Goal: Task Accomplishment & Management: Manage account settings

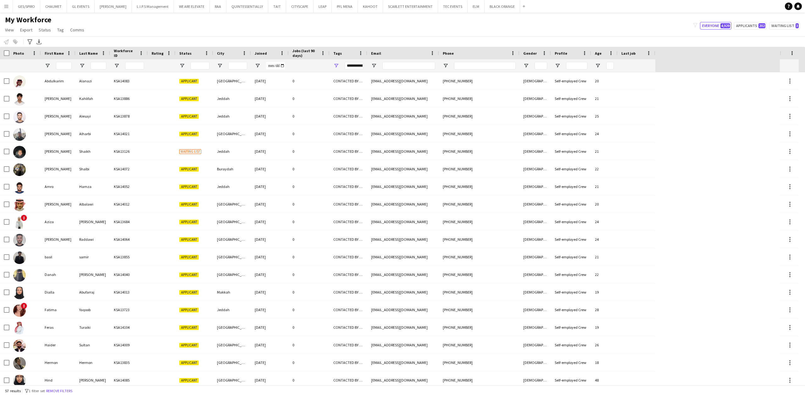
click at [60, 393] on button "Remove filters" at bounding box center [59, 391] width 29 height 7
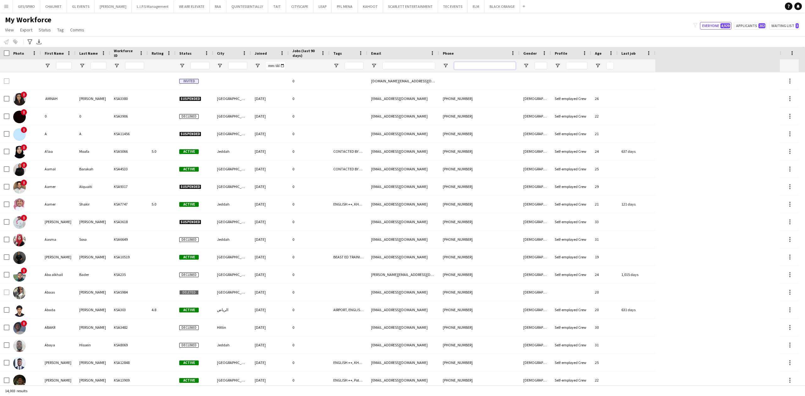
click at [496, 69] on input "Phone Filter Input" at bounding box center [485, 66] width 62 height 8
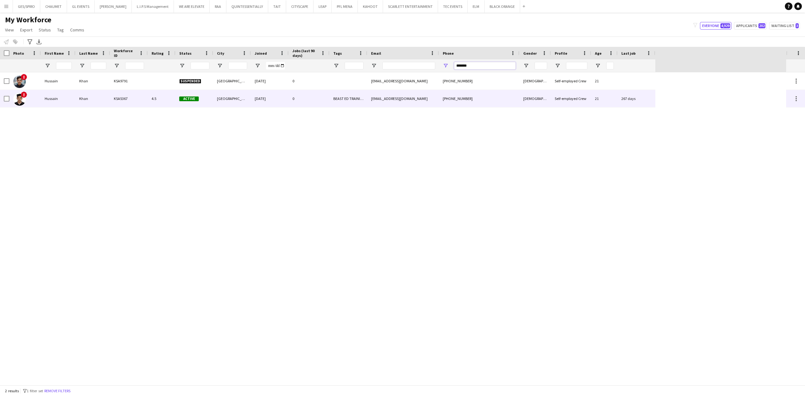
type input "*******"
click at [353, 94] on div "BEAST ED TRAINING, CONTACTED BY WASSIM, ENGLISH ++, KHALEEJI PROFILE, TOP HOST/…" at bounding box center [349, 98] width 38 height 17
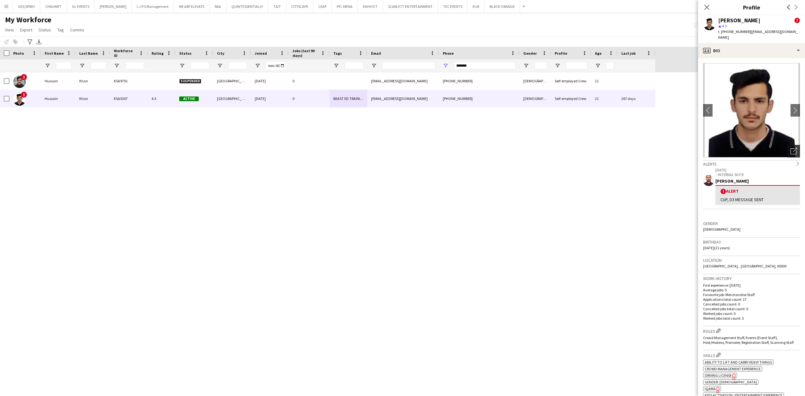
click at [793, 150] on icon at bounding box center [795, 150] width 4 height 4
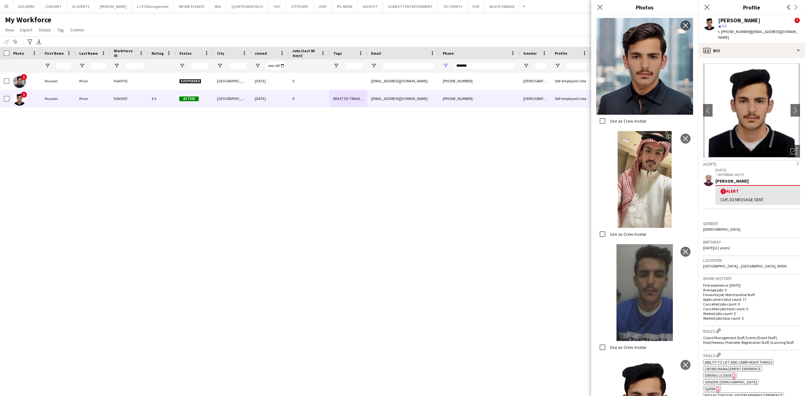
scroll to position [285, 0]
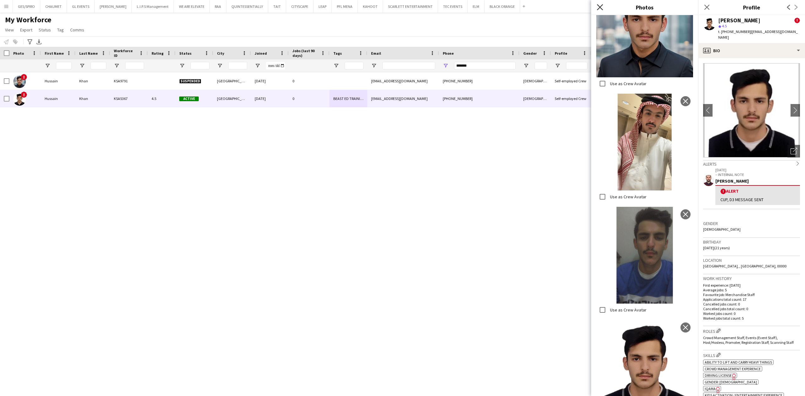
click at [602, 8] on icon "Close pop-in" at bounding box center [600, 7] width 6 height 6
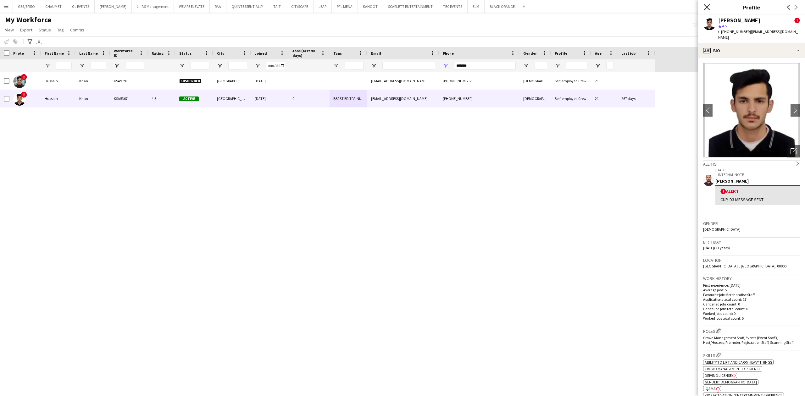
click at [708, 6] on icon at bounding box center [707, 7] width 6 height 6
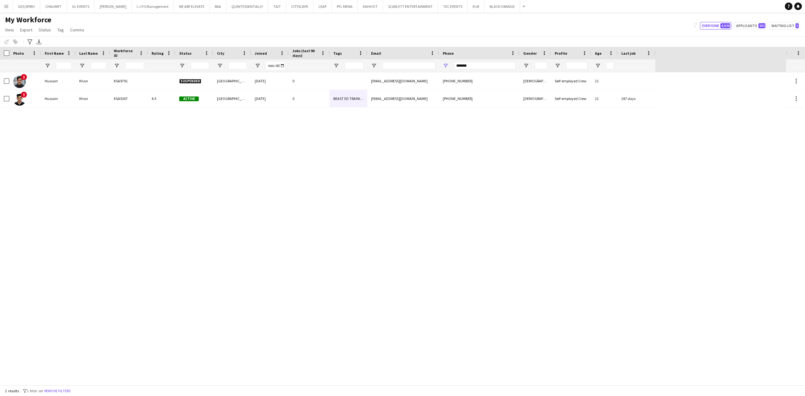
click at [479, 182] on div "! Hussain Khan KSA9791 Suspended Riyadh 13-08-2024 0 hussainismailkhan123@gmail…" at bounding box center [393, 228] width 786 height 313
click at [294, 101] on div "0" at bounding box center [309, 98] width 41 height 17
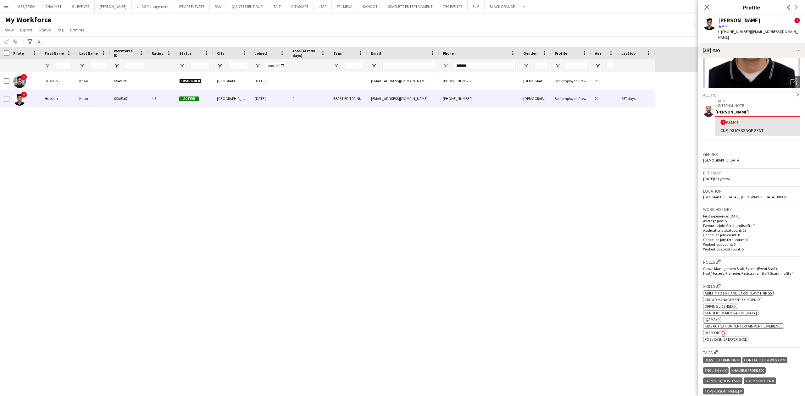
scroll to position [126, 0]
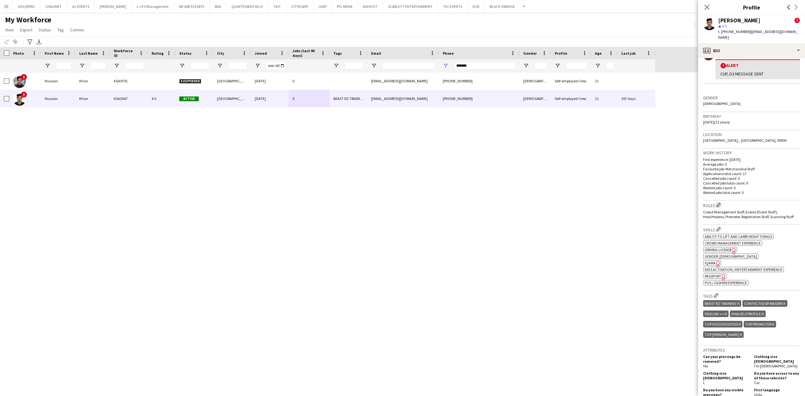
click at [720, 203] on app-icon "Edit crew company roles" at bounding box center [719, 205] width 4 height 4
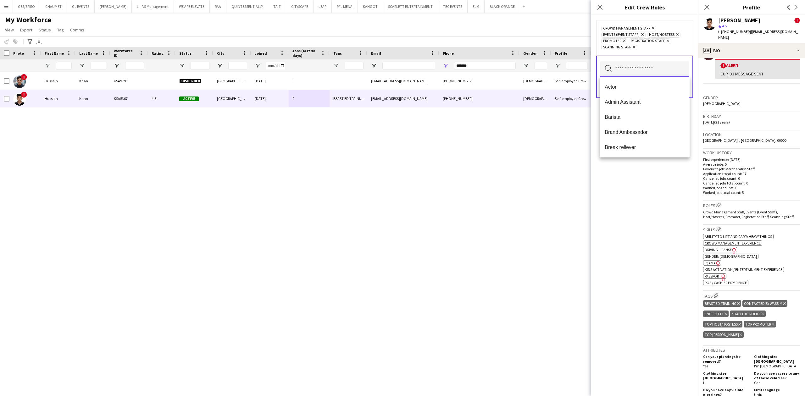
click at [662, 67] on input "text" at bounding box center [644, 69] width 89 height 16
click at [655, 108] on span "Guest Management Staff" at bounding box center [645, 109] width 80 height 6
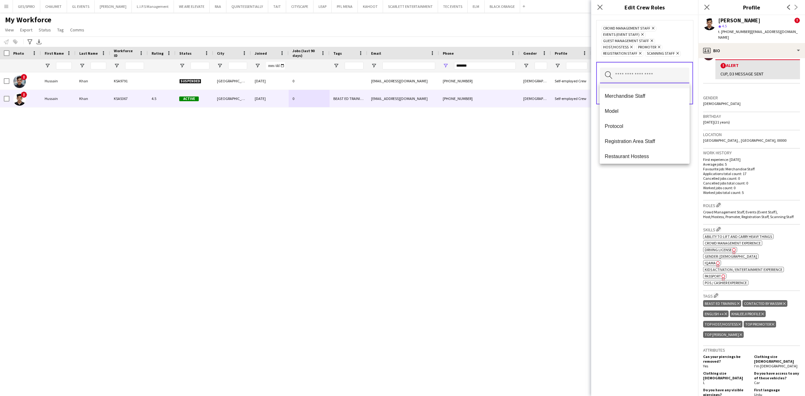
scroll to position [210, 0]
click at [653, 136] on mat-option "Registration Area Staff" at bounding box center [645, 140] width 90 height 15
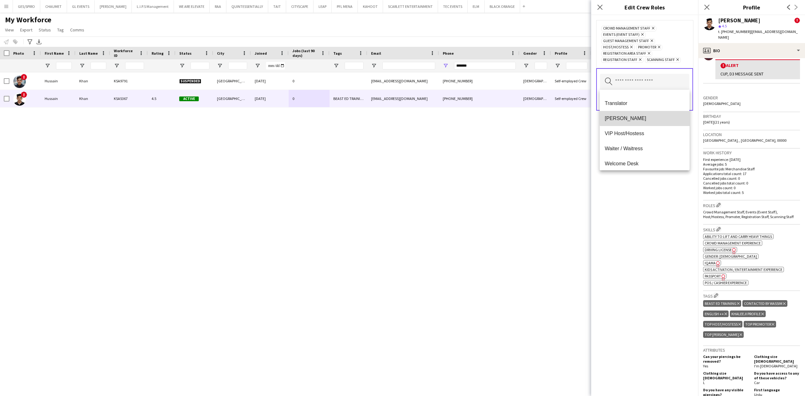
click at [655, 116] on span "Usher" at bounding box center [645, 118] width 80 height 6
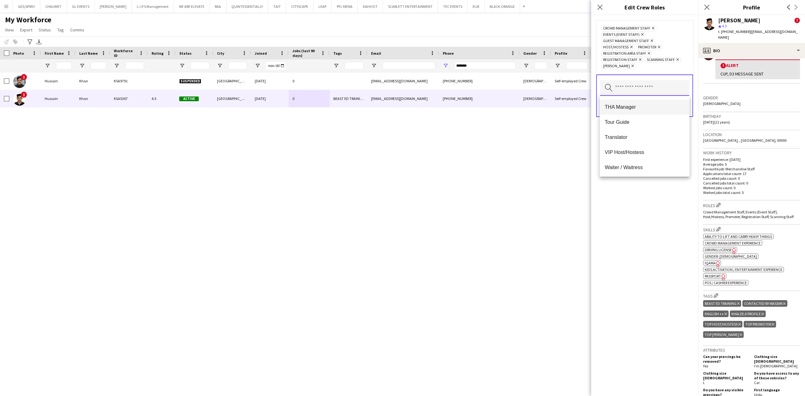
scroll to position [423, 0]
click at [657, 154] on span "Welcome Desk" at bounding box center [645, 151] width 80 height 6
click at [653, 154] on span "Survey Staff" at bounding box center [645, 157] width 80 height 6
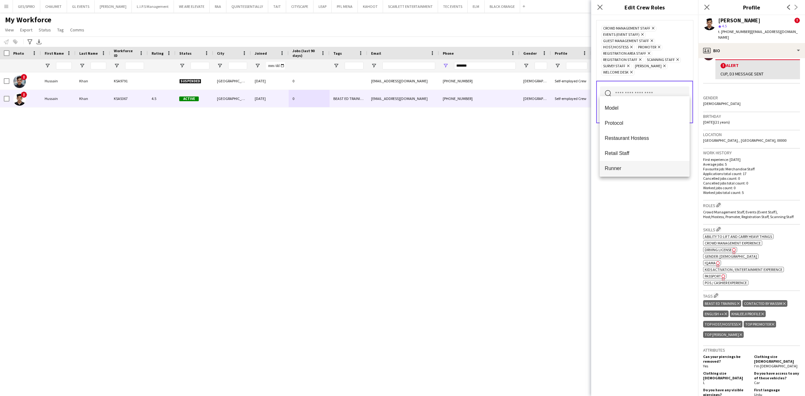
click at [649, 165] on span "Runner" at bounding box center [645, 168] width 80 height 6
click at [654, 208] on div "Crowd Management Staff Remove Events (Event Staff) Remove Guest Management Staf…" at bounding box center [644, 205] width 107 height 381
click at [685, 113] on button "Save" at bounding box center [682, 113] width 15 height 10
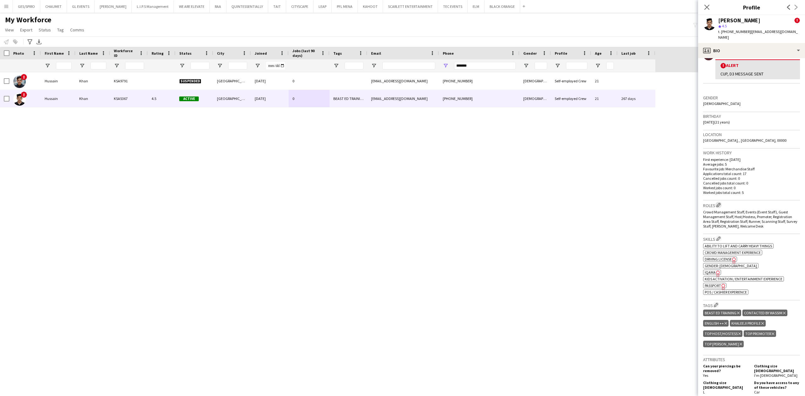
click at [721, 203] on app-icon "Edit crew company roles" at bounding box center [719, 205] width 4 height 4
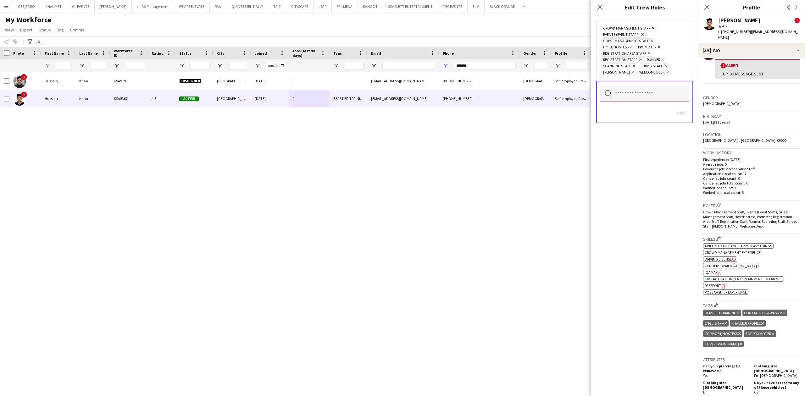
click at [655, 94] on input "text" at bounding box center [644, 95] width 89 height 16
click at [644, 208] on div "Crowd Management Staff Remove Events (Event Staff) Remove Guest Management Staf…" at bounding box center [644, 205] width 107 height 381
click at [674, 141] on form "Crowd Management Staff Remove Events (Event Staff) Remove Guest Management Staf…" at bounding box center [644, 78] width 107 height 126
click at [604, 13] on div "Close pop-in" at bounding box center [600, 7] width 18 height 14
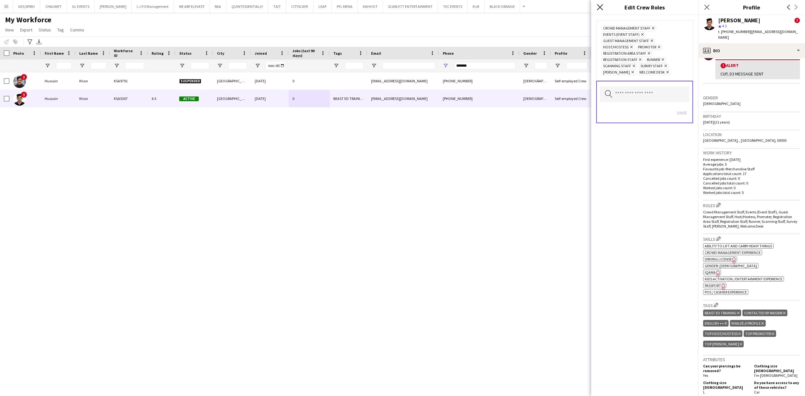
click at [601, 8] on icon "Close pop-in" at bounding box center [600, 7] width 6 height 6
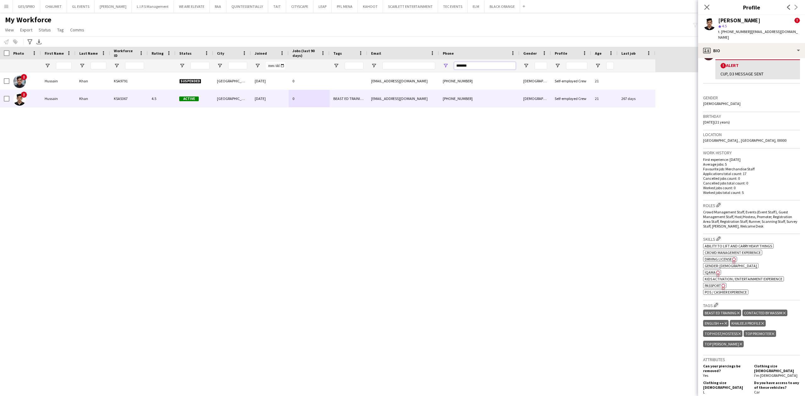
drag, startPoint x: 475, startPoint y: 67, endPoint x: 412, endPoint y: 67, distance: 63.2
click at [412, 67] on div at bounding box center [328, 65] width 656 height 13
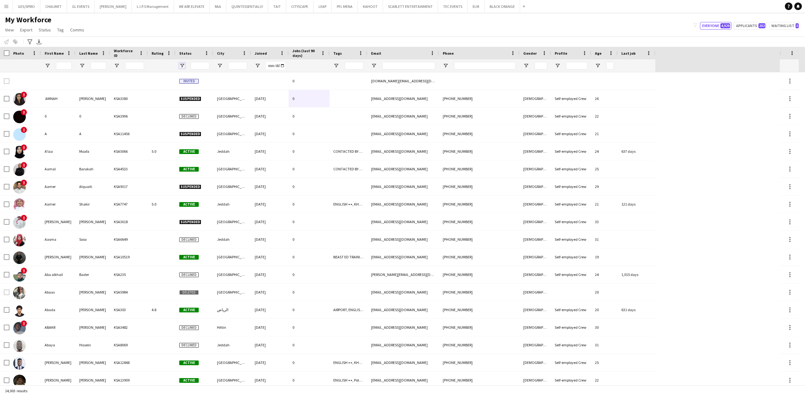
drag, startPoint x: 184, startPoint y: 65, endPoint x: 189, endPoint y: 67, distance: 5.5
click at [184, 65] on span "Open Filter Menu" at bounding box center [182, 66] width 6 height 6
click at [203, 67] on input "Status Filter Input" at bounding box center [200, 66] width 19 height 8
click at [182, 66] on span "Open Filter Menu" at bounding box center [182, 66] width 6 height 6
type input "***"
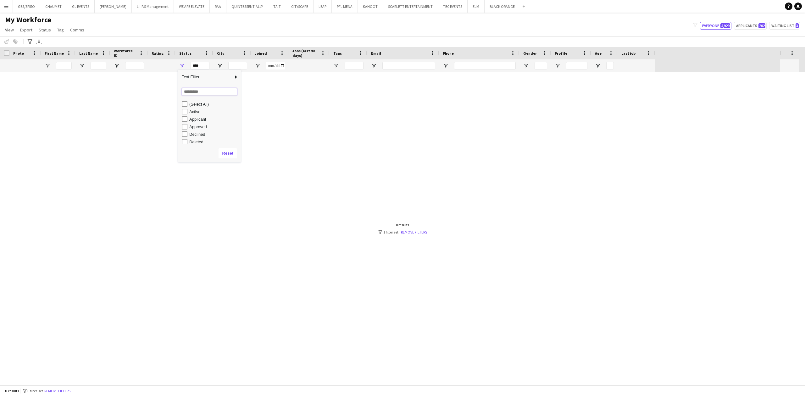
click at [192, 93] on input "Search filter values" at bounding box center [209, 92] width 55 height 8
type input "****"
type input "**********"
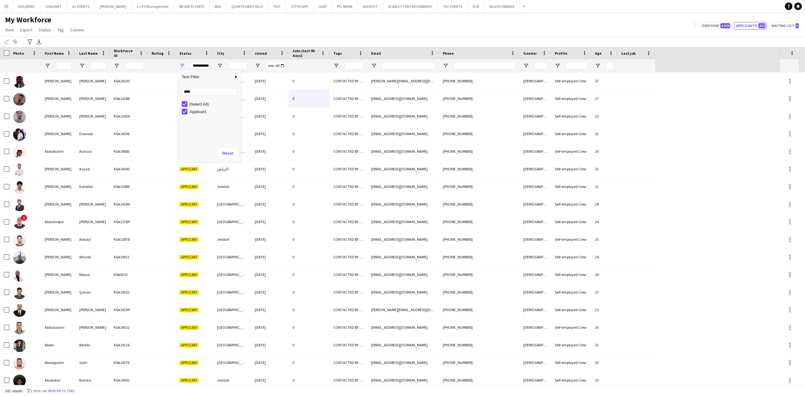
click at [192, 22] on div "My Workforce View Views Default view Basic Export View Full Name TAGS Test New …" at bounding box center [402, 25] width 805 height 21
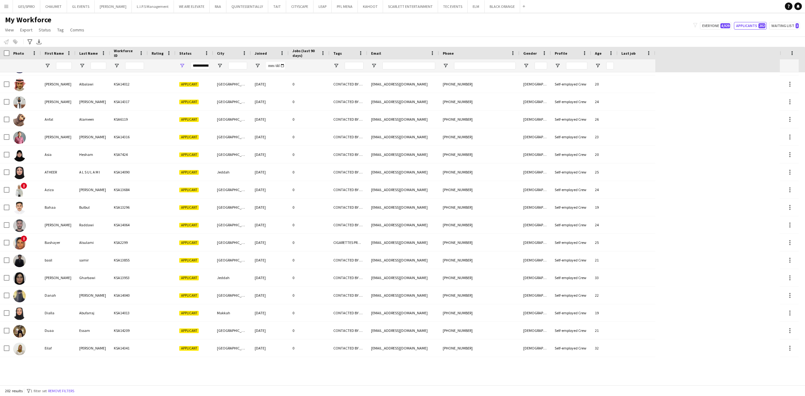
scroll to position [755, 0]
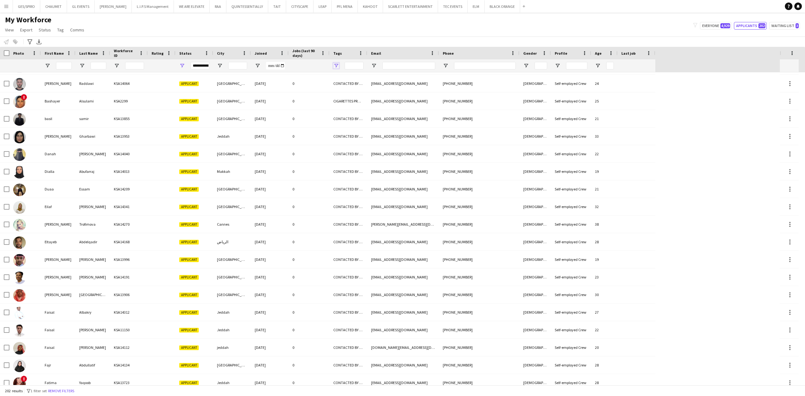
click at [338, 64] on span "Open Filter Menu" at bounding box center [336, 66] width 6 height 6
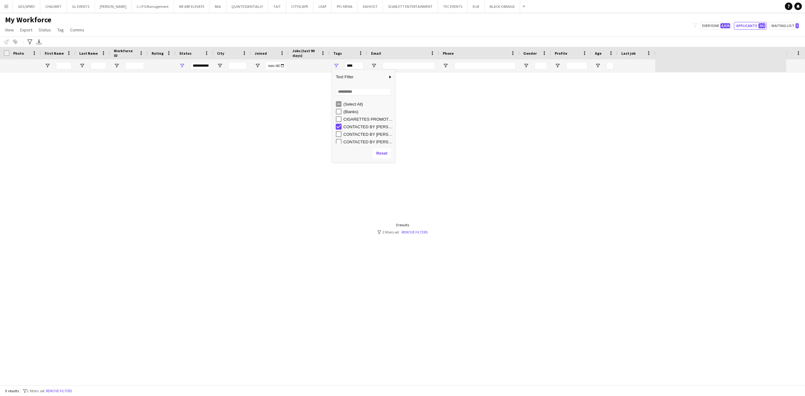
type input "**********"
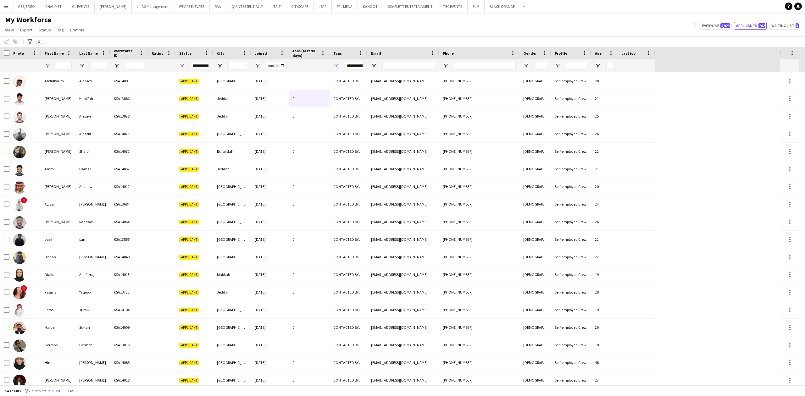
click at [348, 38] on div "Notify workforce Add to tag Select at least one crew to tag him or her. Advance…" at bounding box center [402, 41] width 805 height 10
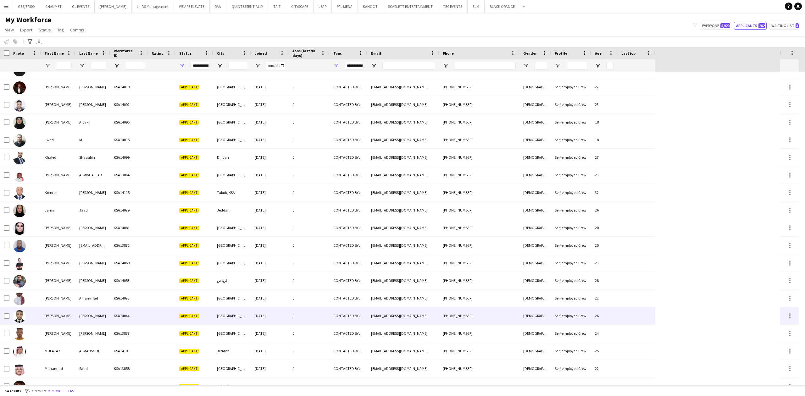
scroll to position [638, 0]
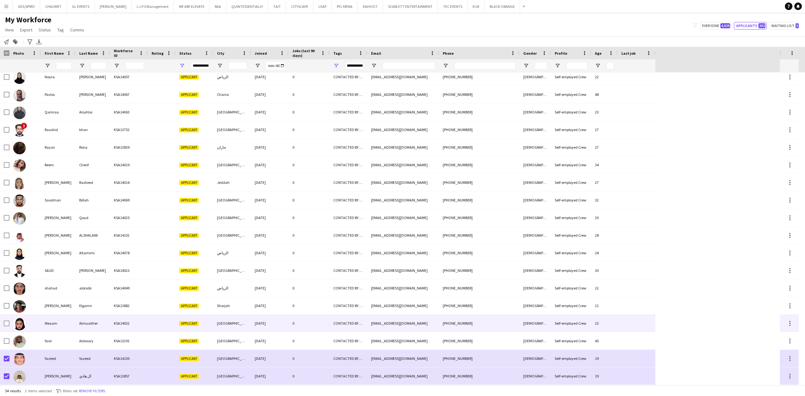
click at [5, 320] on div at bounding box center [7, 324] width 6 height 18
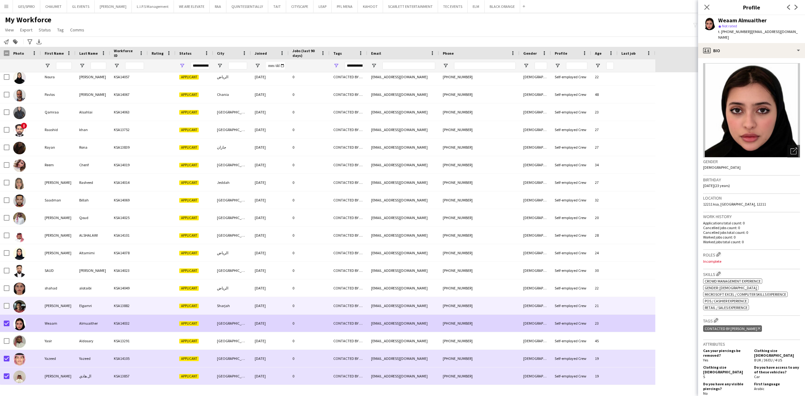
click at [5, 302] on div at bounding box center [7, 306] width 6 height 18
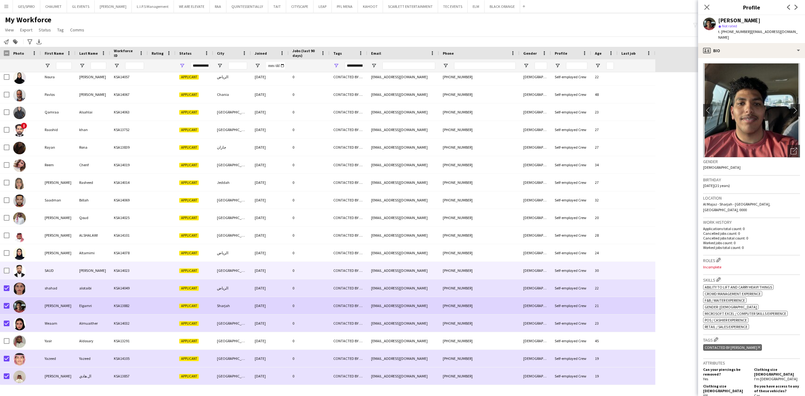
click at [7, 267] on div at bounding box center [7, 271] width 6 height 18
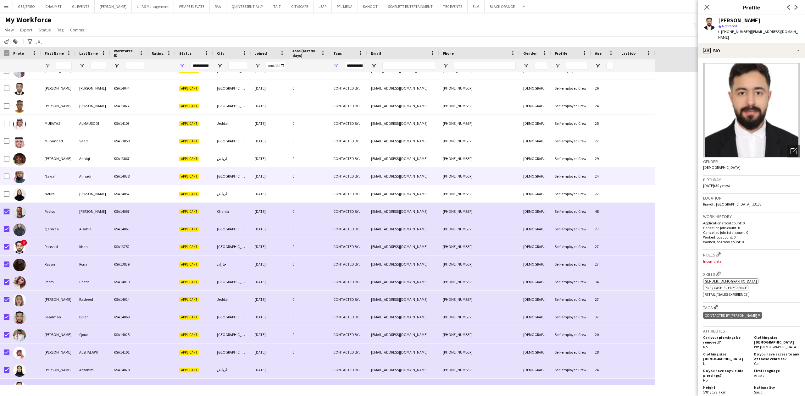
scroll to position [512, 0]
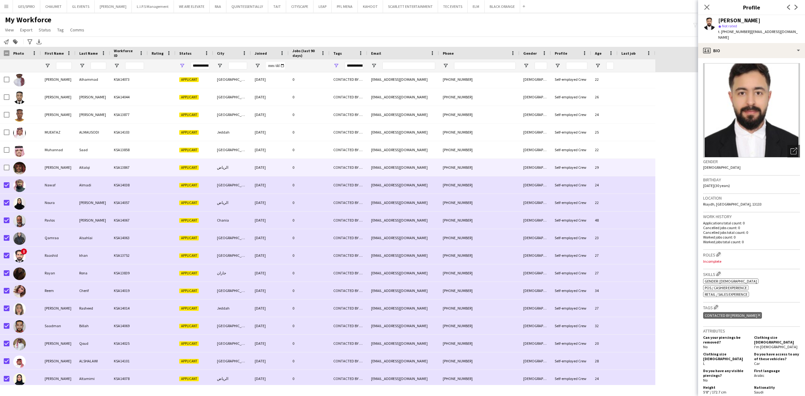
click at [9, 167] on div at bounding box center [24, 167] width 31 height 17
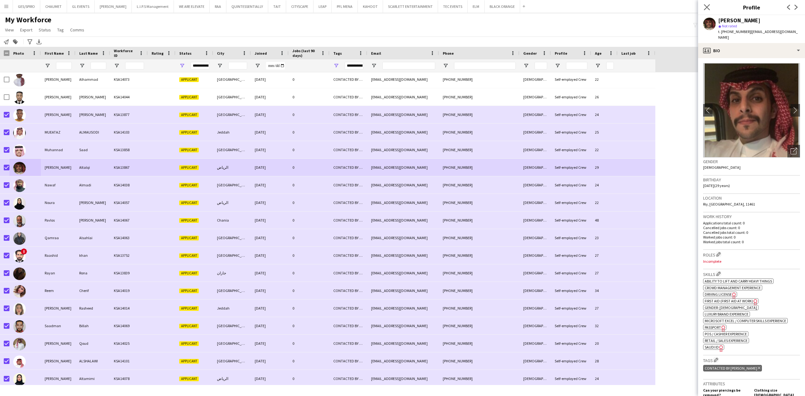
click at [708, 4] on app-icon "Close pop-in" at bounding box center [707, 7] width 9 height 9
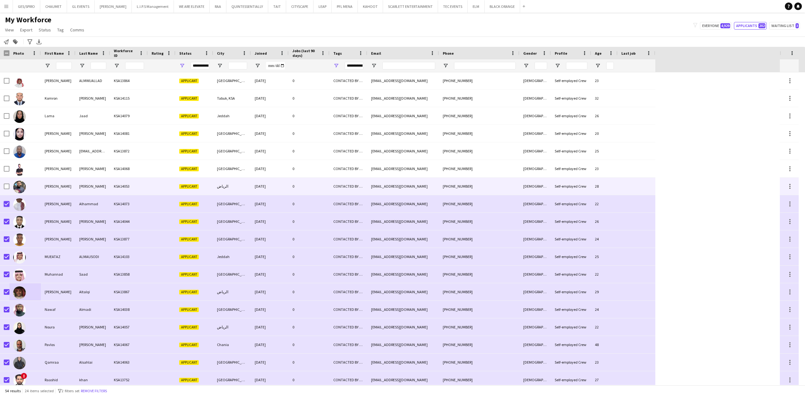
scroll to position [0, 0]
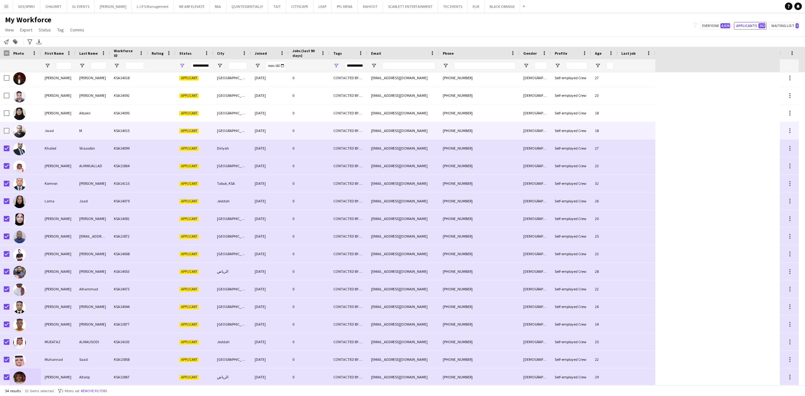
click at [4, 127] on div at bounding box center [7, 131] width 6 height 18
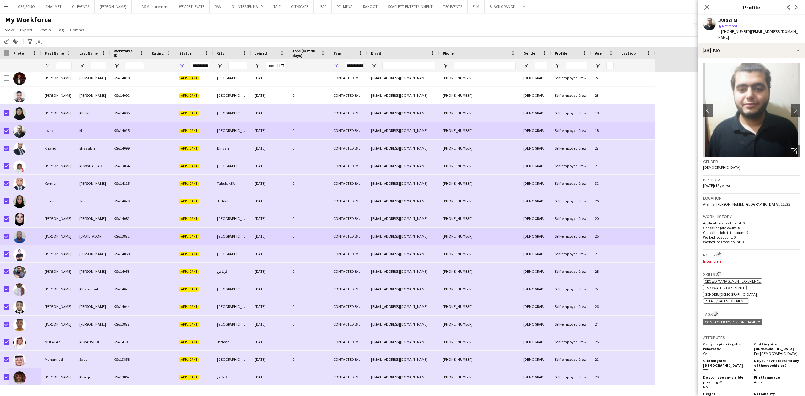
click at [120, 234] on div "KSA13872" at bounding box center [129, 236] width 38 height 17
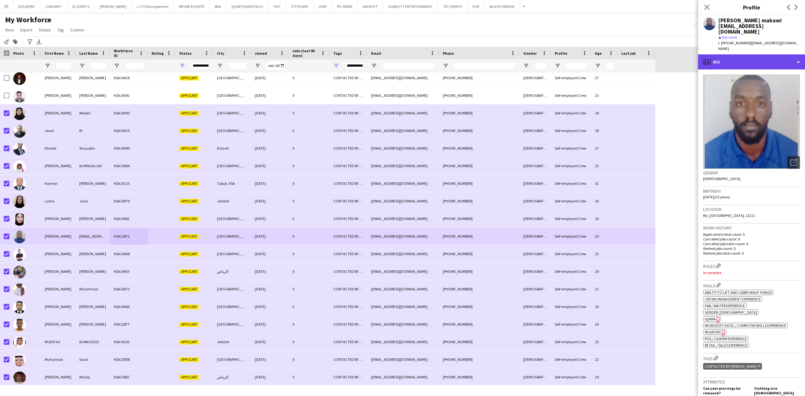
click at [753, 57] on div "profile Bio" at bounding box center [751, 61] width 107 height 15
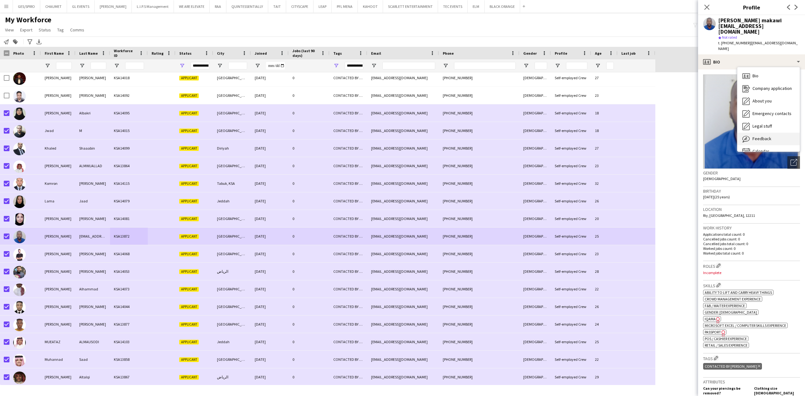
click at [777, 133] on div "Feedback Feedback" at bounding box center [769, 139] width 62 height 13
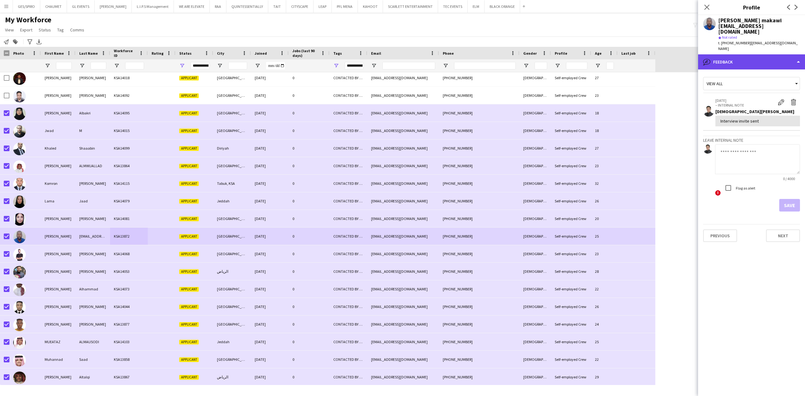
click at [762, 54] on div "bubble-pencil Feedback" at bounding box center [751, 61] width 107 height 15
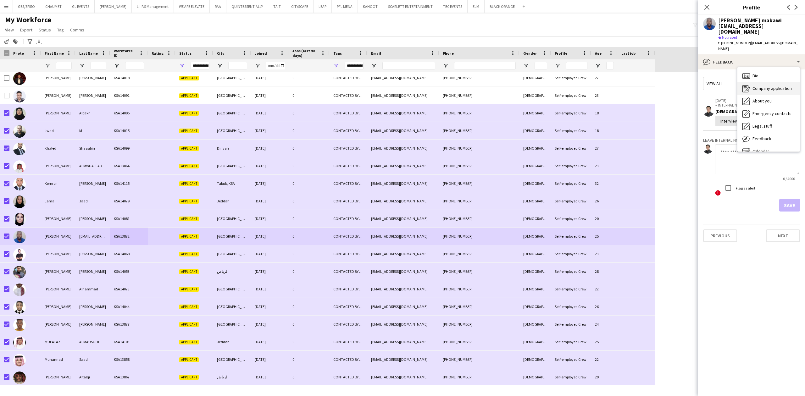
click at [766, 86] on span "Company application" at bounding box center [772, 89] width 39 height 6
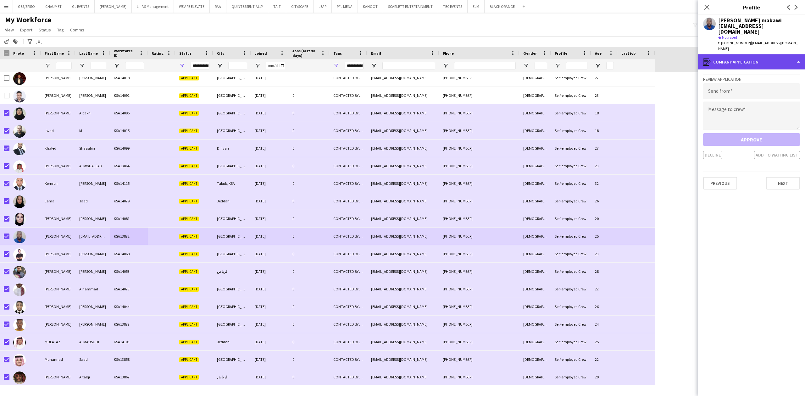
click at [762, 54] on div "register Company application" at bounding box center [751, 61] width 107 height 15
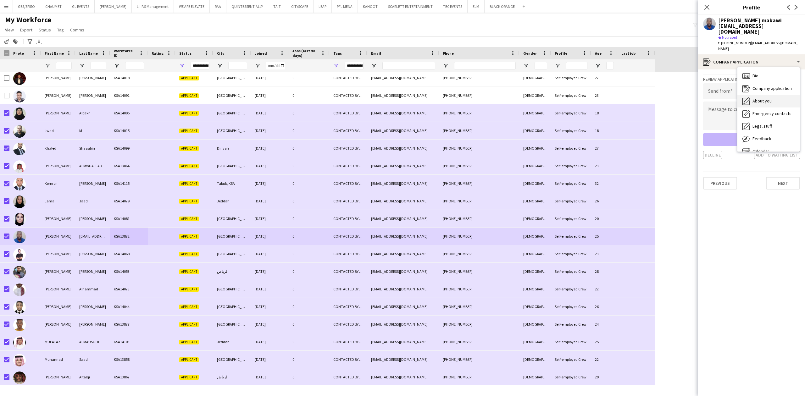
click at [766, 95] on div "About you About you" at bounding box center [769, 101] width 62 height 13
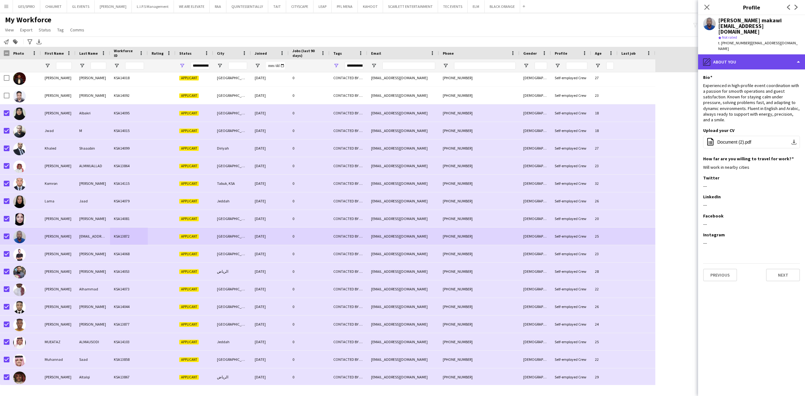
click at [782, 54] on div "pencil4 About you" at bounding box center [751, 61] width 107 height 15
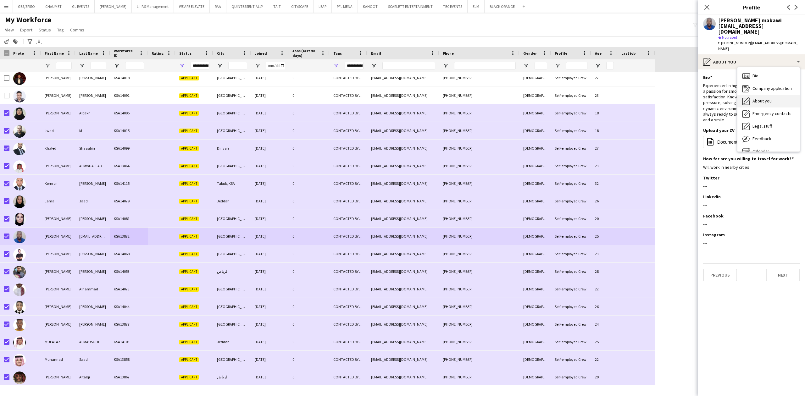
click at [766, 98] on span "About you" at bounding box center [762, 101] width 19 height 6
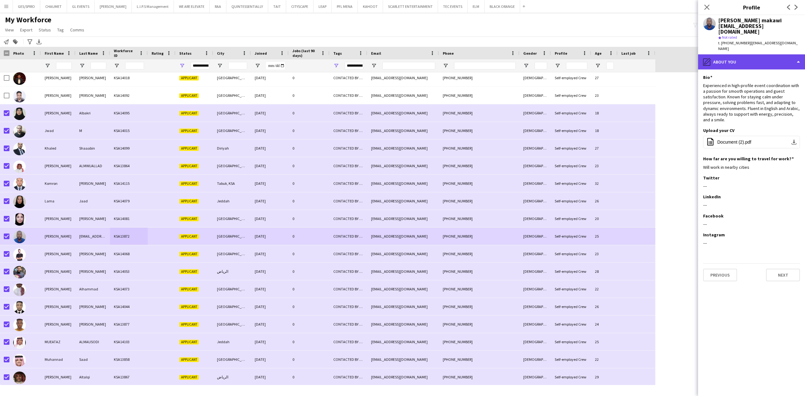
click at [740, 54] on div "pencil4 About you" at bounding box center [751, 61] width 107 height 15
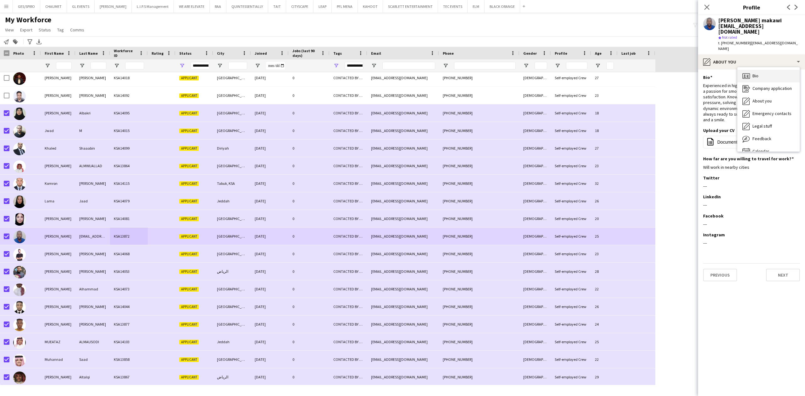
click at [777, 70] on div "Bio Bio" at bounding box center [769, 76] width 62 height 13
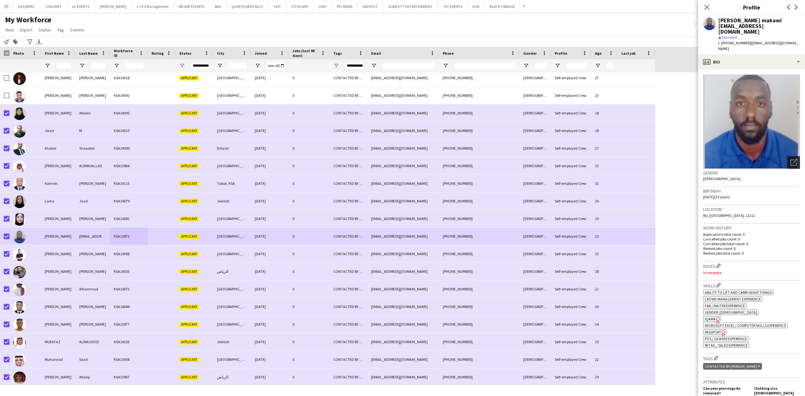
click at [788, 156] on div "Open photos pop-in" at bounding box center [794, 162] width 13 height 13
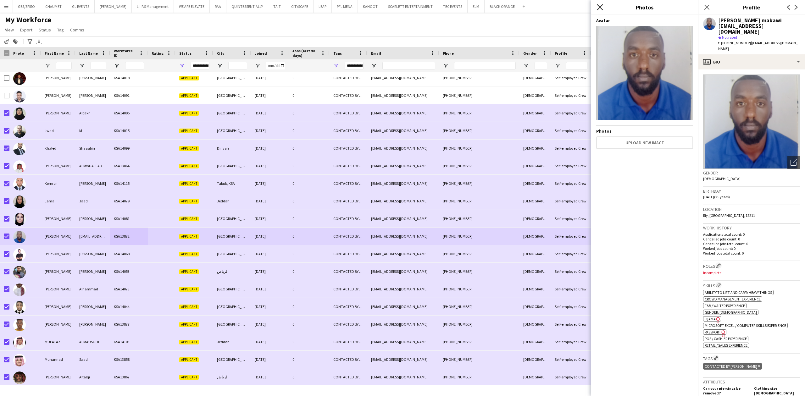
click at [601, 9] on icon "Close pop-in" at bounding box center [600, 7] width 6 height 6
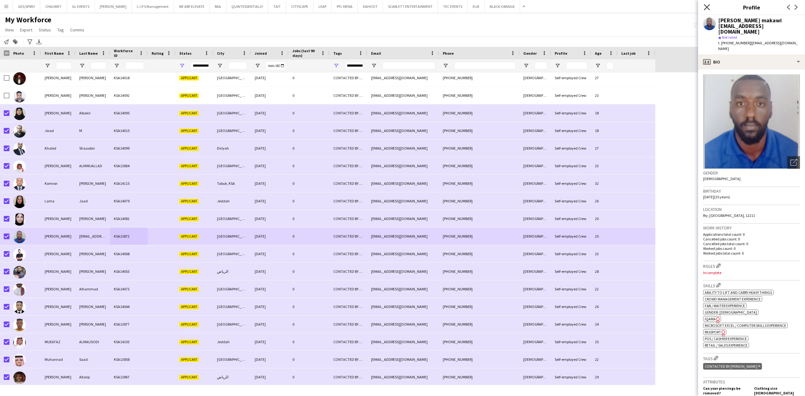
click at [705, 5] on icon at bounding box center [707, 7] width 6 height 6
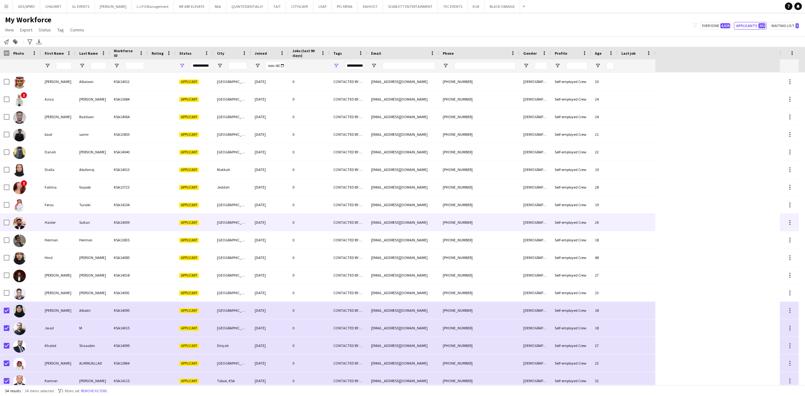
scroll to position [105, 0]
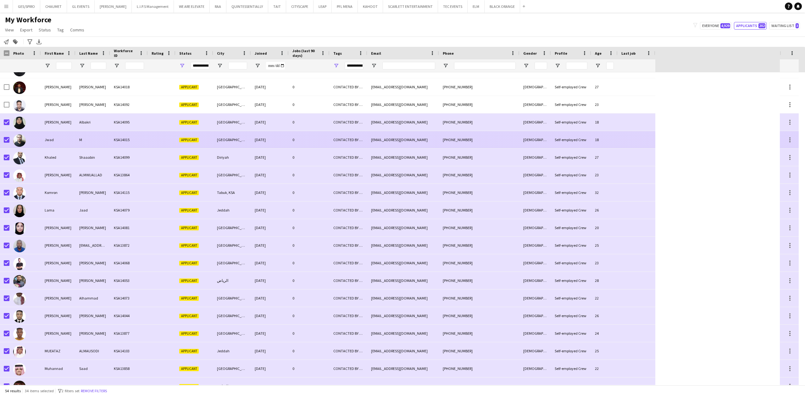
click at [131, 139] on div "KSA14015" at bounding box center [129, 139] width 38 height 17
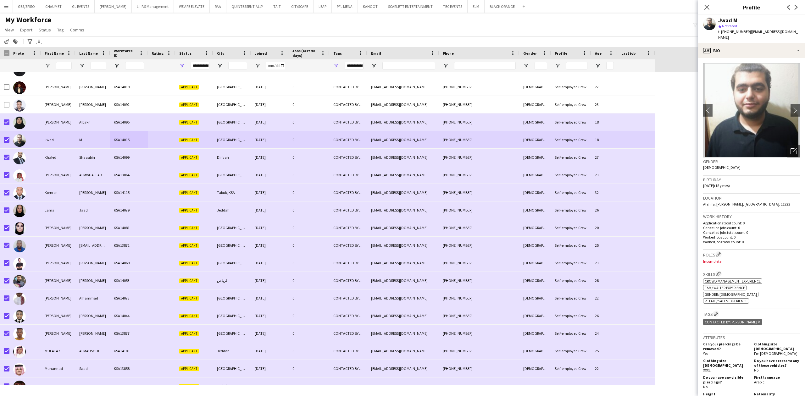
click at [797, 148] on app-crew-profile-bio "chevron-left chevron-right Open photos pop-in Gender Male Birthday 09-09-2006 (…" at bounding box center [751, 227] width 107 height 338
click at [791, 148] on icon "Open photos pop-in" at bounding box center [794, 151] width 7 height 7
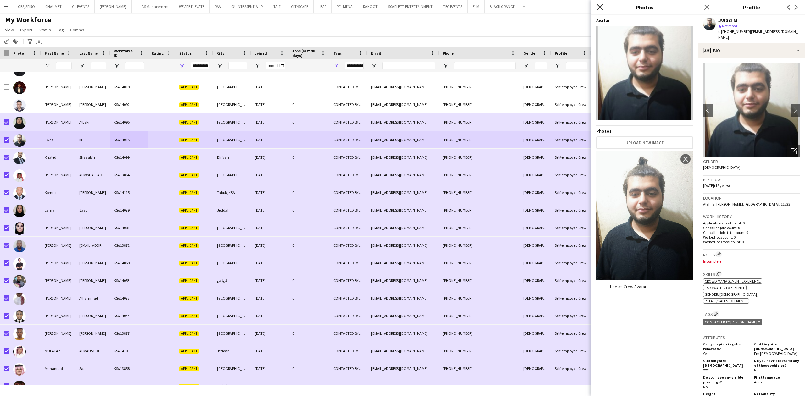
click at [602, 10] on icon at bounding box center [600, 7] width 6 height 6
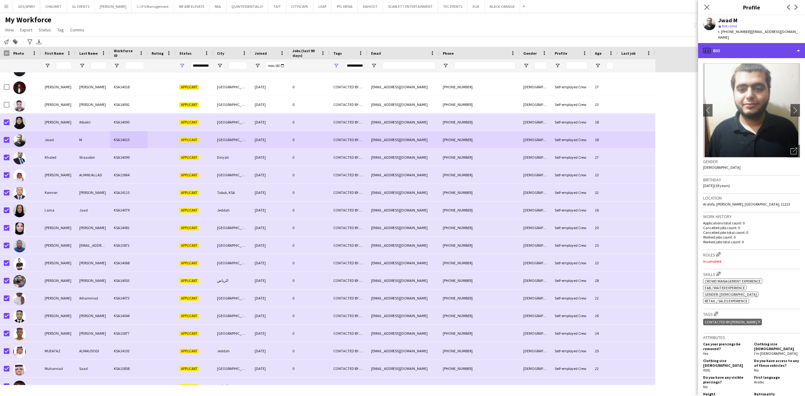
click at [773, 43] on div "profile Bio" at bounding box center [751, 50] width 107 height 15
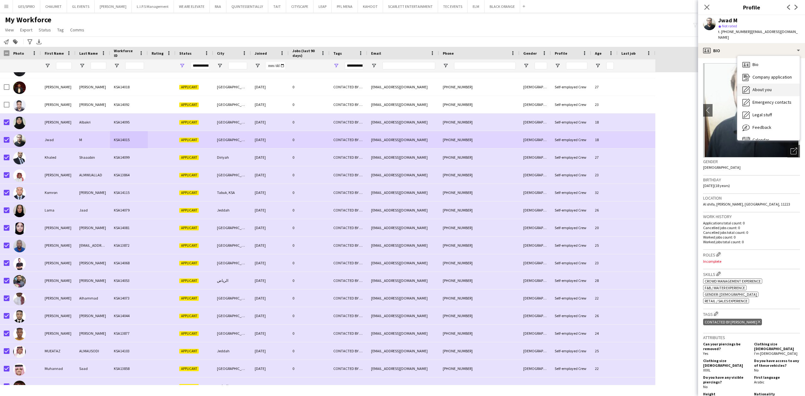
click at [765, 87] on span "About you" at bounding box center [762, 90] width 19 height 6
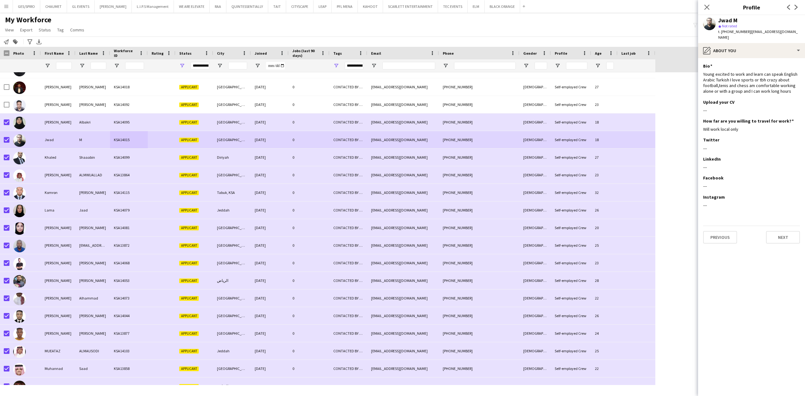
click at [762, 36] on div "Jwad M star Not rated t. +966576456383 | jwad.coyg.18@gmail.com" at bounding box center [751, 29] width 107 height 28
click at [764, 47] on div "pencil4 About you" at bounding box center [751, 50] width 107 height 15
click at [768, 90] on div "About you About you" at bounding box center [769, 90] width 62 height 13
click at [759, 45] on div "pencil4 About you" at bounding box center [751, 50] width 107 height 15
click at [769, 125] on span "Feedback" at bounding box center [762, 128] width 19 height 6
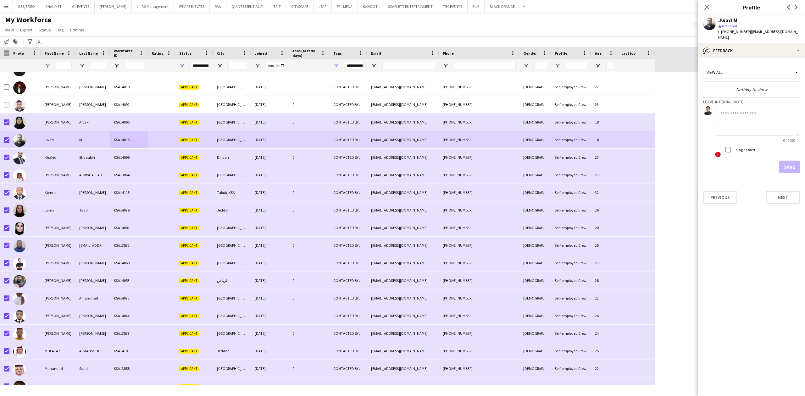
click at [759, 124] on textarea at bounding box center [757, 121] width 85 height 30
type textarea "**********"
click at [796, 164] on button "Save" at bounding box center [790, 167] width 21 height 13
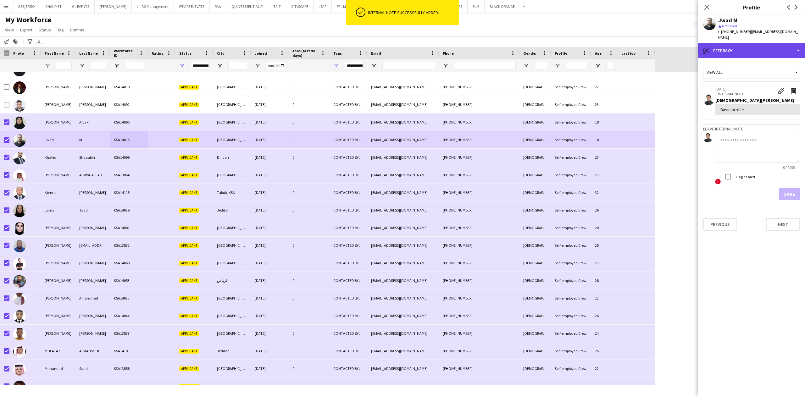
click at [770, 43] on div "bubble-pencil Feedback" at bounding box center [751, 50] width 107 height 15
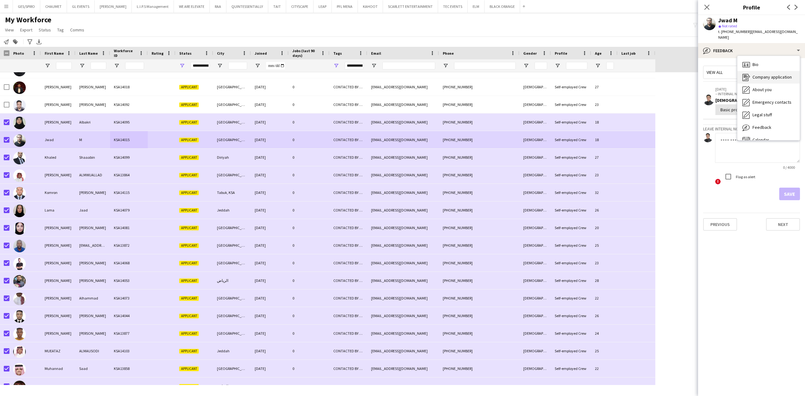
click at [773, 74] on span "Company application" at bounding box center [772, 77] width 39 height 6
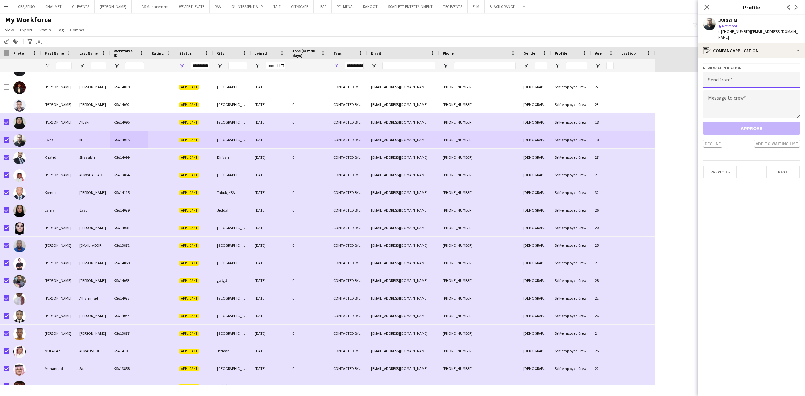
click at [762, 72] on input "email" at bounding box center [751, 80] width 97 height 16
paste input "**********"
type input "**********"
click at [753, 94] on textarea at bounding box center [751, 104] width 97 height 28
paste textarea "**********"
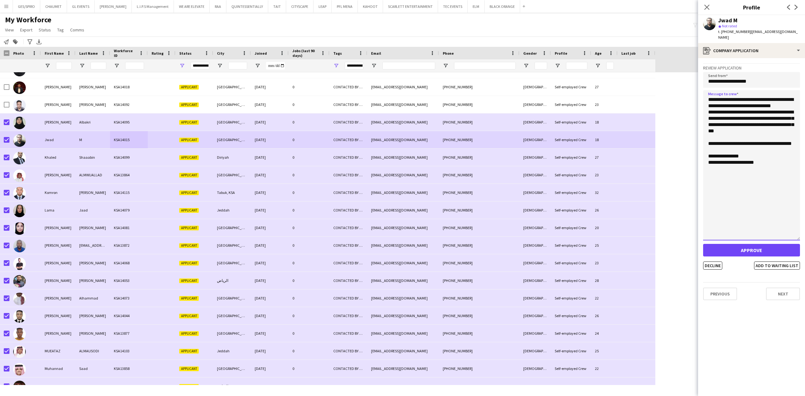
drag, startPoint x: 798, startPoint y: 109, endPoint x: 805, endPoint y: 253, distance: 143.6
click at [805, 253] on app-crew-profile-application "**********" at bounding box center [751, 227] width 107 height 338
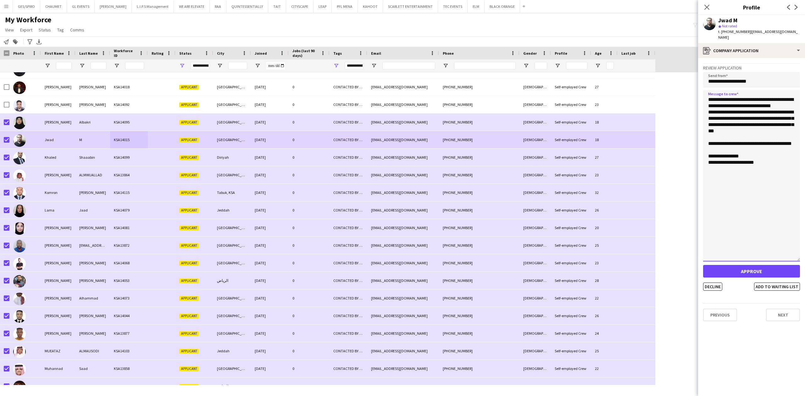
drag, startPoint x: 767, startPoint y: 104, endPoint x: 729, endPoint y: 112, distance: 39.2
click at [729, 112] on textarea "**********" at bounding box center [751, 175] width 97 height 171
type textarea "**********"
click at [718, 283] on button "Decline" at bounding box center [712, 287] width 19 height 8
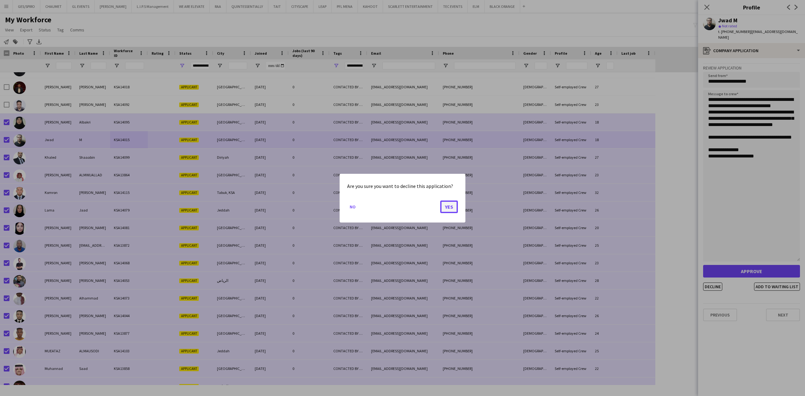
click at [452, 208] on button "Yes" at bounding box center [449, 206] width 18 height 13
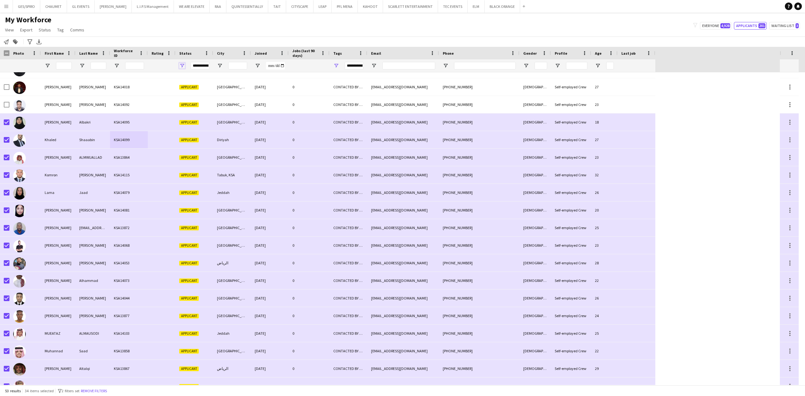
click at [181, 64] on span "Open Filter Menu" at bounding box center [182, 66] width 6 height 6
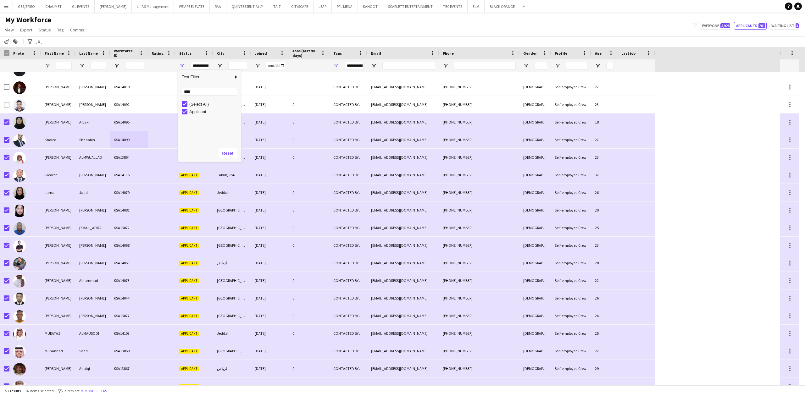
click at [165, 64] on div at bounding box center [162, 65] width 20 height 13
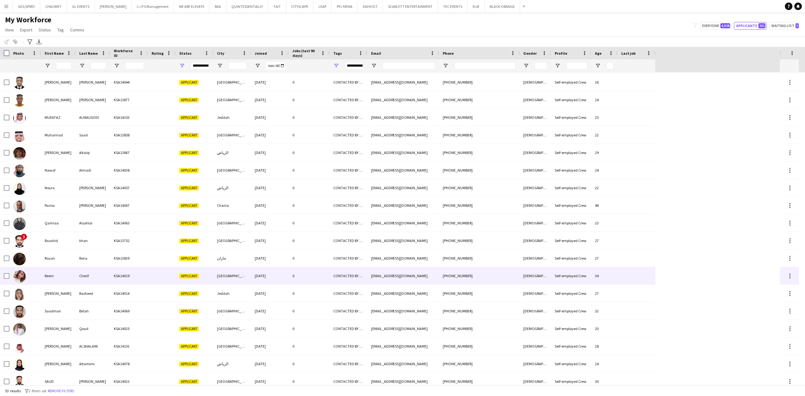
scroll to position [621, 0]
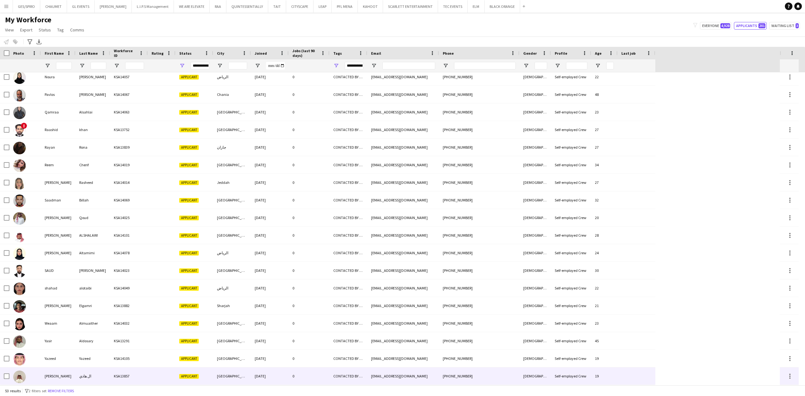
click at [66, 381] on div "محمد" at bounding box center [58, 376] width 35 height 17
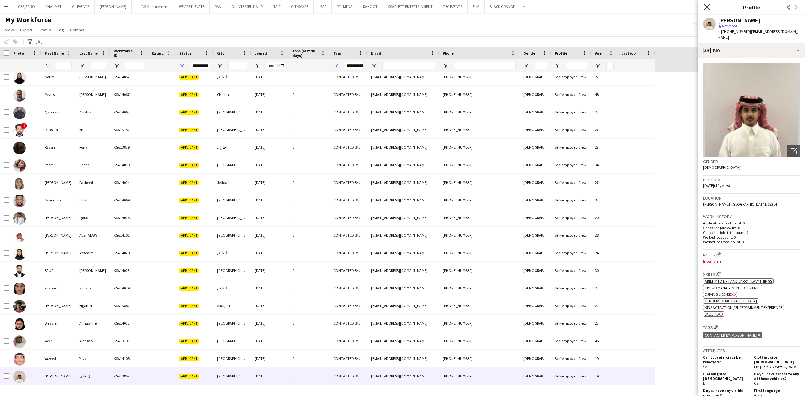
click at [708, 9] on icon at bounding box center [707, 7] width 6 height 6
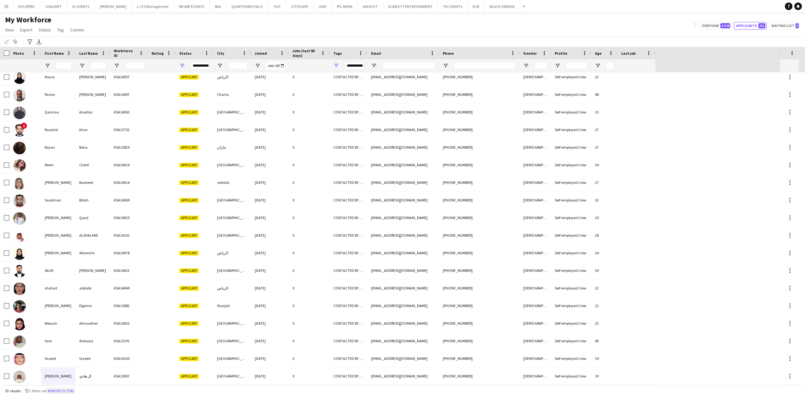
click at [67, 392] on button "Remove filters" at bounding box center [61, 391] width 29 height 7
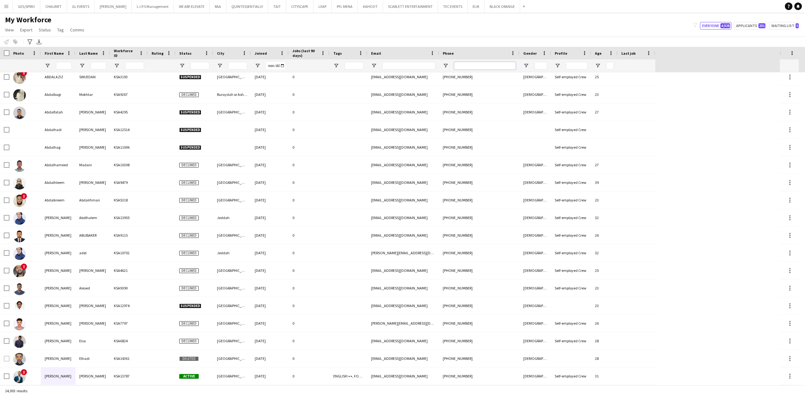
click at [501, 65] on input "Phone Filter Input" at bounding box center [485, 66] width 62 height 8
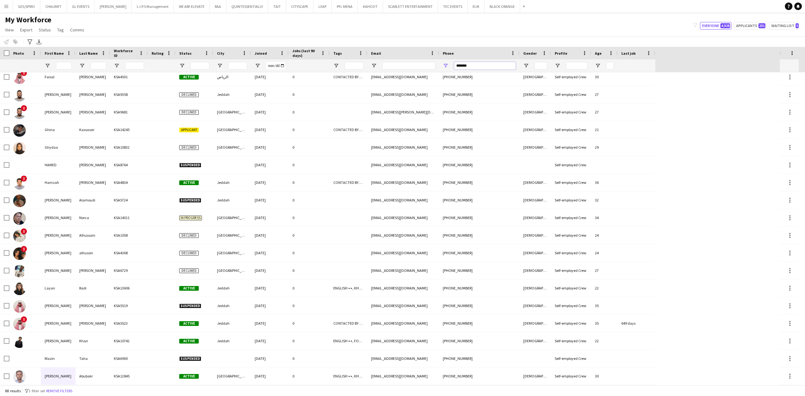
scroll to position [0, 0]
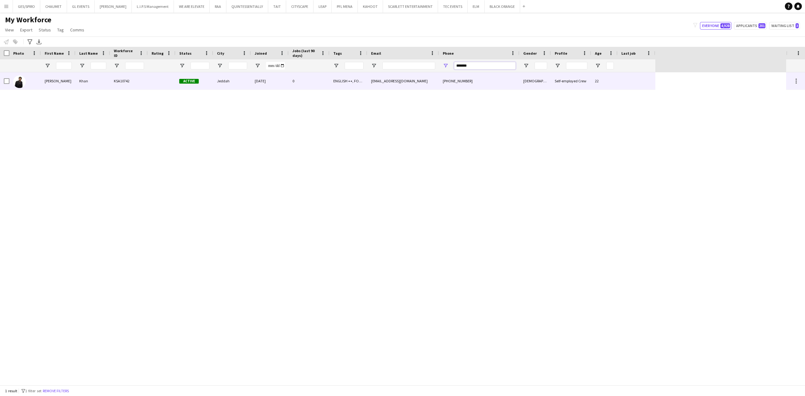
type input "*******"
click at [358, 83] on div "ENGLISH ++, FOLLOW UP , KHALEEJI PROFILE, TOP HOST/HOSTESS, TOP PROMOTER, TOP U…" at bounding box center [349, 80] width 38 height 17
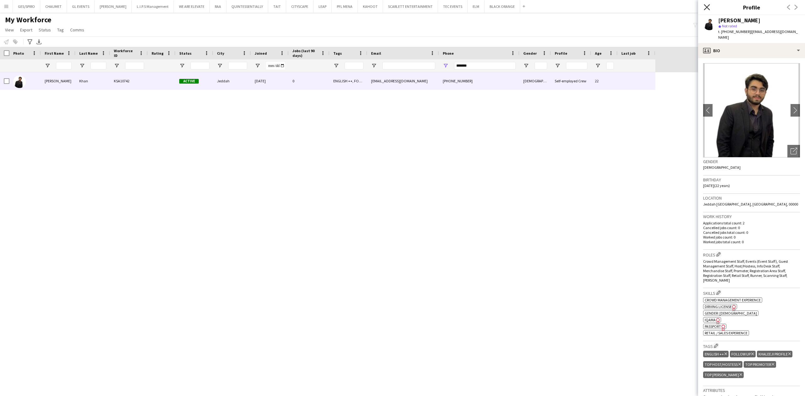
click at [708, 4] on icon "Close pop-in" at bounding box center [707, 7] width 6 height 6
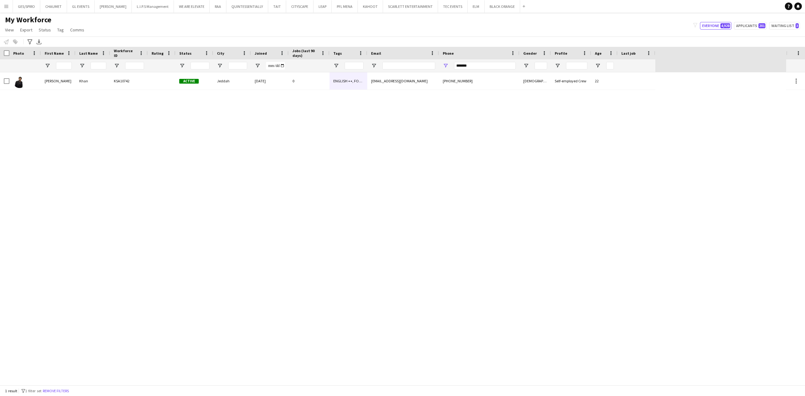
click at [57, 394] on div "1 result filter-1 1 filter set Remove filters" at bounding box center [402, 391] width 805 height 11
click at [58, 389] on button "Remove filters" at bounding box center [56, 391] width 29 height 7
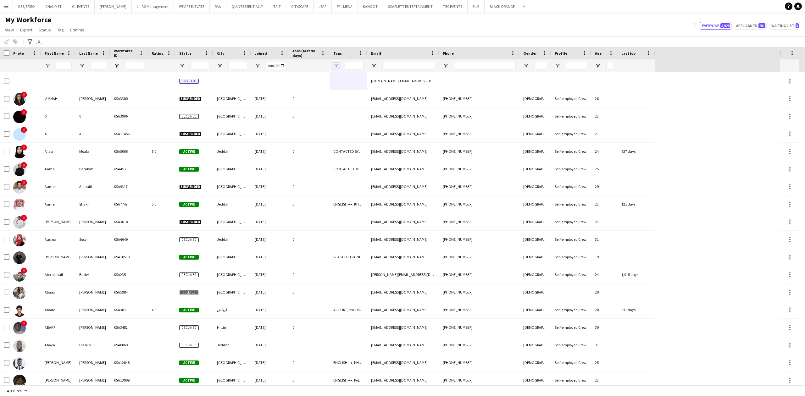
click at [338, 65] on span "Open Filter Menu" at bounding box center [336, 66] width 6 height 6
type input "***"
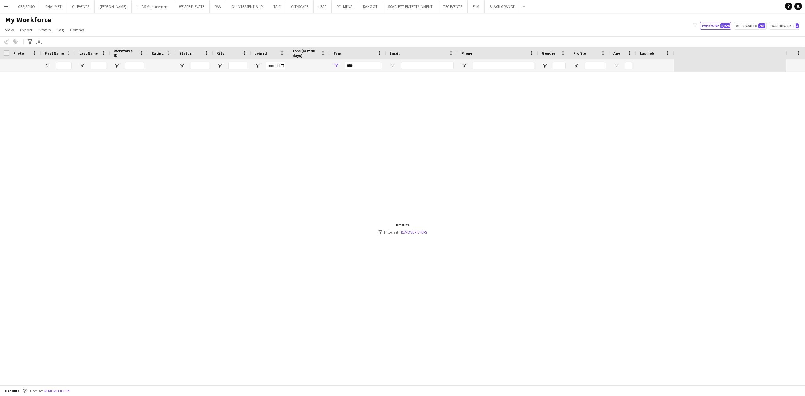
drag, startPoint x: 366, startPoint y: 53, endPoint x: 391, endPoint y: 53, distance: 24.2
click at [387, 53] on div at bounding box center [385, 53] width 3 height 13
click at [376, 64] on div "***" at bounding box center [366, 66] width 43 height 8
click at [359, 92] on input "Search filter values" at bounding box center [363, 92] width 55 height 8
type input "***"
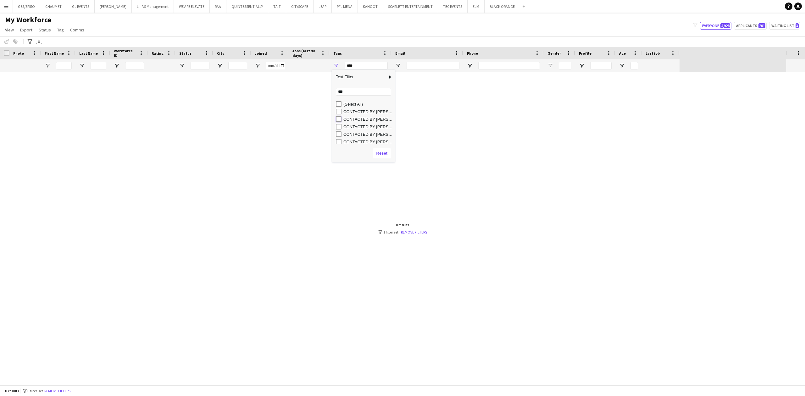
type input "**********"
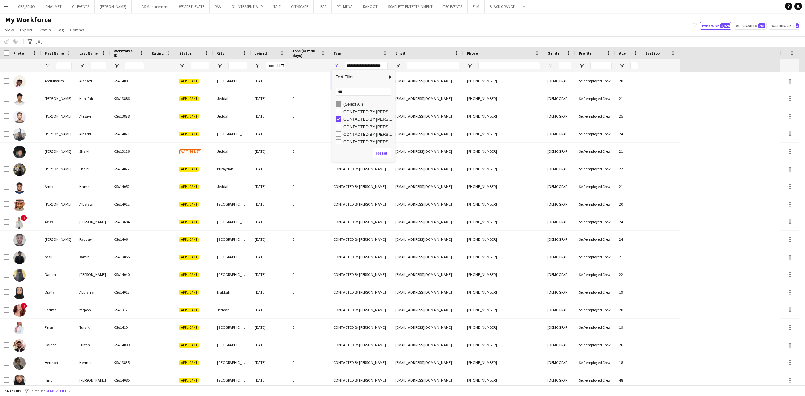
click at [220, 21] on div "My Workforce View Views Default view Basic Export View Full Name TAGS Test New …" at bounding box center [402, 25] width 805 height 21
click at [184, 66] on span "Open Filter Menu" at bounding box center [182, 66] width 6 height 6
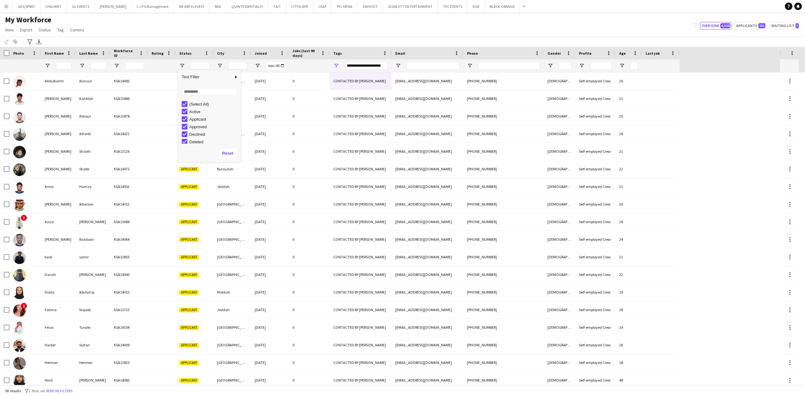
type input "***"
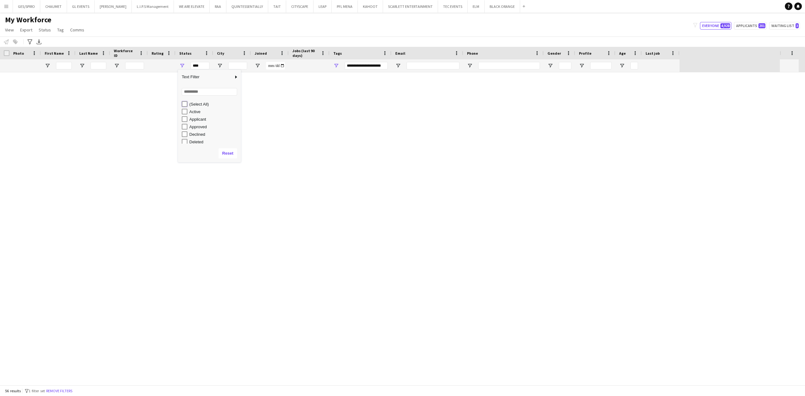
type input "***"
click at [193, 90] on input "Search filter values" at bounding box center [209, 92] width 55 height 8
type input "***"
type input "**********"
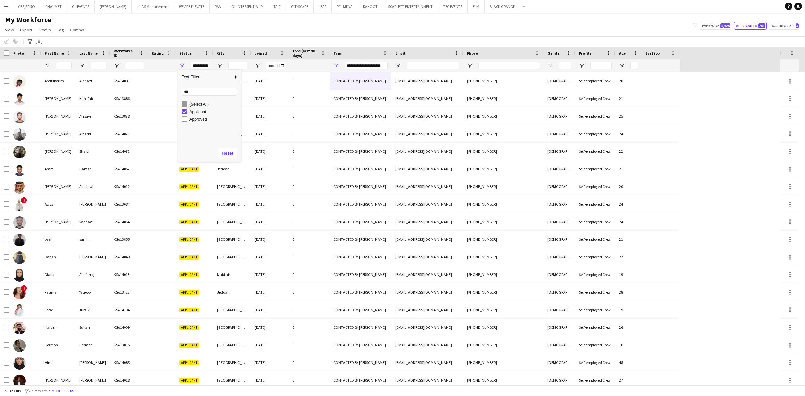
click at [194, 33] on div "My Workforce View Views Default view Basic Export View Full Name TAGS Test New …" at bounding box center [402, 25] width 805 height 21
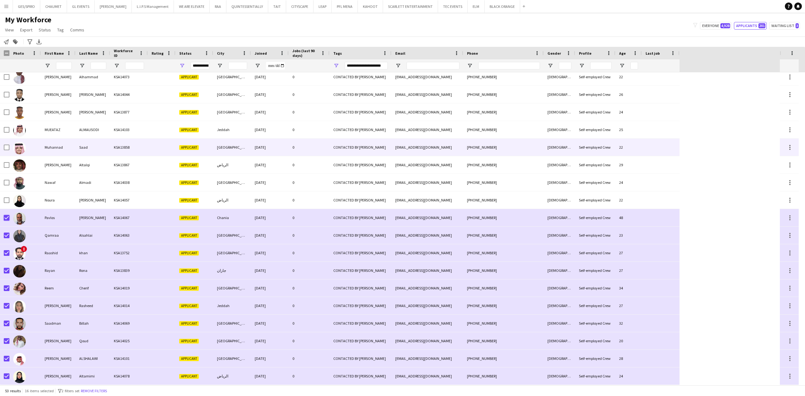
scroll to position [495, 0]
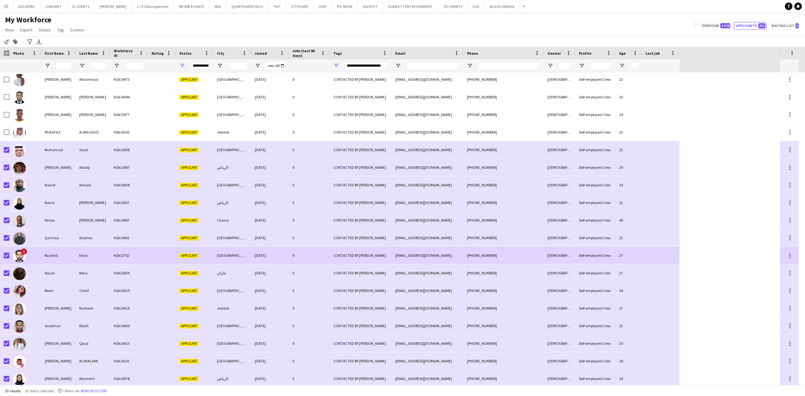
click at [109, 254] on div "khan" at bounding box center [92, 255] width 35 height 17
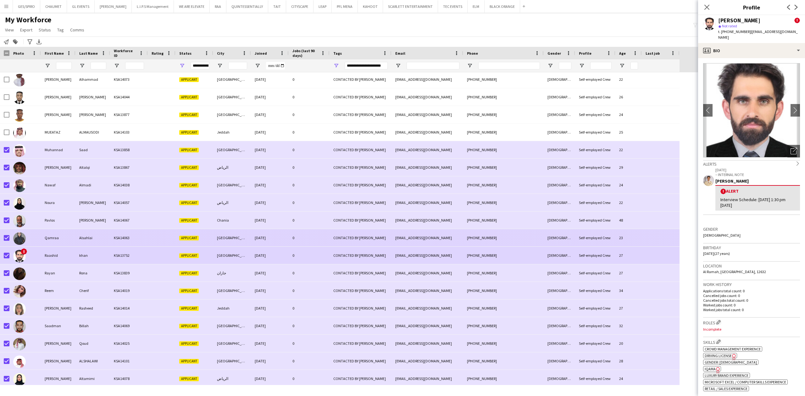
click at [67, 238] on div "Qamraa" at bounding box center [58, 237] width 35 height 17
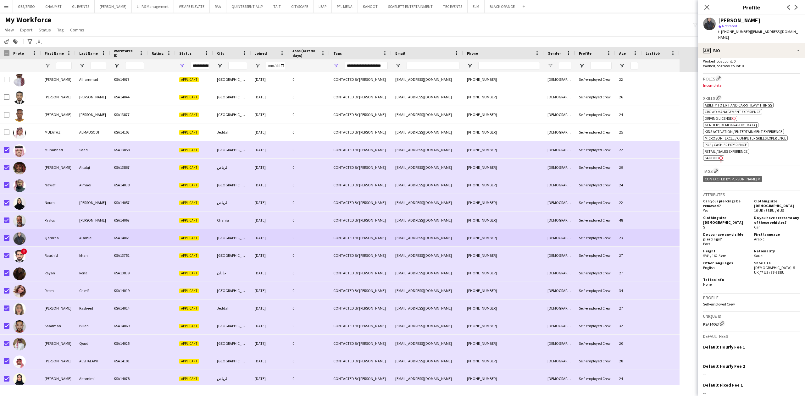
scroll to position [210, 0]
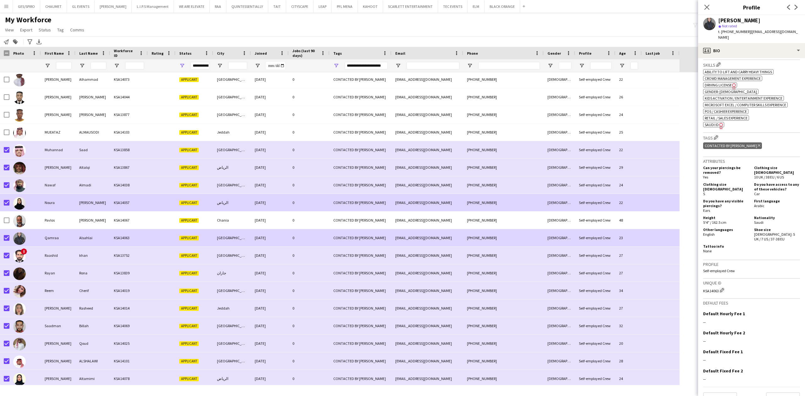
click at [93, 204] on div "Mohammad" at bounding box center [92, 202] width 35 height 17
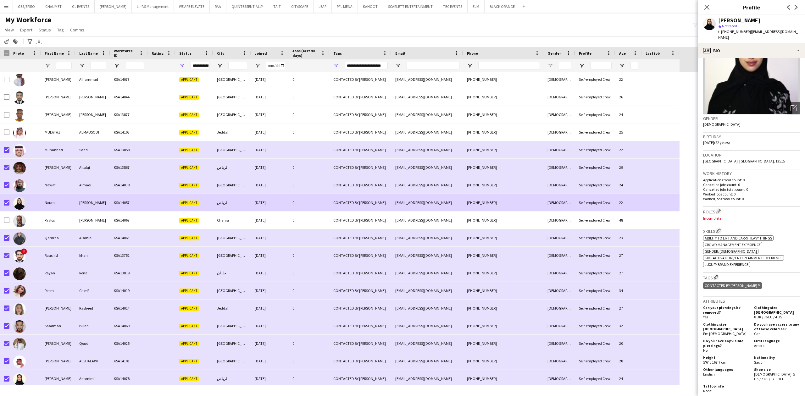
scroll to position [196, 0]
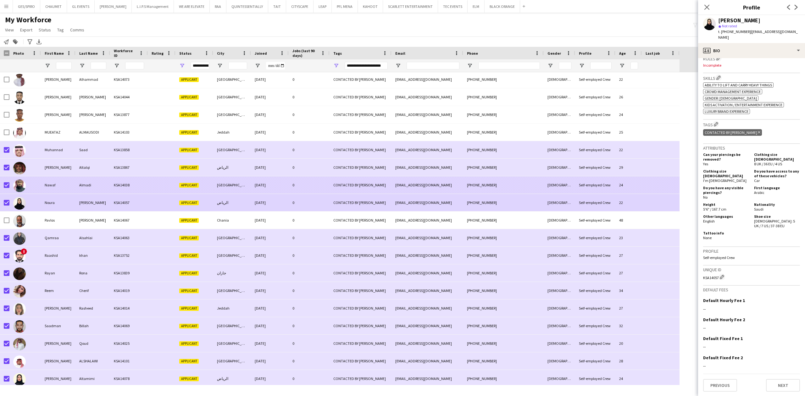
click at [195, 184] on span "Applicant" at bounding box center [189, 185] width 20 height 5
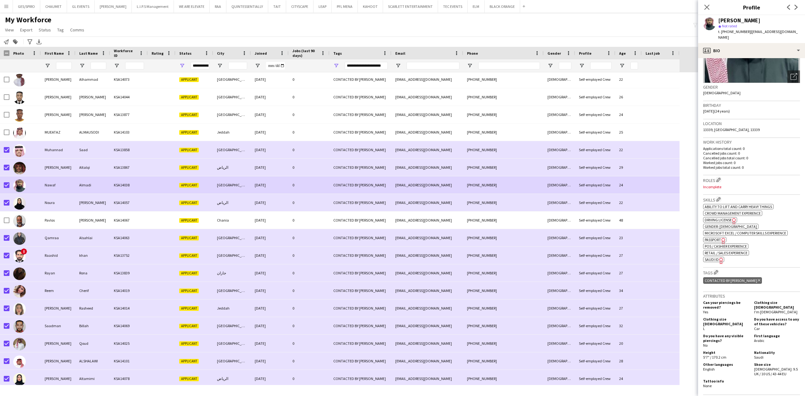
scroll to position [218, 0]
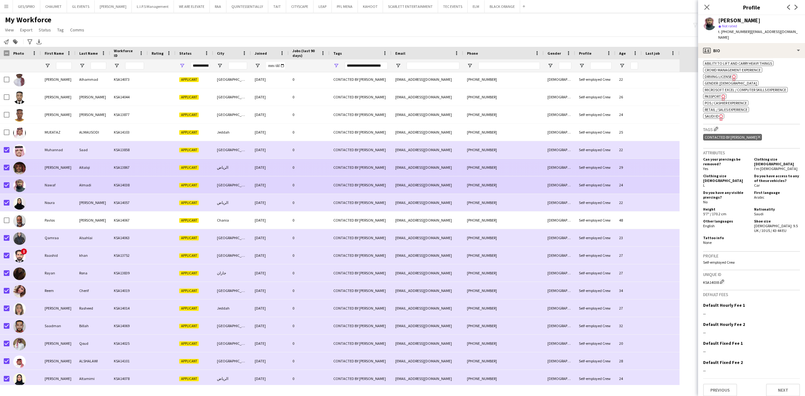
click at [241, 165] on div "الرياض" at bounding box center [232, 167] width 38 height 17
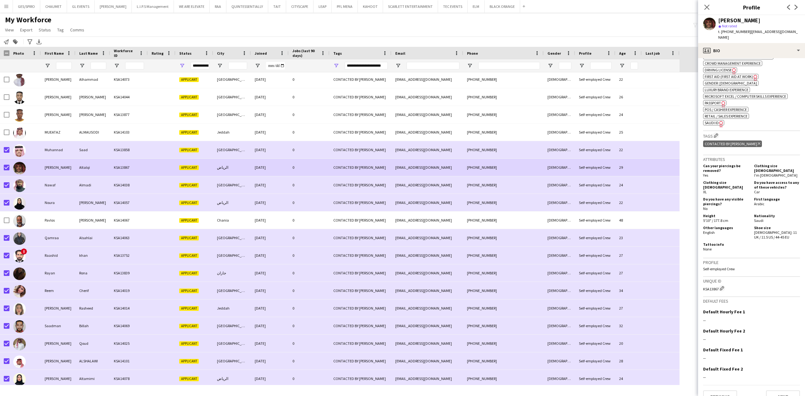
scroll to position [232, 0]
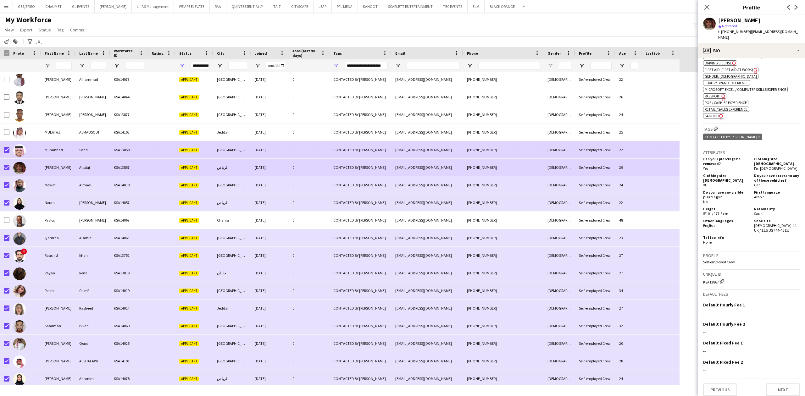
click at [287, 152] on div "31-07-2025" at bounding box center [270, 149] width 38 height 17
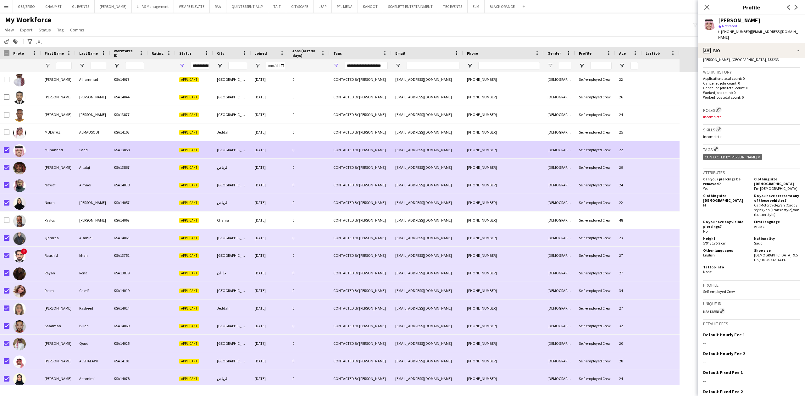
scroll to position [178, 0]
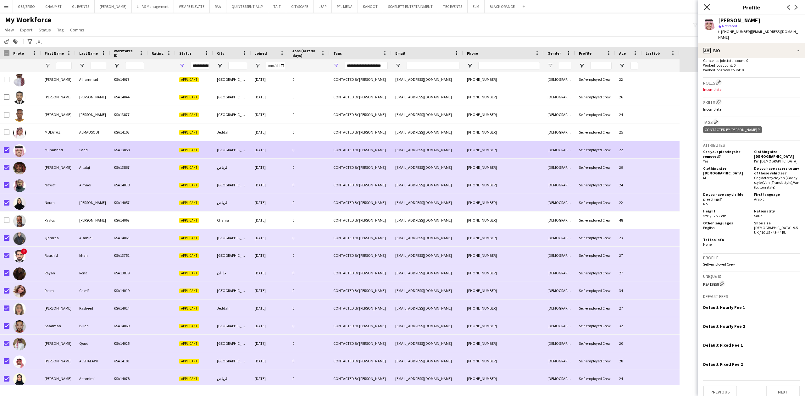
click at [707, 8] on icon at bounding box center [707, 7] width 6 height 6
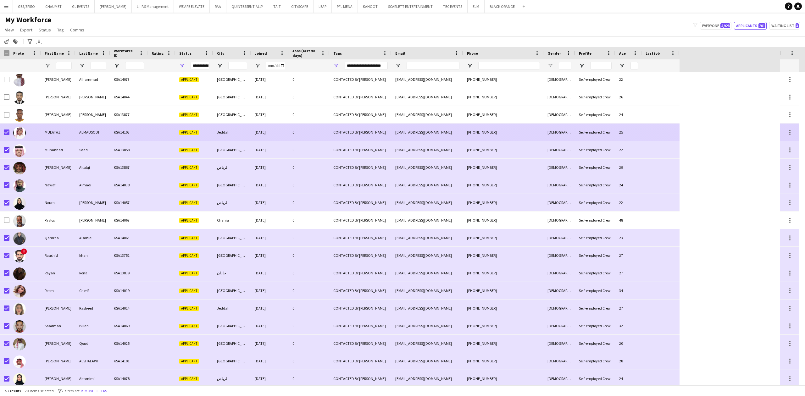
click at [57, 131] on div "MUEATAZ" at bounding box center [58, 132] width 35 height 17
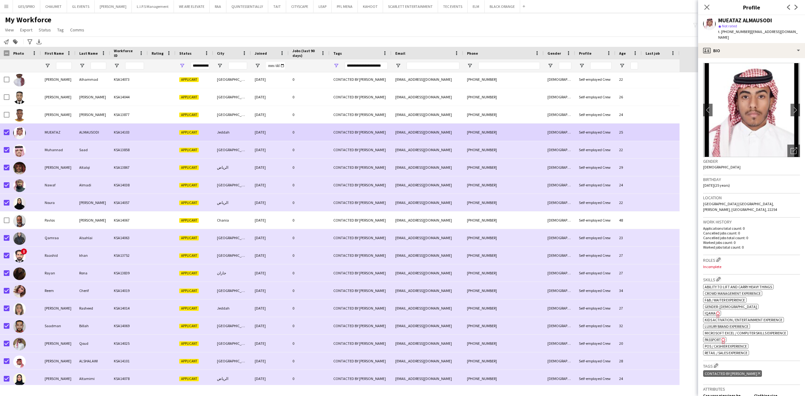
scroll to position [0, 0]
click at [766, 48] on div "profile Bio" at bounding box center [751, 50] width 107 height 15
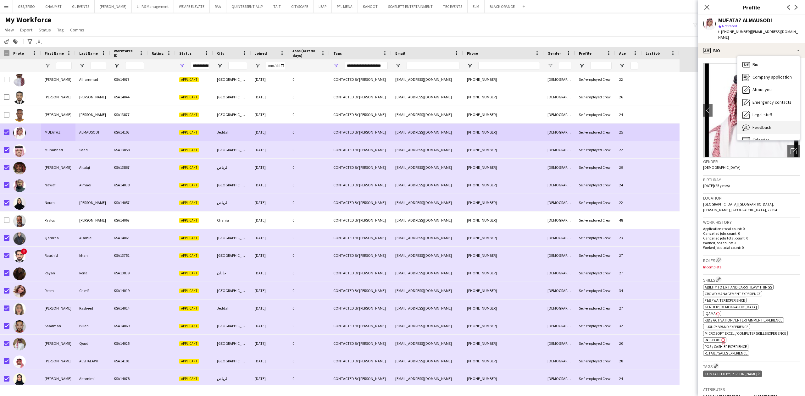
click at [770, 125] on span "Feedback" at bounding box center [762, 128] width 19 height 6
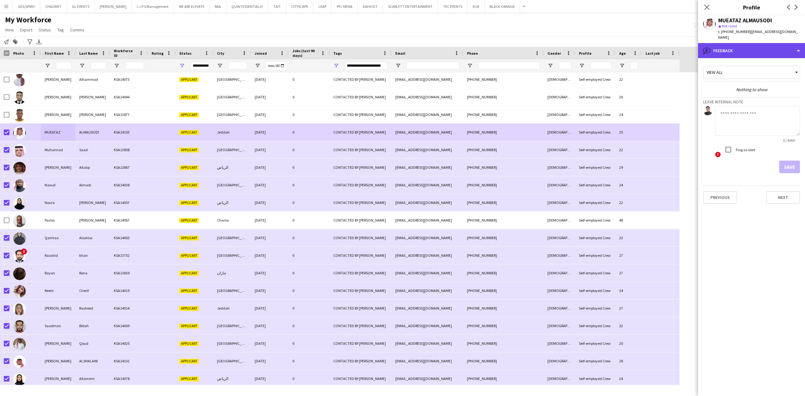
click at [763, 45] on div "bubble-pencil Feedback" at bounding box center [751, 50] width 107 height 15
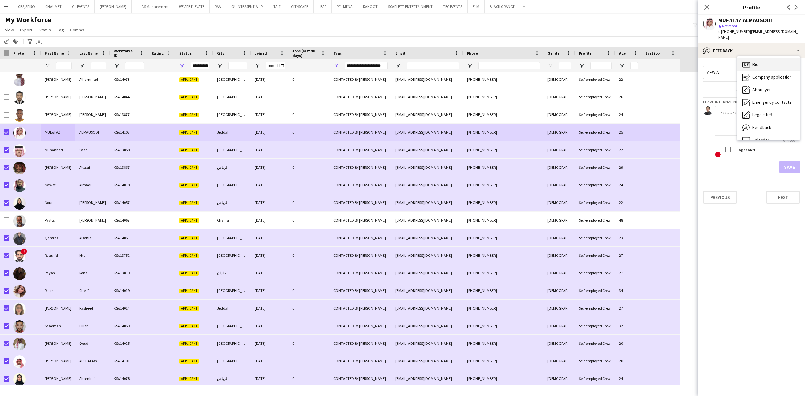
click at [772, 60] on div "Bio Bio" at bounding box center [769, 65] width 62 height 13
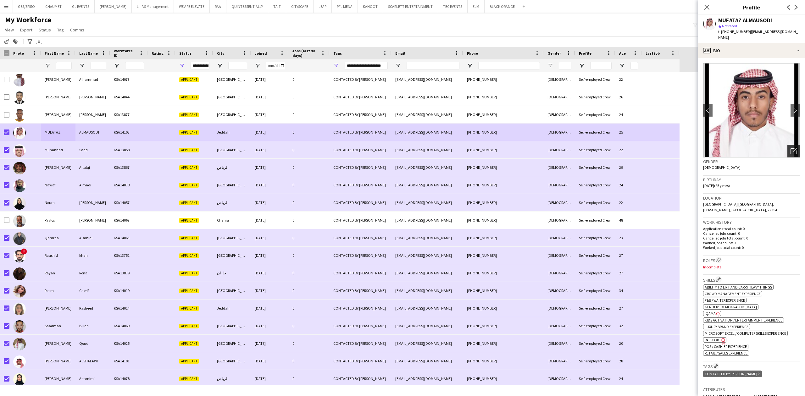
click at [791, 148] on icon "Open photos pop-in" at bounding box center [794, 151] width 7 height 7
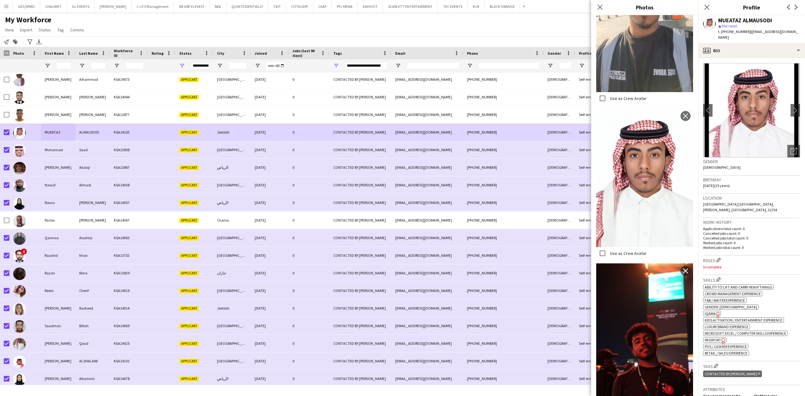
scroll to position [428, 0]
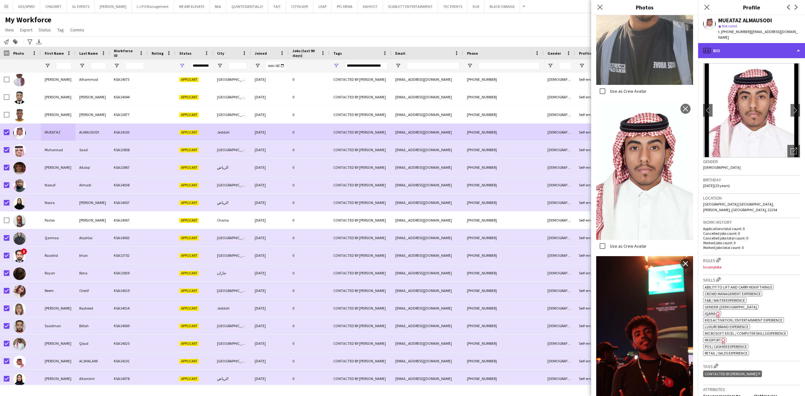
click at [753, 43] on div "profile Bio" at bounding box center [751, 50] width 107 height 15
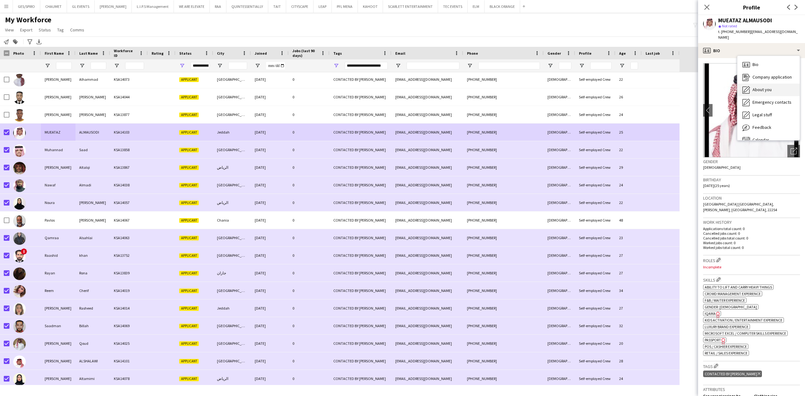
click at [772, 84] on div "About you About you" at bounding box center [769, 90] width 62 height 13
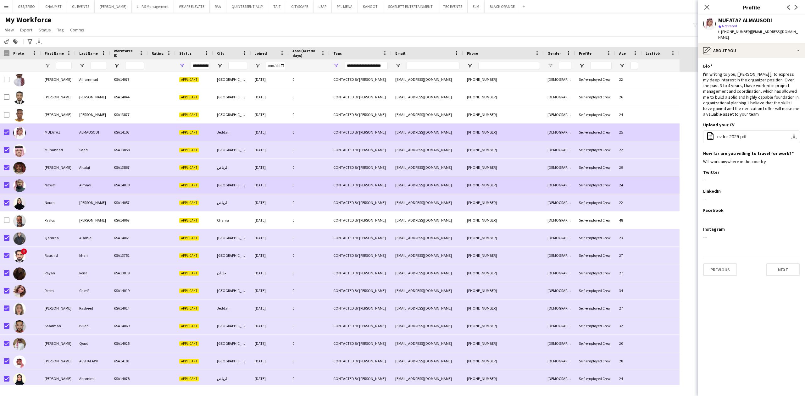
click at [140, 189] on div "KSA14038" at bounding box center [129, 184] width 38 height 17
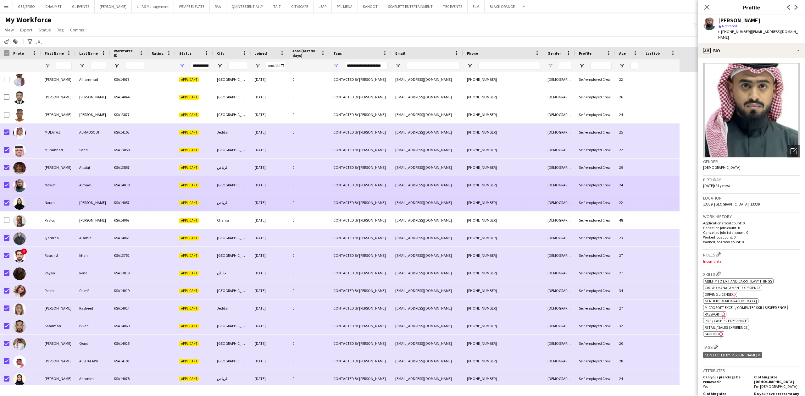
click at [144, 202] on div "KSA14057" at bounding box center [129, 202] width 38 height 17
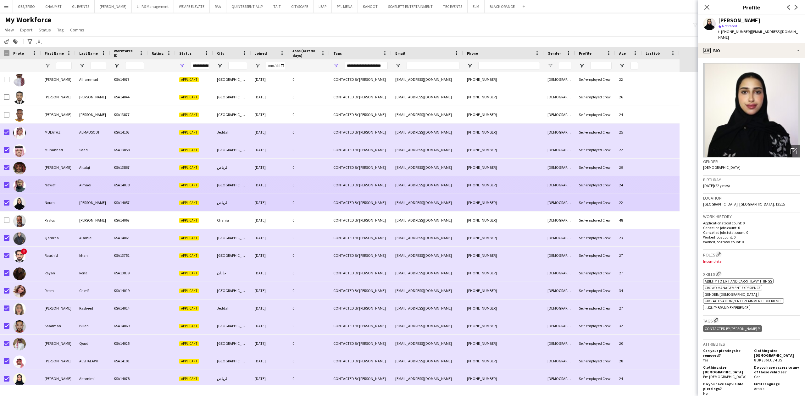
click at [150, 185] on div at bounding box center [162, 184] width 28 height 17
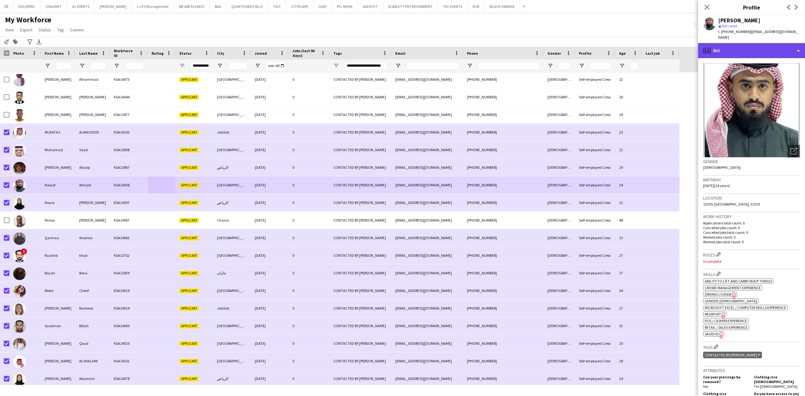
click at [743, 43] on div "profile Bio" at bounding box center [751, 50] width 107 height 15
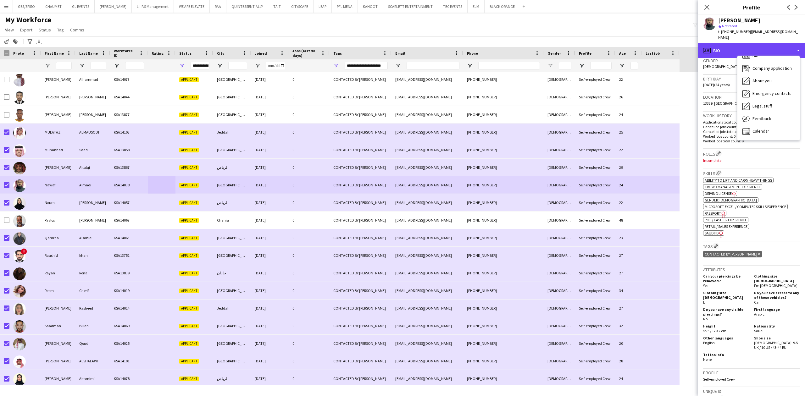
scroll to position [0, 0]
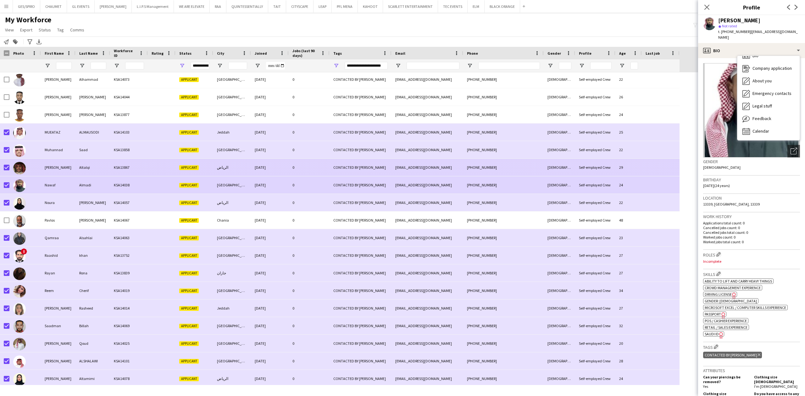
click at [235, 170] on div "الرياض" at bounding box center [232, 167] width 38 height 17
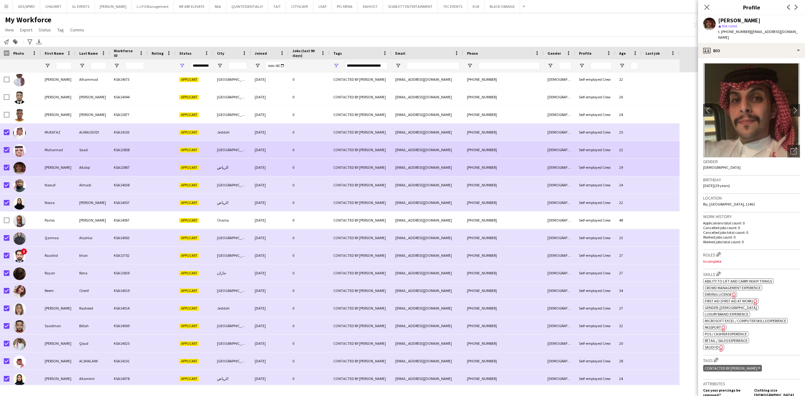
click at [244, 154] on div "Riyadh" at bounding box center [232, 149] width 38 height 17
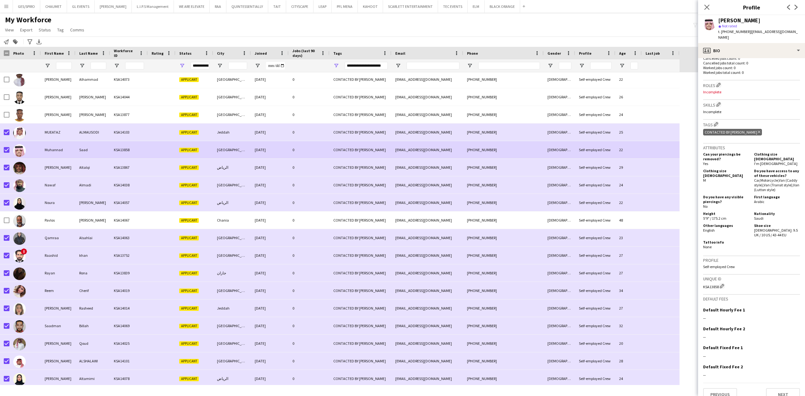
scroll to position [178, 0]
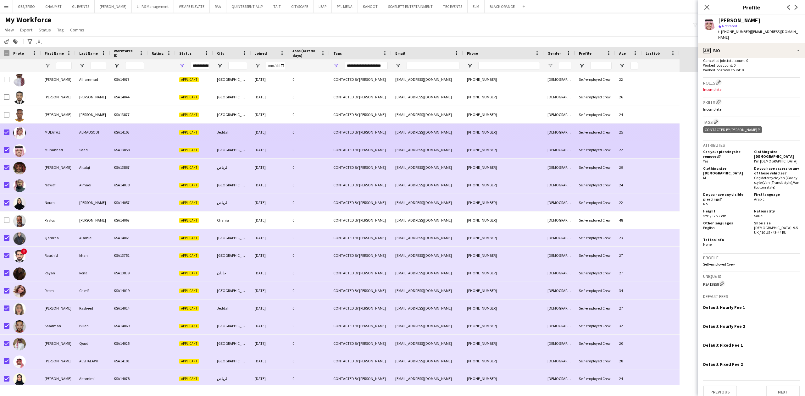
click at [115, 130] on div "KSA14103" at bounding box center [129, 132] width 38 height 17
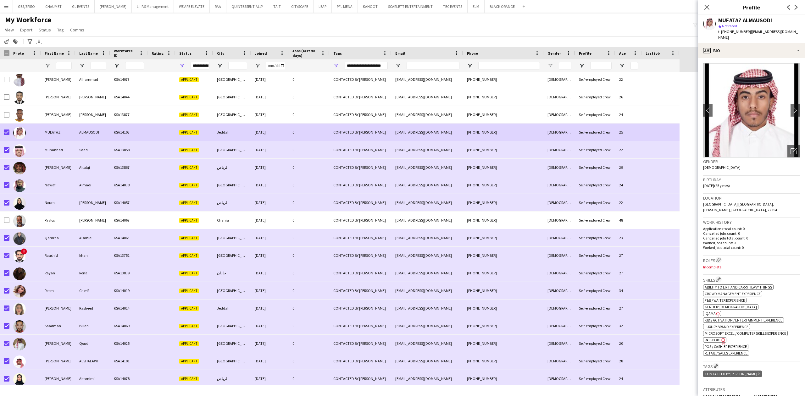
scroll to position [232, 0]
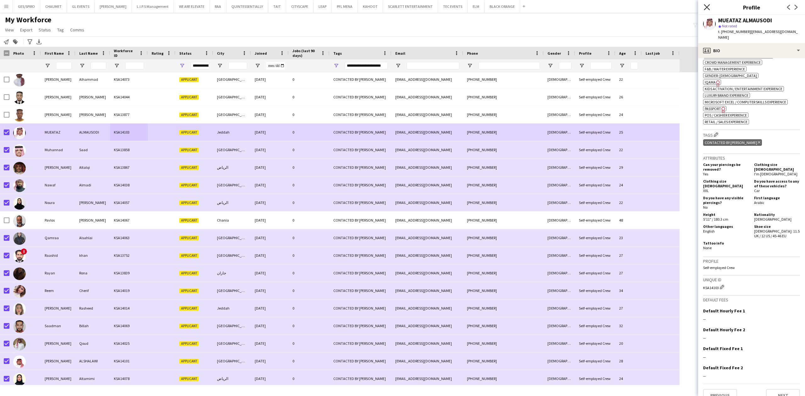
click at [707, 8] on icon at bounding box center [707, 7] width 6 height 6
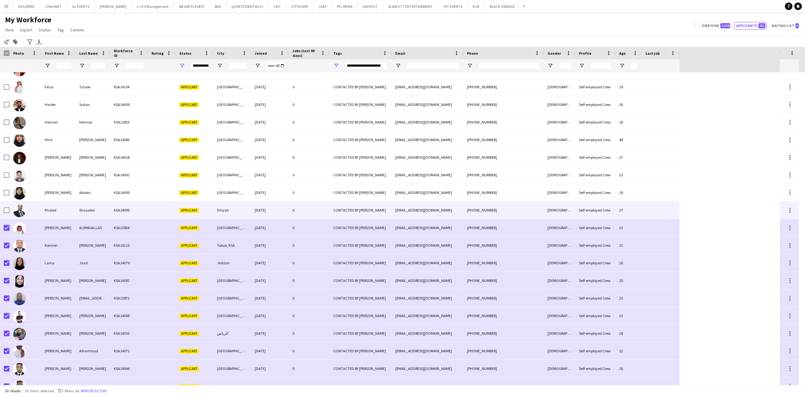
scroll to position [201, 0]
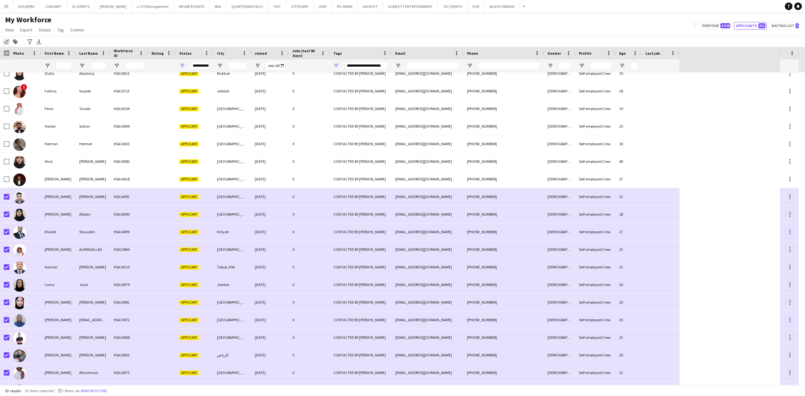
click at [7, 40] on icon at bounding box center [6, 41] width 5 height 5
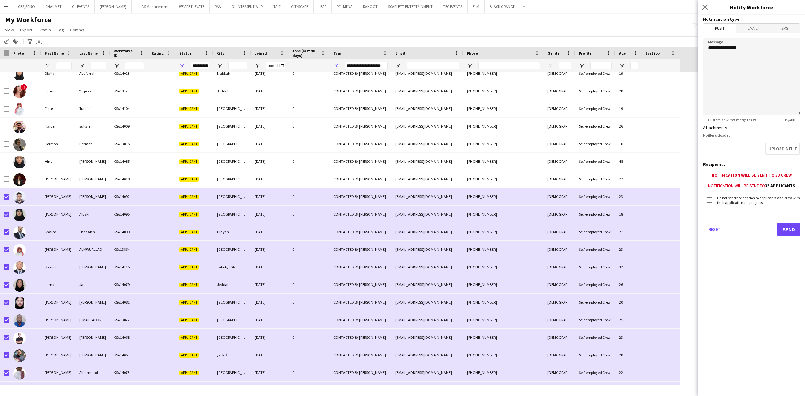
click at [769, 63] on textarea "**********" at bounding box center [751, 76] width 97 height 77
click at [752, 32] on span "Email" at bounding box center [752, 28] width 33 height 9
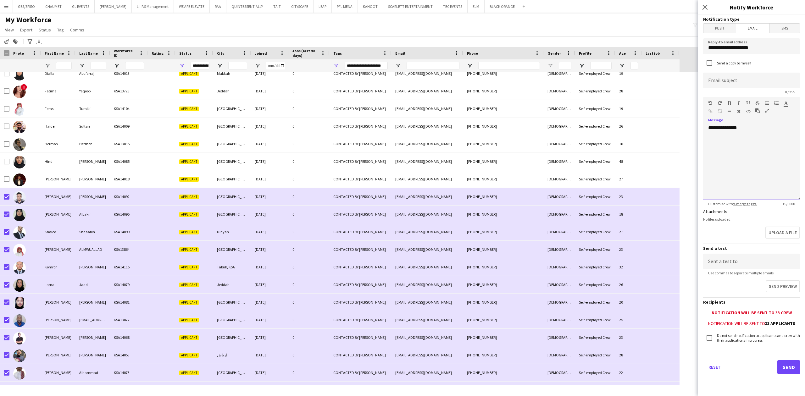
click at [769, 136] on div "**********" at bounding box center [751, 162] width 97 height 75
drag, startPoint x: 799, startPoint y: 200, endPoint x: 805, endPoint y: 283, distance: 83.2
click at [805, 283] on form "**********" at bounding box center [751, 203] width 107 height 377
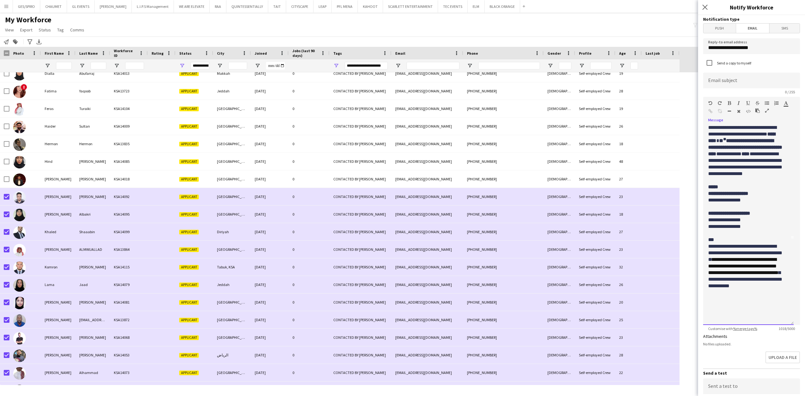
scroll to position [85, 0]
drag, startPoint x: 798, startPoint y: 198, endPoint x: 804, endPoint y: 326, distance: 127.8
click at [804, 326] on div "**********" at bounding box center [751, 205] width 107 height 381
click at [771, 178] on p "**********" at bounding box center [745, 151] width 74 height 53
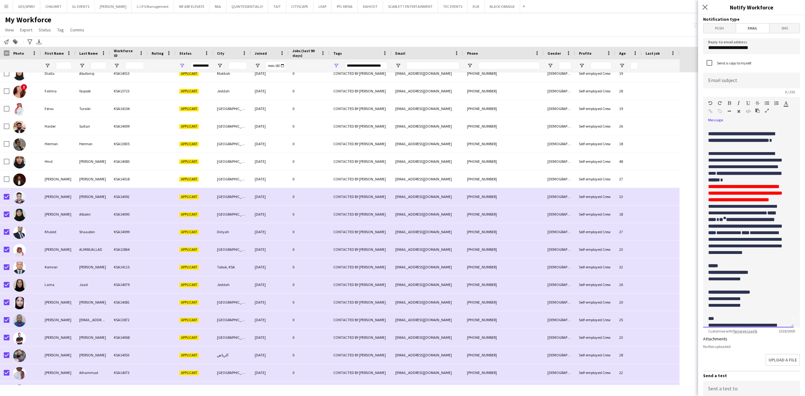
scroll to position [0, 0]
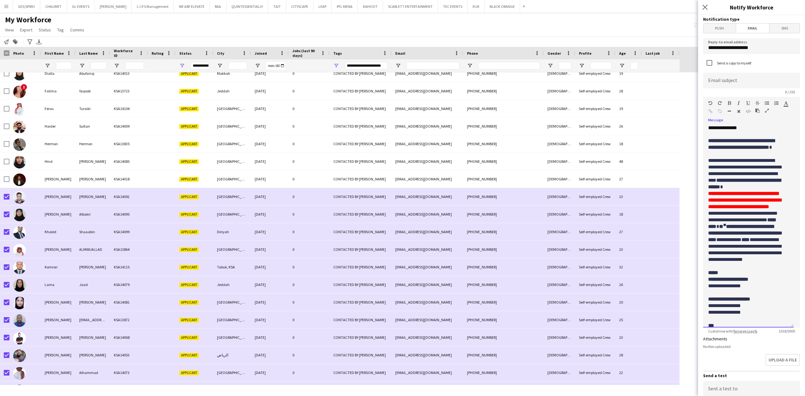
click at [745, 151] on p "**********" at bounding box center [745, 143] width 74 height 13
click at [742, 157] on p at bounding box center [745, 154] width 74 height 7
click at [740, 182] on span "**********" at bounding box center [745, 173] width 74 height 31
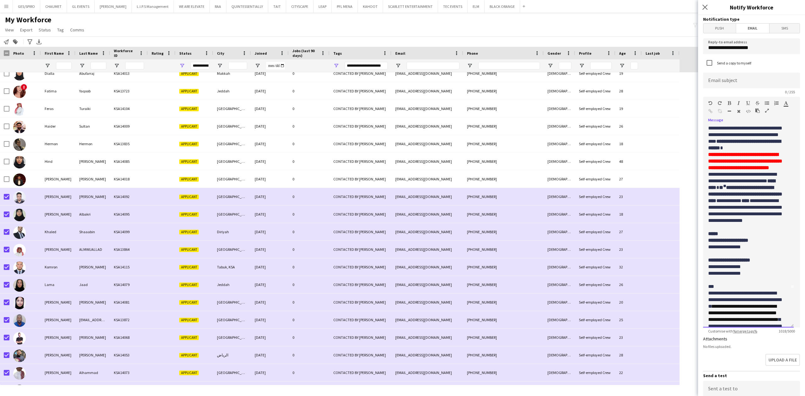
scroll to position [42, 0]
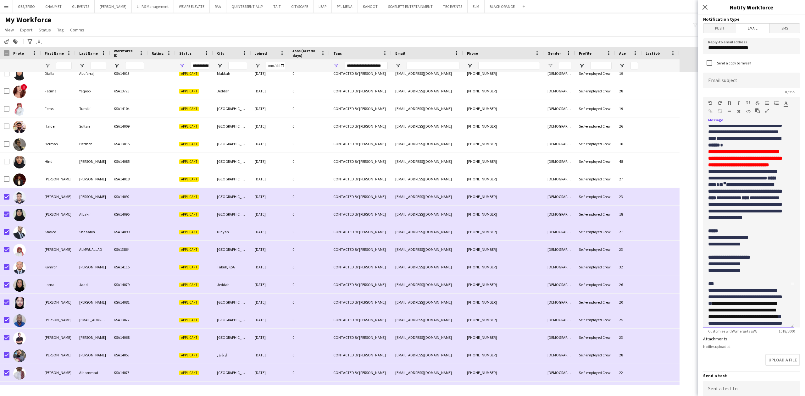
click at [761, 200] on span "**********" at bounding box center [745, 194] width 74 height 51
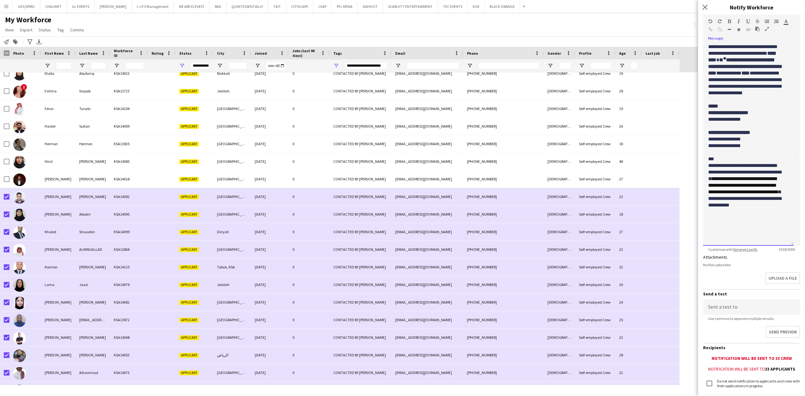
scroll to position [84, 0]
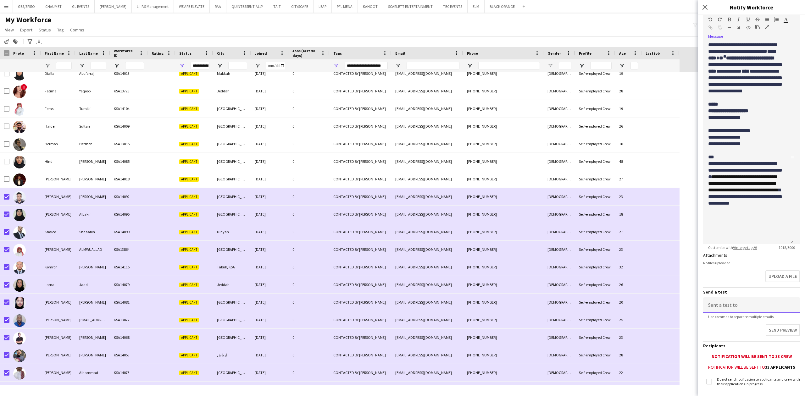
click at [760, 310] on input at bounding box center [751, 306] width 97 height 16
type input "**********"
click at [768, 328] on button "Send preview" at bounding box center [783, 330] width 36 height 13
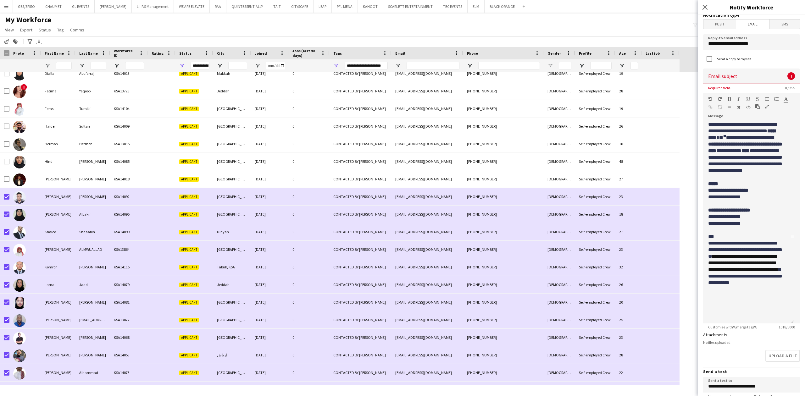
scroll to position [0, 0]
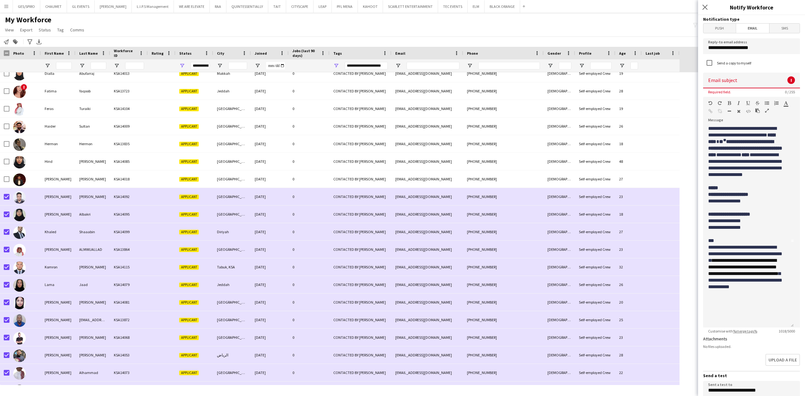
click at [747, 84] on input at bounding box center [751, 81] width 97 height 16
paste input "**********"
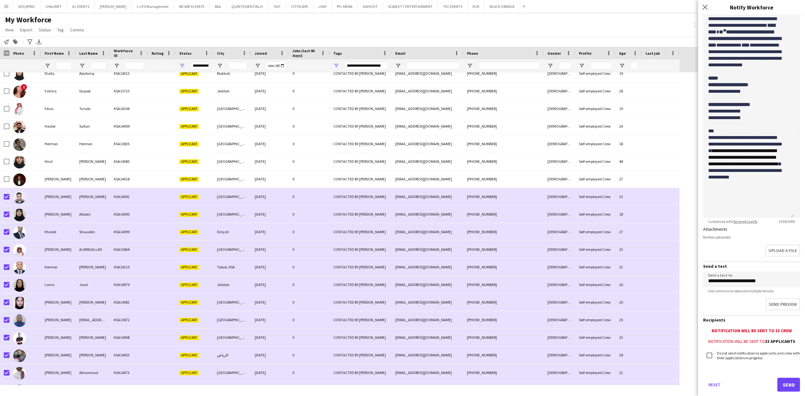
scroll to position [121, 0]
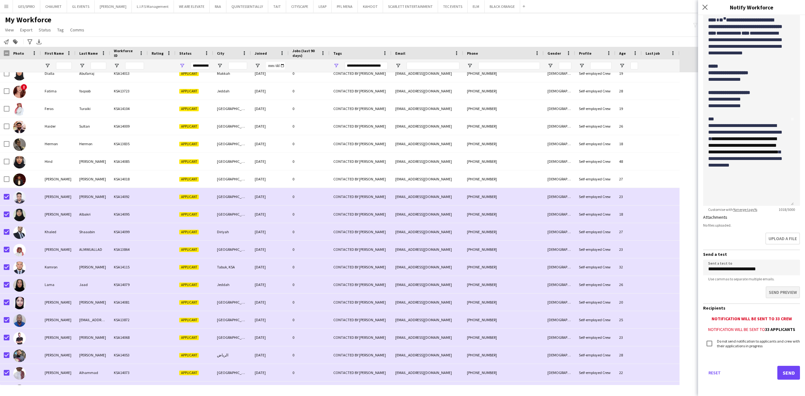
type input "**********"
click at [782, 290] on button "Send preview" at bounding box center [783, 293] width 36 height 13
click at [763, 206] on app-form-group "**********" at bounding box center [751, 93] width 97 height 237
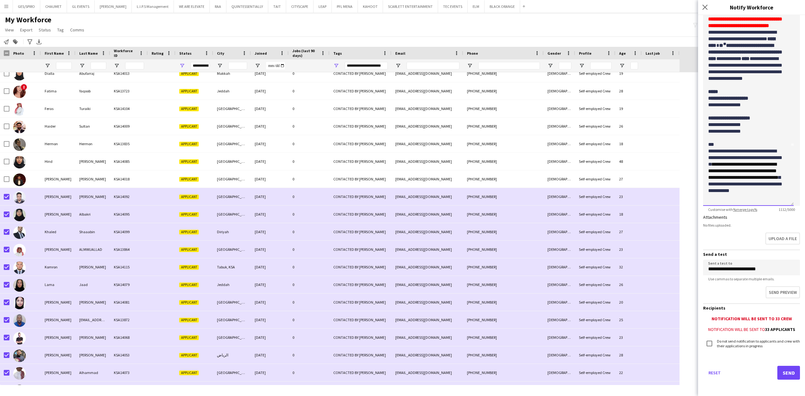
scroll to position [36, 0]
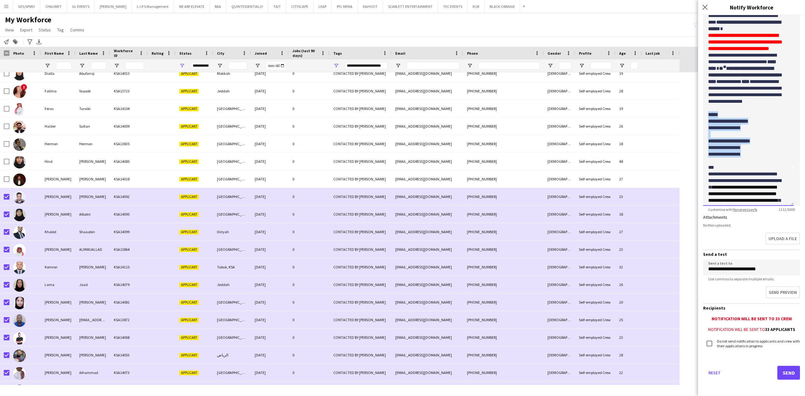
drag, startPoint x: 752, startPoint y: 178, endPoint x: 704, endPoint y: 143, distance: 59.1
click at [704, 143] on div "**********" at bounding box center [748, 104] width 91 height 203
copy div "**********"
click at [757, 158] on p "**********" at bounding box center [745, 154] width 74 height 7
drag, startPoint x: 746, startPoint y: 178, endPoint x: 707, endPoint y: 144, distance: 51.7
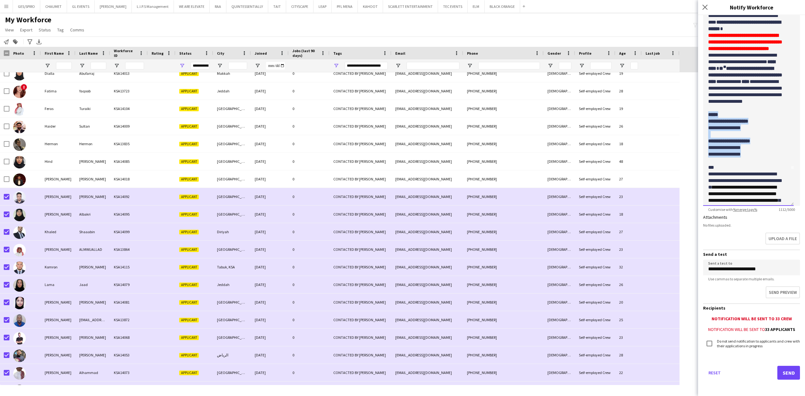
click at [707, 144] on div "**********" at bounding box center [748, 104] width 91 height 203
drag, startPoint x: 760, startPoint y: 154, endPoint x: 709, endPoint y: 154, distance: 51.3
click at [709, 131] on p "**********" at bounding box center [745, 128] width 74 height 7
drag, startPoint x: 757, startPoint y: 181, endPoint x: 708, endPoint y: 173, distance: 49.8
click at [708, 173] on div "**********" at bounding box center [748, 104] width 91 height 203
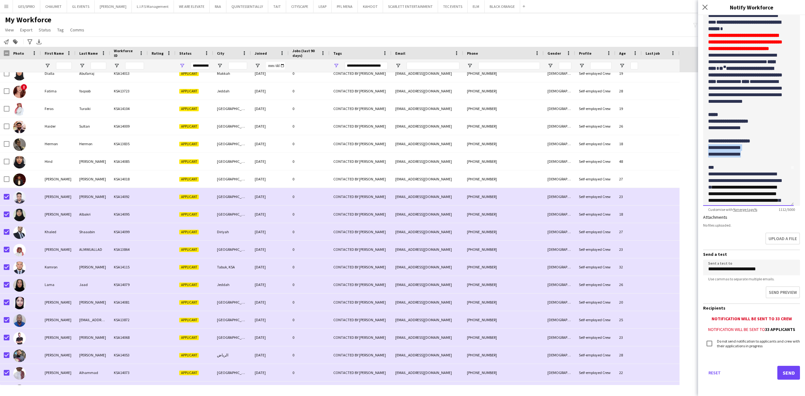
click at [770, 151] on p "**********" at bounding box center [745, 147] width 74 height 7
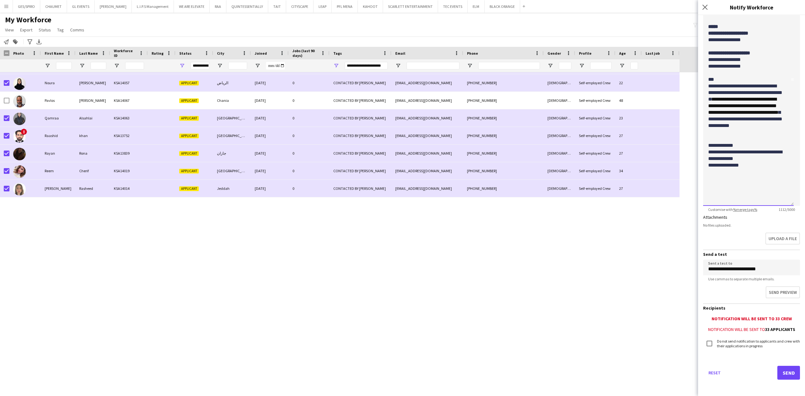
scroll to position [621, 0]
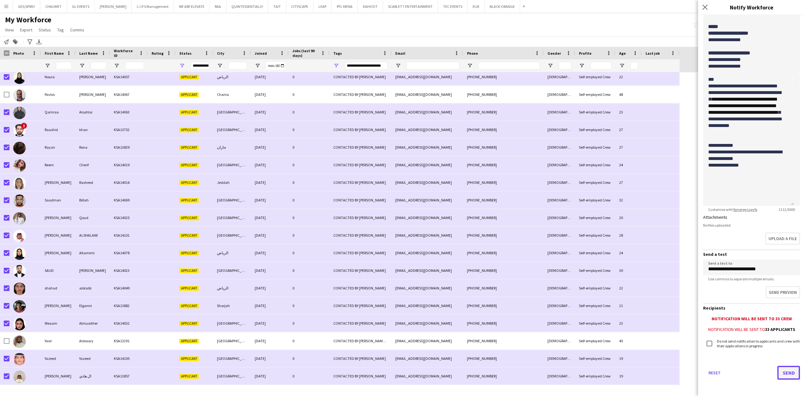
click at [780, 372] on button "Send" at bounding box center [789, 373] width 23 height 14
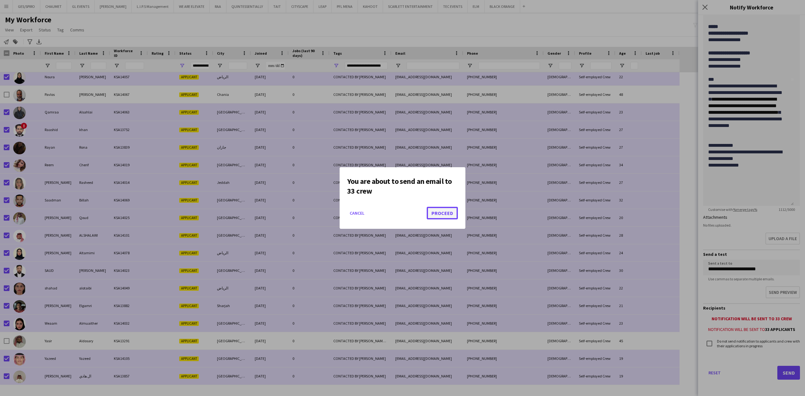
click at [437, 215] on button "Proceed" at bounding box center [442, 213] width 31 height 13
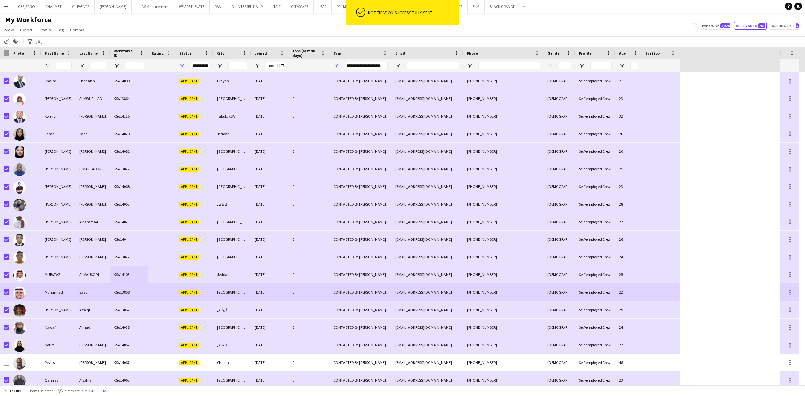
scroll to position [287, 0]
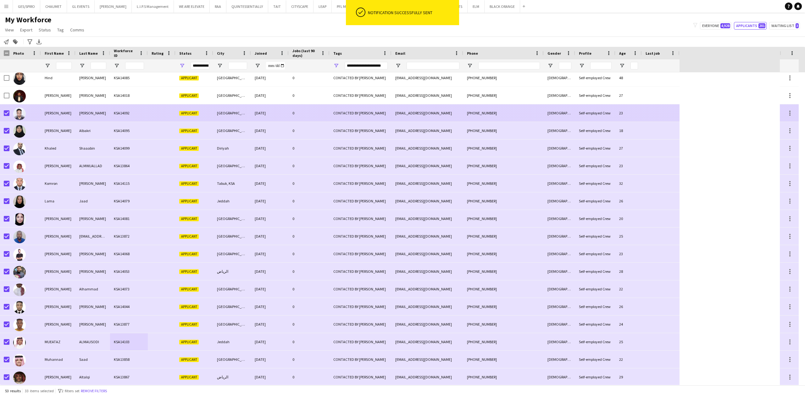
click at [225, 107] on div "Riyadh" at bounding box center [232, 112] width 38 height 17
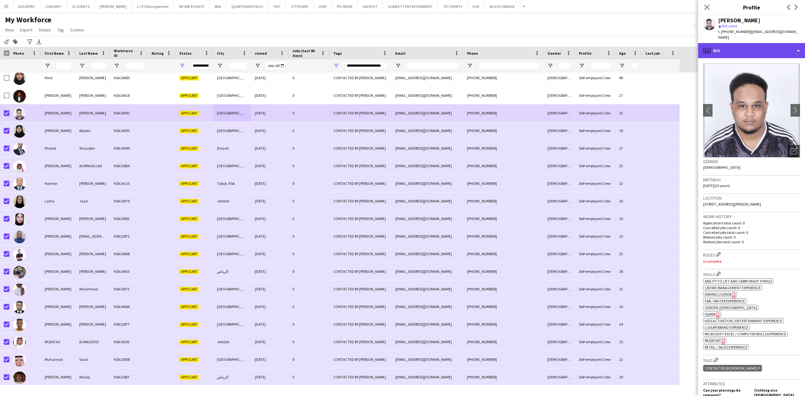
click at [746, 43] on div "profile Bio" at bounding box center [751, 50] width 107 height 15
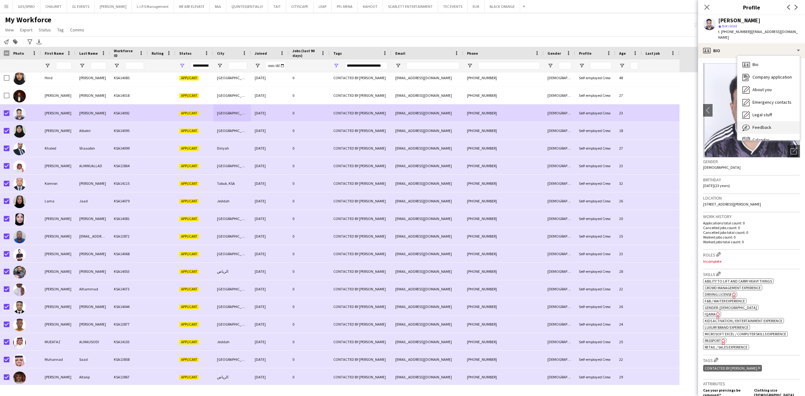
click at [762, 125] on span "Feedback" at bounding box center [762, 128] width 19 height 6
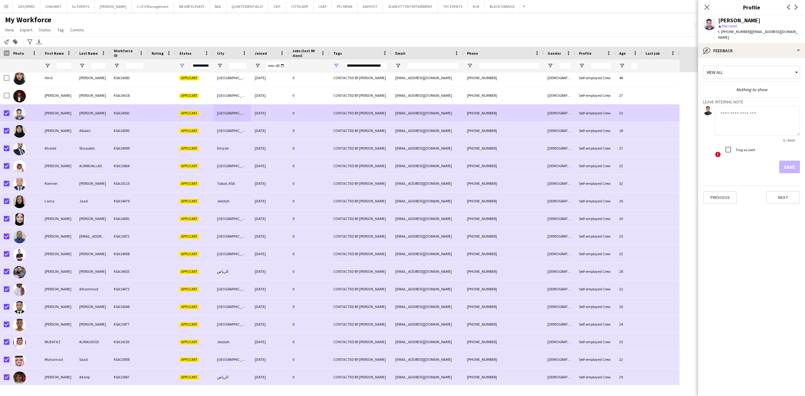
click at [761, 58] on app-crew-profile-feedback-tab "View all Nothing to show Leave internal note 0 / 4000 ! Flag as alert Save Prev…" at bounding box center [751, 227] width 107 height 338
click at [763, 46] on div "bubble-pencil Feedback" at bounding box center [751, 50] width 107 height 15
click at [779, 75] on div "Company application Company application" at bounding box center [769, 77] width 62 height 13
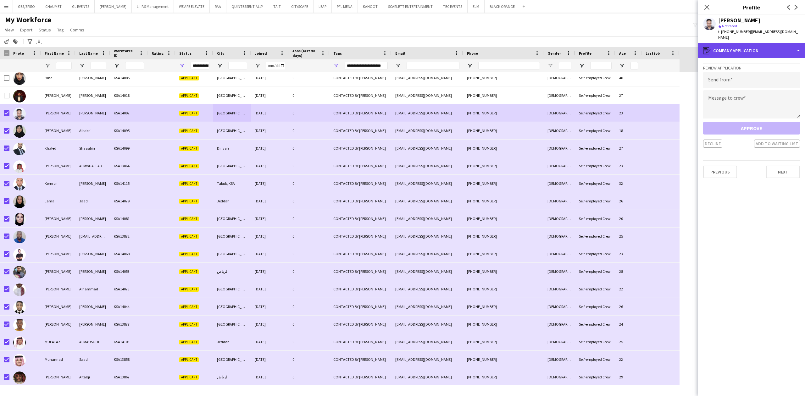
click at [763, 47] on div "register Company application" at bounding box center [751, 50] width 107 height 15
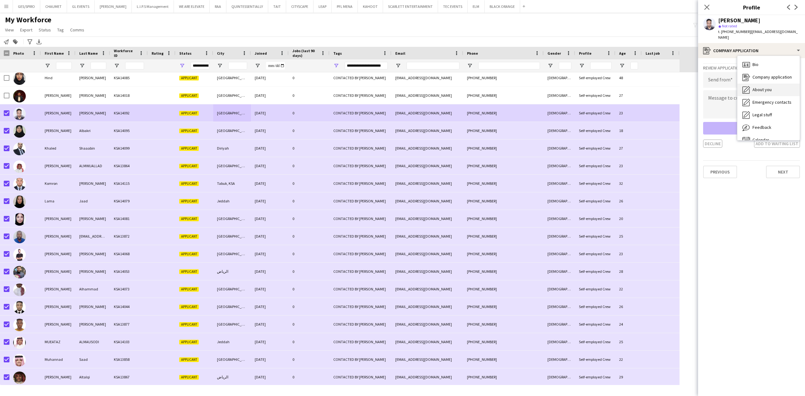
click at [773, 84] on div "About you About you" at bounding box center [769, 90] width 62 height 13
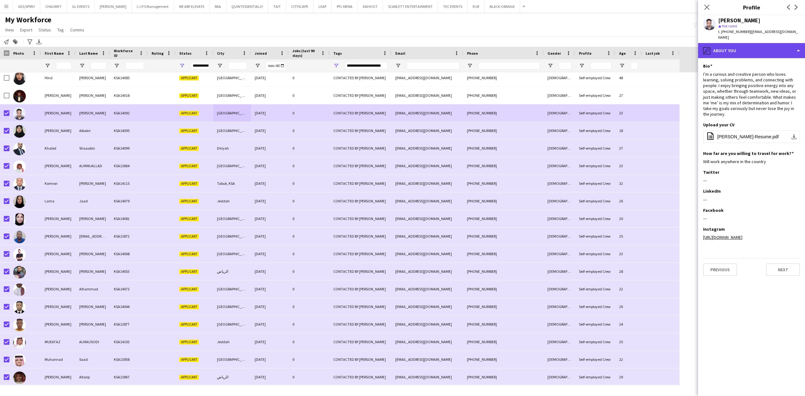
click at [764, 43] on div "pencil4 About you" at bounding box center [751, 50] width 107 height 15
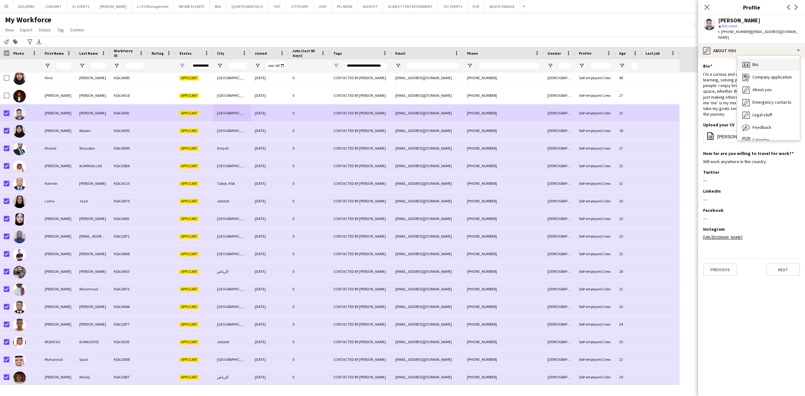
click at [763, 59] on div "Bio Bio" at bounding box center [769, 65] width 62 height 13
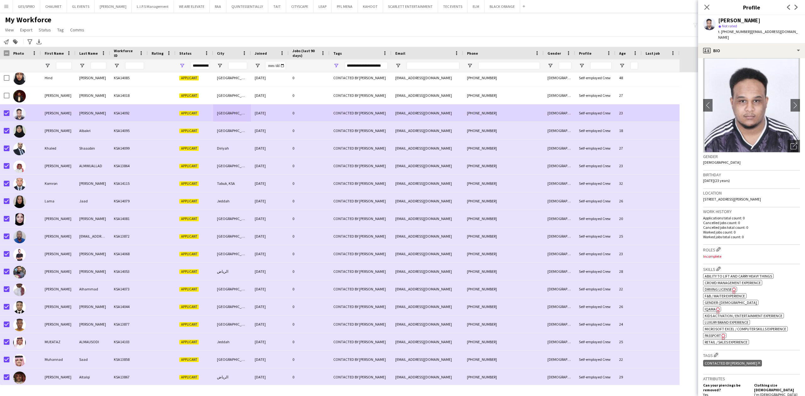
scroll to position [0, 0]
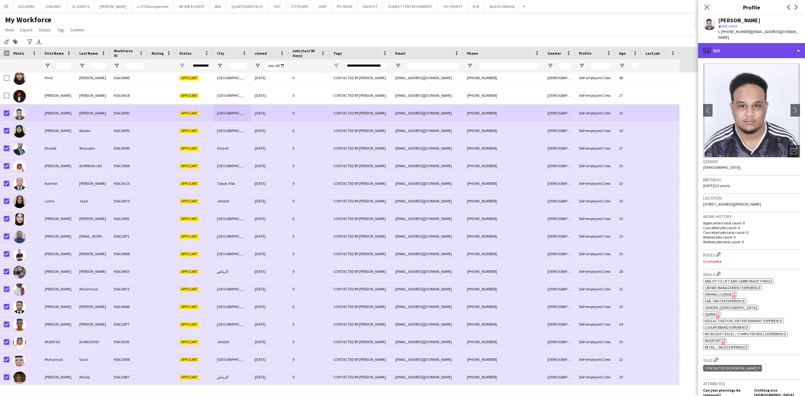
click at [754, 47] on div "profile Bio" at bounding box center [751, 50] width 107 height 15
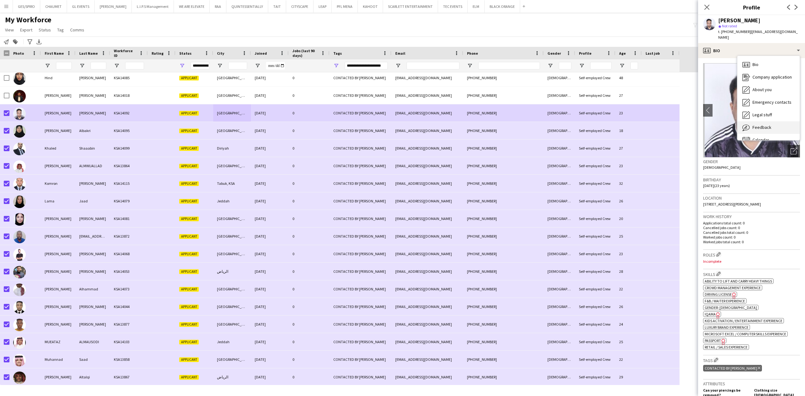
click at [763, 121] on div "Feedback Feedback" at bounding box center [769, 127] width 62 height 13
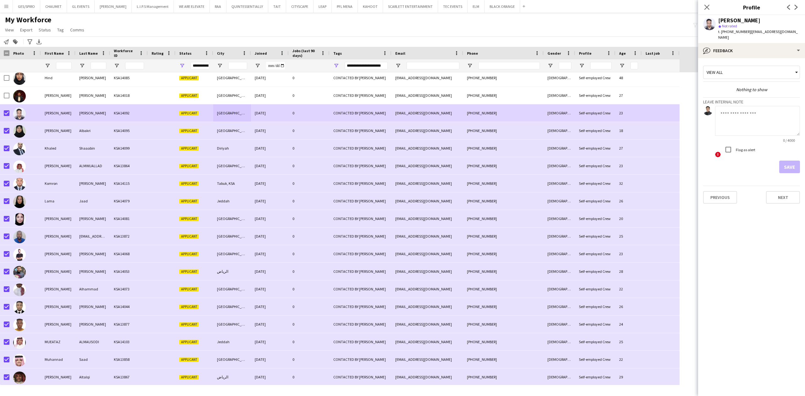
click at [753, 119] on textarea at bounding box center [757, 121] width 85 height 30
type textarea "**********"
click at [787, 161] on button "Save" at bounding box center [790, 167] width 21 height 13
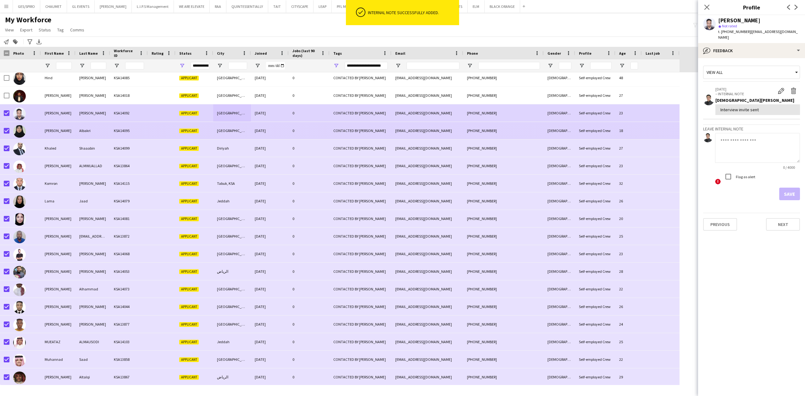
click at [503, 129] on div "+966542925855" at bounding box center [503, 130] width 81 height 17
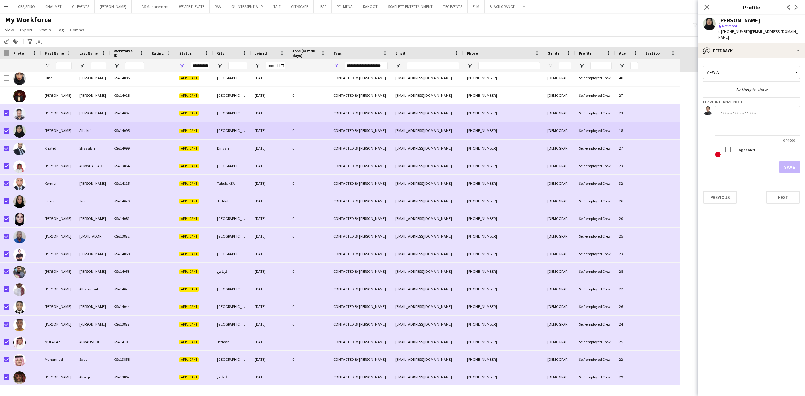
click at [747, 115] on textarea at bounding box center [757, 121] width 85 height 30
paste textarea "**********"
type textarea "**********"
click at [786, 163] on button "Save" at bounding box center [790, 167] width 21 height 13
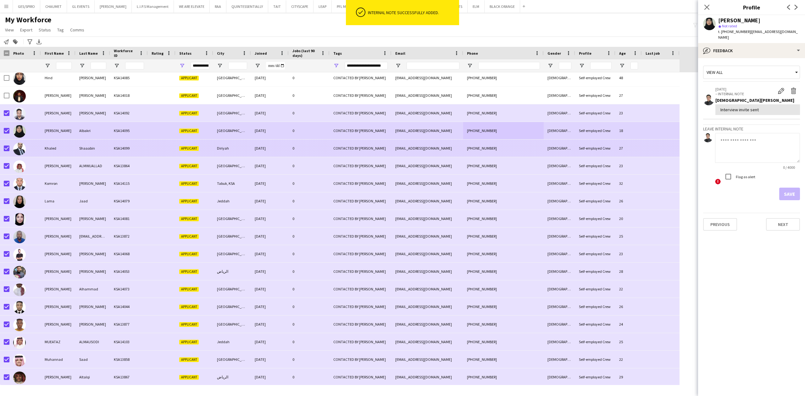
click at [558, 151] on div "Male" at bounding box center [559, 148] width 31 height 17
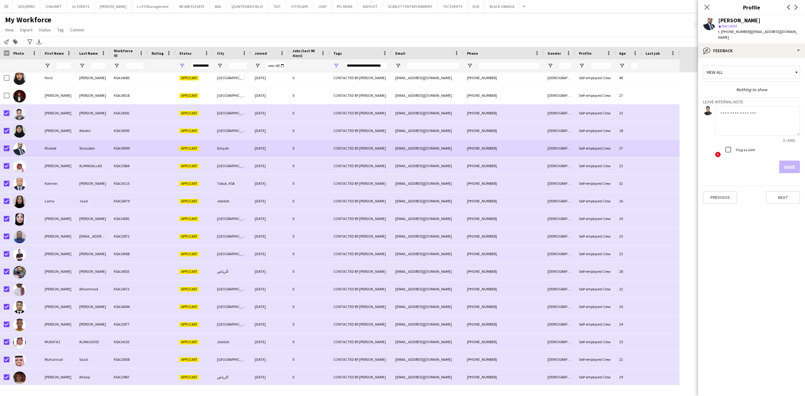
click at [763, 143] on div "! Flag as alert" at bounding box center [757, 150] width 85 height 14
click at [764, 122] on textarea at bounding box center [757, 121] width 85 height 30
paste textarea "**********"
type textarea "**********"
click at [792, 161] on button "Save" at bounding box center [790, 167] width 21 height 13
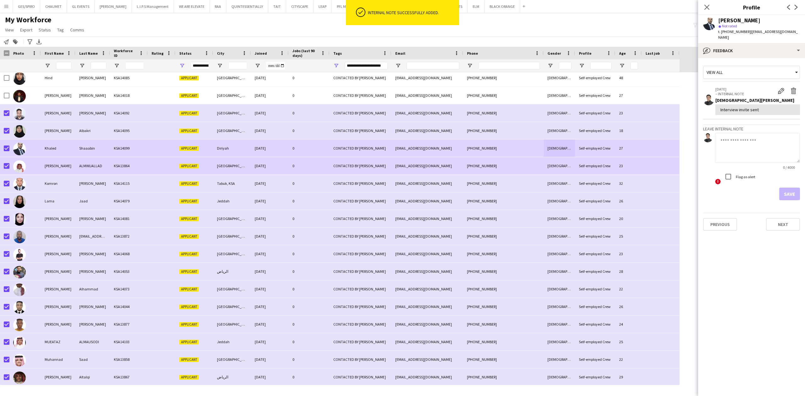
click at [572, 166] on div "Male" at bounding box center [559, 165] width 31 height 17
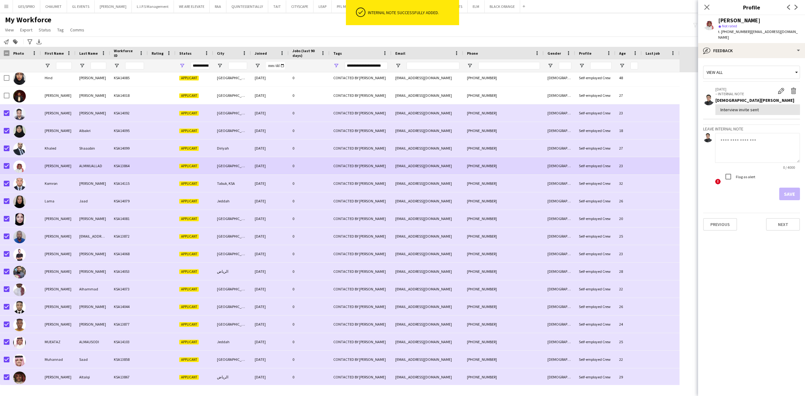
click at [741, 136] on textarea at bounding box center [757, 148] width 85 height 30
paste textarea "**********"
type textarea "**********"
click at [790, 188] on button "Save" at bounding box center [790, 194] width 21 height 13
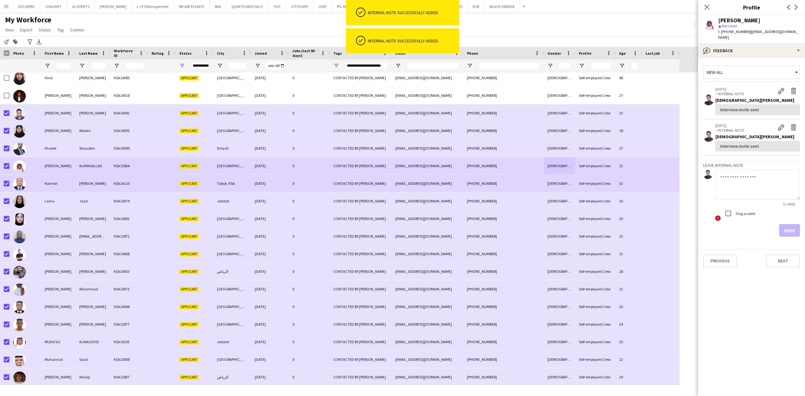
click at [549, 184] on div "Male" at bounding box center [559, 183] width 31 height 17
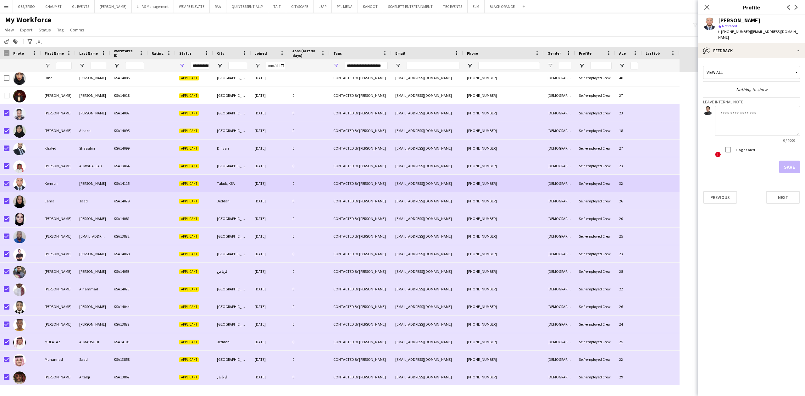
click at [763, 108] on textarea at bounding box center [757, 121] width 85 height 30
paste textarea "**********"
type textarea "**********"
click at [789, 161] on button "Save" at bounding box center [790, 167] width 21 height 13
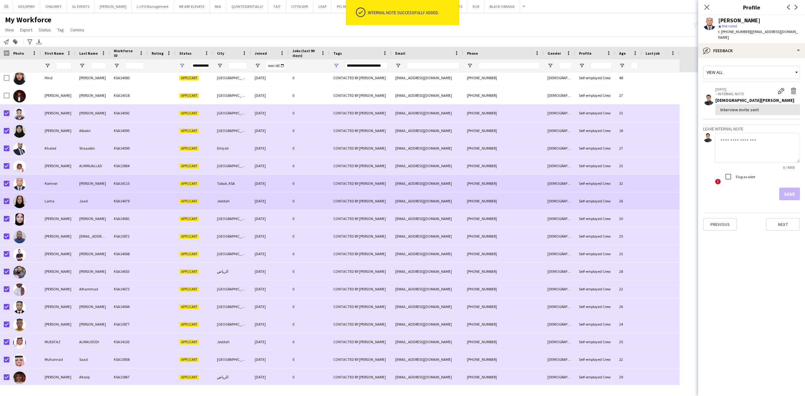
click at [580, 195] on div "Self-employed Crew" at bounding box center [595, 201] width 40 height 17
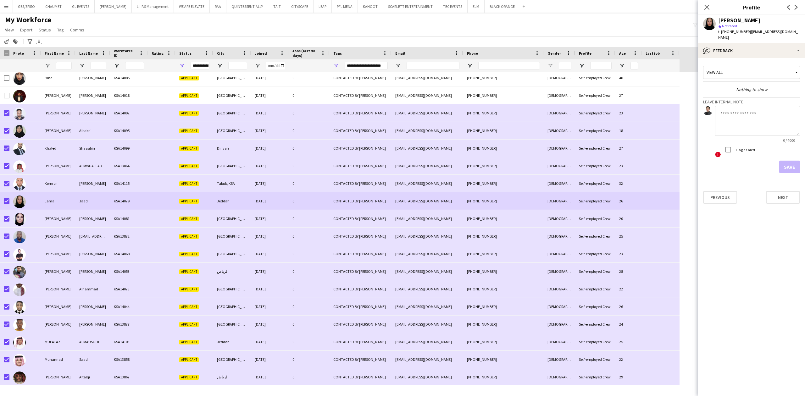
click at [747, 113] on textarea at bounding box center [757, 121] width 85 height 30
paste textarea "**********"
type textarea "**********"
click at [793, 161] on button "Save" at bounding box center [790, 167] width 21 height 13
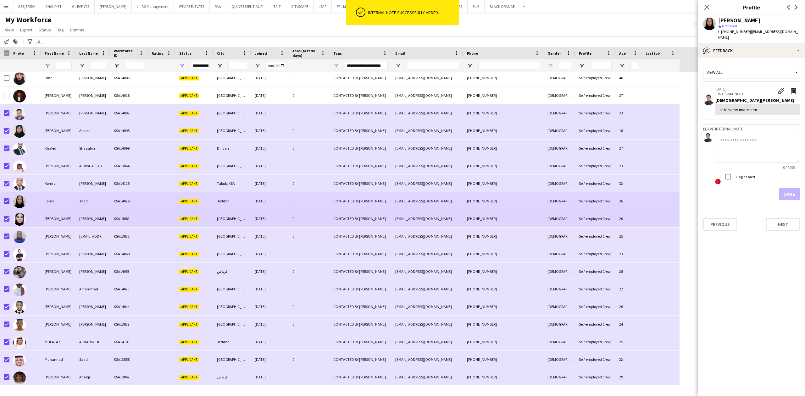
click at [472, 214] on div "+966508371455" at bounding box center [503, 218] width 81 height 17
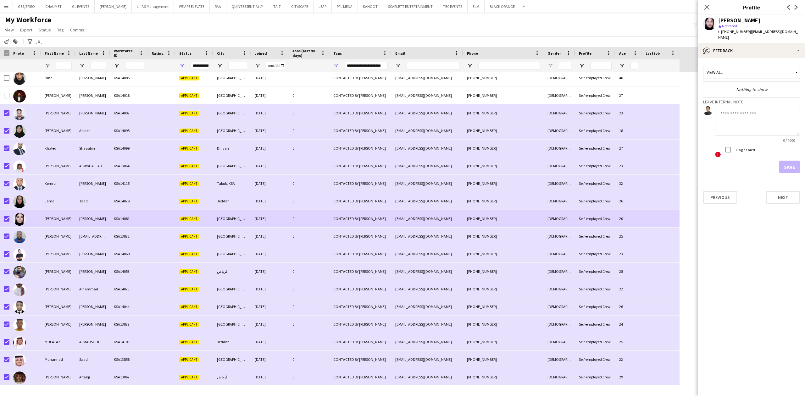
click at [769, 121] on textarea at bounding box center [757, 121] width 85 height 30
paste textarea "**********"
type textarea "**********"
click at [791, 164] on button "Save" at bounding box center [790, 167] width 21 height 13
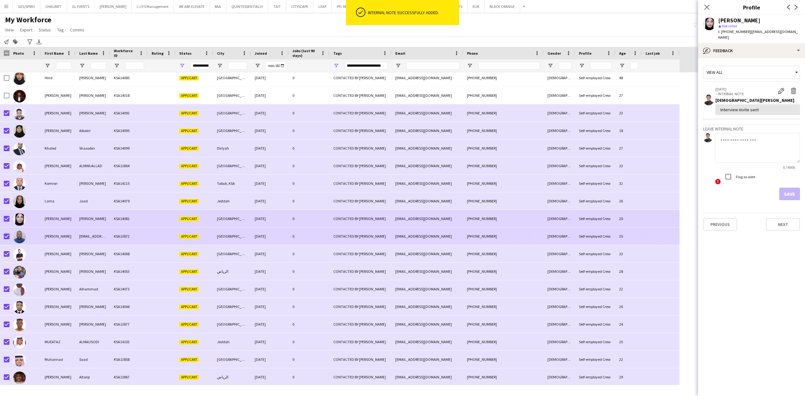
click at [525, 241] on div "+966504369040" at bounding box center [503, 236] width 81 height 17
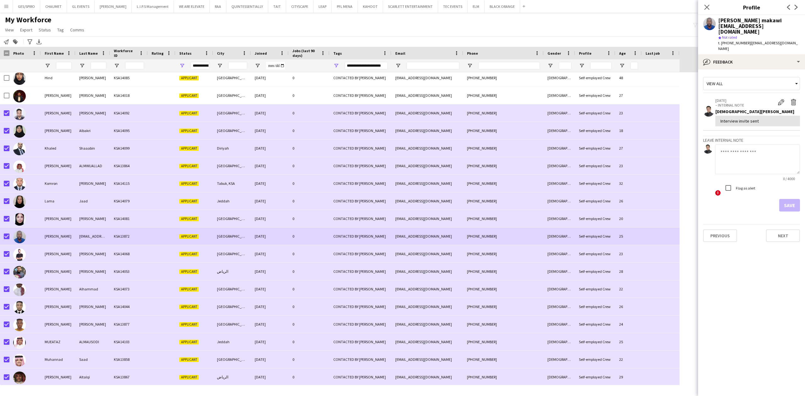
click at [747, 147] on textarea at bounding box center [757, 159] width 85 height 30
paste textarea "**********"
type textarea "**********"
click at [789, 199] on button "Save" at bounding box center [790, 205] width 21 height 13
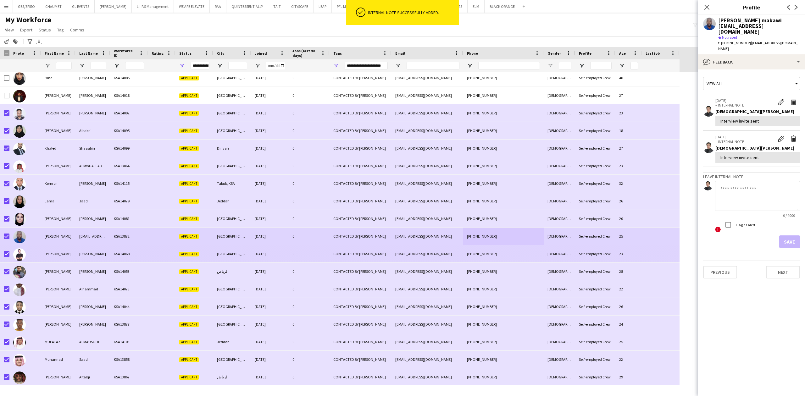
click at [551, 251] on div "Male" at bounding box center [559, 253] width 31 height 17
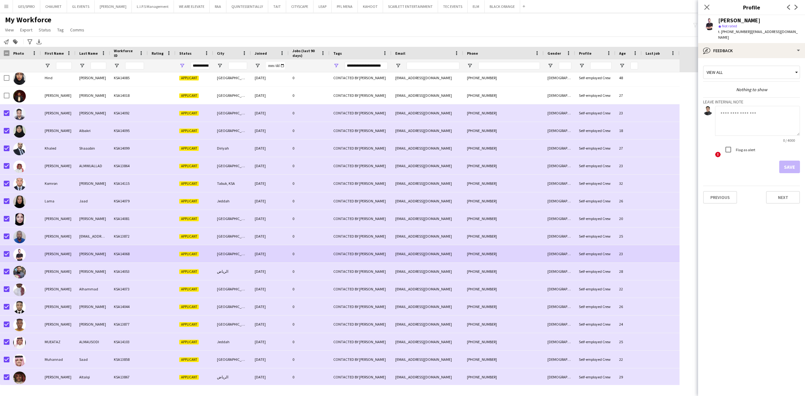
click at [752, 120] on textarea at bounding box center [757, 121] width 85 height 30
paste textarea "**********"
type textarea "**********"
click at [786, 161] on button "Save" at bounding box center [790, 167] width 21 height 13
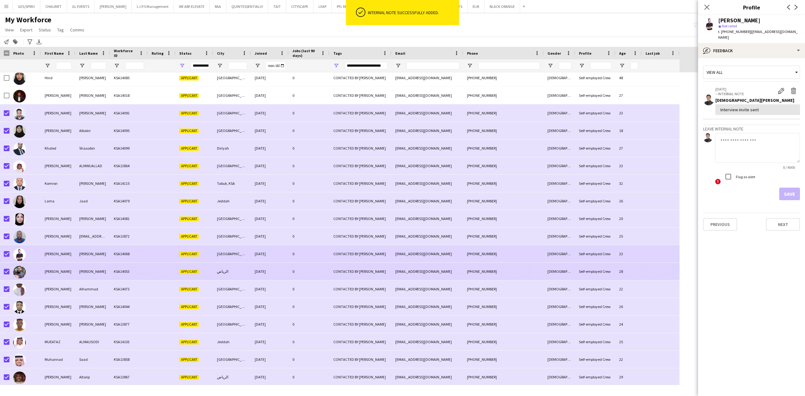
click at [548, 273] on div "Male" at bounding box center [559, 271] width 31 height 17
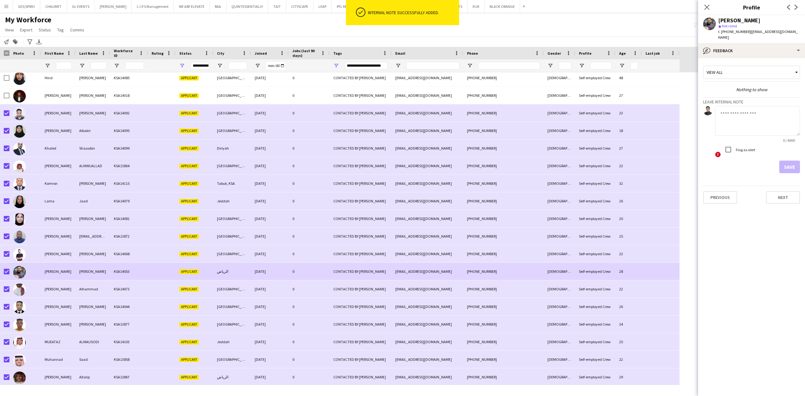
click at [755, 111] on textarea at bounding box center [757, 121] width 85 height 30
paste textarea "**********"
type textarea "**********"
click at [789, 161] on button "Save" at bounding box center [790, 167] width 21 height 13
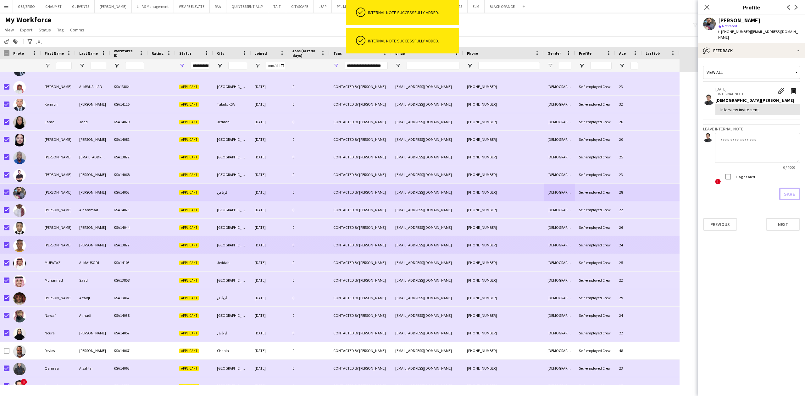
scroll to position [369, 0]
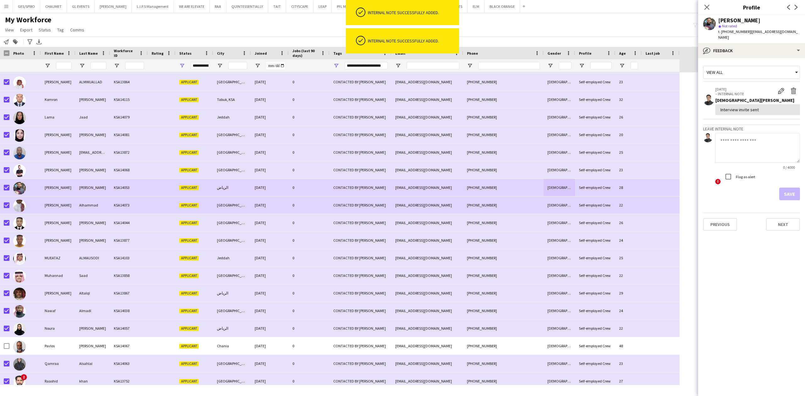
click at [489, 207] on div "+966559331947" at bounding box center [503, 205] width 81 height 17
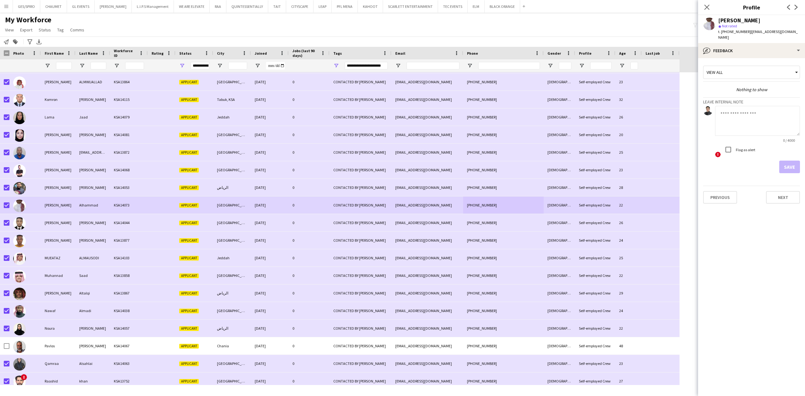
click at [774, 114] on textarea at bounding box center [757, 121] width 85 height 30
paste textarea "**********"
type textarea "**********"
click at [792, 161] on button "Save" at bounding box center [790, 167] width 21 height 13
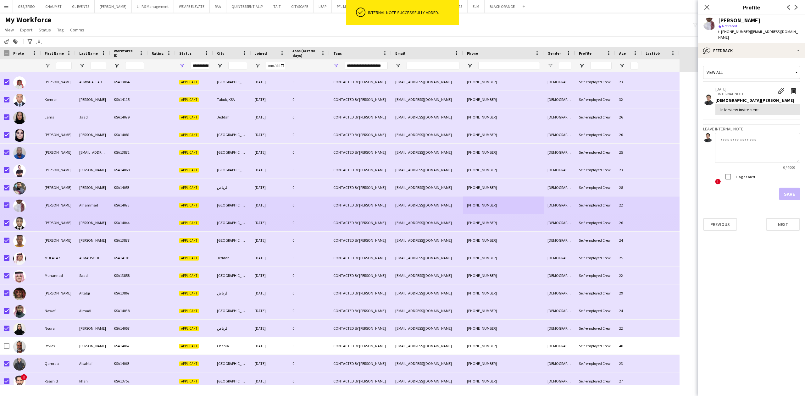
click at [556, 216] on div "Male" at bounding box center [559, 222] width 31 height 17
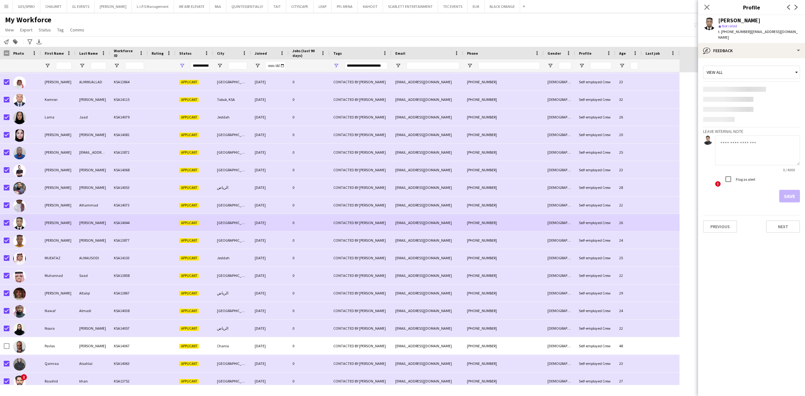
drag, startPoint x: 758, startPoint y: 112, endPoint x: 758, endPoint y: 117, distance: 5.3
click at [758, 136] on textarea at bounding box center [757, 151] width 85 height 30
paste textarea "**********"
type textarea "**********"
drag, startPoint x: 787, startPoint y: 159, endPoint x: 771, endPoint y: 167, distance: 17.4
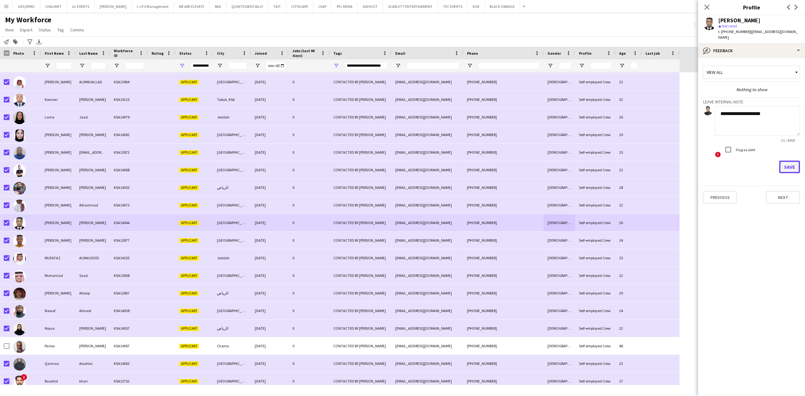
click at [788, 161] on button "Save" at bounding box center [790, 167] width 21 height 13
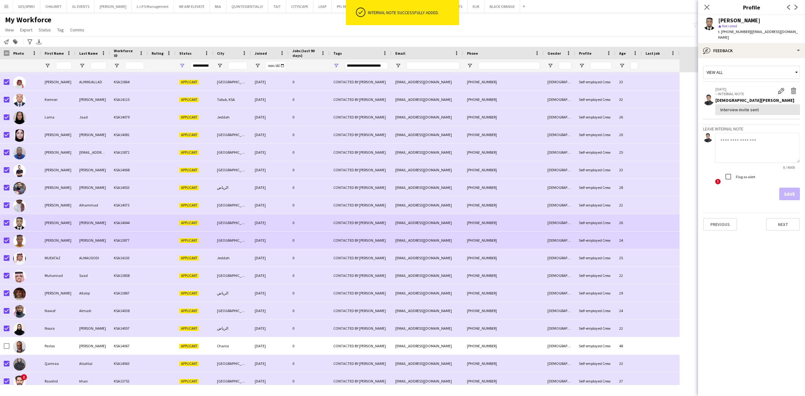
click at [549, 248] on div "Male" at bounding box center [559, 240] width 31 height 17
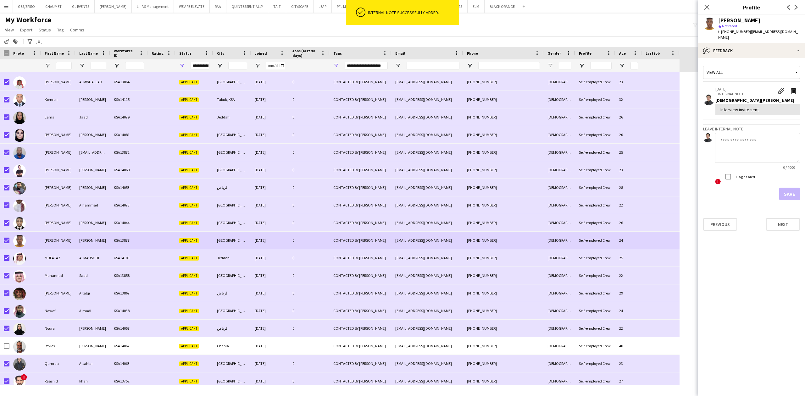
click at [749, 139] on textarea at bounding box center [757, 148] width 85 height 30
paste textarea "**********"
type textarea "**********"
click at [782, 176] on div "! Flag as alert" at bounding box center [757, 178] width 85 height 14
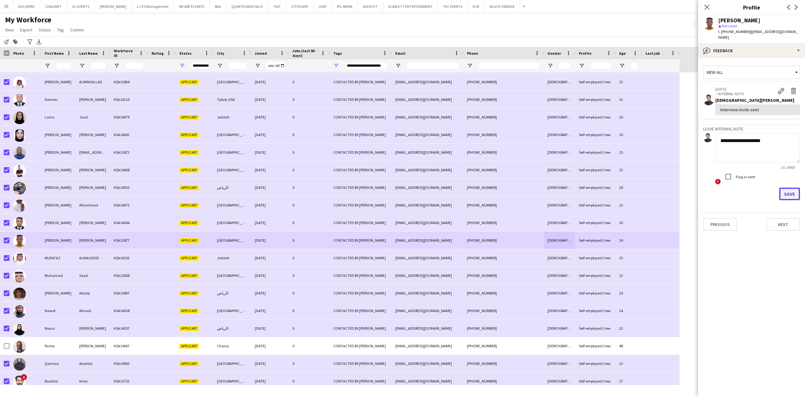
click at [795, 189] on button "Save" at bounding box center [790, 194] width 21 height 13
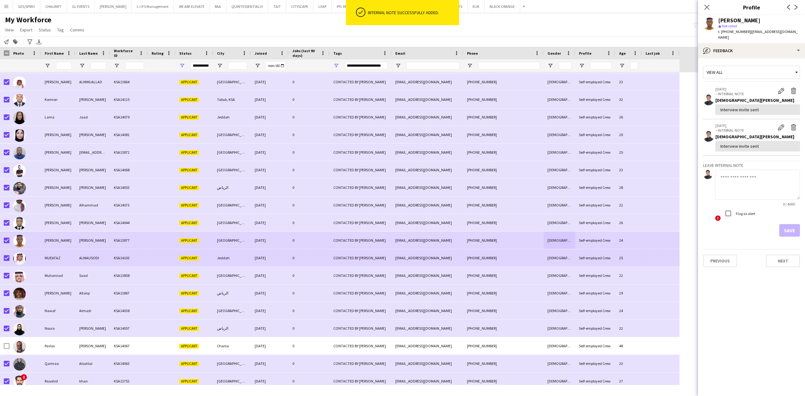
click at [531, 261] on div "+966572260983" at bounding box center [503, 257] width 81 height 17
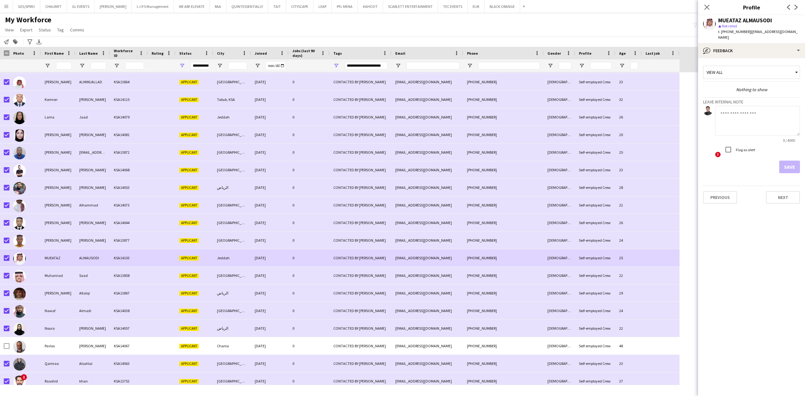
click at [767, 122] on textarea at bounding box center [757, 121] width 85 height 30
paste textarea "**********"
type textarea "**********"
click at [793, 164] on button "Save" at bounding box center [790, 167] width 21 height 13
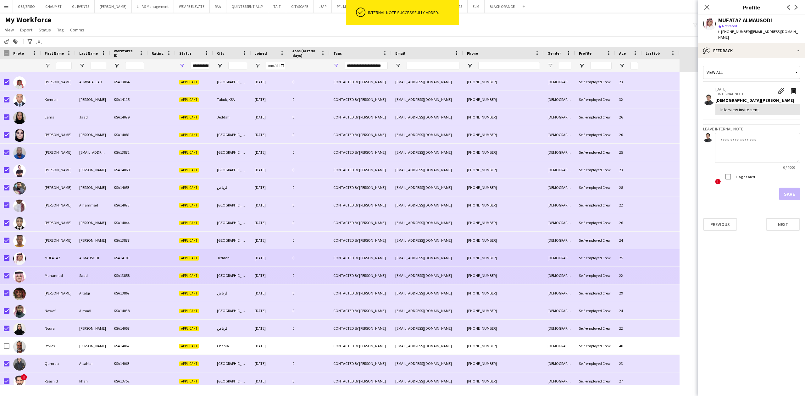
click at [428, 274] on div "saadmohannad909@gmail.com" at bounding box center [428, 275] width 72 height 17
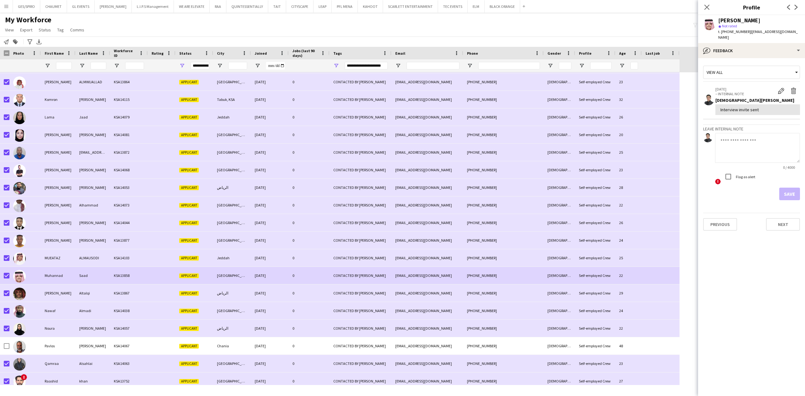
click at [754, 135] on textarea at bounding box center [757, 148] width 85 height 30
paste textarea "**********"
type textarea "**********"
click at [785, 188] on button "Save" at bounding box center [790, 194] width 21 height 13
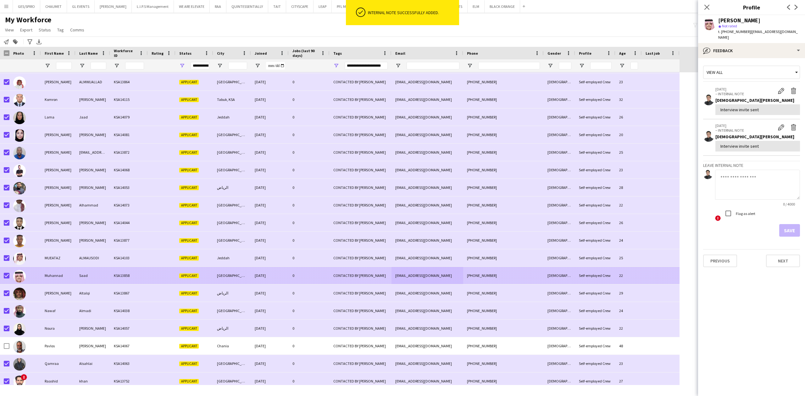
click at [529, 286] on div "+966508273549" at bounding box center [503, 293] width 81 height 17
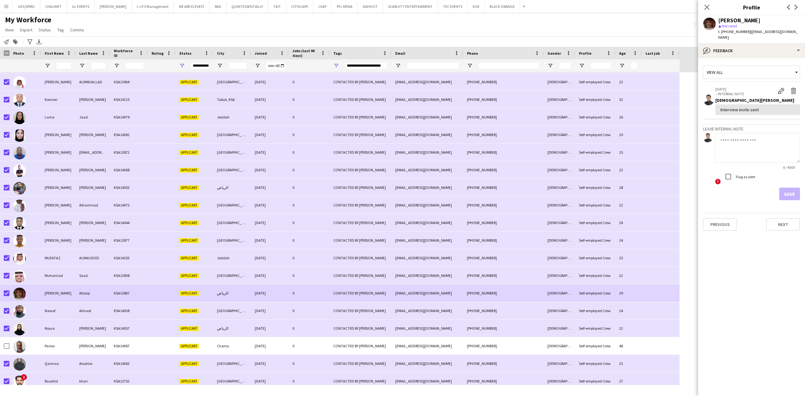
click at [759, 148] on textarea at bounding box center [757, 148] width 85 height 30
paste textarea "**********"
type textarea "**********"
click at [794, 189] on button "Save" at bounding box center [790, 194] width 21 height 13
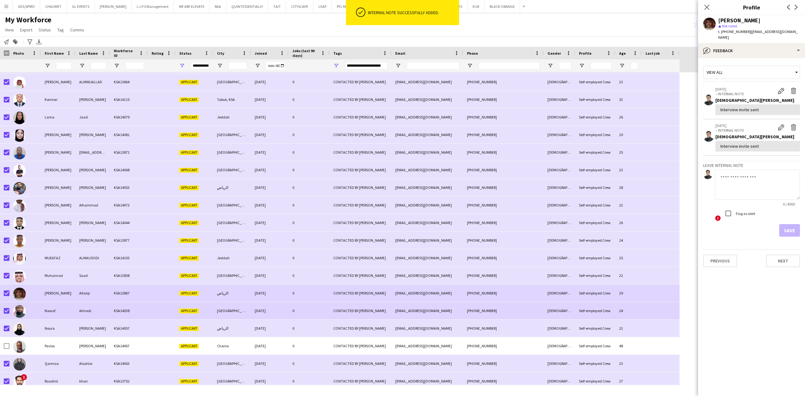
click at [422, 314] on div "nmumadi@gmail.com" at bounding box center [428, 310] width 72 height 17
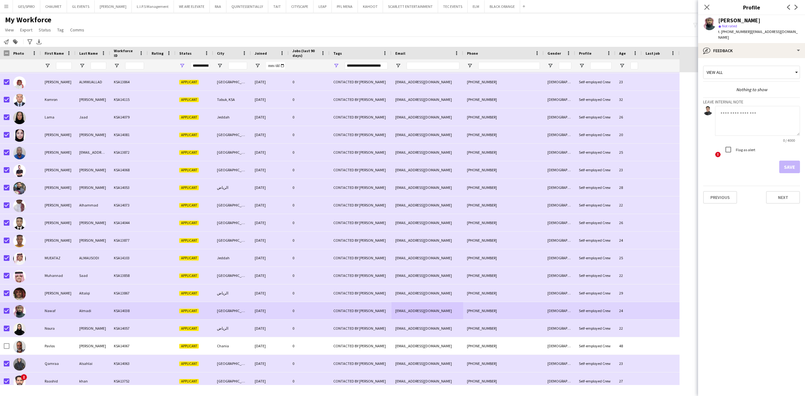
click at [753, 120] on textarea at bounding box center [757, 121] width 85 height 30
paste textarea "**********"
type textarea "**********"
click at [785, 161] on button "Save" at bounding box center [790, 167] width 21 height 13
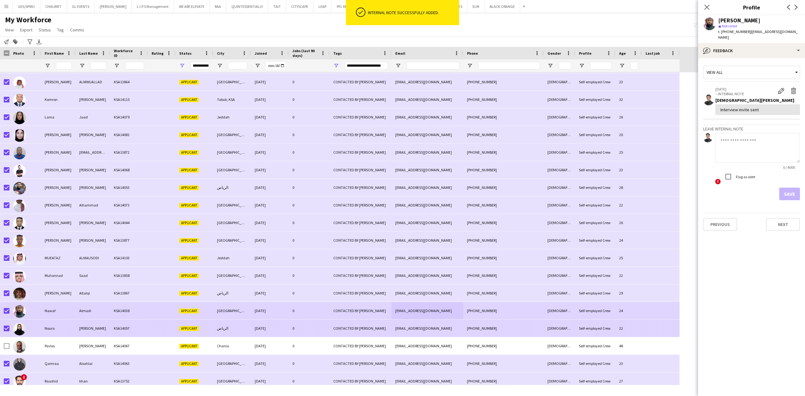
click at [433, 335] on div "nouramohammad0987@gmail.com" at bounding box center [428, 328] width 72 height 17
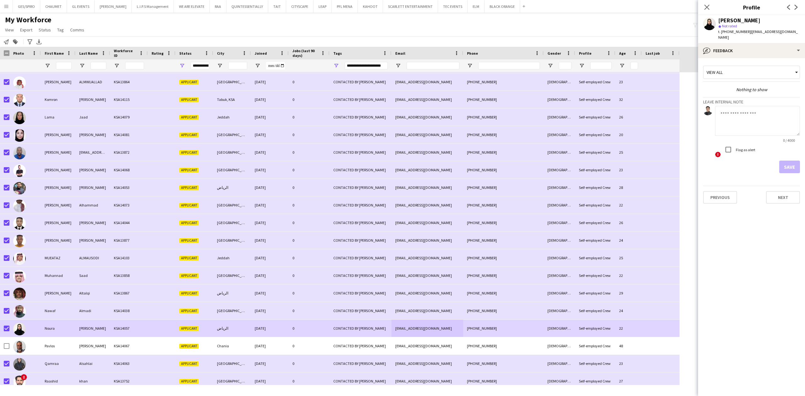
click at [766, 122] on textarea at bounding box center [757, 121] width 85 height 30
paste textarea "**********"
type textarea "**********"
click at [793, 168] on button "Save" at bounding box center [790, 167] width 21 height 13
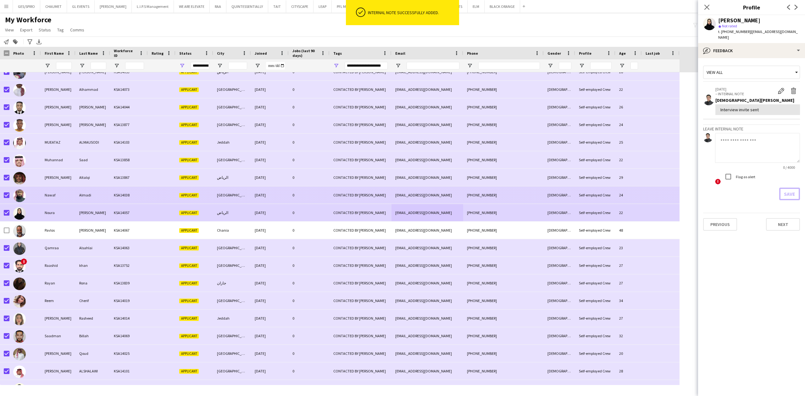
scroll to position [495, 0]
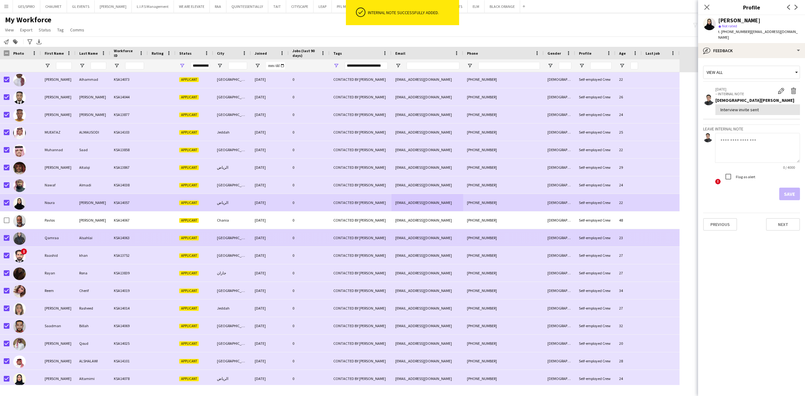
click at [234, 240] on div "Riyadh" at bounding box center [232, 237] width 38 height 17
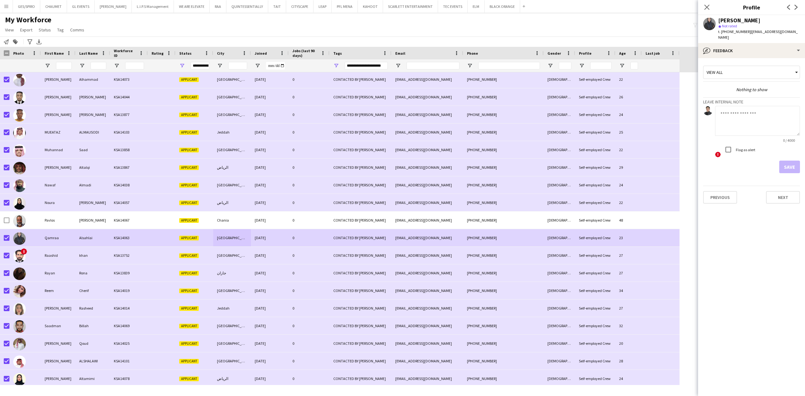
click at [763, 120] on textarea at bounding box center [757, 121] width 85 height 30
paste textarea "**********"
type textarea "**********"
click at [795, 161] on button "Save" at bounding box center [790, 167] width 21 height 13
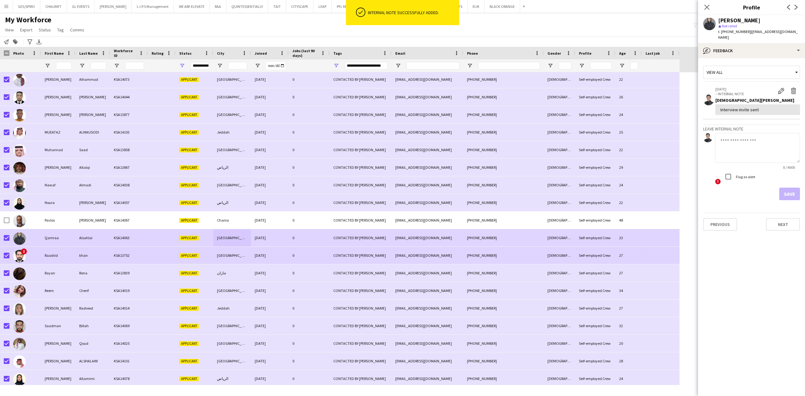
click at [447, 258] on div "raashidk1998@gmail.com" at bounding box center [428, 255] width 72 height 17
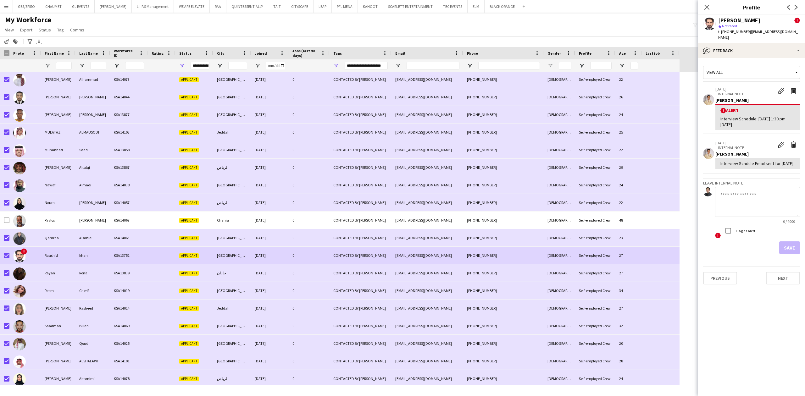
click at [746, 195] on textarea at bounding box center [757, 202] width 85 height 30
paste textarea "**********"
type textarea "**********"
click at [790, 245] on button "Save" at bounding box center [790, 248] width 21 height 13
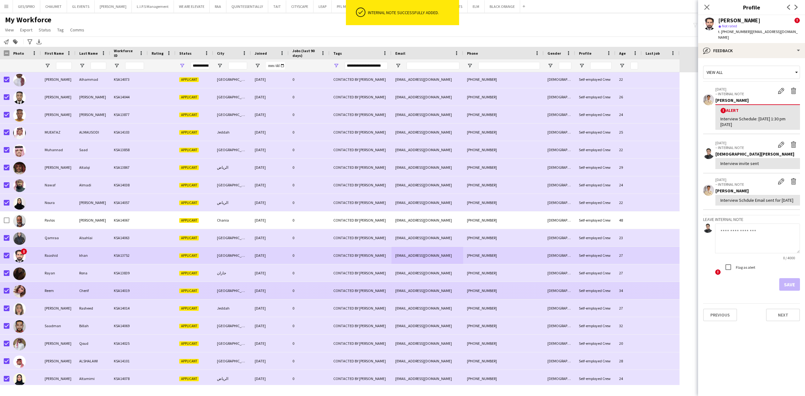
click at [447, 279] on div "ronagamal1998@gmail.com" at bounding box center [428, 273] width 72 height 17
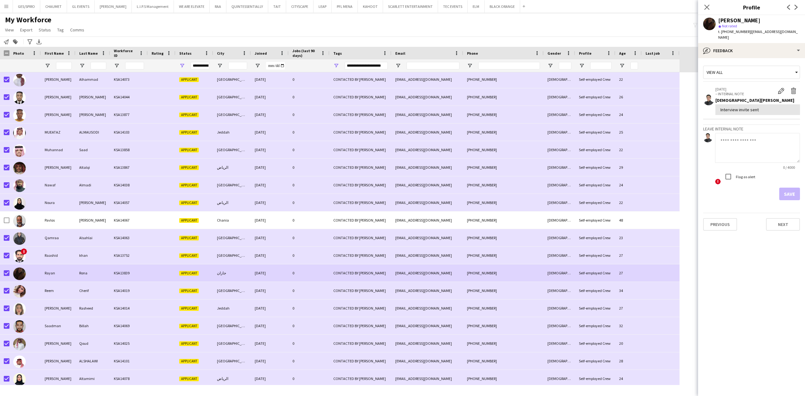
click at [759, 142] on textarea at bounding box center [757, 148] width 85 height 30
paste textarea "**********"
type textarea "**********"
click at [788, 189] on button "Save" at bounding box center [790, 194] width 21 height 13
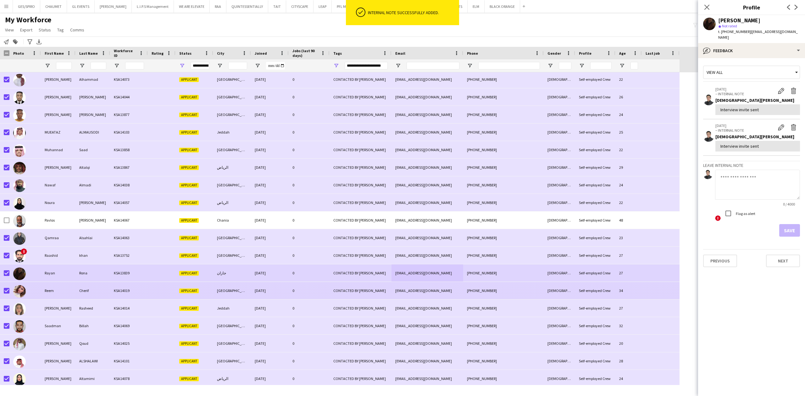
click at [319, 294] on div "0" at bounding box center [309, 290] width 41 height 17
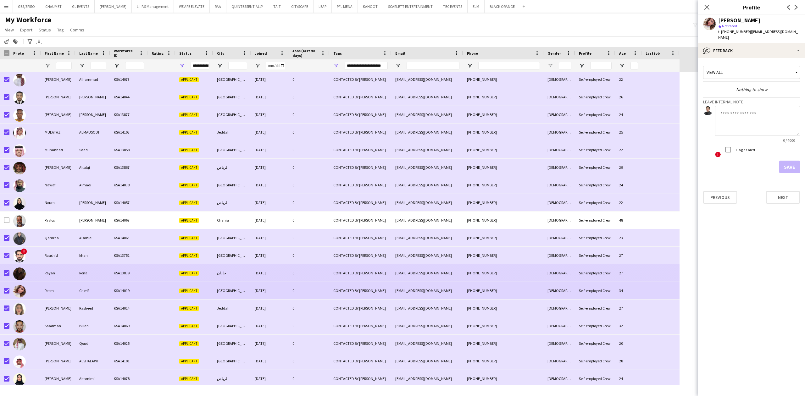
click at [384, 273] on div "CONTACTED BY JESUS" at bounding box center [361, 273] width 62 height 17
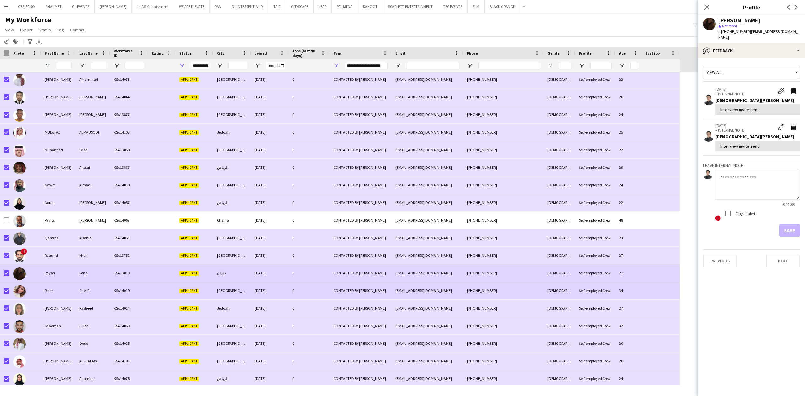
click at [391, 292] on div "CONTACTED BY JESUS" at bounding box center [361, 290] width 62 height 17
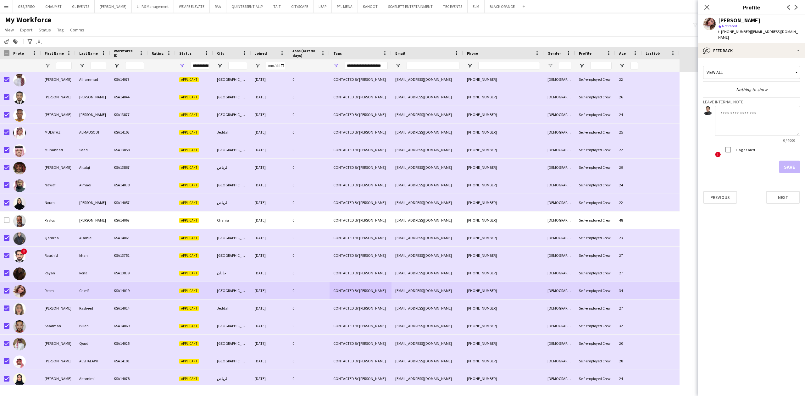
click at [755, 120] on textarea at bounding box center [757, 121] width 85 height 30
paste textarea "**********"
type textarea "**********"
click at [786, 167] on button "Save" at bounding box center [790, 167] width 21 height 13
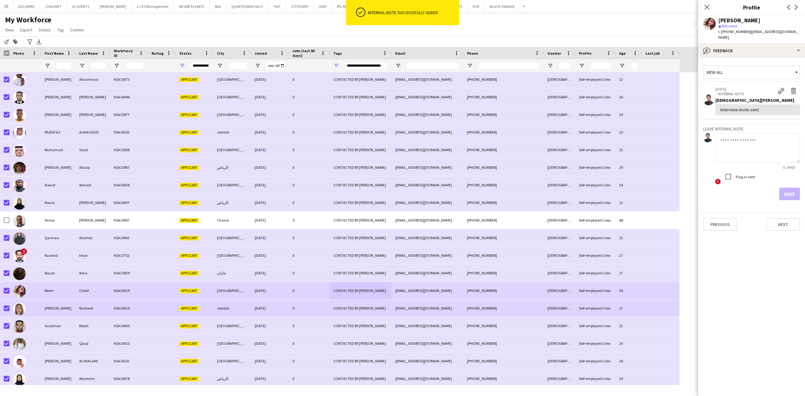
click at [324, 311] on div "0" at bounding box center [309, 308] width 41 height 17
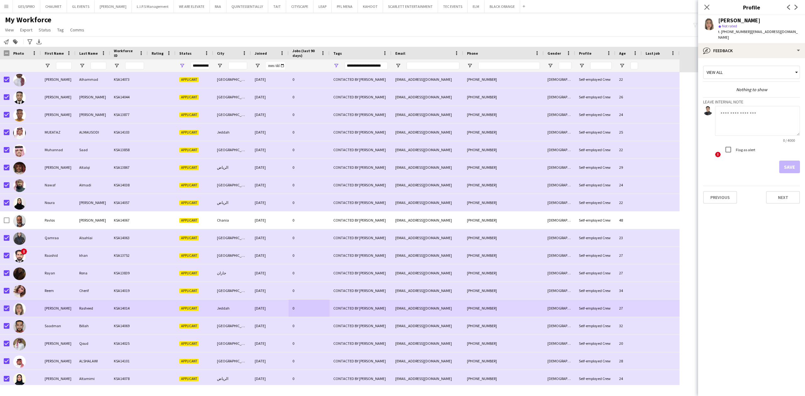
click at [759, 123] on textarea at bounding box center [757, 121] width 85 height 30
paste textarea "**********"
type textarea "**********"
click at [786, 164] on button "Save" at bounding box center [790, 167] width 21 height 13
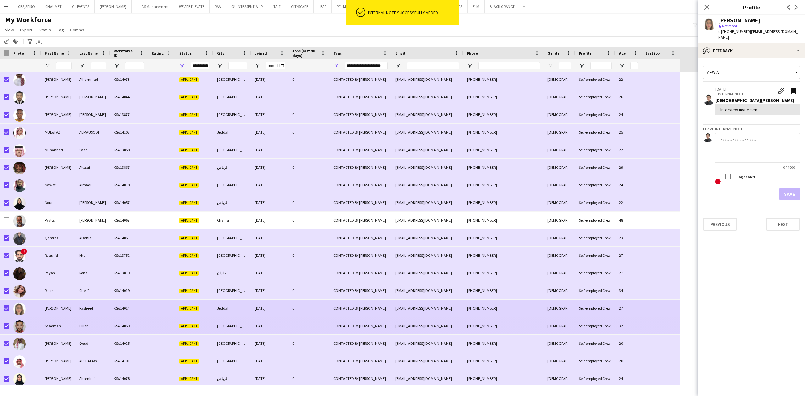
click at [431, 325] on div "axmons007@gmail.com" at bounding box center [428, 325] width 72 height 17
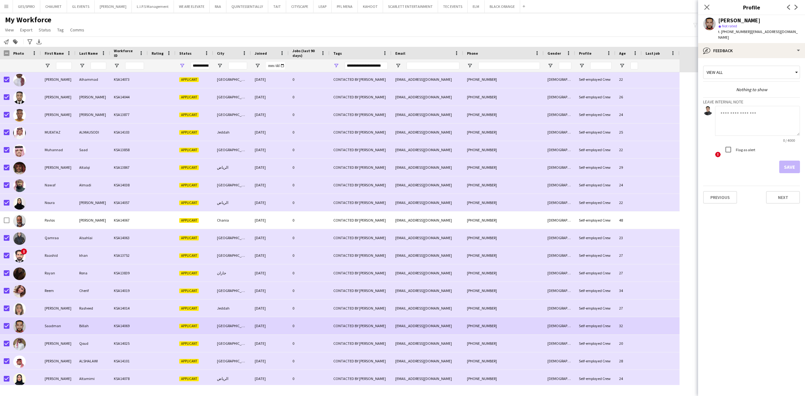
click at [744, 115] on textarea at bounding box center [757, 121] width 85 height 30
paste textarea "**********"
type textarea "**********"
click at [802, 158] on app-crew-profile-feedback-tab "**********" at bounding box center [751, 227] width 107 height 338
click at [793, 161] on button "Save" at bounding box center [790, 167] width 21 height 13
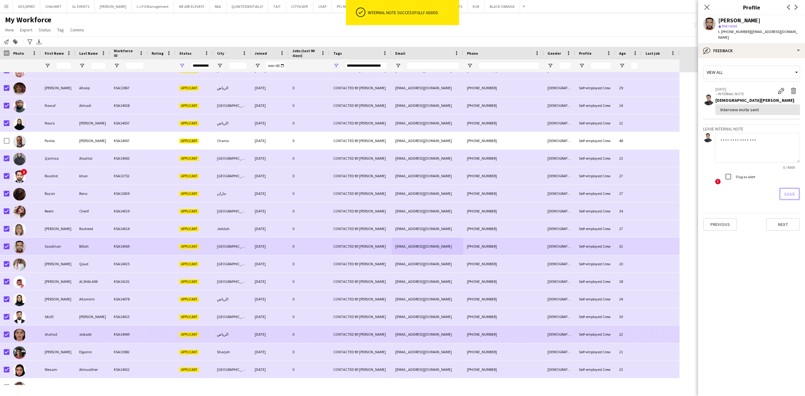
scroll to position [579, 0]
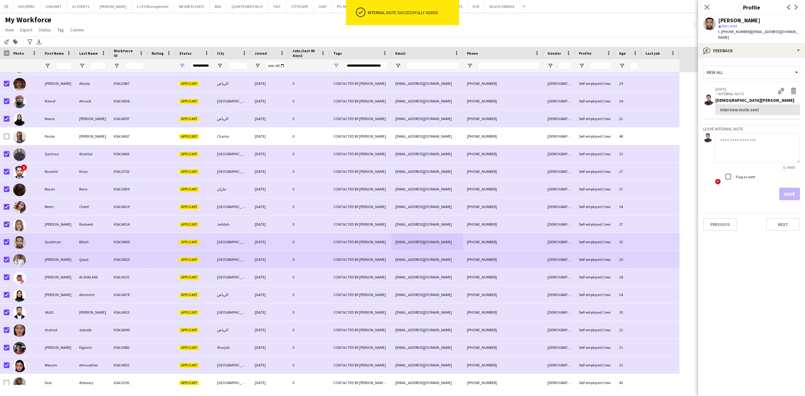
click at [426, 257] on div "salehqoud2@gmail.com" at bounding box center [428, 259] width 72 height 17
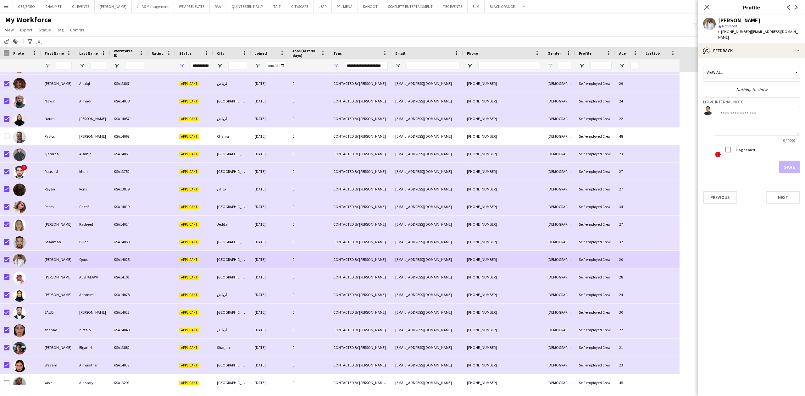
click at [766, 116] on textarea at bounding box center [757, 121] width 85 height 30
paste textarea "**********"
type textarea "**********"
click at [786, 161] on button "Save" at bounding box center [790, 167] width 21 height 13
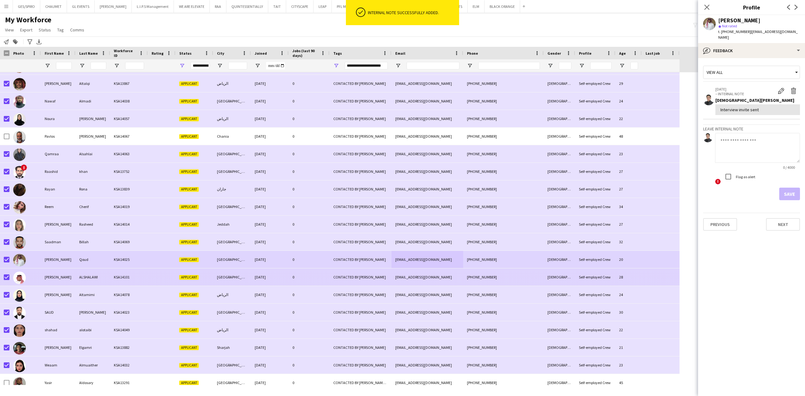
click at [509, 281] on div "+966501630351" at bounding box center [503, 277] width 81 height 17
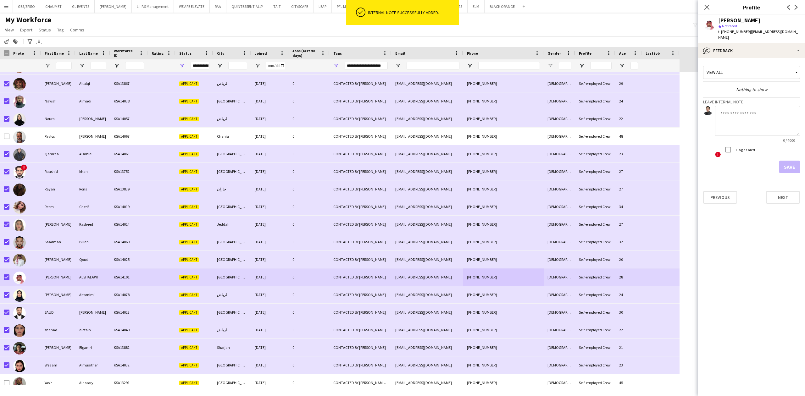
click at [760, 115] on textarea at bounding box center [757, 121] width 85 height 30
paste textarea "**********"
type textarea "**********"
click at [789, 161] on button "Save" at bounding box center [790, 167] width 21 height 13
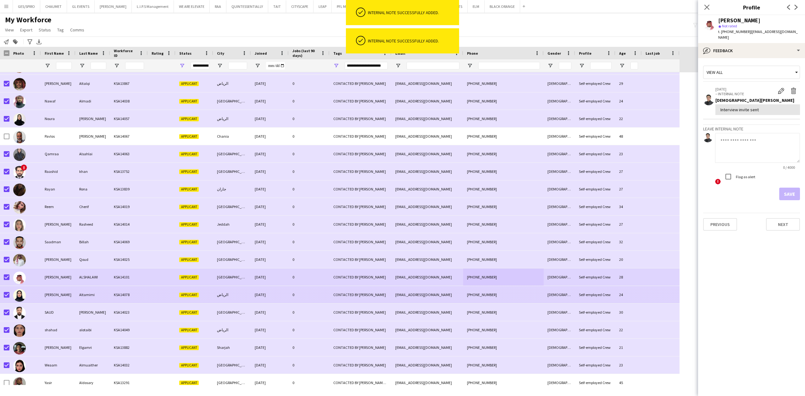
click at [443, 291] on div "saraalialdaham@gmail.com" at bounding box center [428, 294] width 72 height 17
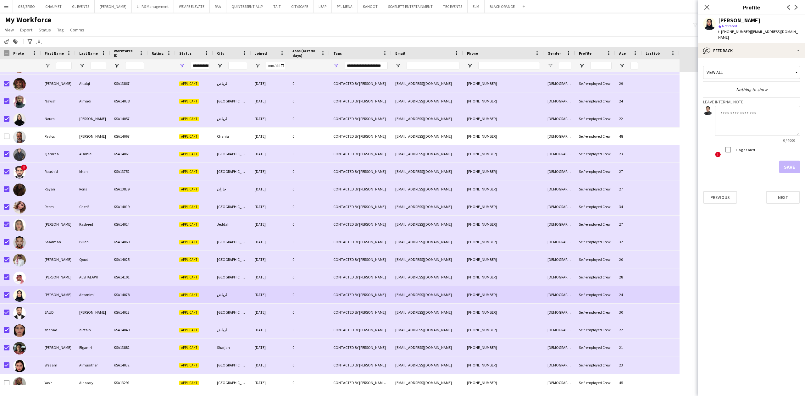
click at [755, 122] on textarea at bounding box center [757, 121] width 85 height 30
paste textarea "**********"
type textarea "**********"
click at [786, 161] on button "Save" at bounding box center [790, 167] width 21 height 13
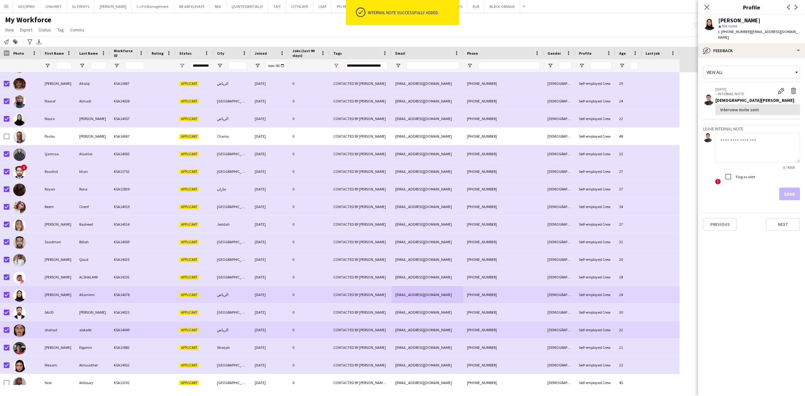
click at [468, 310] on div "+966533472409" at bounding box center [503, 312] width 81 height 17
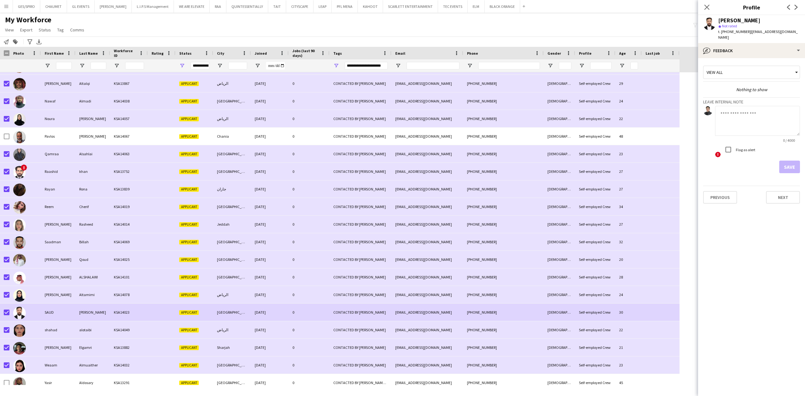
click at [744, 122] on textarea at bounding box center [757, 121] width 85 height 30
paste textarea "**********"
type textarea "**********"
click at [786, 161] on button "Save" at bounding box center [790, 167] width 21 height 13
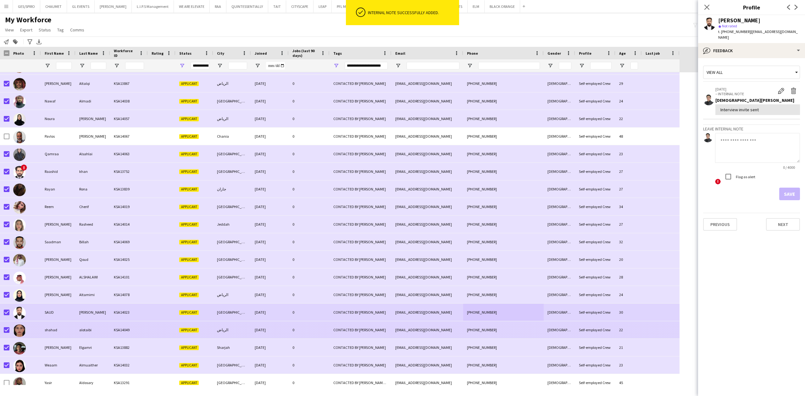
click at [525, 329] on div "+966557336069" at bounding box center [503, 330] width 81 height 17
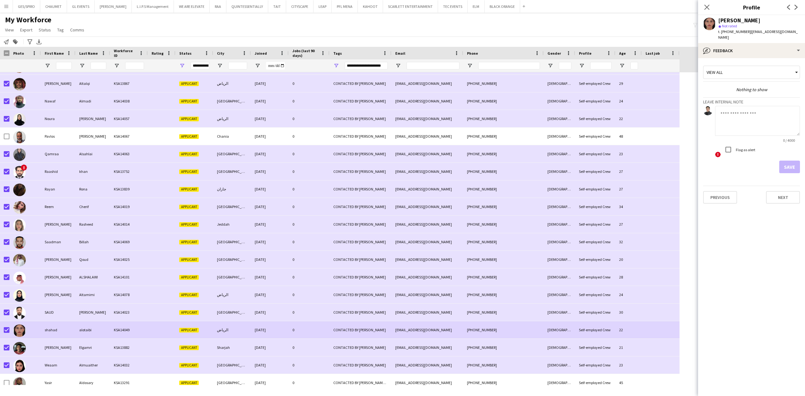
click at [749, 116] on textarea at bounding box center [757, 121] width 85 height 30
paste textarea "**********"
type textarea "**********"
click at [790, 161] on button "Save" at bounding box center [790, 167] width 21 height 13
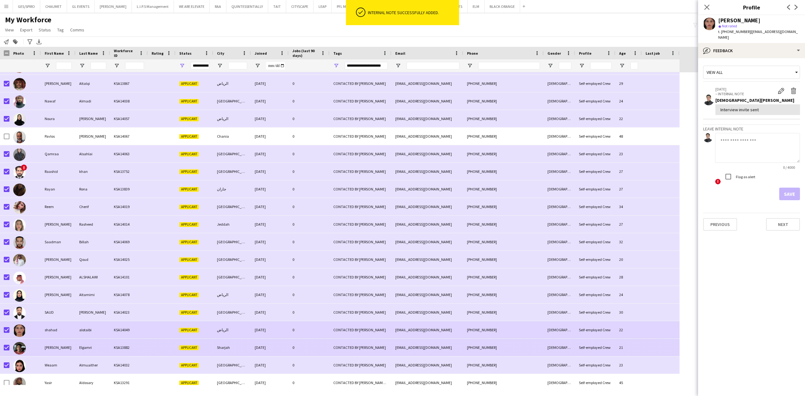
click at [554, 347] on div "Male" at bounding box center [559, 347] width 31 height 17
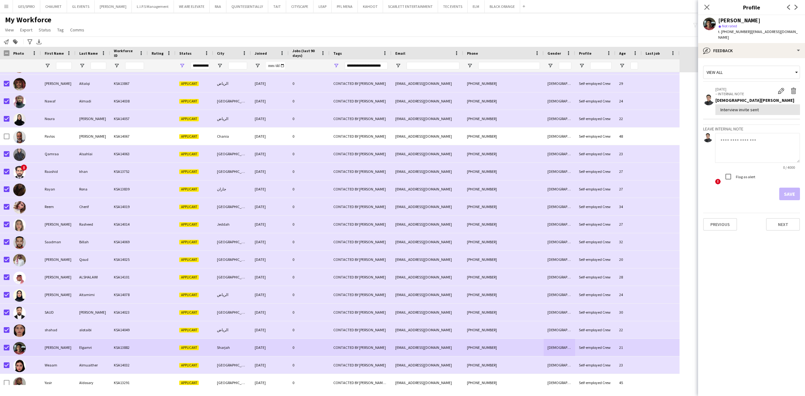
click at [742, 139] on textarea at bounding box center [757, 148] width 85 height 30
paste textarea "**********"
type textarea "**********"
click at [790, 188] on button "Save" at bounding box center [790, 194] width 21 height 13
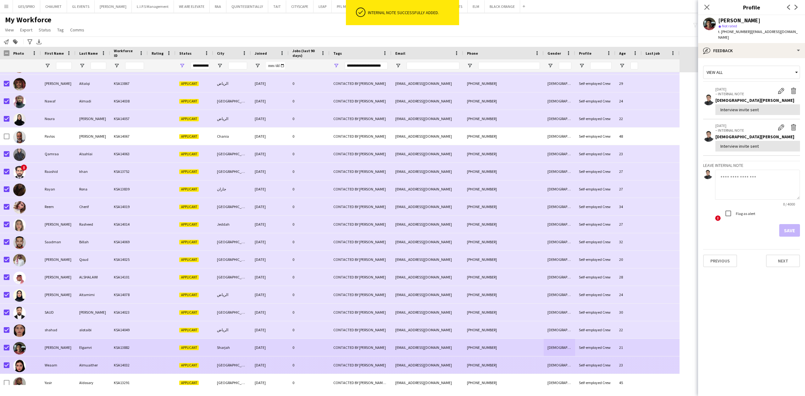
click at [498, 364] on div "+966545430360" at bounding box center [503, 365] width 81 height 17
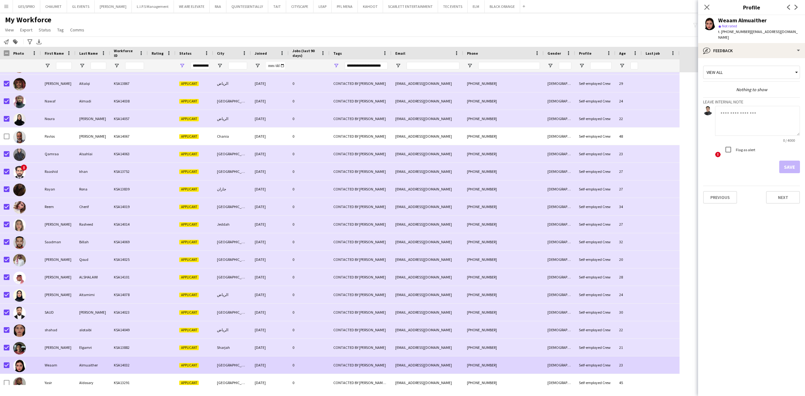
click at [764, 121] on textarea at bounding box center [757, 121] width 85 height 30
paste textarea "**********"
type textarea "**********"
click at [787, 155] on form "**********" at bounding box center [751, 139] width 97 height 67
click at [791, 161] on button "Save" at bounding box center [790, 167] width 21 height 13
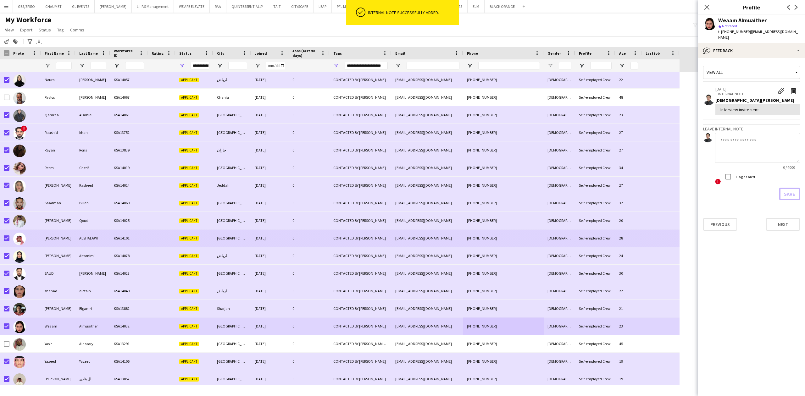
scroll to position [621, 0]
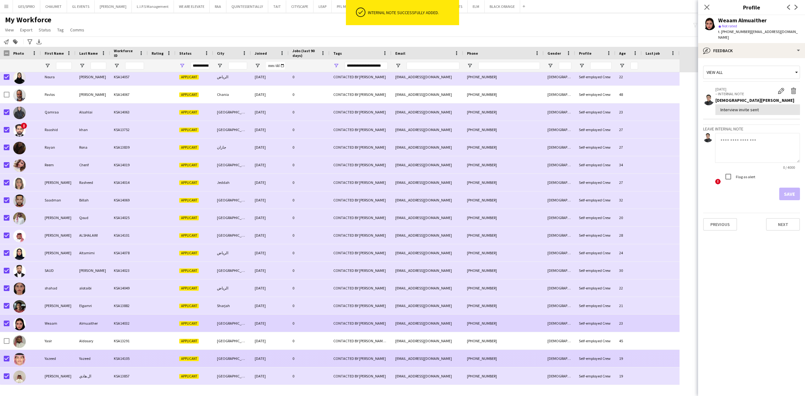
click at [345, 364] on div "CONTACTED BY JESUS" at bounding box center [361, 358] width 62 height 17
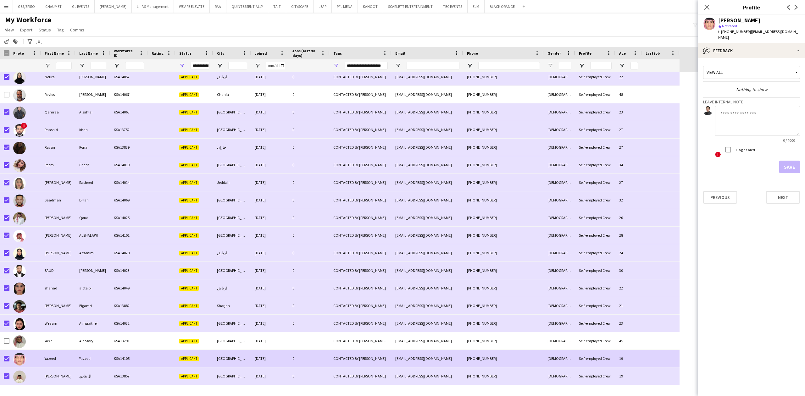
click at [759, 123] on textarea at bounding box center [757, 121] width 85 height 30
paste textarea "**********"
type textarea "**********"
click at [793, 161] on button "Save" at bounding box center [790, 167] width 21 height 13
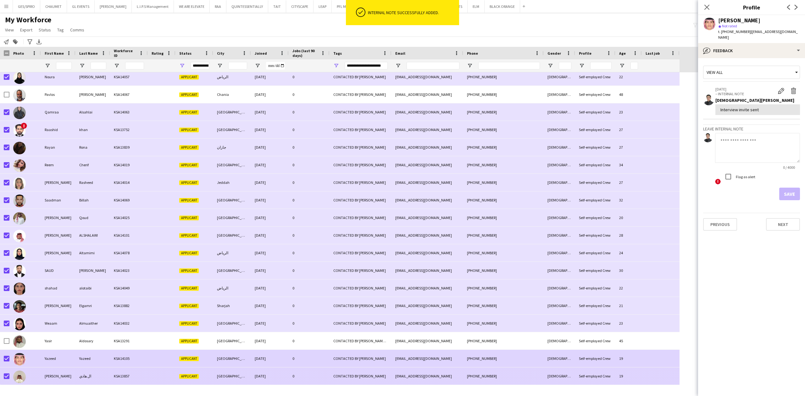
click at [411, 377] on div "moa7mari@gmail.com" at bounding box center [428, 376] width 72 height 17
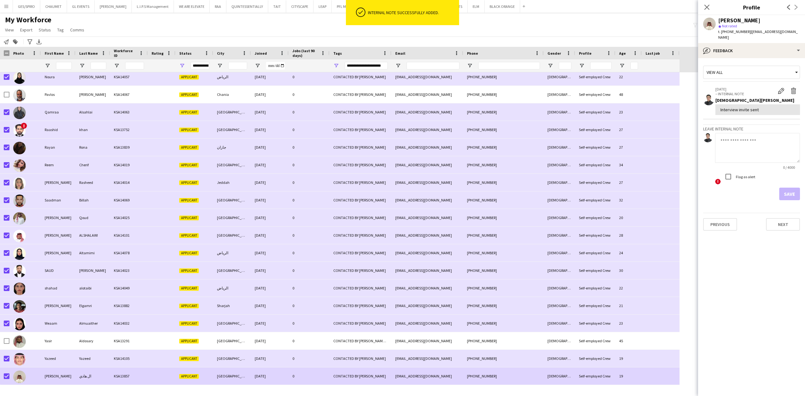
click at [747, 143] on textarea at bounding box center [757, 148] width 85 height 30
paste textarea "**********"
type textarea "**********"
click at [793, 188] on button "Save" at bounding box center [790, 194] width 21 height 13
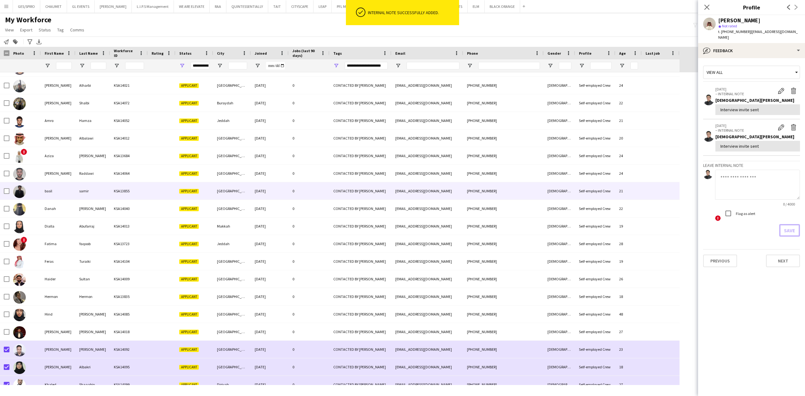
scroll to position [0, 0]
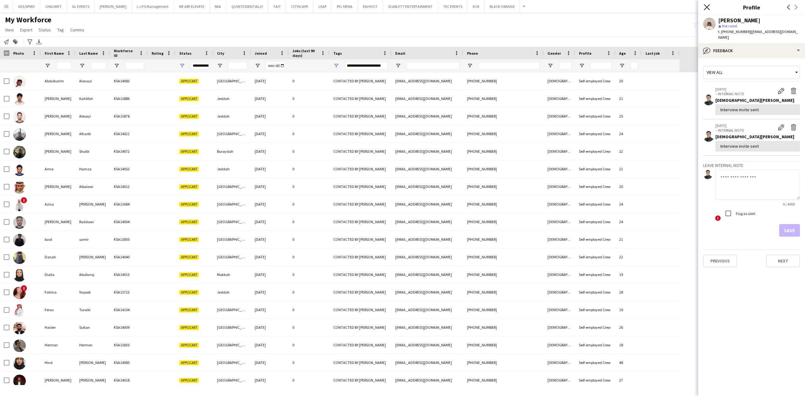
click at [705, 8] on icon "Close pop-in" at bounding box center [707, 7] width 6 height 6
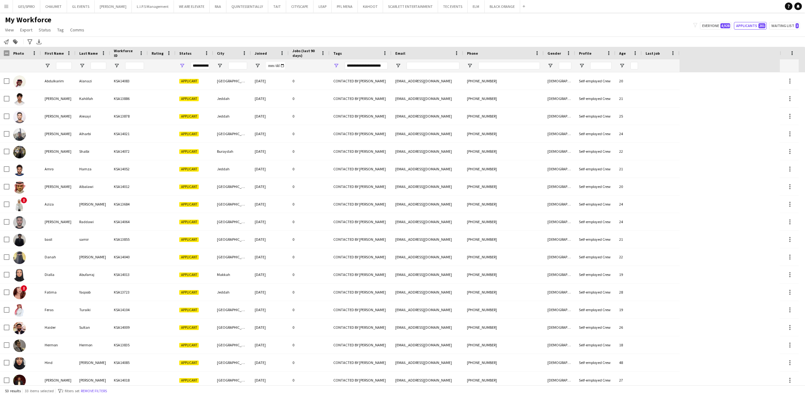
click at [99, 393] on button "Remove filters" at bounding box center [94, 391] width 29 height 7
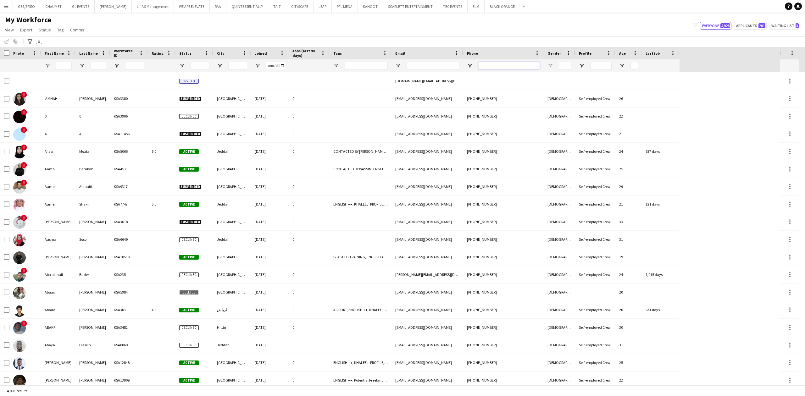
click at [501, 63] on input "Phone Filter Input" at bounding box center [509, 66] width 62 height 8
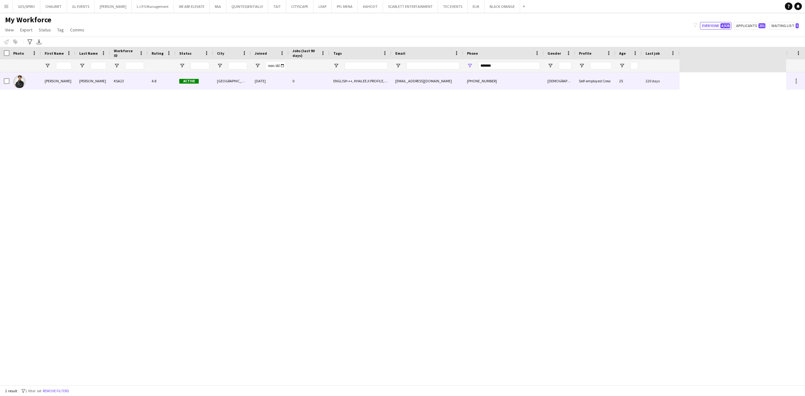
click at [416, 78] on div "asssd01012@gmail.com" at bounding box center [428, 80] width 72 height 17
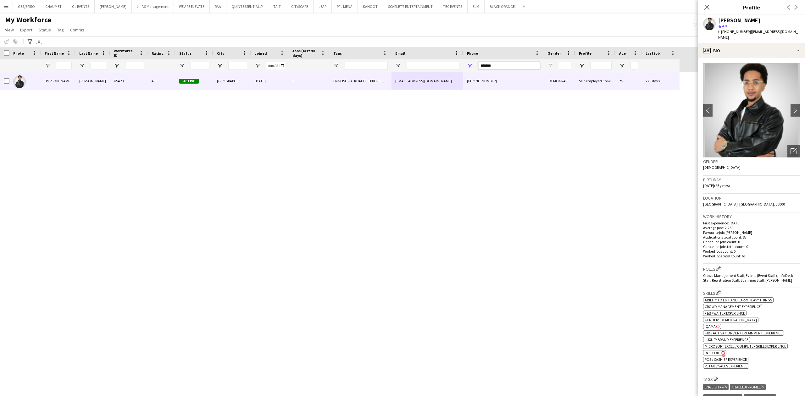
drag, startPoint x: 500, startPoint y: 66, endPoint x: 441, endPoint y: 67, distance: 58.5
click at [442, 66] on div at bounding box center [340, 65] width 680 height 13
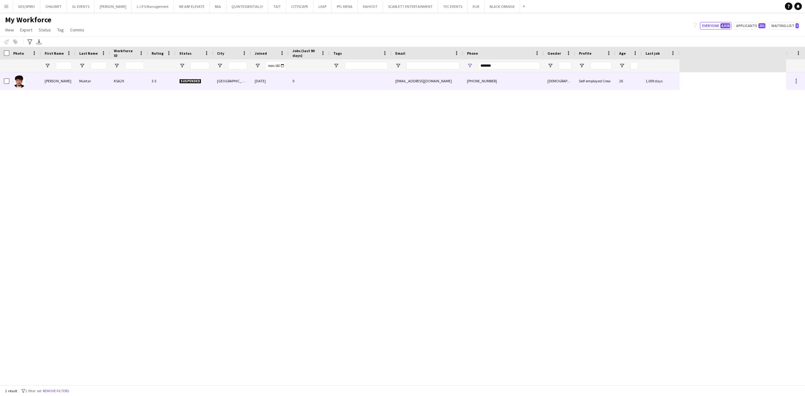
click at [399, 74] on div "ahmadkasani1420@icloud.com" at bounding box center [428, 80] width 72 height 17
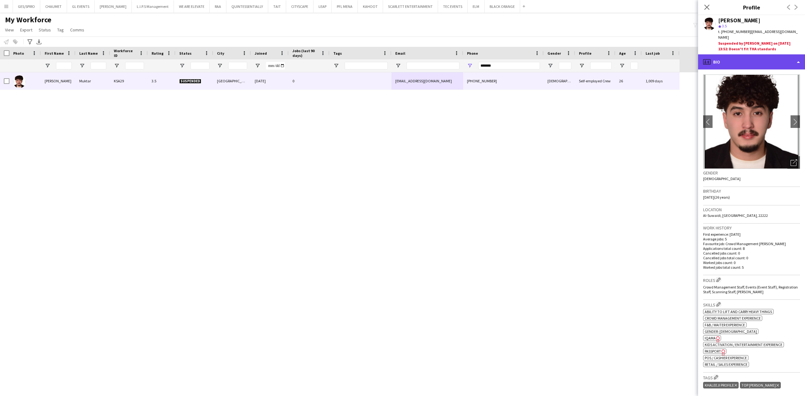
click at [764, 57] on div "profile Bio" at bounding box center [751, 61] width 107 height 15
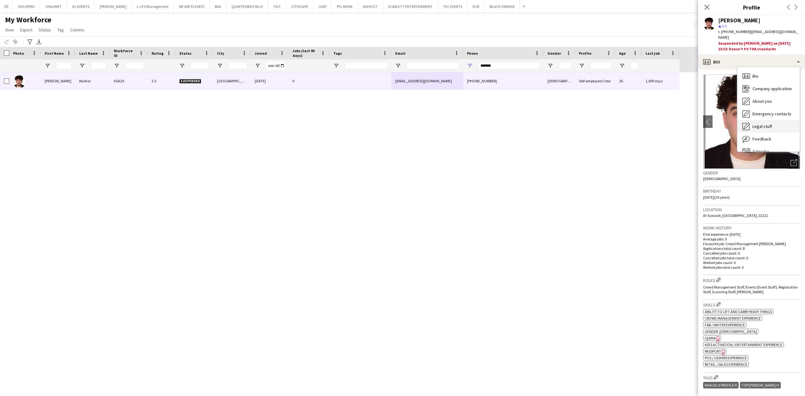
click at [772, 125] on div "Legal stuff Legal stuff" at bounding box center [769, 126] width 62 height 13
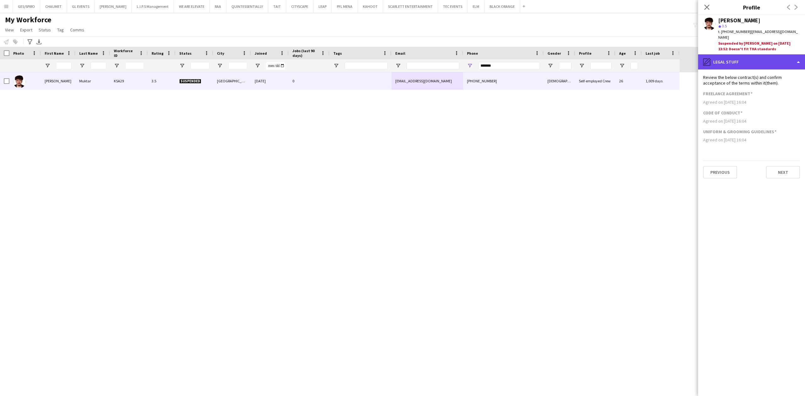
click at [766, 54] on div "pencil4 Legal stuff" at bounding box center [751, 61] width 107 height 15
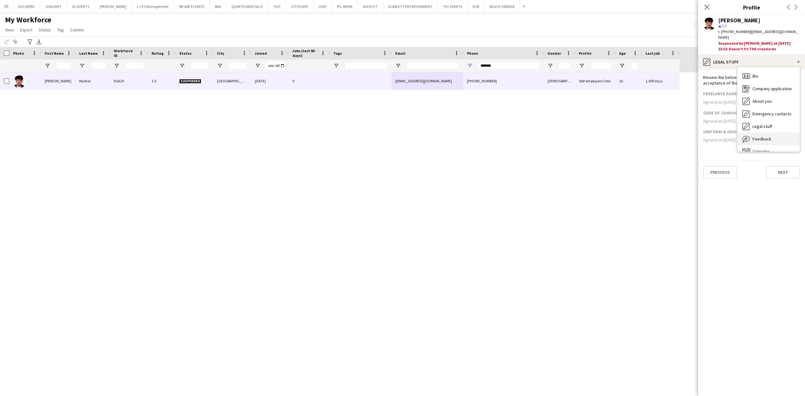
click at [784, 133] on div "Feedback Feedback" at bounding box center [769, 139] width 62 height 13
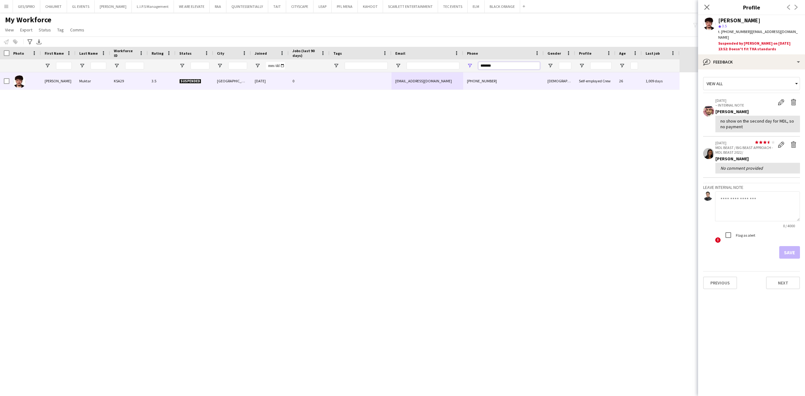
drag, startPoint x: 505, startPoint y: 67, endPoint x: 386, endPoint y: 77, distance: 119.4
click at [395, 72] on div "Workforce Details Photo First Name" at bounding box center [402, 216] width 805 height 338
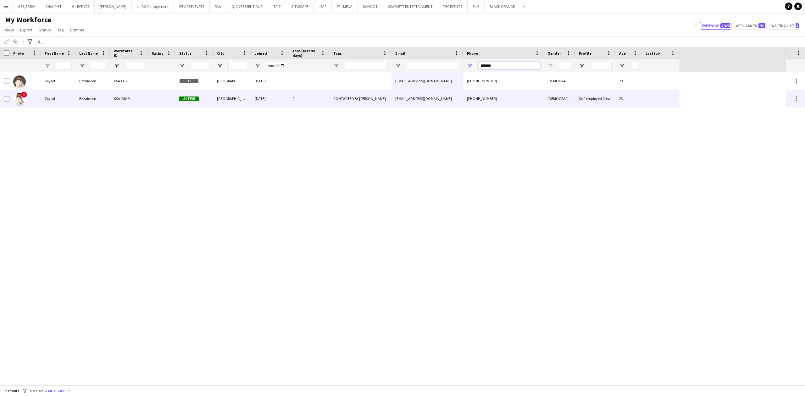
type input "*******"
click at [393, 99] on div "zeyad_3z@yahoo.com" at bounding box center [428, 98] width 72 height 17
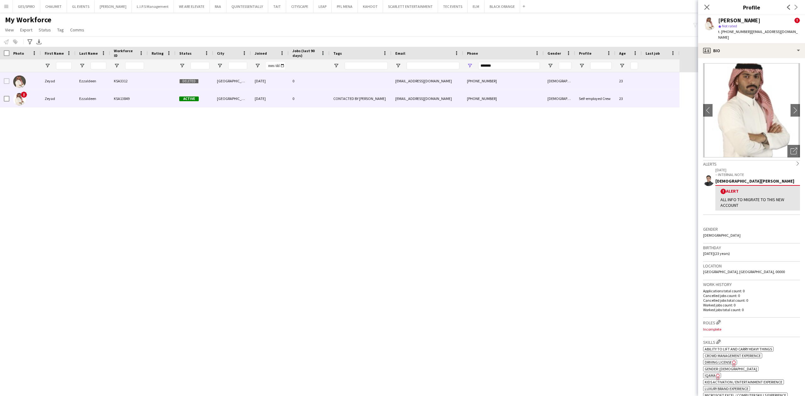
click at [360, 77] on div at bounding box center [361, 80] width 62 height 17
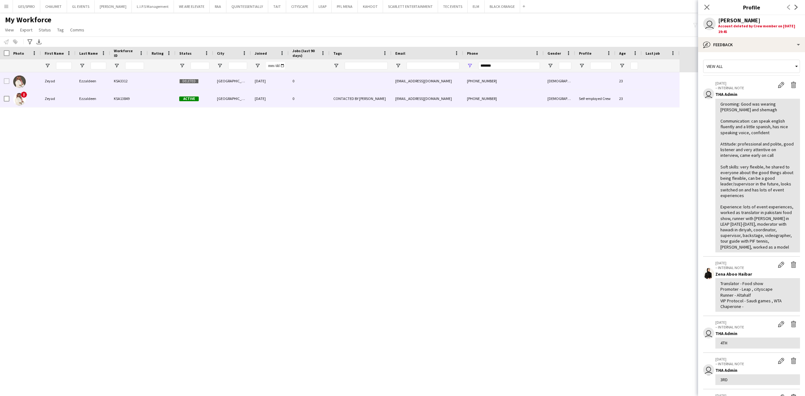
click at [437, 97] on div "zeyad_3z@yahoo.com" at bounding box center [428, 98] width 72 height 17
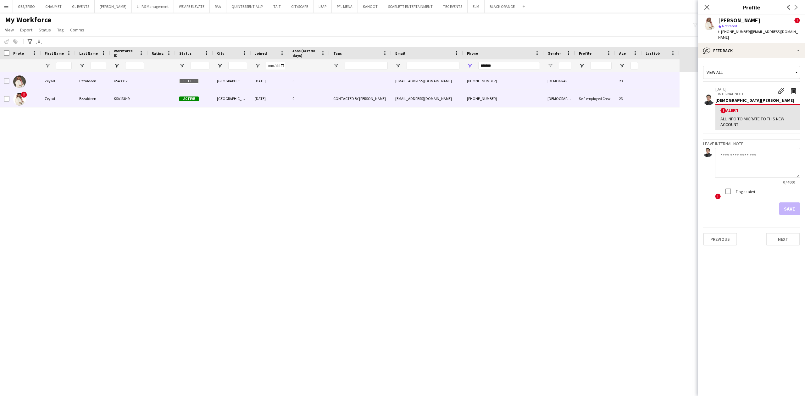
click at [226, 82] on div "Riyadh" at bounding box center [232, 80] width 38 height 17
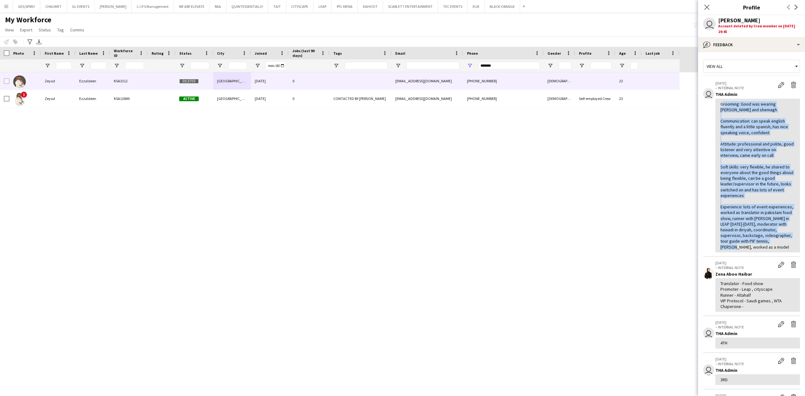
drag, startPoint x: 782, startPoint y: 249, endPoint x: 720, endPoint y: 103, distance: 157.6
click at [720, 103] on div "Grooming: Good was wearing thobe and shemagh Communication: can speak english f…" at bounding box center [758, 176] width 85 height 154
copy div "Grooming: Good was wearing thobe and shemagh Communication: can speak english f…"
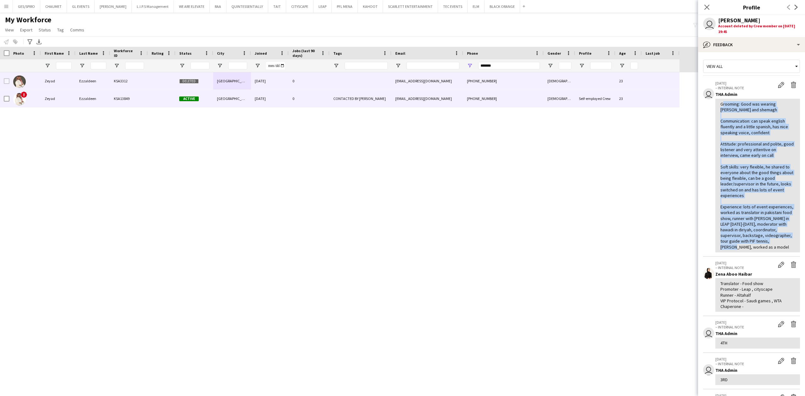
click at [490, 96] on div "+966533431873" at bounding box center [503, 98] width 81 height 17
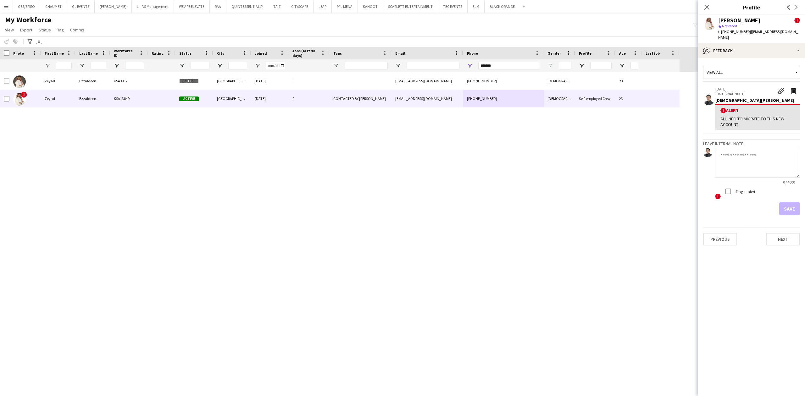
click at [754, 150] on textarea at bounding box center [757, 163] width 85 height 30
paste textarea "**********"
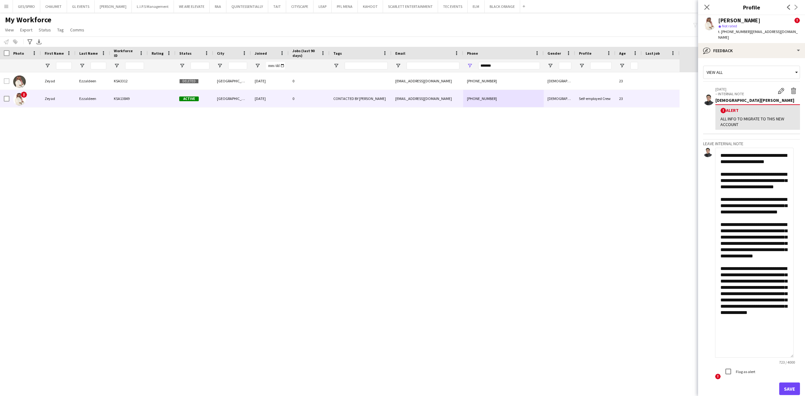
drag, startPoint x: 797, startPoint y: 168, endPoint x: 773, endPoint y: 332, distance: 166.3
click at [774, 346] on textarea "**********" at bounding box center [754, 253] width 79 height 210
click at [752, 150] on textarea "**********" at bounding box center [754, 252] width 79 height 208
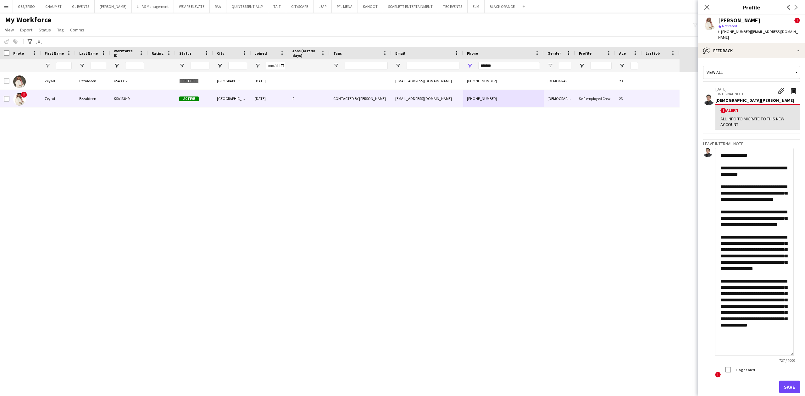
type textarea "**********"
click at [786, 381] on button "Save" at bounding box center [790, 387] width 21 height 13
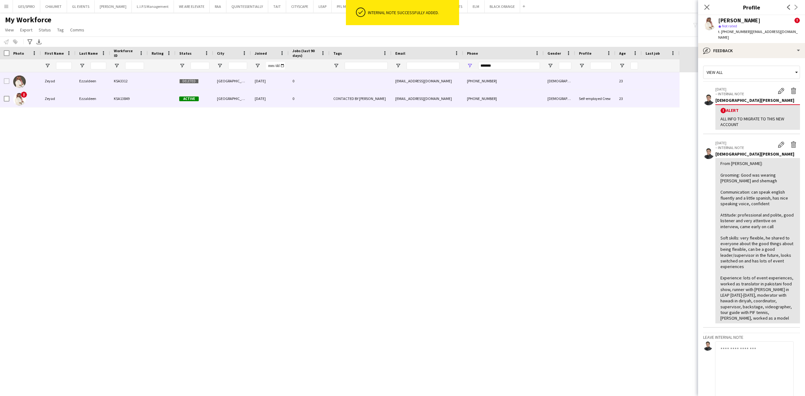
click at [316, 78] on div "0" at bounding box center [309, 80] width 41 height 17
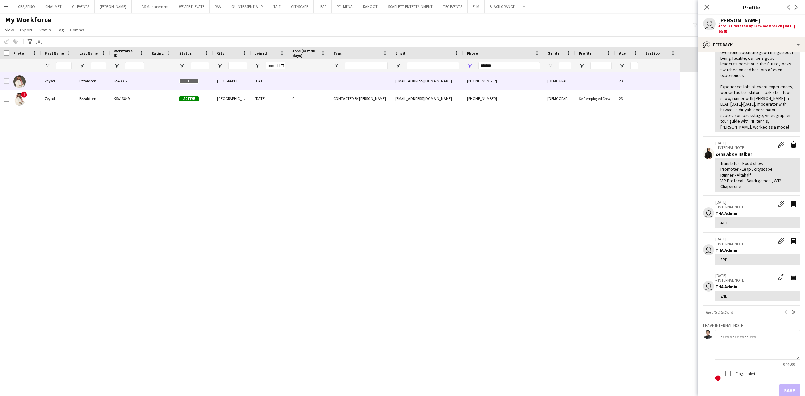
scroll to position [155, 0]
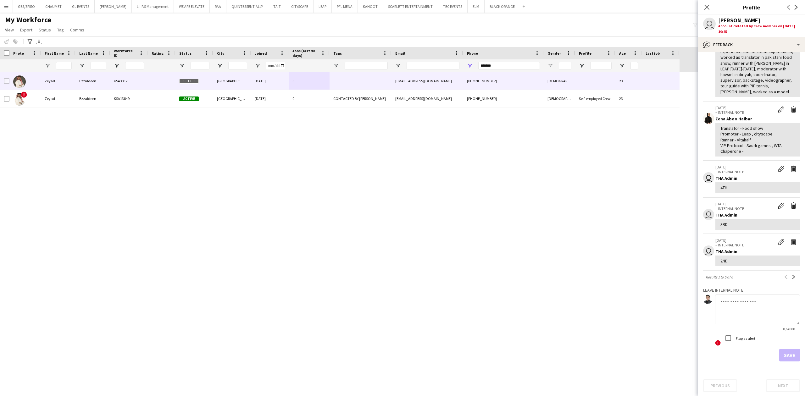
drag, startPoint x: 739, startPoint y: 151, endPoint x: 716, endPoint y: 123, distance: 36.7
click at [716, 123] on div "Translator - Food show Promoter - Leap , cityscape Runner - Altahalf VIP Protoc…" at bounding box center [758, 140] width 85 height 34
copy div "Translator - Food show Promoter - Leap , cityscape Runner - Altahalf VIP Protoc…"
drag, startPoint x: 545, startPoint y: 108, endPoint x: 547, endPoint y: 105, distance: 3.6
click at [545, 107] on div "Zeyad Ezzaldeen KSA3312 Deleted Riyadh 20-09-2023 0 ibrandli.3z@gmail.com +9665…" at bounding box center [393, 228] width 786 height 313
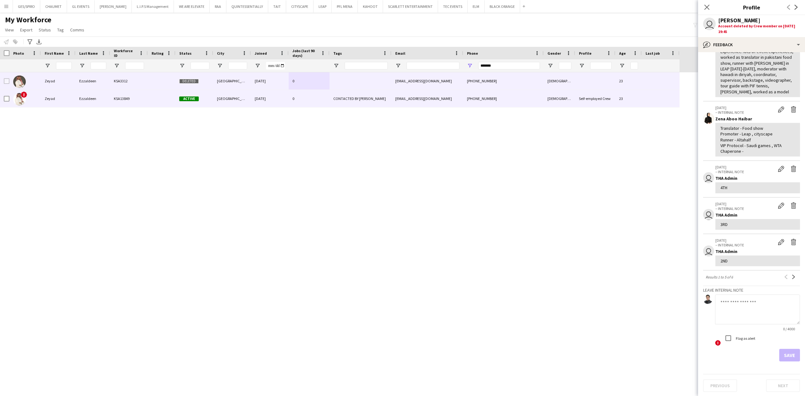
click at [550, 101] on div "Male" at bounding box center [559, 98] width 31 height 17
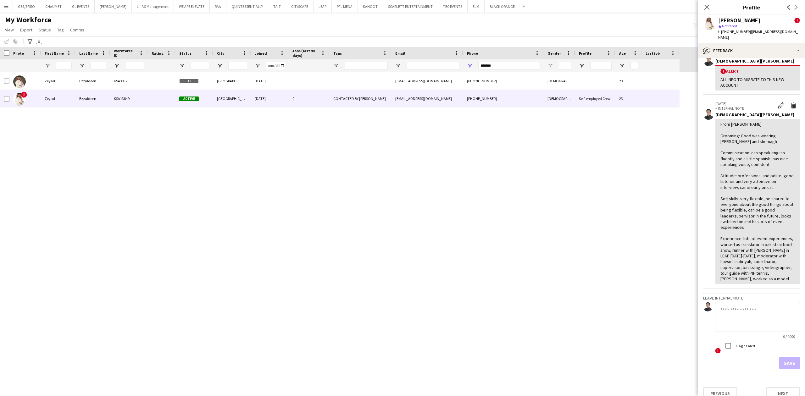
scroll to position [42, 0]
click at [759, 300] on textarea at bounding box center [757, 315] width 85 height 30
paste textarea "**********"
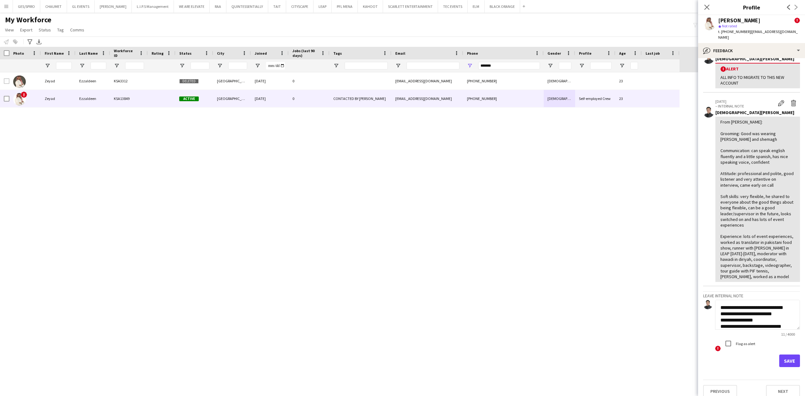
scroll to position [20, 0]
type textarea "**********"
click at [785, 355] on button "Save" at bounding box center [790, 361] width 21 height 13
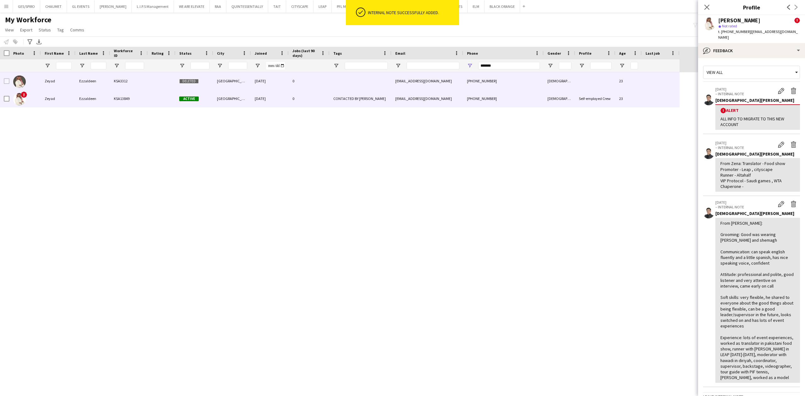
click at [500, 88] on div "+966533431873" at bounding box center [503, 80] width 81 height 17
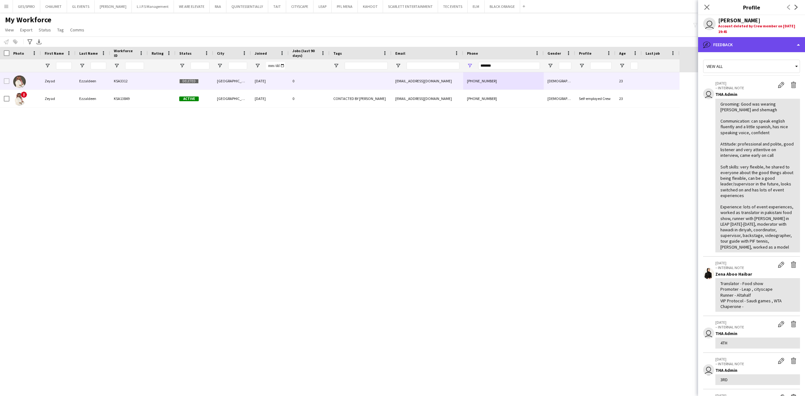
click at [771, 47] on div "bubble-pencil Feedback" at bounding box center [751, 44] width 107 height 15
click at [754, 89] on p "– INTERNAL NOTE" at bounding box center [745, 88] width 59 height 5
drag, startPoint x: 753, startPoint y: 43, endPoint x: 475, endPoint y: 87, distance: 281.9
click at [744, 45] on div "bubble-pencil Feedback" at bounding box center [751, 44] width 107 height 15
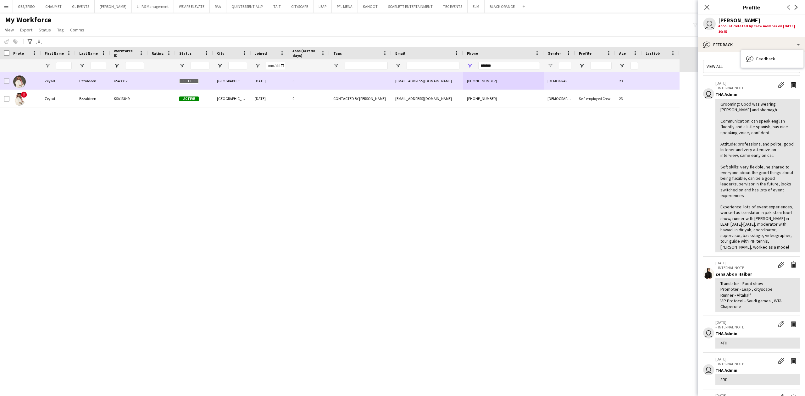
click at [372, 84] on div at bounding box center [361, 80] width 62 height 17
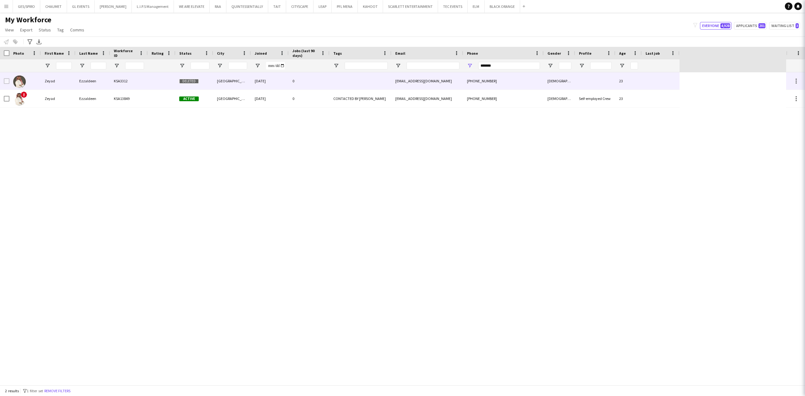
click at [372, 81] on div at bounding box center [361, 80] width 62 height 17
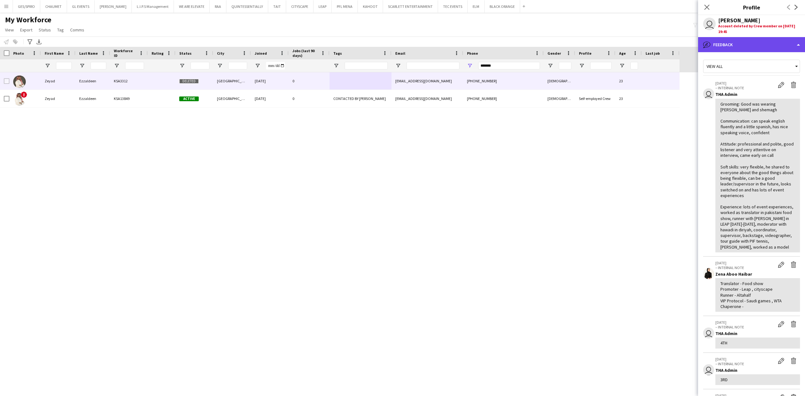
click at [750, 37] on div "bubble-pencil Feedback" at bounding box center [751, 44] width 107 height 15
click at [719, 18] on div "[PERSON_NAME]" at bounding box center [739, 21] width 42 height 6
click at [710, 20] on app-user-avatar "user" at bounding box center [709, 24] width 13 height 13
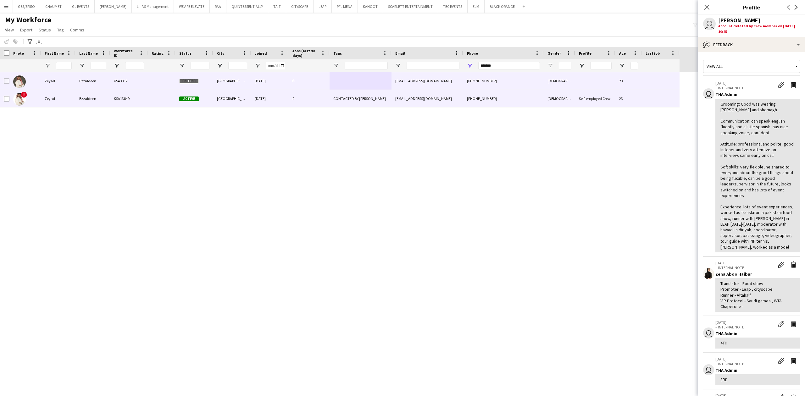
click at [510, 98] on div "+966533431873" at bounding box center [503, 98] width 81 height 17
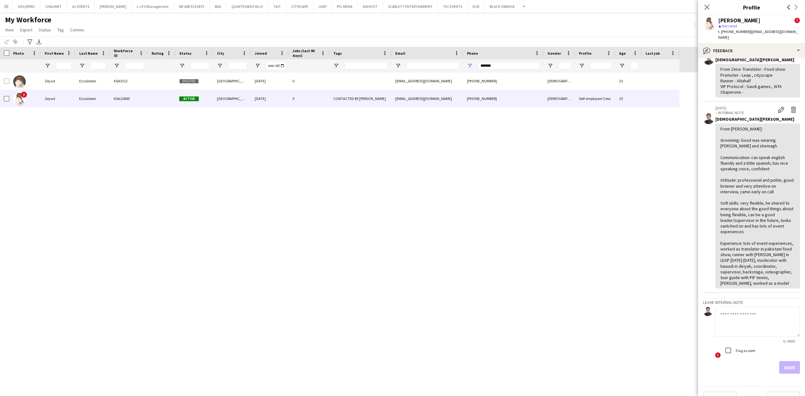
scroll to position [101, 0]
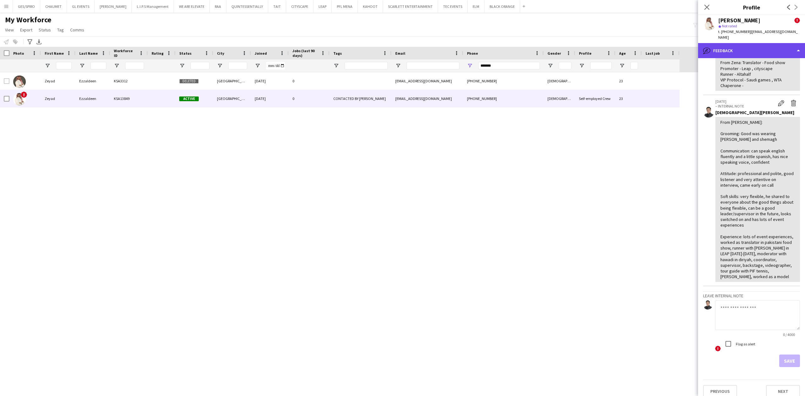
click at [727, 43] on div "bubble-pencil Feedback" at bounding box center [751, 50] width 107 height 15
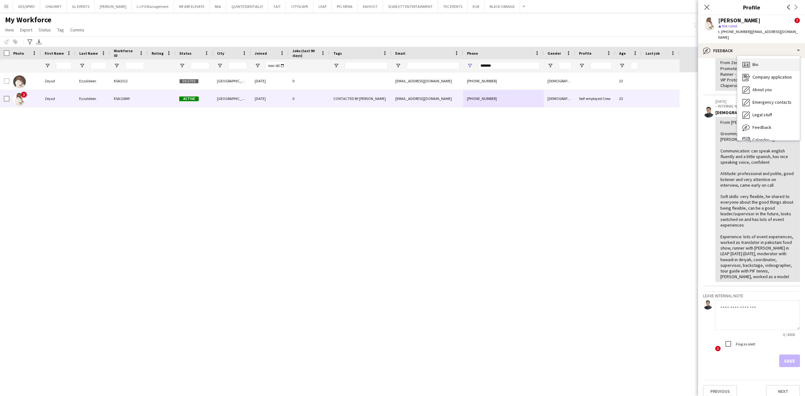
click at [758, 62] on span "Bio" at bounding box center [756, 65] width 6 height 6
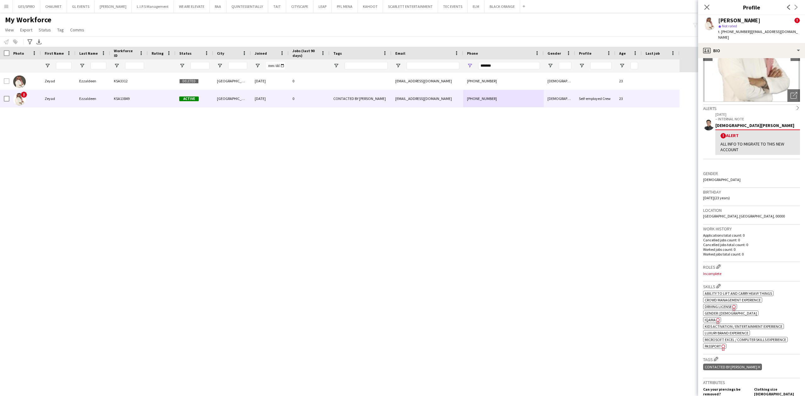
scroll to position [252, 0]
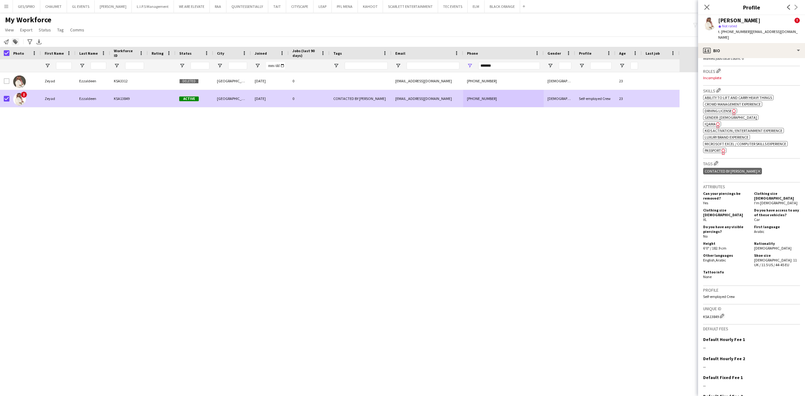
click at [18, 43] on div "Add to tag" at bounding box center [16, 42] width 8 height 8
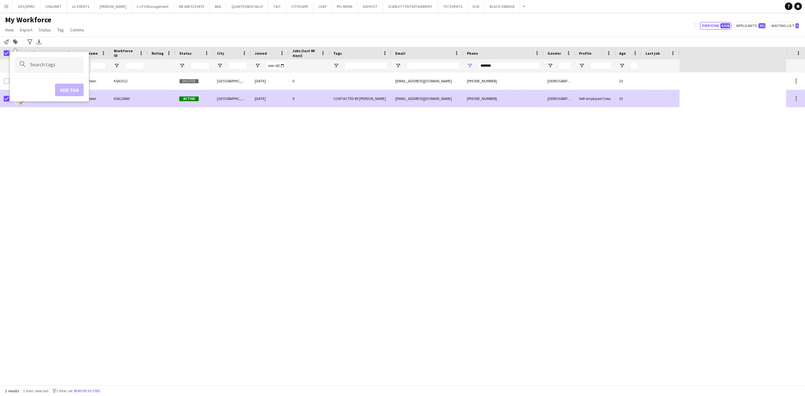
click at [440, 106] on div "zeyad_3z@yahoo.com" at bounding box center [428, 98] width 72 height 17
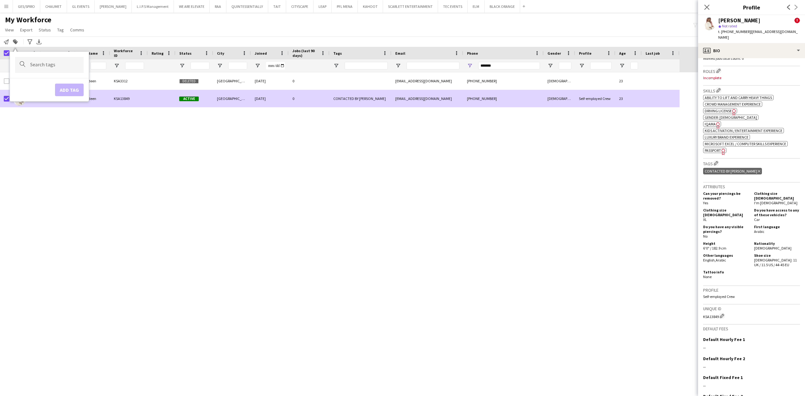
click at [46, 67] on input "Type to search..." at bounding box center [54, 65] width 48 height 6
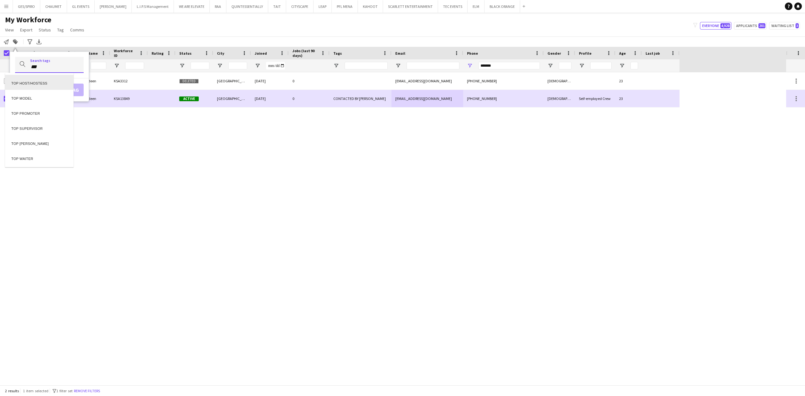
drag, startPoint x: 53, startPoint y: 68, endPoint x: 39, endPoint y: 68, distance: 13.5
click at [39, 68] on div at bounding box center [402, 198] width 805 height 396
drag, startPoint x: 42, startPoint y: 67, endPoint x: 1, endPoint y: 67, distance: 41.2
click at [1, 67] on main "My Workforce View Views Default view Basic Export View Full Name TAGS Test New …" at bounding box center [402, 200] width 805 height 375
type input "****"
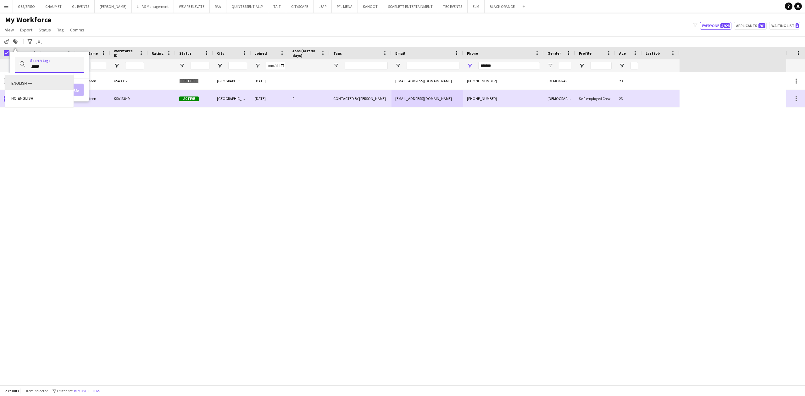
scroll to position [0, 0]
click at [37, 83] on div "ENGLISH ++" at bounding box center [39, 82] width 69 height 15
type input "**"
click at [41, 92] on div "KHALEEJI PROFILE" at bounding box center [39, 89] width 69 height 15
type input "***"
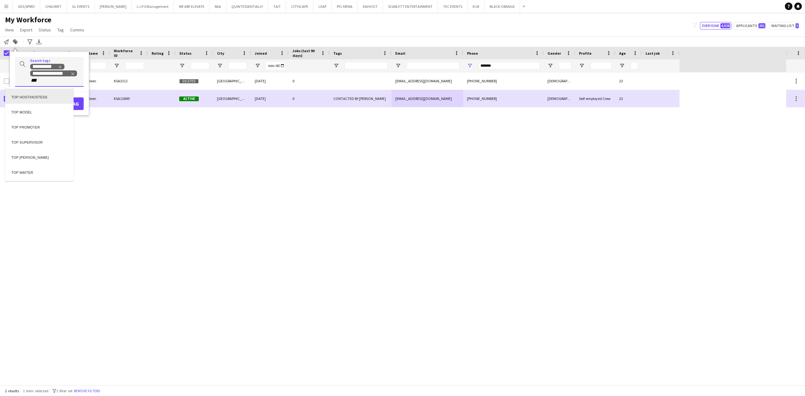
click at [42, 101] on div "TOP HOST/HOSTESS" at bounding box center [39, 96] width 69 height 15
type input "***"
click at [45, 121] on div "TOP PROMOTER" at bounding box center [39, 117] width 69 height 15
type input "***"
click at [44, 141] on div "TOP USHER" at bounding box center [39, 139] width 69 height 15
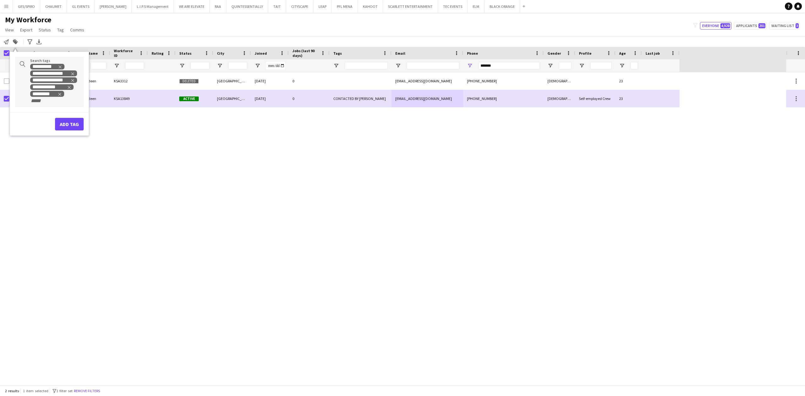
click at [93, 128] on div "Zeyad Ezzaldeen KSA3312 Deleted Riyadh 20-09-2023 0 ibrandli.3z@gmail.com +9665…" at bounding box center [393, 228] width 786 height 313
click at [71, 120] on button "Add tag" at bounding box center [69, 124] width 29 height 13
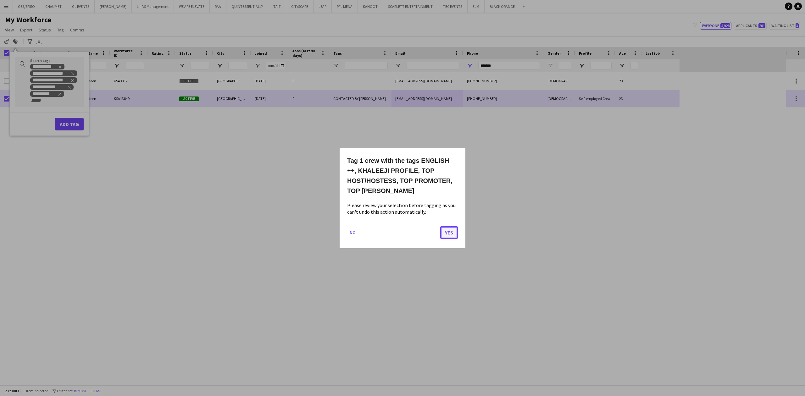
click at [449, 228] on button "Yes" at bounding box center [449, 232] width 18 height 13
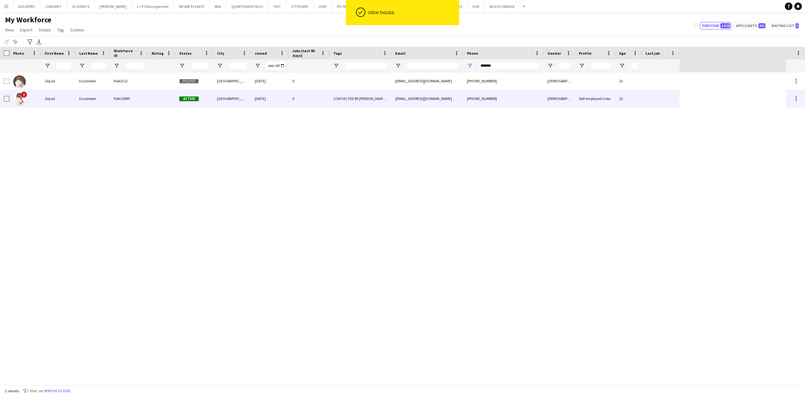
click at [443, 97] on div "zeyad_3z@yahoo.com" at bounding box center [428, 98] width 72 height 17
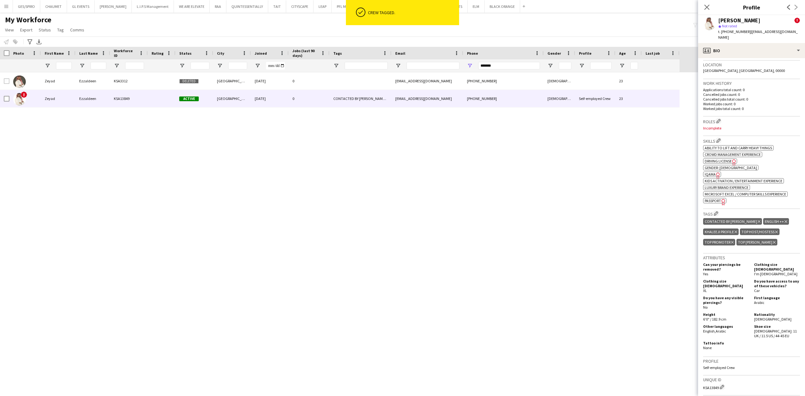
scroll to position [210, 0]
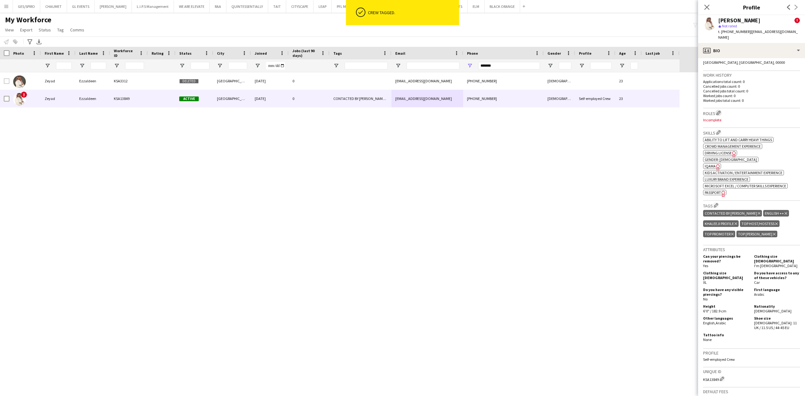
click at [721, 111] on app-icon "Edit crew company roles" at bounding box center [719, 113] width 4 height 4
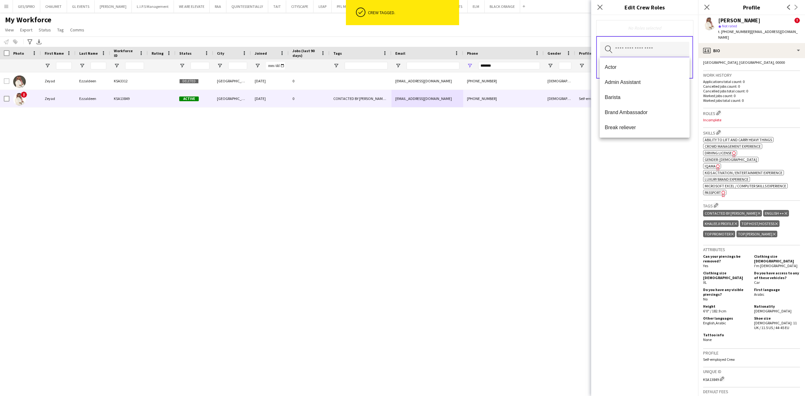
click at [671, 51] on input "text" at bounding box center [644, 50] width 89 height 16
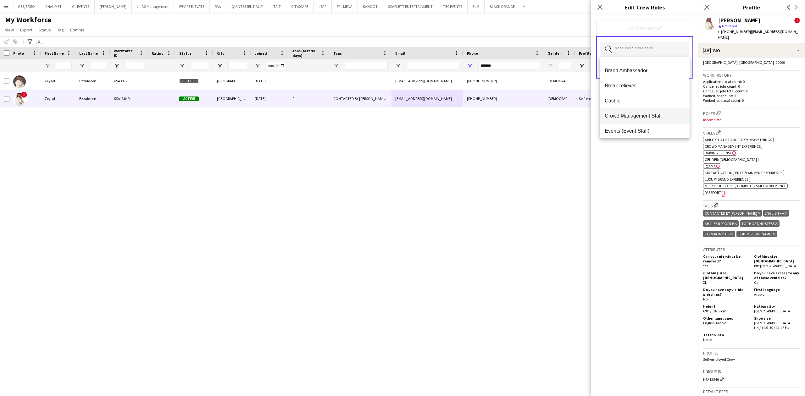
click at [648, 112] on mat-option "Crowd Management Staff" at bounding box center [645, 116] width 90 height 15
click at [648, 115] on span "Events (Event Staff)" at bounding box center [645, 117] width 80 height 6
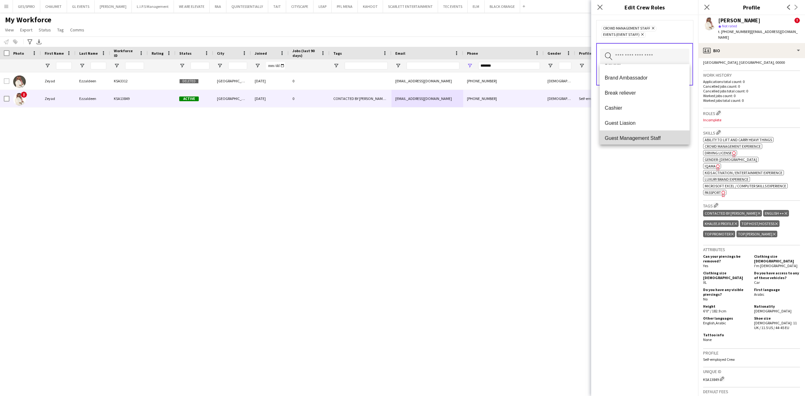
click at [654, 136] on span "Guest Management Staff" at bounding box center [645, 138] width 80 height 6
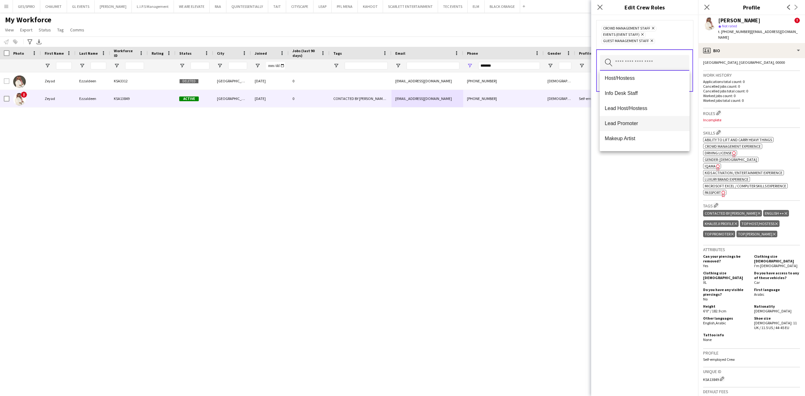
scroll to position [126, 0]
click at [658, 92] on span "Info Desk Staff" at bounding box center [645, 91] width 80 height 6
click at [656, 123] on span "Host/Hostess" at bounding box center [645, 124] width 80 height 6
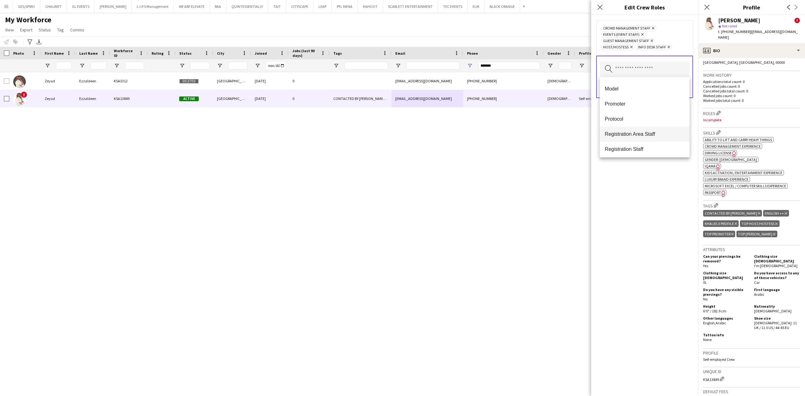
click at [651, 131] on span "Registration Area Staff" at bounding box center [645, 134] width 80 height 6
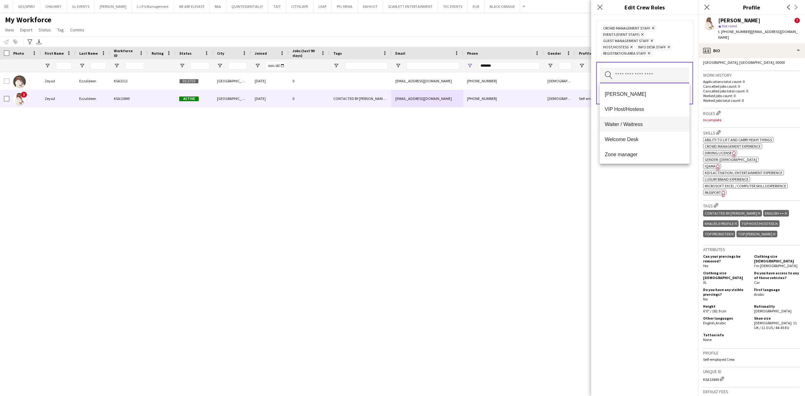
scroll to position [468, 0]
click at [654, 95] on span "Usher" at bounding box center [645, 94] width 80 height 6
drag, startPoint x: 647, startPoint y: 117, endPoint x: 644, endPoint y: 121, distance: 5.2
click at [647, 117] on span "Scanning Staff" at bounding box center [645, 117] width 80 height 6
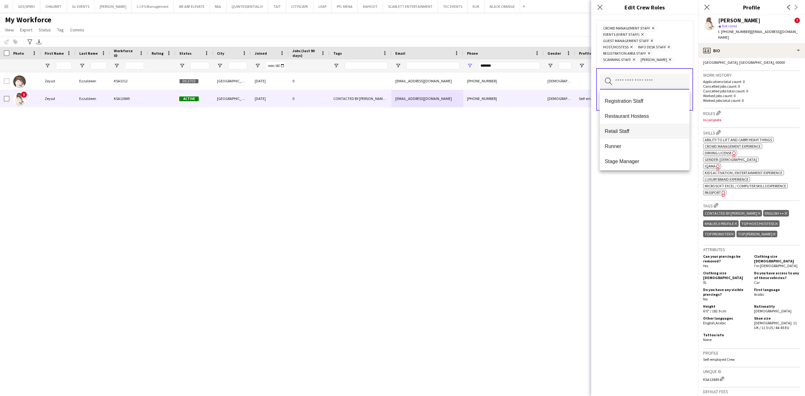
scroll to position [252, 0]
click at [642, 151] on span "Runner" at bounding box center [645, 150] width 80 height 6
click at [647, 115] on span "Promoter" at bounding box center [645, 117] width 80 height 6
click at [654, 130] on span "Registration Staff" at bounding box center [645, 132] width 80 height 6
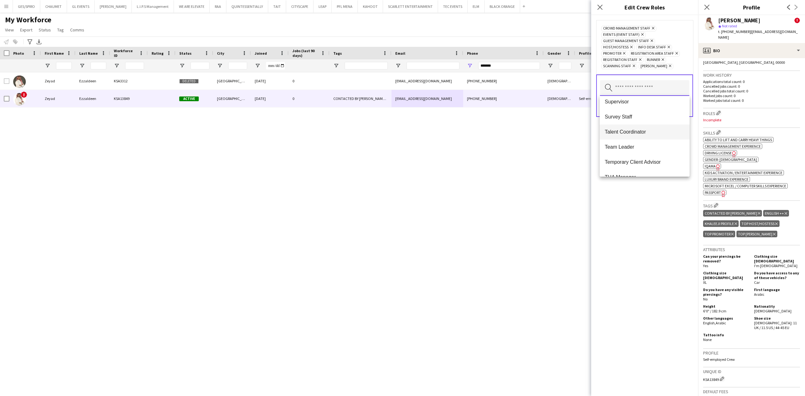
scroll to position [294, 0]
click at [659, 118] on mat-option "Survey Staff" at bounding box center [645, 114] width 90 height 15
click at [662, 200] on div "Crowd Management Staff Remove Events (Event Staff) Remove Guest Management Staf…" at bounding box center [644, 205] width 107 height 381
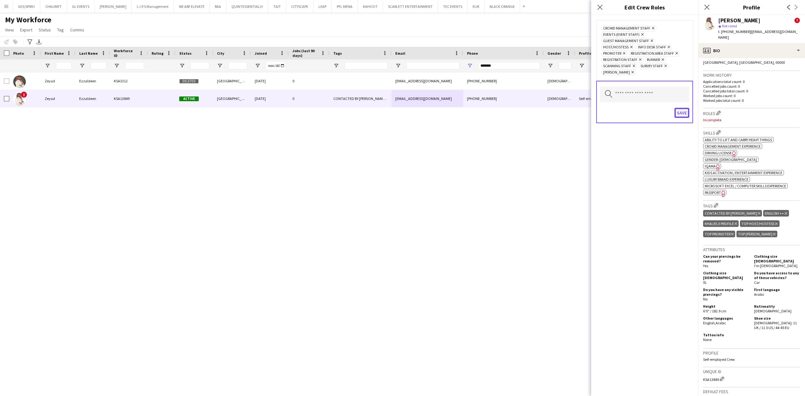
click at [680, 114] on button "Save" at bounding box center [682, 113] width 15 height 10
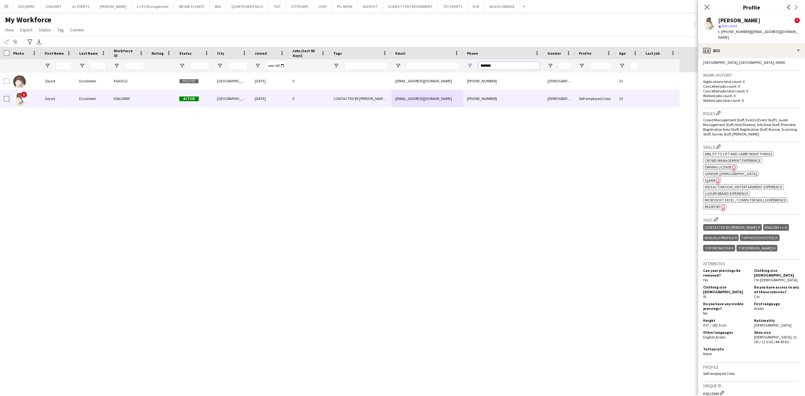
drag, startPoint x: 505, startPoint y: 65, endPoint x: 426, endPoint y: 62, distance: 79.0
click at [432, 61] on div at bounding box center [340, 65] width 680 height 13
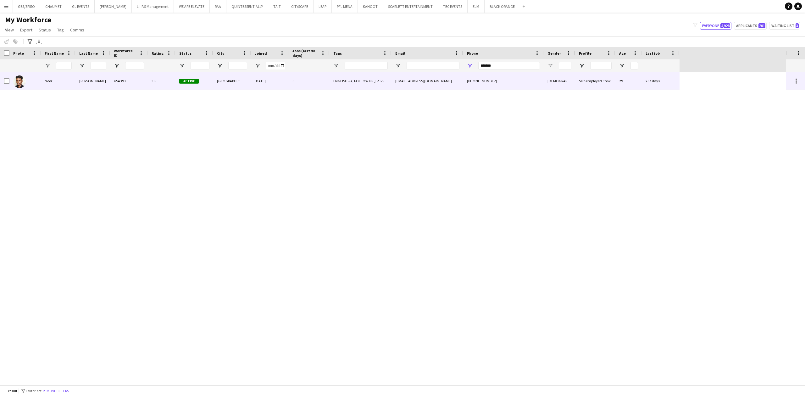
click at [338, 76] on div "ENGLISH ++, FOLLOW UP , KHALEEJI PROFILE, TOP USHER" at bounding box center [361, 80] width 62 height 17
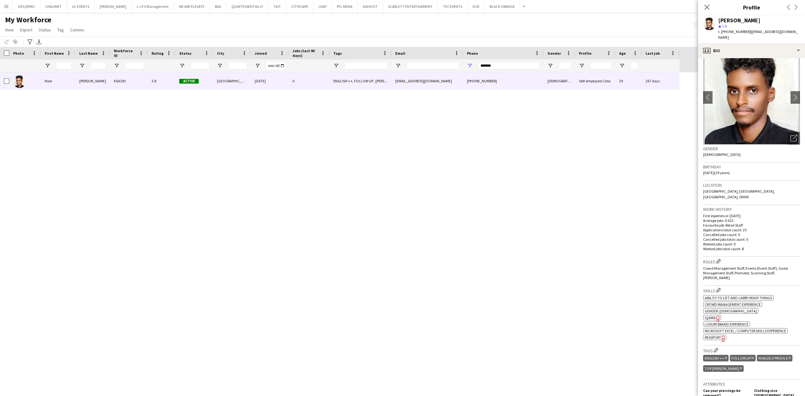
scroll to position [0, 0]
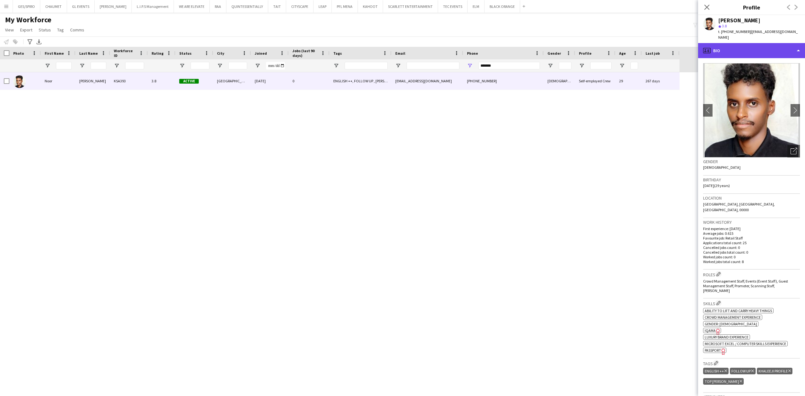
click at [754, 48] on div "profile Bio" at bounding box center [751, 50] width 107 height 15
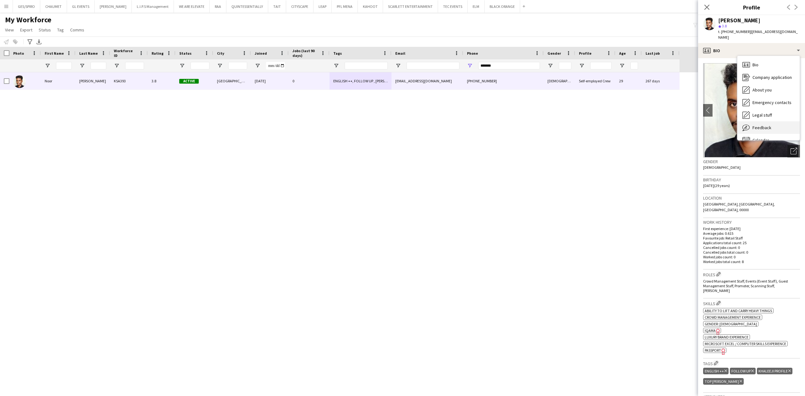
click at [764, 125] on span "Feedback" at bounding box center [762, 128] width 19 height 6
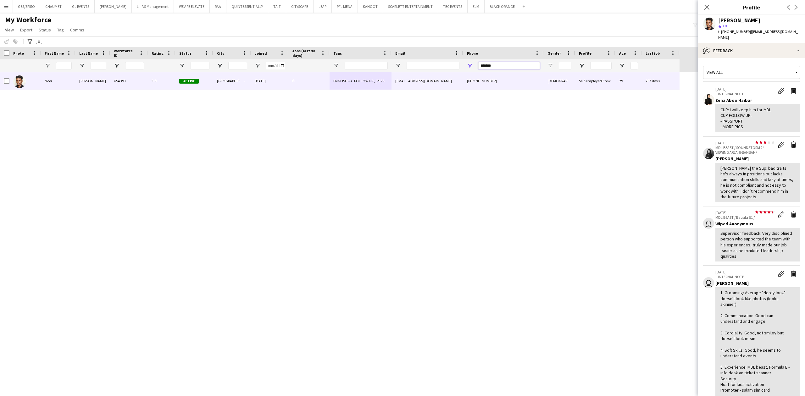
drag, startPoint x: 508, startPoint y: 67, endPoint x: 409, endPoint y: 73, distance: 99.6
click at [409, 73] on div "Workforce Details Photo First Name" at bounding box center [402, 216] width 805 height 338
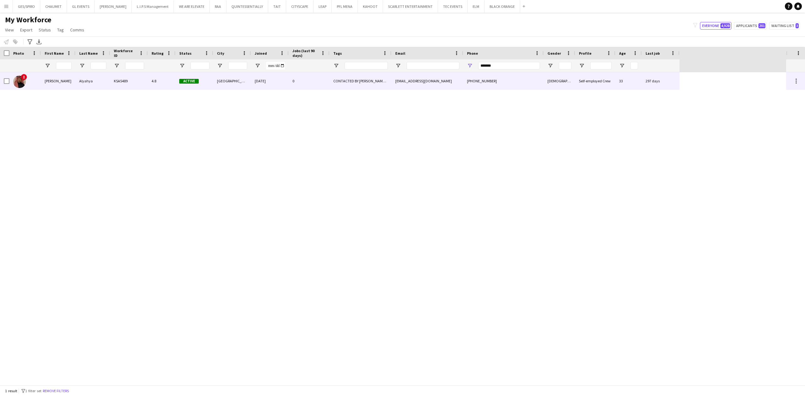
click at [499, 80] on div "+966598009859" at bounding box center [503, 80] width 81 height 17
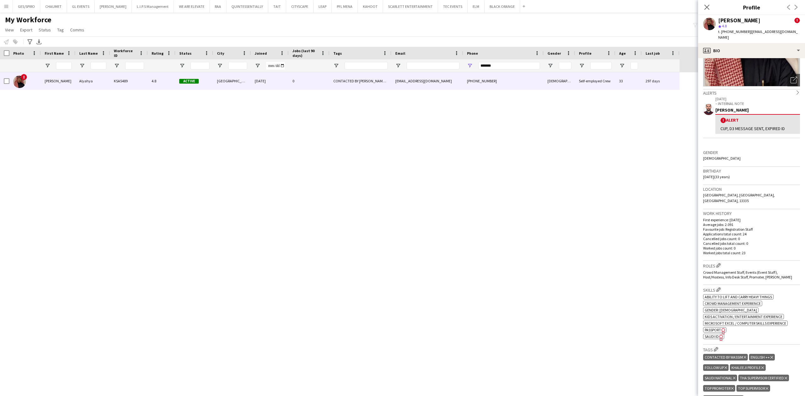
scroll to position [84, 0]
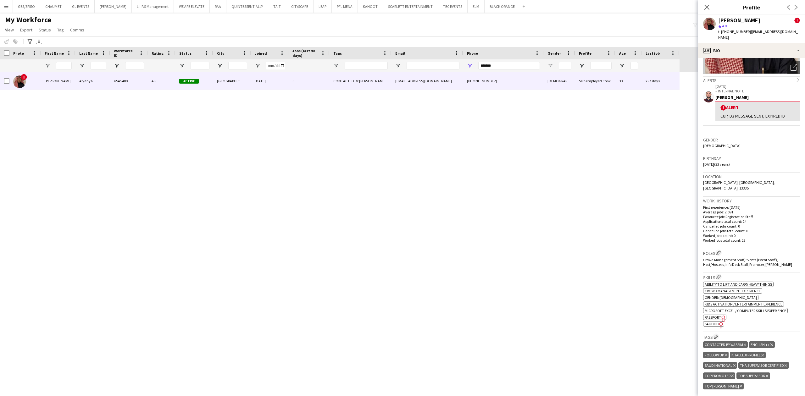
click at [717, 322] on span "SAUDI ID" at bounding box center [712, 324] width 14 height 5
drag, startPoint x: 501, startPoint y: 64, endPoint x: 462, endPoint y: 63, distance: 39.6
click at [462, 63] on div at bounding box center [340, 65] width 680 height 13
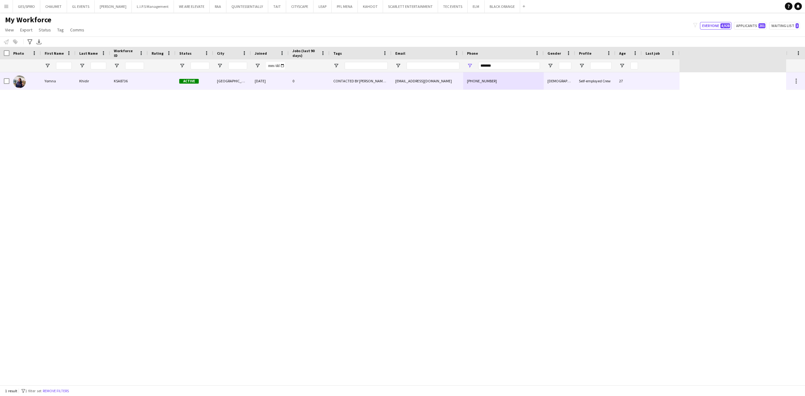
click at [428, 80] on div "yo.kh.ba.98@gmail.com" at bounding box center [428, 80] width 72 height 17
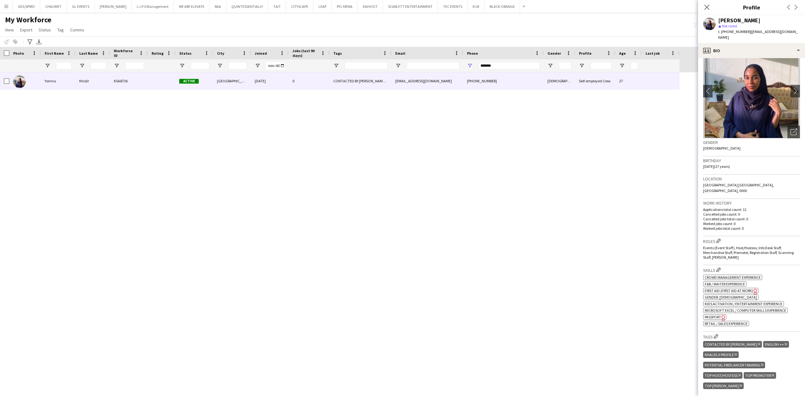
scroll to position [0, 0]
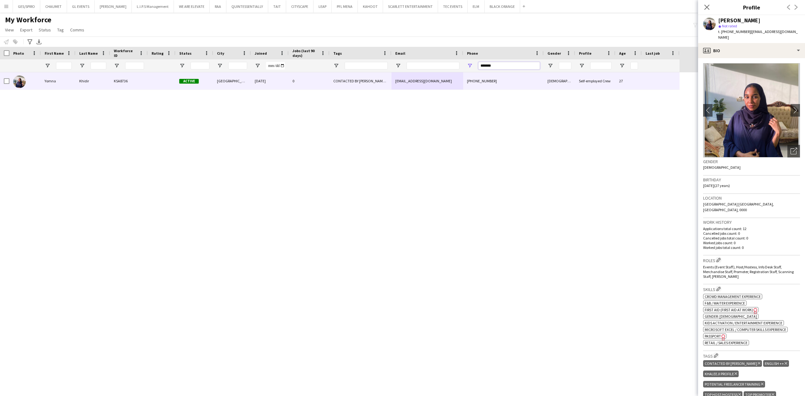
drag, startPoint x: 508, startPoint y: 66, endPoint x: 403, endPoint y: 62, distance: 105.1
click at [403, 62] on div at bounding box center [340, 65] width 680 height 13
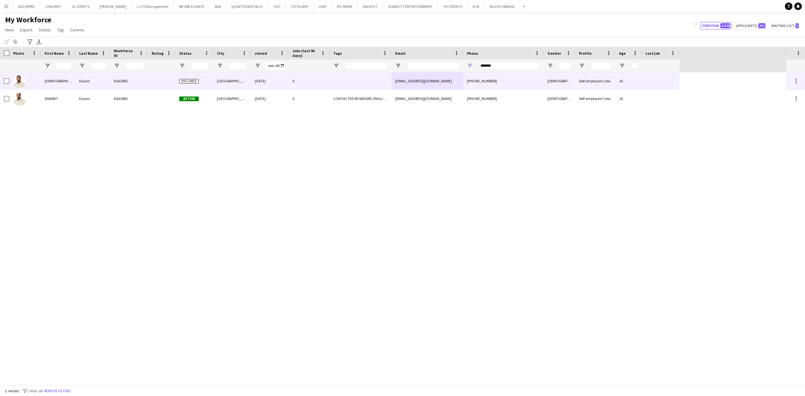
click at [353, 83] on div at bounding box center [361, 80] width 62 height 17
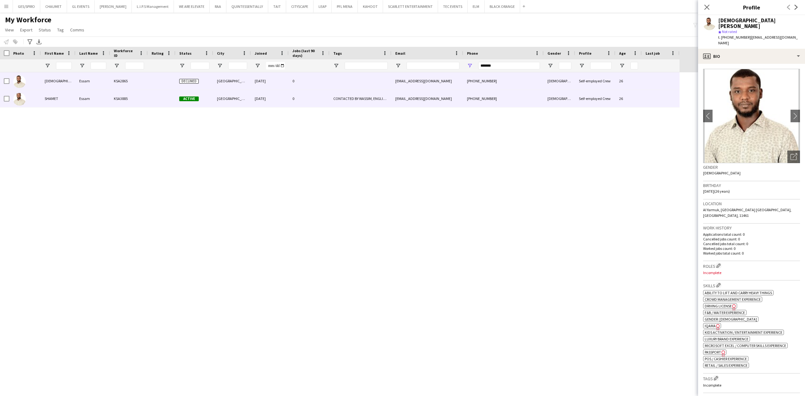
click at [353, 101] on div "CONTACTED BY WASSIM, ENGLISH ++, KHALEEJI PROFILE, TOP HOST/HOSTESS, TOP PROMOT…" at bounding box center [361, 98] width 62 height 17
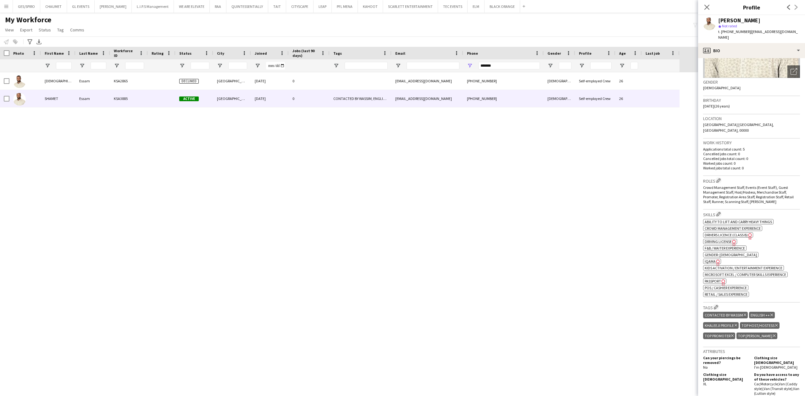
scroll to position [168, 0]
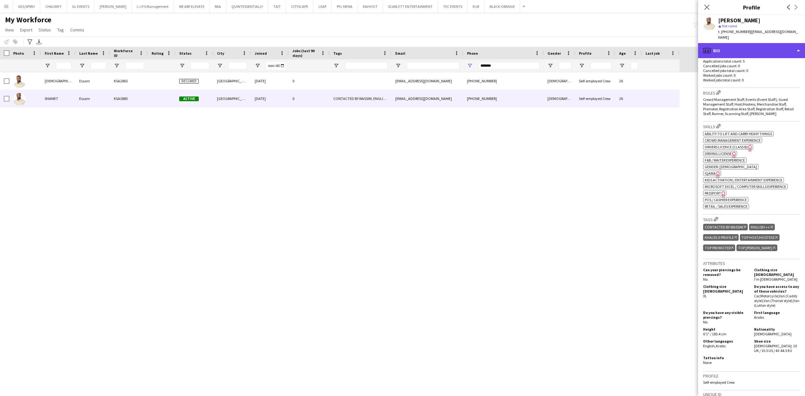
click at [735, 43] on div "profile Bio" at bounding box center [751, 50] width 107 height 15
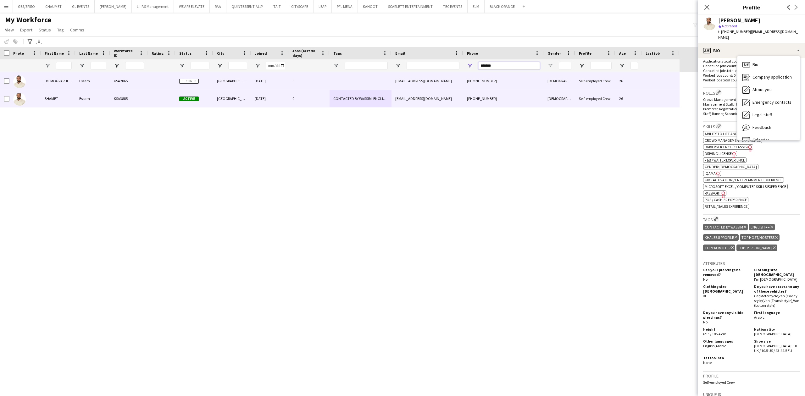
drag, startPoint x: 510, startPoint y: 64, endPoint x: 389, endPoint y: 87, distance: 123.2
click at [392, 85] on div "Workforce Details Photo First Name" at bounding box center [402, 216] width 805 height 338
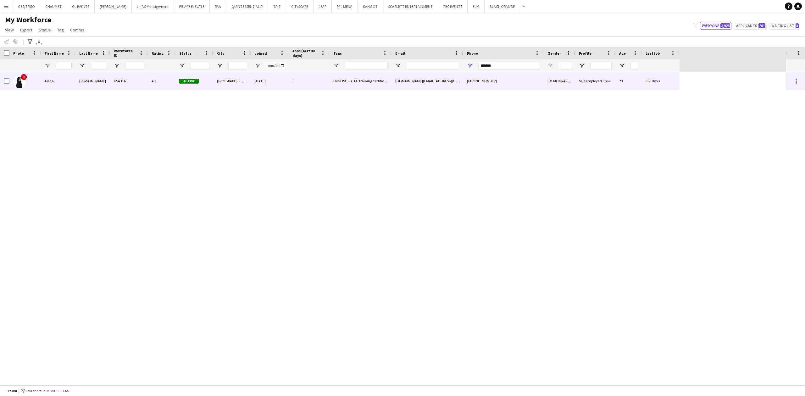
click at [374, 85] on div "ENGLISH ++, FL Training Certificate, FOLLOW UP , KHALEEJI PROFILE, TOP PROMOTER…" at bounding box center [361, 80] width 62 height 17
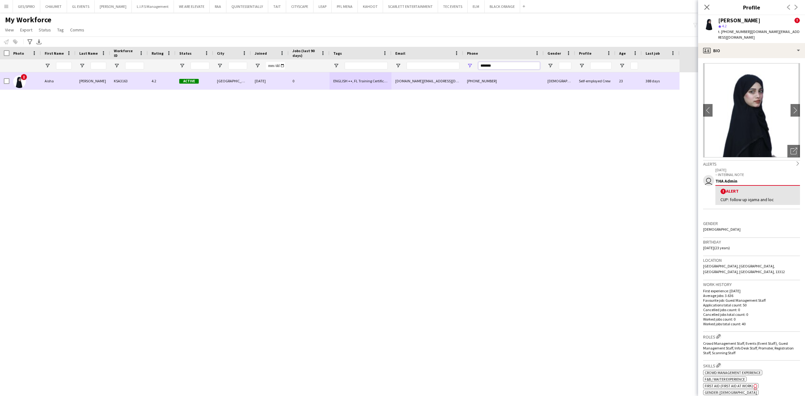
drag, startPoint x: 526, startPoint y: 65, endPoint x: 404, endPoint y: 78, distance: 122.7
click at [405, 78] on div "Workforce Details Photo First Name" at bounding box center [402, 216] width 805 height 338
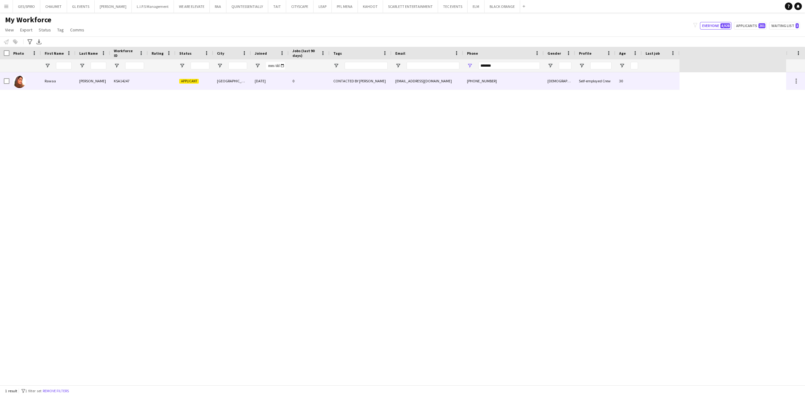
click at [327, 82] on div "0" at bounding box center [309, 80] width 41 height 17
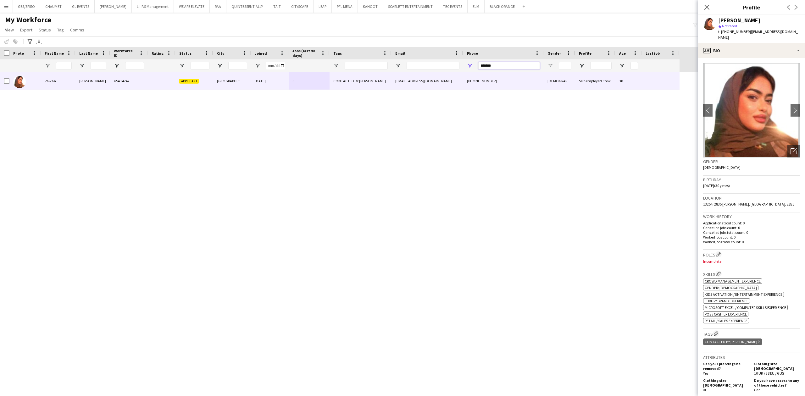
drag, startPoint x: 488, startPoint y: 65, endPoint x: 402, endPoint y: 71, distance: 85.8
click at [408, 70] on div at bounding box center [340, 65] width 680 height 13
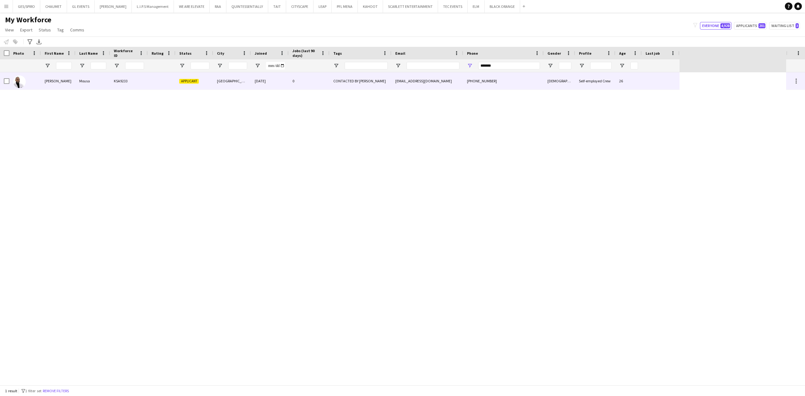
click at [400, 82] on div "aboodfeel@hotmail.com" at bounding box center [428, 80] width 72 height 17
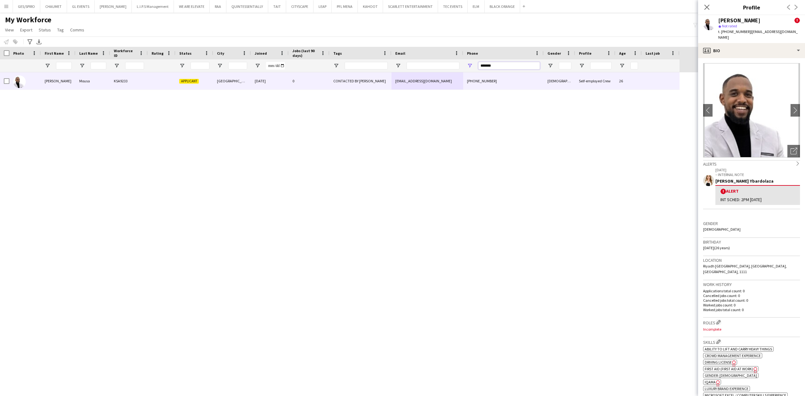
drag, startPoint x: 505, startPoint y: 67, endPoint x: 437, endPoint y: 72, distance: 68.2
click at [437, 72] on div "Workforce Details Photo First Name" at bounding box center [402, 216] width 805 height 338
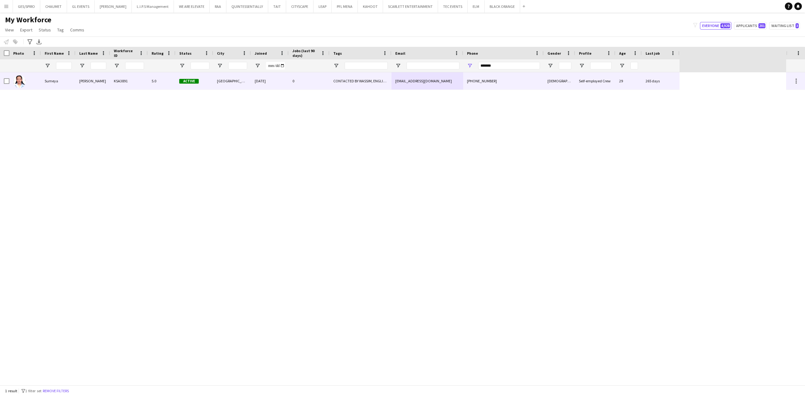
click at [401, 84] on div "sumayaabdella53@gmail.com" at bounding box center [428, 80] width 72 height 17
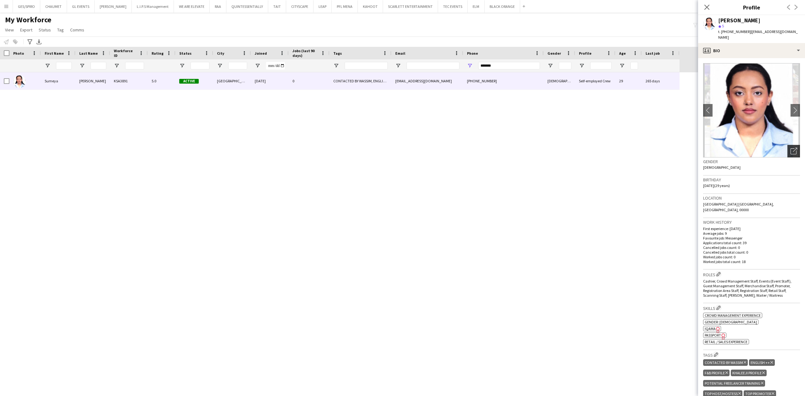
click at [791, 148] on icon "Open photos pop-in" at bounding box center [794, 151] width 7 height 7
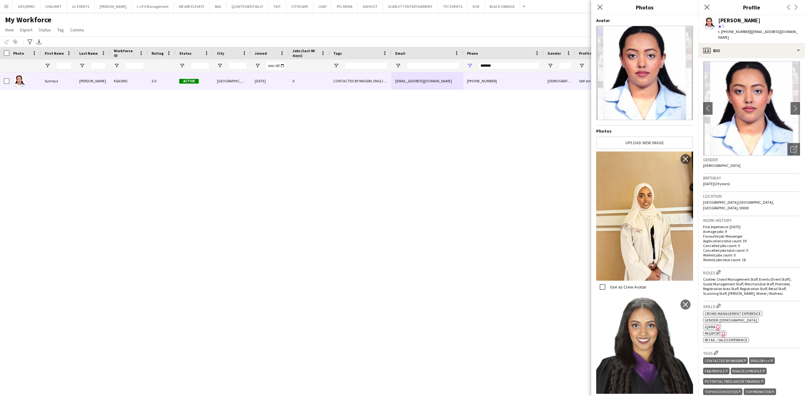
scroll to position [0, 0]
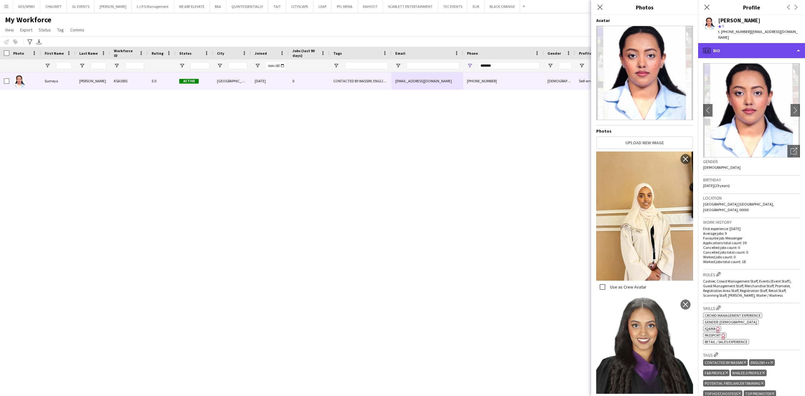
click at [746, 43] on div "profile Bio" at bounding box center [751, 50] width 107 height 15
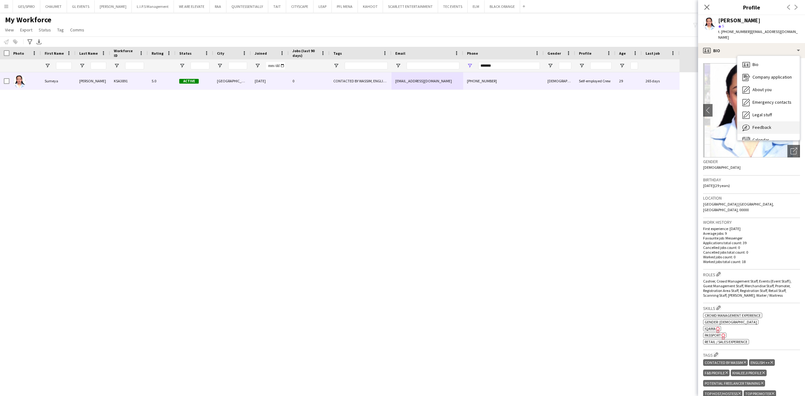
click at [768, 127] on div "Feedback Feedback" at bounding box center [769, 127] width 62 height 13
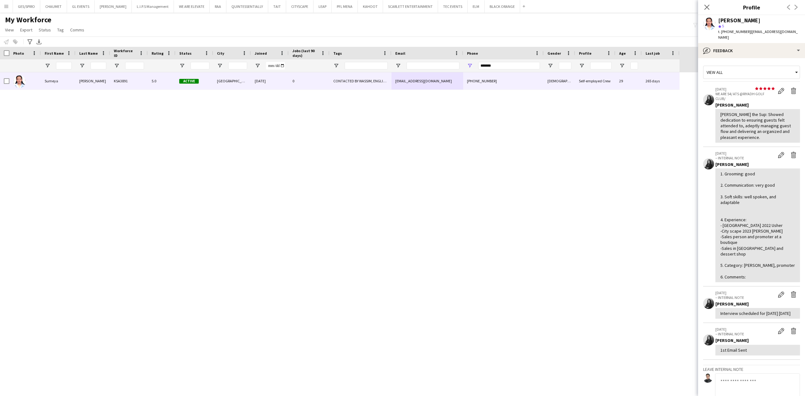
click at [769, 66] on div "View all" at bounding box center [751, 74] width 97 height 16
click at [760, 43] on div "bubble-pencil Feedback" at bounding box center [751, 50] width 107 height 15
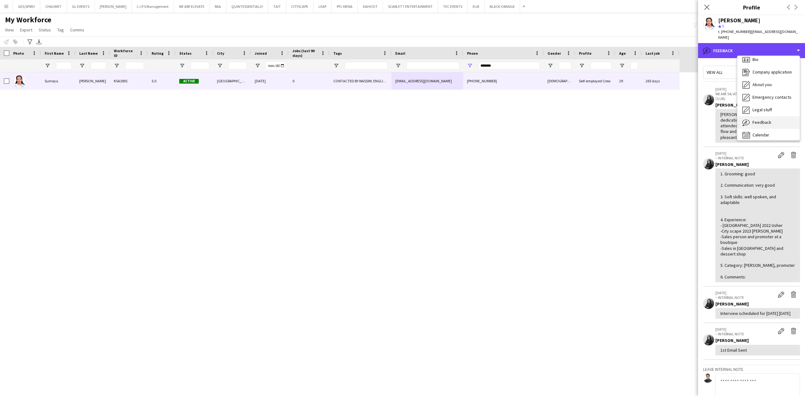
scroll to position [9, 0]
click at [763, 116] on span "Feedback" at bounding box center [762, 119] width 19 height 6
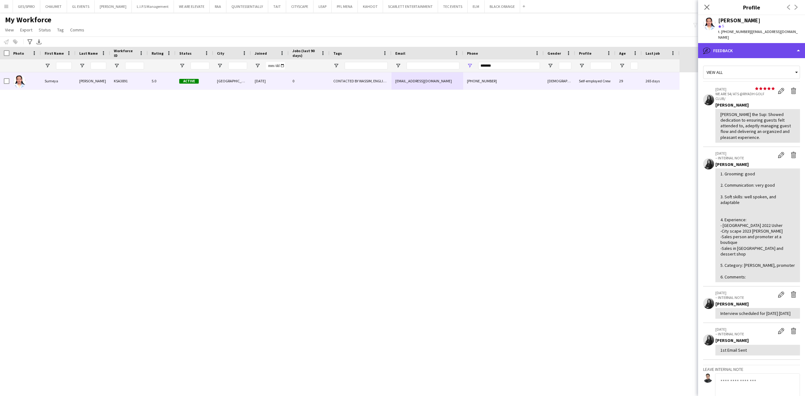
click at [760, 44] on div "bubble-pencil Feedback" at bounding box center [751, 50] width 107 height 15
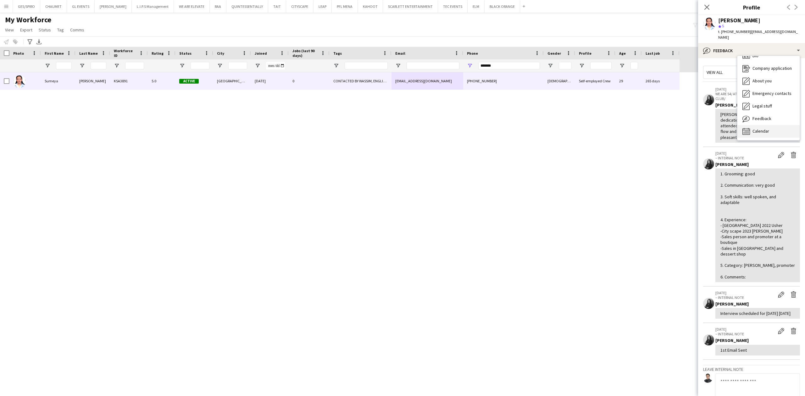
click at [773, 126] on div "Calendar Calendar" at bounding box center [769, 131] width 62 height 13
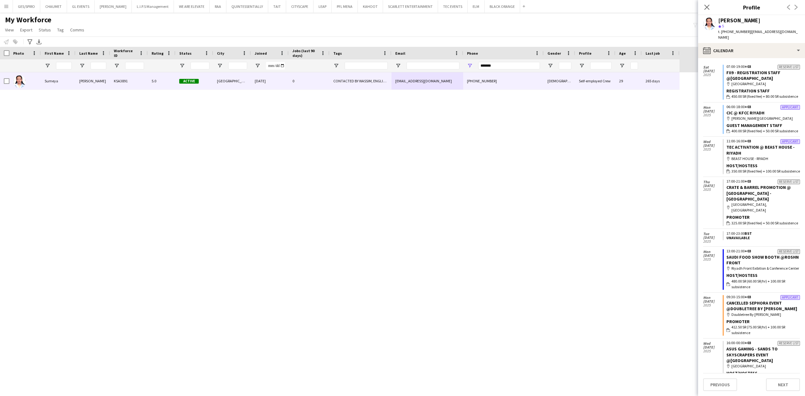
scroll to position [0, 0]
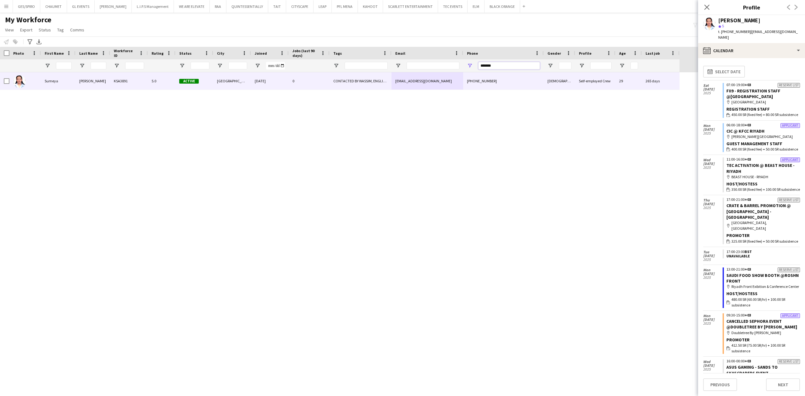
drag, startPoint x: 489, startPoint y: 67, endPoint x: 452, endPoint y: 72, distance: 36.9
click at [452, 72] on div "Workforce Details Photo First Name" at bounding box center [402, 216] width 805 height 338
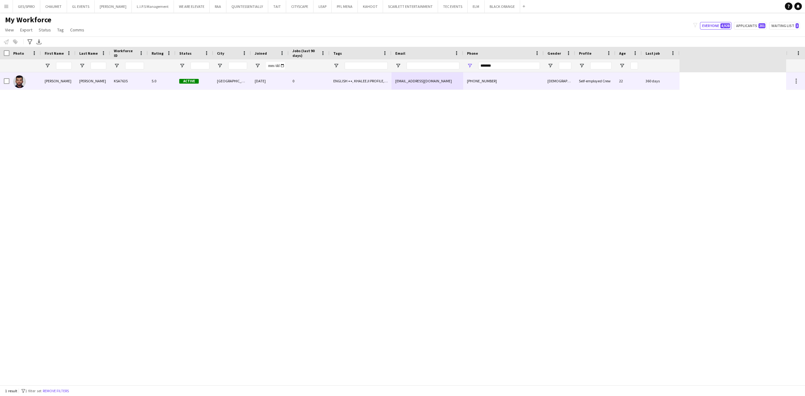
click at [350, 79] on div "ENGLISH ++, KHALEEJI PROFILE, TOP HOST/HOSTESS, TOP PROMOTER, TOP USHER, TURKIS…" at bounding box center [361, 80] width 62 height 17
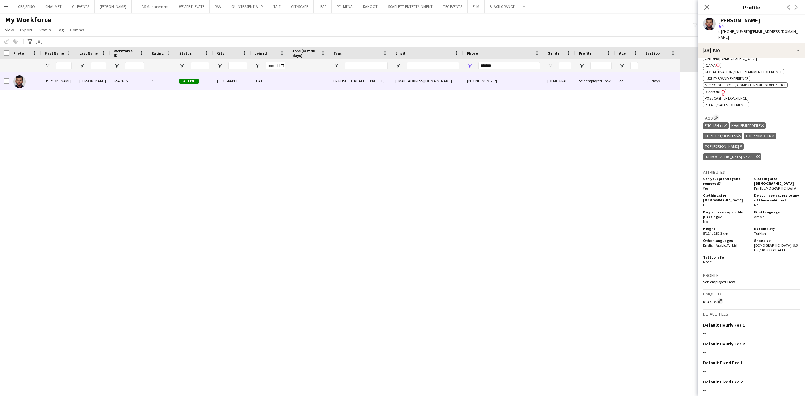
scroll to position [281, 0]
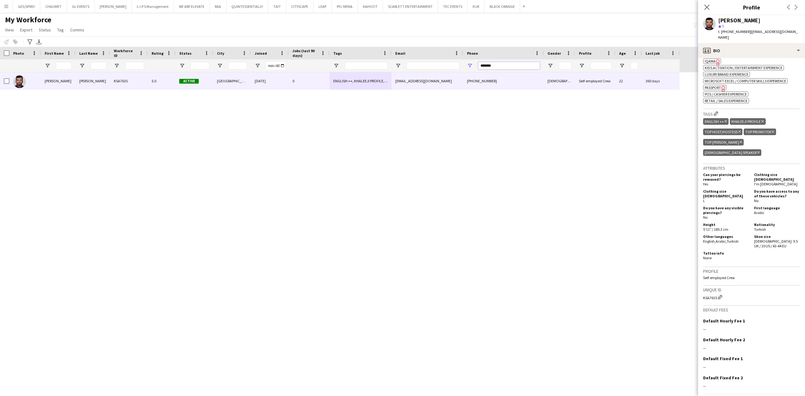
drag, startPoint x: 520, startPoint y: 67, endPoint x: 419, endPoint y: 72, distance: 100.8
click at [420, 71] on div at bounding box center [340, 65] width 680 height 13
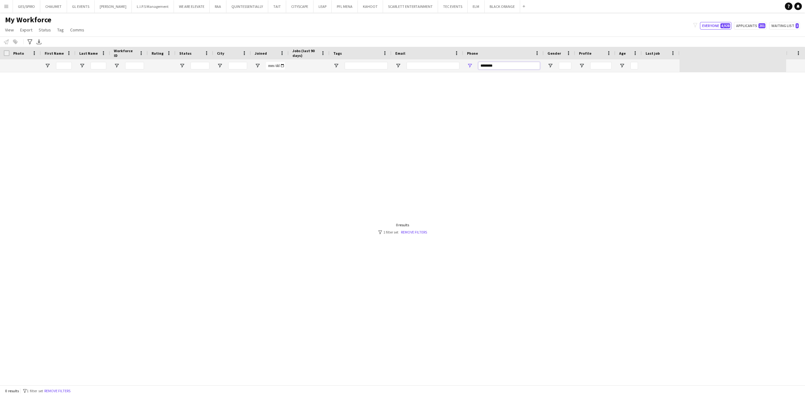
click at [487, 66] on input "********" at bounding box center [509, 66] width 62 height 8
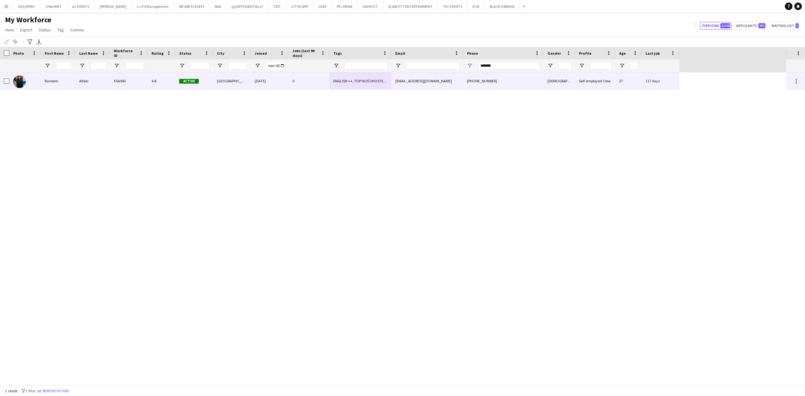
click at [491, 74] on div "+966505124762" at bounding box center [503, 80] width 81 height 17
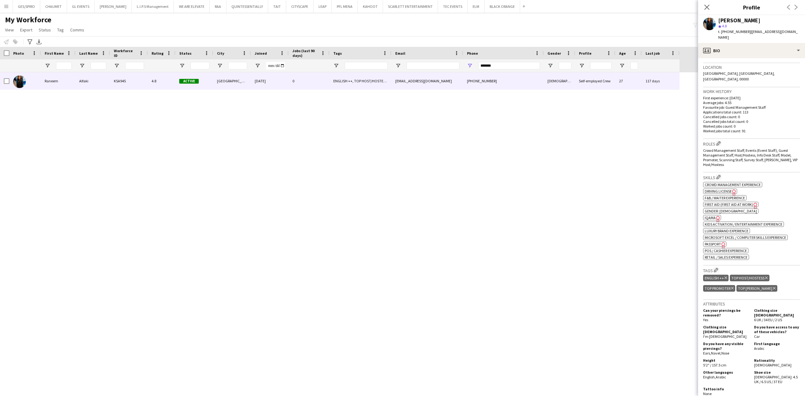
scroll to position [109, 0]
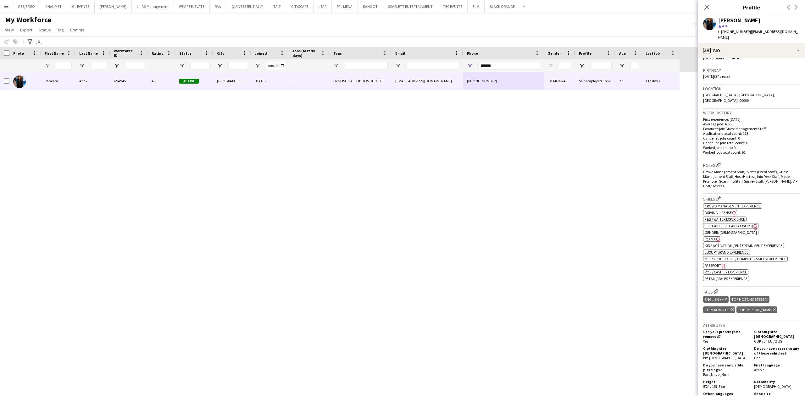
click at [712, 237] on span "IQAMA" at bounding box center [710, 239] width 11 height 5
click at [717, 263] on span "Passport" at bounding box center [713, 265] width 16 height 5
click at [706, 3] on div "Close pop-in" at bounding box center [707, 7] width 18 height 14
click at [707, 6] on icon "Close pop-in" at bounding box center [707, 7] width 6 height 6
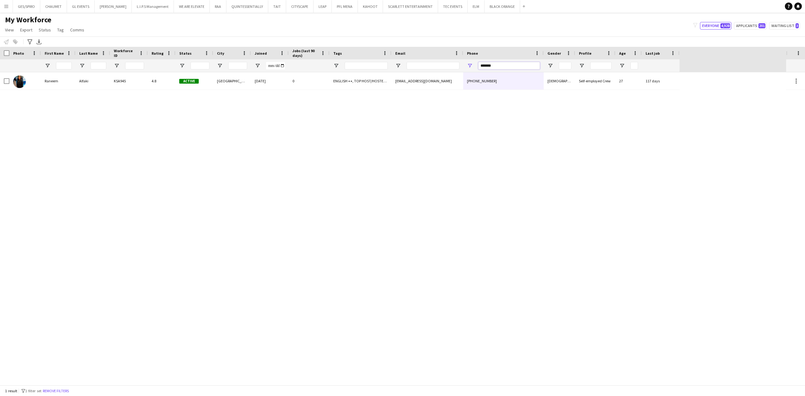
drag, startPoint x: 500, startPoint y: 64, endPoint x: 412, endPoint y: 62, distance: 87.8
click at [413, 62] on div at bounding box center [340, 65] width 680 height 13
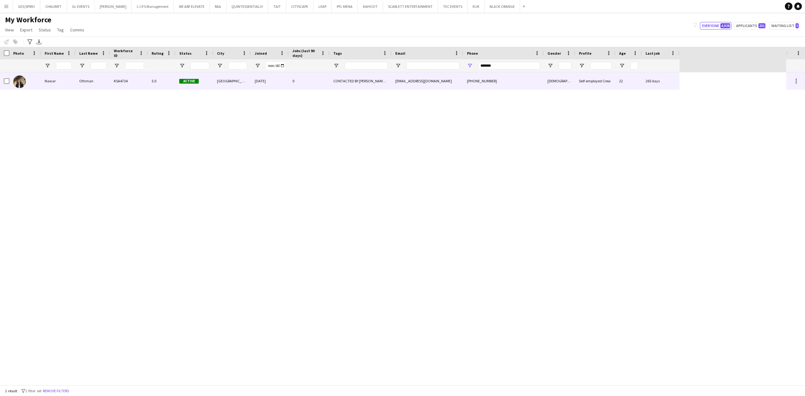
click at [233, 79] on div "Riyadh" at bounding box center [232, 80] width 38 height 17
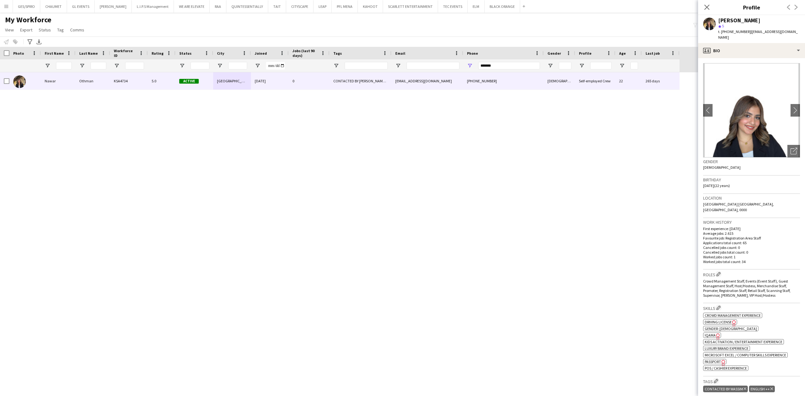
click at [503, 70] on div "*******" at bounding box center [509, 65] width 62 height 13
drag, startPoint x: 504, startPoint y: 64, endPoint x: 429, endPoint y: 67, distance: 74.6
click at [429, 67] on div at bounding box center [340, 65] width 680 height 13
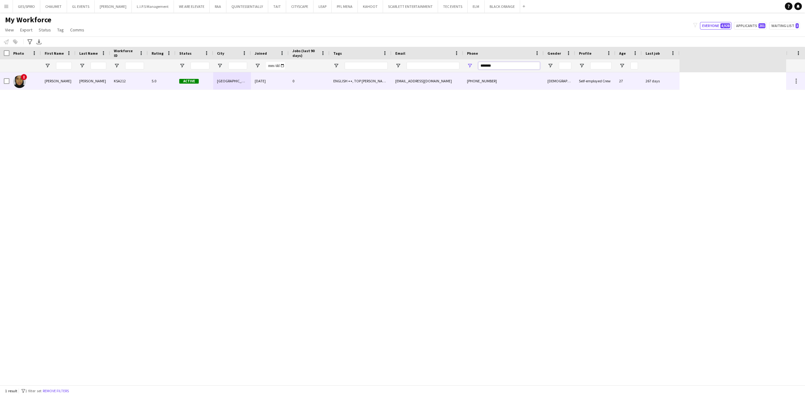
type input "*******"
click at [324, 86] on div "0" at bounding box center [309, 80] width 41 height 17
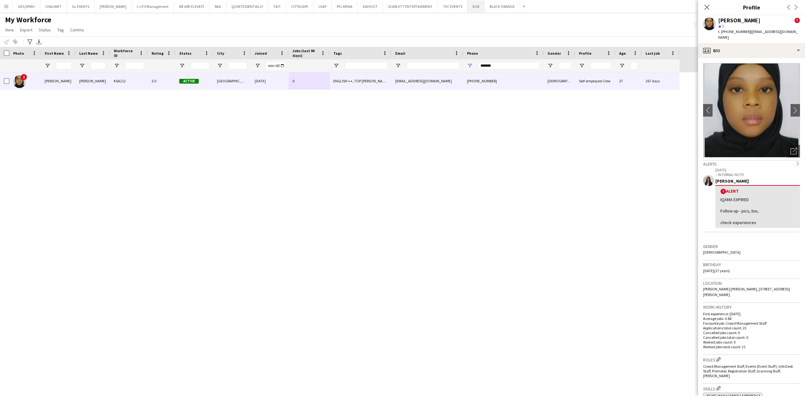
click at [473, 6] on button "ELM Close" at bounding box center [476, 6] width 17 height 12
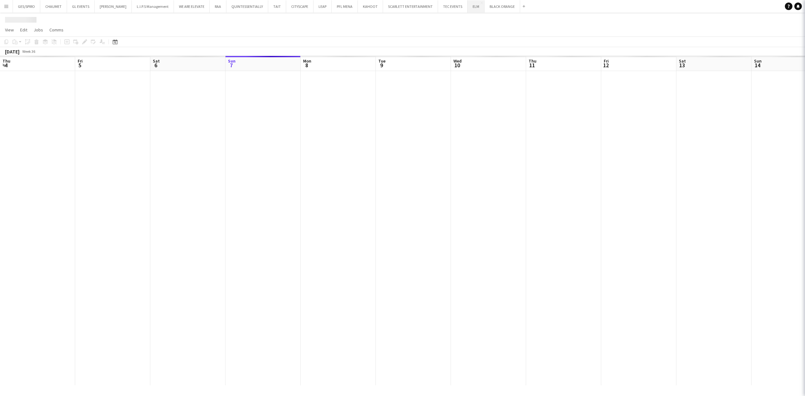
scroll to position [0, 150]
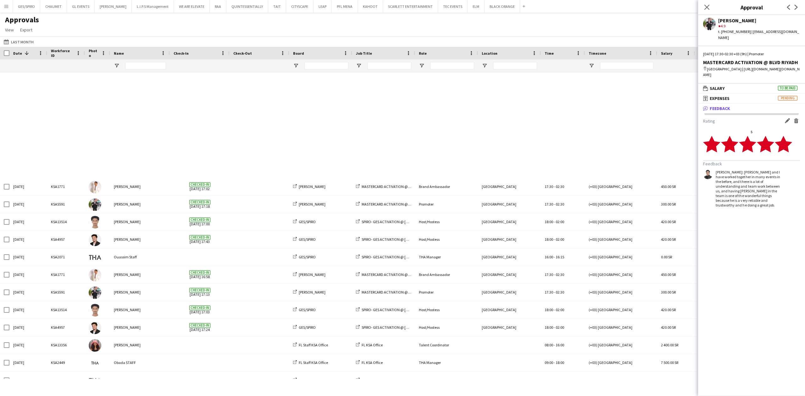
scroll to position [294, 0]
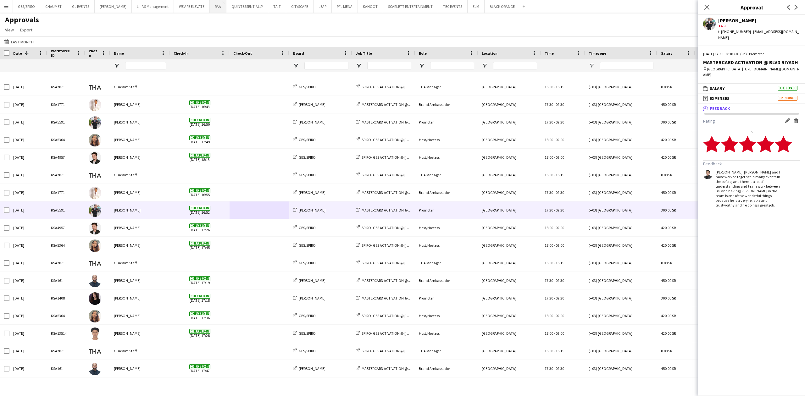
click at [210, 7] on button "RAA Close" at bounding box center [218, 6] width 17 height 12
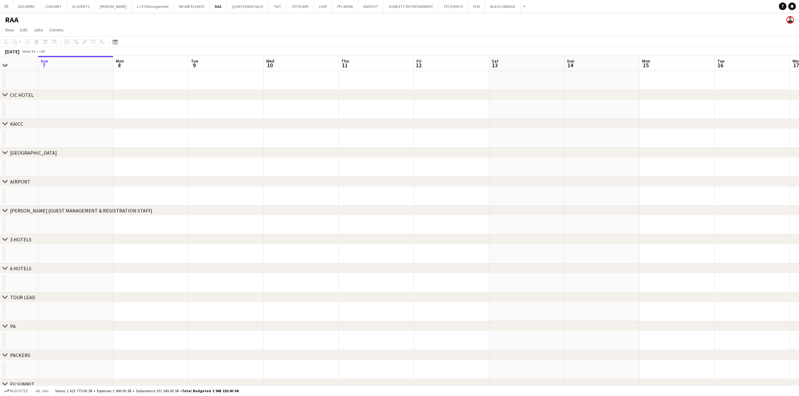
scroll to position [0, 154]
drag, startPoint x: 338, startPoint y: 105, endPoint x: 552, endPoint y: 115, distance: 213.5
click at [561, 113] on app-calendar-viewport "Thu 4 Fri 5 Sat 6 Sun 7 Mon 8 Tue 9 Wed 10 Thu 11 Fri 12 Sat 13 Sun 14 Mon 15 T…" at bounding box center [399, 246] width 799 height 381
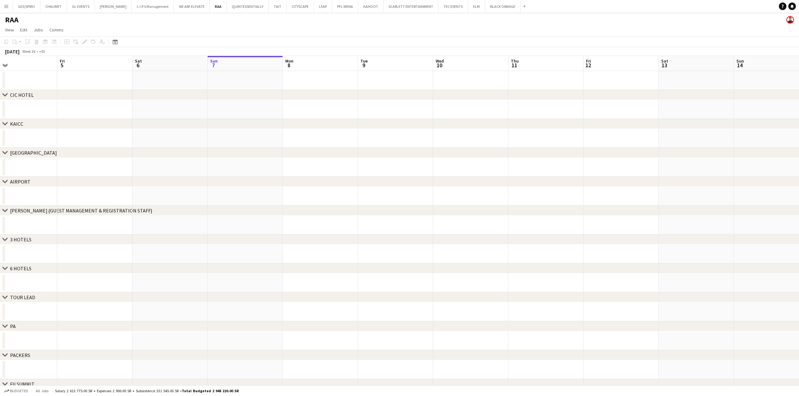
scroll to position [0, 250]
drag, startPoint x: 433, startPoint y: 142, endPoint x: 153, endPoint y: 154, distance: 280.5
click at [153, 154] on div "chevron-right CIC HOTEL chevron-right KAICC chevron-right CROWNE PLAZA chevron-…" at bounding box center [399, 246] width 799 height 381
drag, startPoint x: 345, startPoint y: 130, endPoint x: 237, endPoint y: 140, distance: 108.3
click at [237, 140] on div "chevron-right CIC HOTEL chevron-right KAICC chevron-right CROWNE PLAZA chevron-…" at bounding box center [399, 246] width 799 height 381
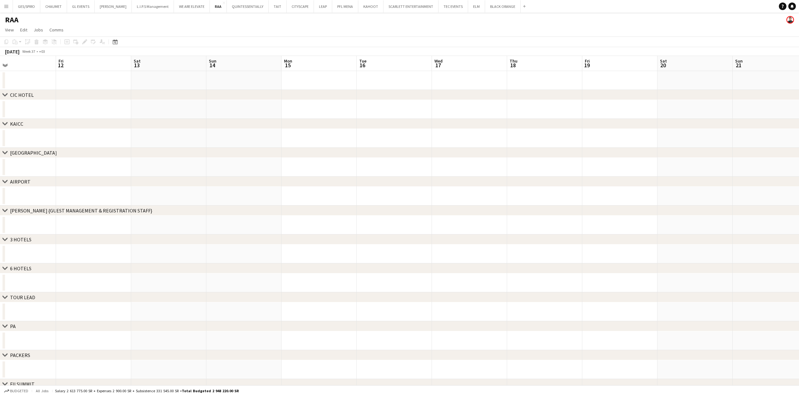
drag, startPoint x: 540, startPoint y: 115, endPoint x: 195, endPoint y: 117, distance: 345.4
click at [195, 117] on app-calendar-viewport "Mon 8 Tue 9 Wed 10 Thu 11 Fri 12 Sat 13 Sun 14 Mon 15 Tue 16 Wed 17 Thu 18 Fri …" at bounding box center [399, 246] width 799 height 381
drag, startPoint x: 535, startPoint y: 108, endPoint x: 217, endPoint y: 115, distance: 317.8
click at [210, 117] on app-calendar-viewport "Fri 12 Sat 13 Sun 14 Mon 15 Tue 16 Wed 17 Thu 18 Fri 19 Sat 20 Sun 21 Mon 22 Tu…" at bounding box center [399, 246] width 799 height 381
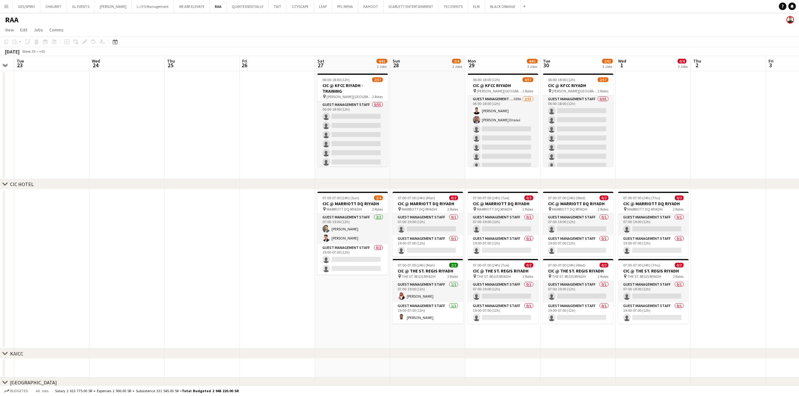
drag, startPoint x: 556, startPoint y: 109, endPoint x: -5, endPoint y: 128, distance: 560.6
click at [0, 128] on html "Menu Boards Boards Boards All jobs Status Workforce Workforce My Workforce Recr…" at bounding box center [399, 339] width 799 height 678
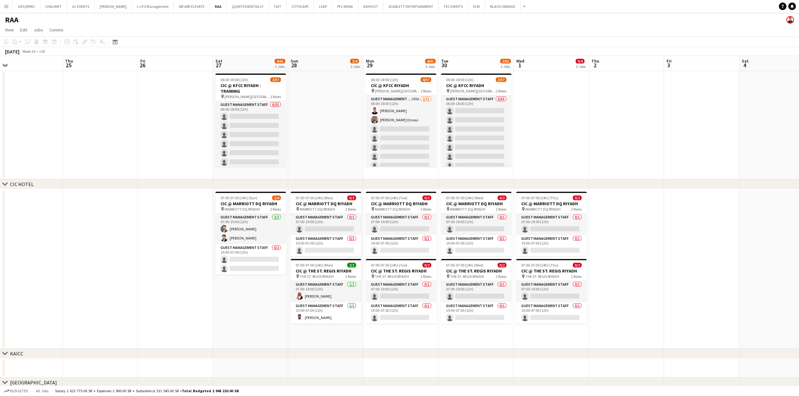
scroll to position [0, 242]
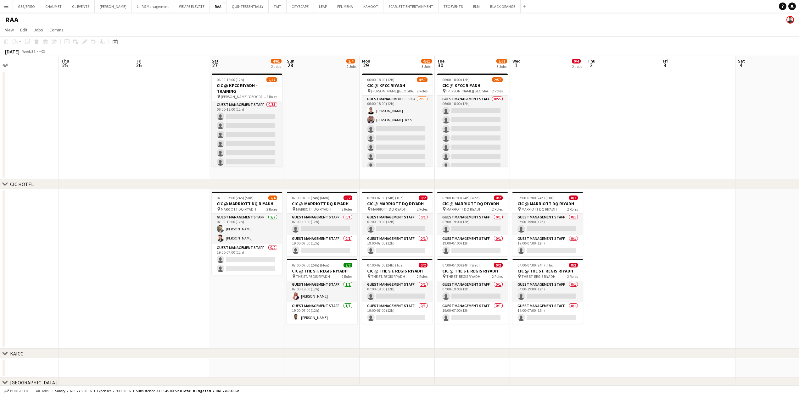
drag, startPoint x: 377, startPoint y: 106, endPoint x: 358, endPoint y: 111, distance: 19.4
click at [348, 108] on app-calendar-viewport "Sun 21 Mon 22 Tue 23 Wed 24 Thu 25 Fri 26 Sat 27 4/61 2 Jobs Sun 28 2/4 2 Jobs …" at bounding box center [399, 361] width 799 height 611
click at [657, 111] on app-date-cell at bounding box center [622, 125] width 75 height 108
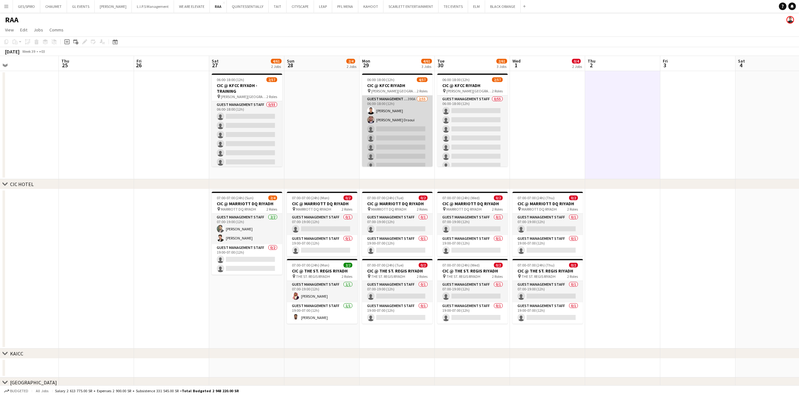
click at [398, 140] on app-card-role "Guest Management Staff 390A 2/55 06:00-18:00 (12h) Ahmed Alsheikh Anas Ghurs Dr…" at bounding box center [397, 353] width 70 height 514
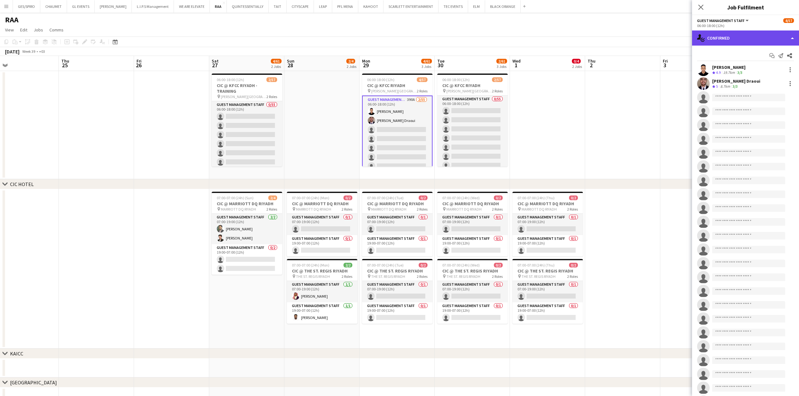
click at [744, 43] on div "single-neutral-actions-check-2 Confirmed" at bounding box center [745, 38] width 107 height 15
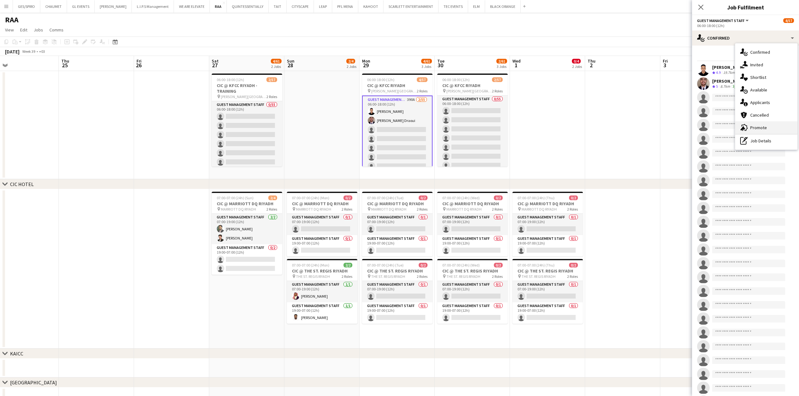
click at [777, 127] on div "advertising-megaphone Promote" at bounding box center [766, 127] width 62 height 13
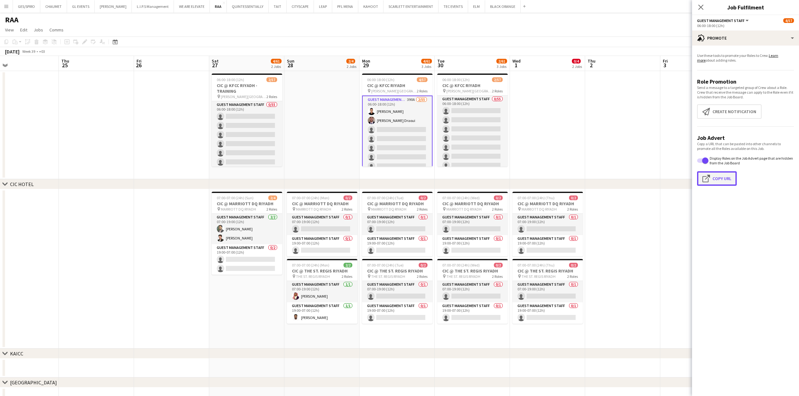
click at [721, 176] on button "Click to copy URL Copy Url" at bounding box center [717, 178] width 40 height 14
click at [637, 241] on app-date-cell at bounding box center [622, 268] width 75 height 159
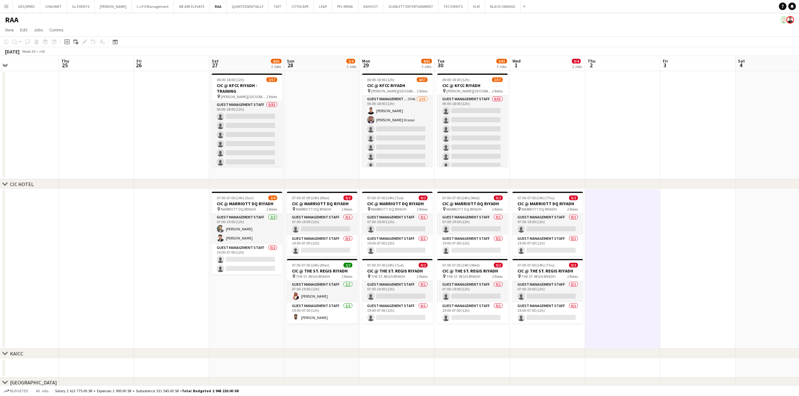
click at [605, 135] on app-date-cell at bounding box center [622, 125] width 75 height 108
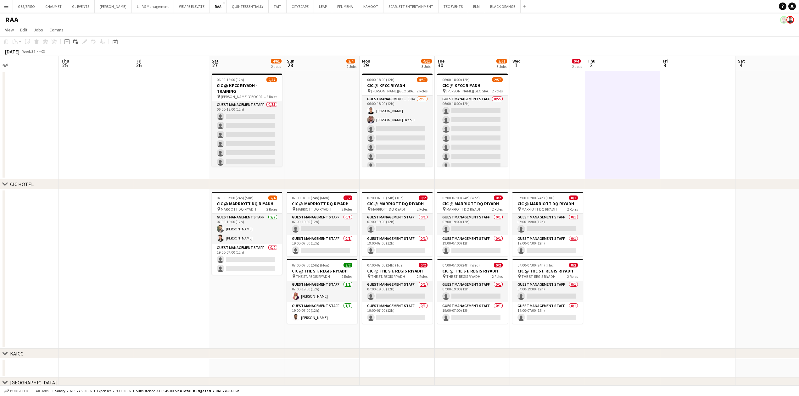
click at [652, 259] on app-date-cell at bounding box center [622, 268] width 75 height 159
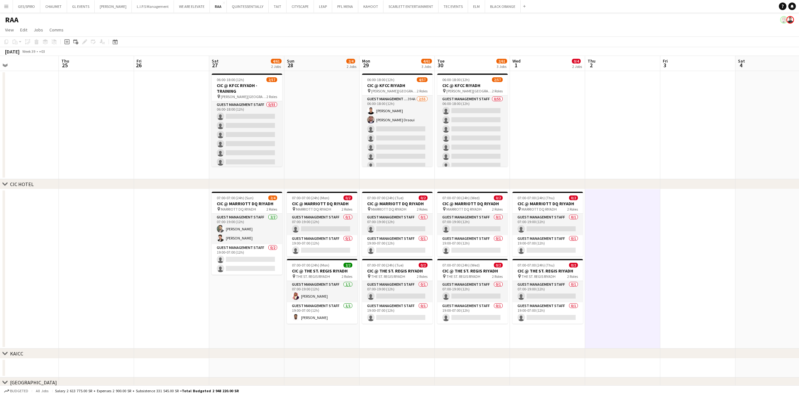
click at [629, 163] on app-date-cell at bounding box center [622, 125] width 75 height 108
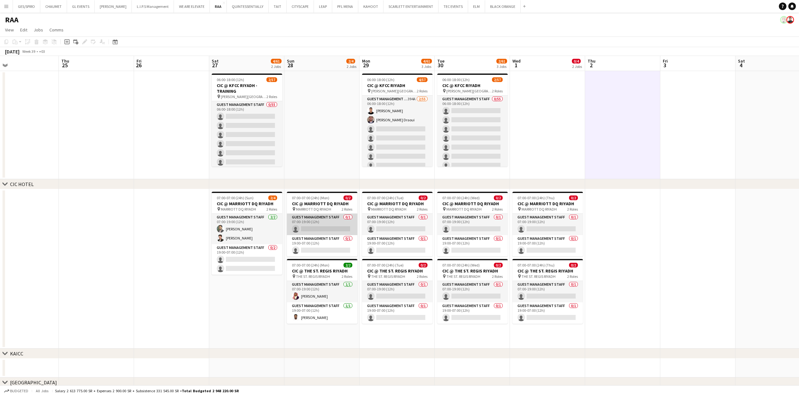
click at [327, 231] on app-card-role "Guest Management Staff 0/1 07:00-19:00 (12h) single-neutral-actions" at bounding box center [322, 224] width 70 height 21
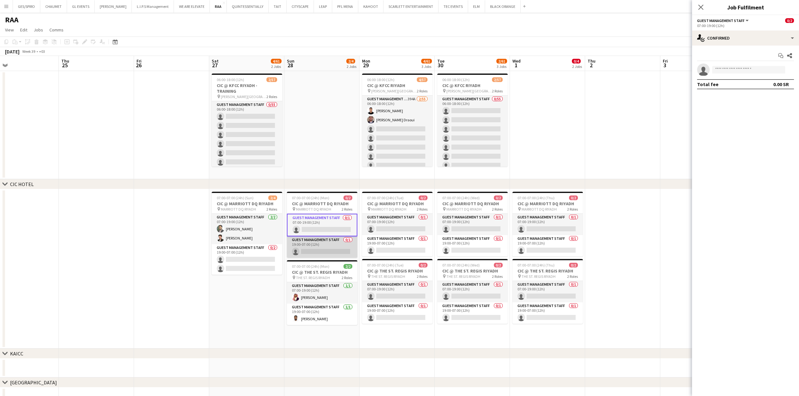
click at [312, 247] on app-card-role "Guest Management Staff 0/1 19:00-07:00 (12h) single-neutral-actions" at bounding box center [322, 247] width 70 height 21
click at [322, 194] on app-job-card "07:00-07:00 (24h) (Mon) 0/2 CIC @ MARRIOTT DQ RIYADH pin MARRIOTT DQ RIYADH 2 R…" at bounding box center [322, 225] width 70 height 66
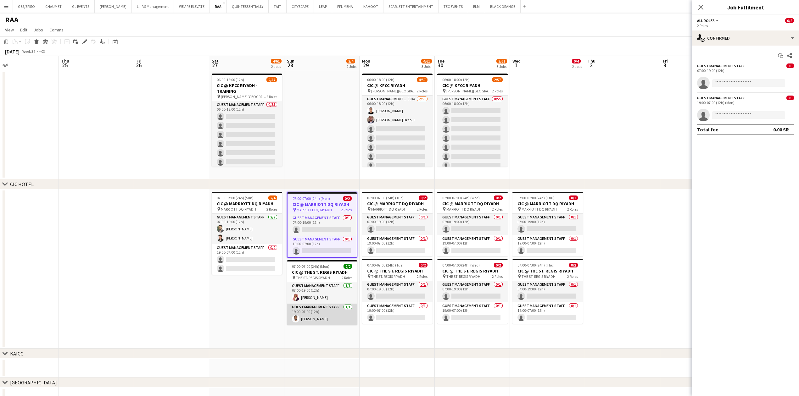
click at [319, 310] on app-card-role "Guest Management Staff 1/1 19:00-07:00 (12h) Saleh Gafer" at bounding box center [322, 314] width 70 height 21
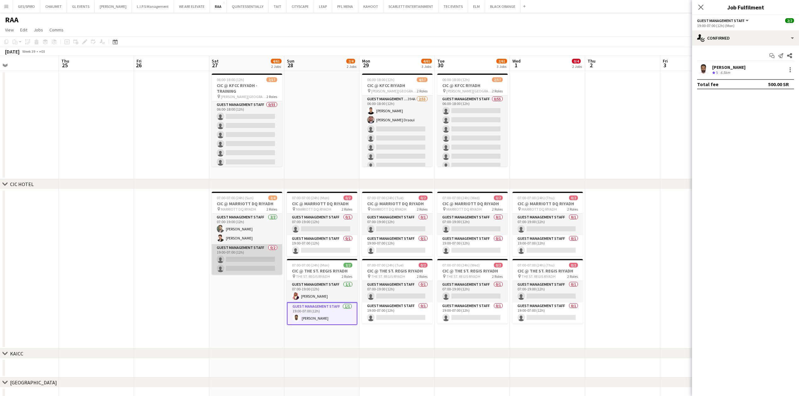
click at [243, 271] on app-card-role "Guest Management Staff 0/2 19:00-07:00 (12h) single-neutral-actions single-neut…" at bounding box center [247, 259] width 70 height 31
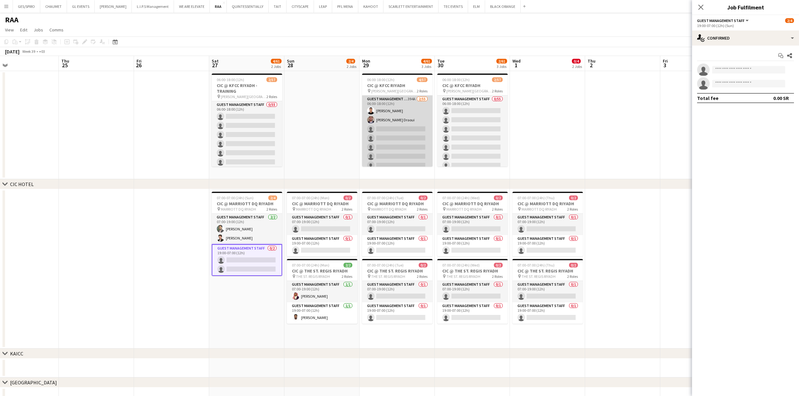
click at [402, 128] on app-card-role "Guest Management Staff 394A 2/55 06:00-18:00 (12h) Ahmed Alsheikh Anas Ghurs Dr…" at bounding box center [397, 353] width 70 height 514
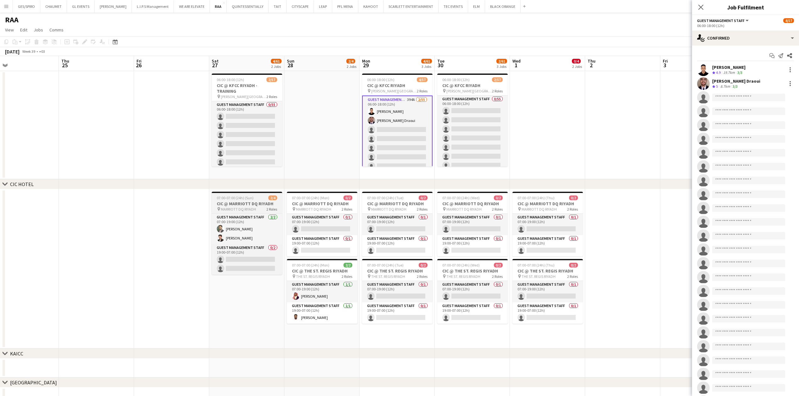
click at [257, 202] on h3 "CIC @ MARRIOTT DQ RIYADH" at bounding box center [247, 204] width 70 height 6
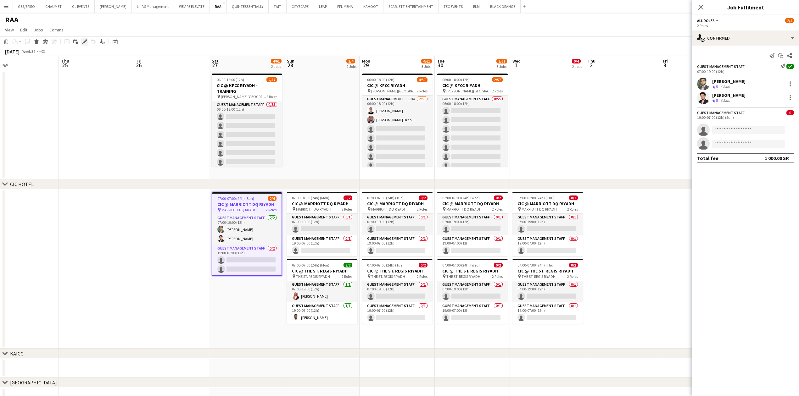
click at [83, 44] on div "Edit" at bounding box center [85, 42] width 8 height 8
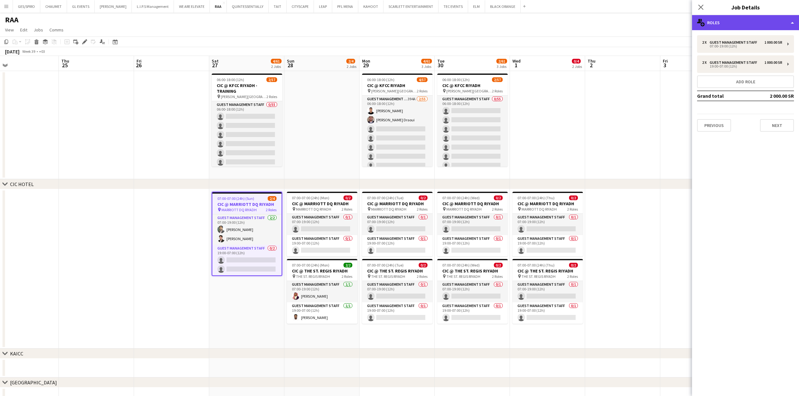
click at [752, 24] on div "multiple-users-add Roles" at bounding box center [745, 22] width 107 height 15
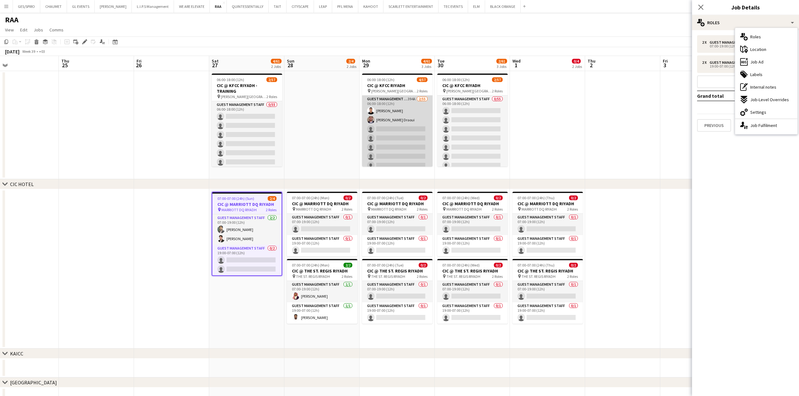
click at [406, 111] on app-card-role "Guest Management Staff 394A 2/55 06:00-18:00 (12h) Ahmed Alsheikh Anas Ghurs Dr…" at bounding box center [397, 353] width 70 height 514
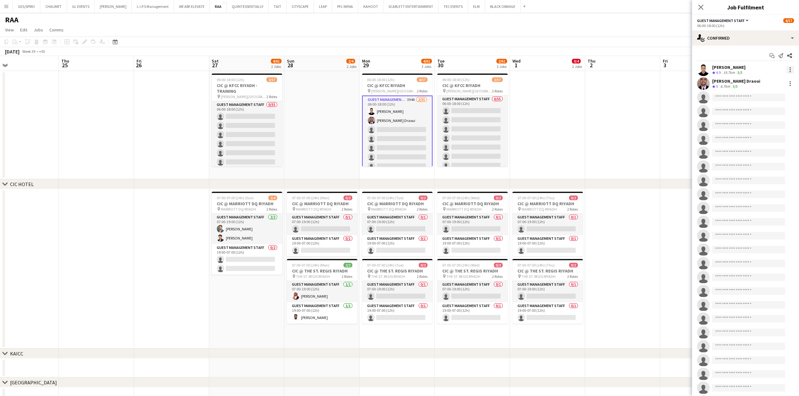
click at [786, 68] on div at bounding box center [790, 70] width 8 height 8
click at [767, 99] on span "Switch crew" at bounding box center [757, 96] width 27 height 5
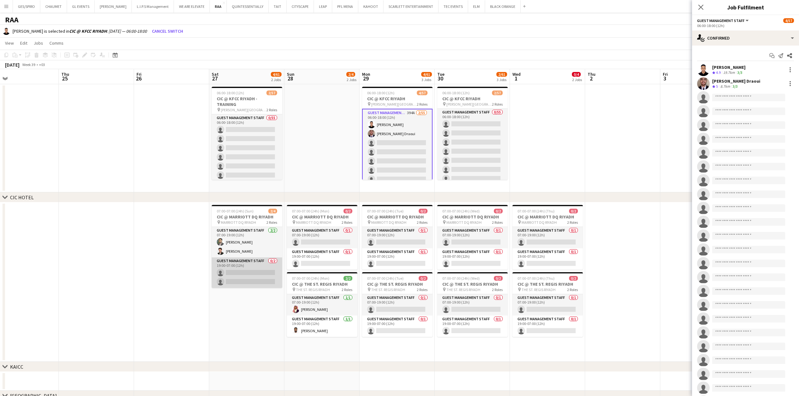
click at [249, 279] on app-card-role "Guest Management Staff 0/2 19:00-07:00 (12h) single-neutral-actions single-neut…" at bounding box center [247, 273] width 70 height 31
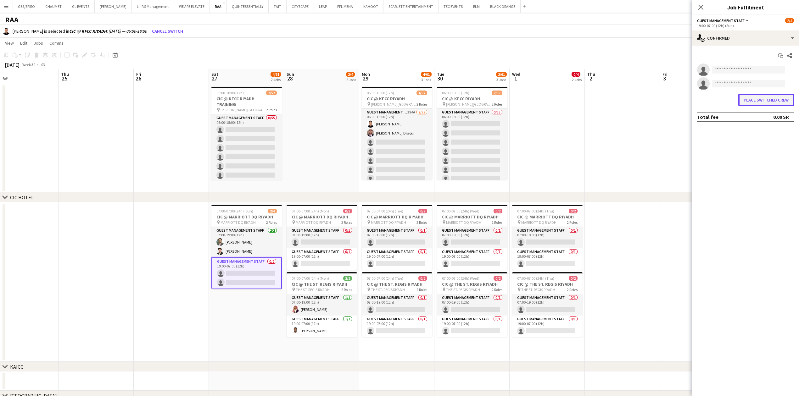
click at [770, 99] on button "Place switched crew" at bounding box center [766, 100] width 56 height 13
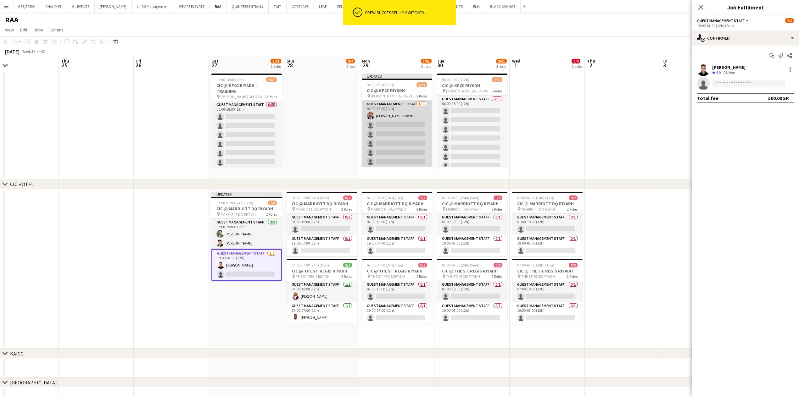
click at [396, 115] on app-card-role "Guest Management Staff 394A 1/55 06:00-18:00 (12h) Anas Ghurs Draoui single-neu…" at bounding box center [397, 358] width 70 height 514
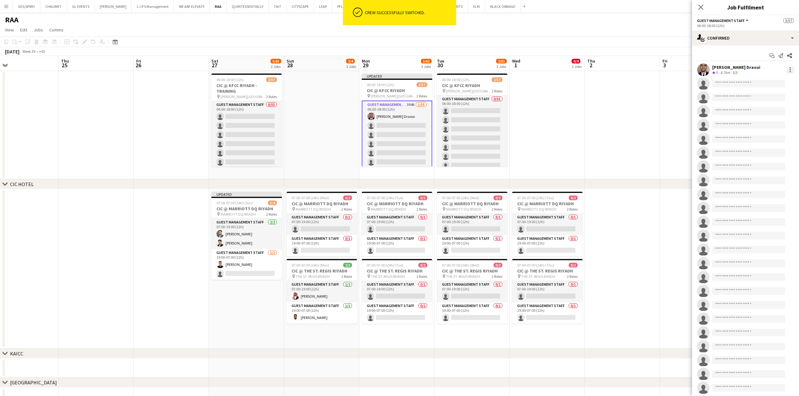
click at [786, 70] on div at bounding box center [790, 70] width 8 height 8
click at [760, 96] on span "Switch crew" at bounding box center [757, 96] width 27 height 5
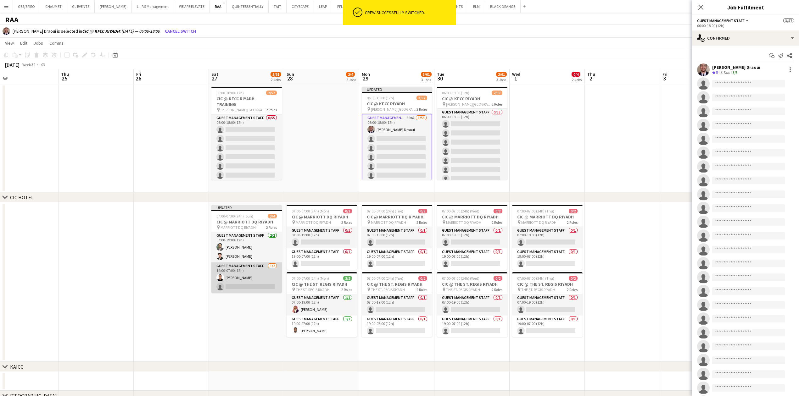
click at [237, 282] on app-card-role "Guest Management Staff 1/2 19:00-07:00 (12h) Ahmed Alsheikh single-neutral-acti…" at bounding box center [246, 278] width 70 height 31
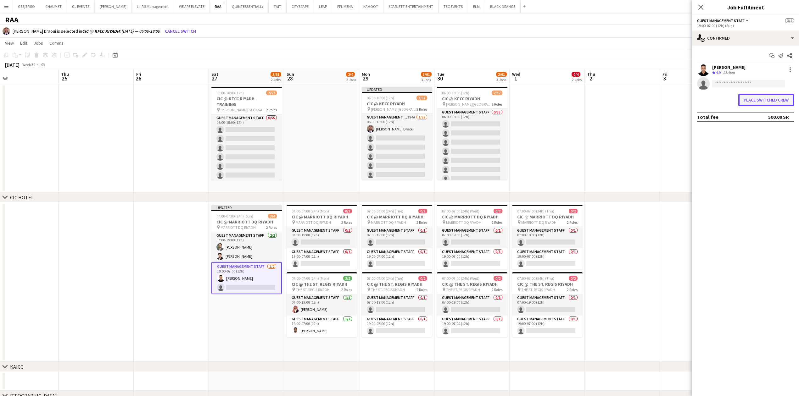
click at [769, 101] on button "Place switched crew" at bounding box center [766, 100] width 56 height 13
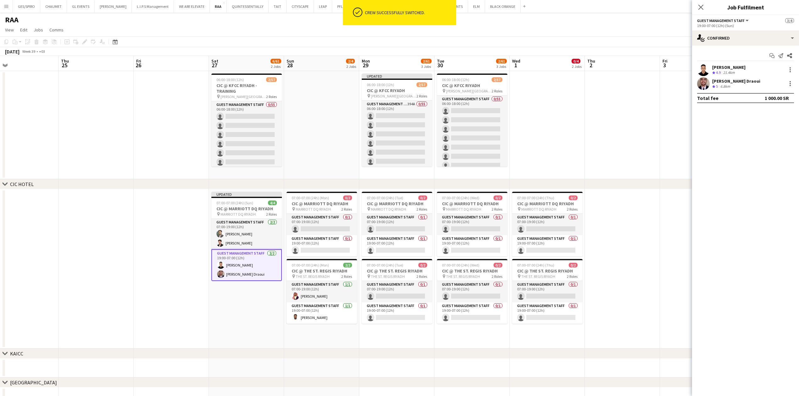
click at [239, 322] on app-date-cell "Updated 07:00-07:00 (24h) (Sun) 4/4 CIC @ MARRIOTT DQ RIYADH pin MARRIOTT DQ RI…" at bounding box center [246, 268] width 75 height 159
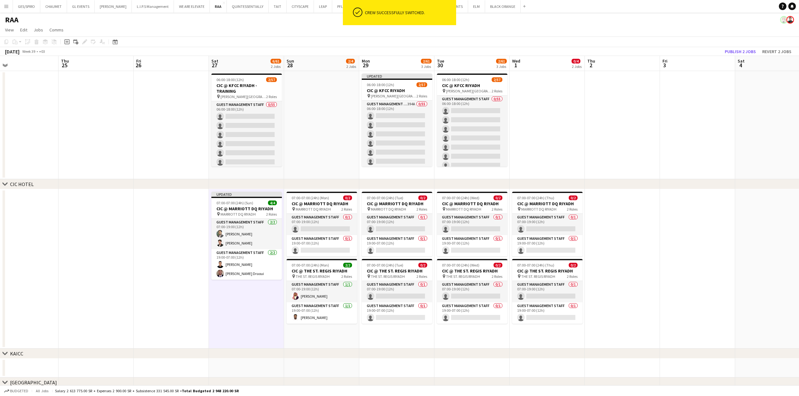
click at [594, 116] on app-date-cell at bounding box center [622, 125] width 75 height 108
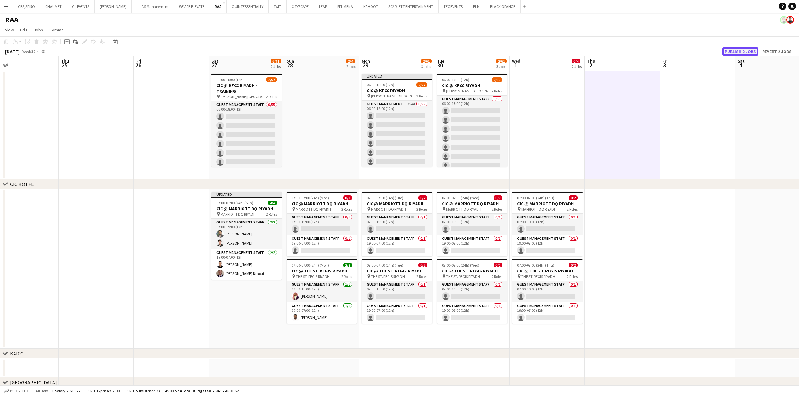
click at [742, 52] on button "Publish 2 jobs" at bounding box center [740, 52] width 36 height 8
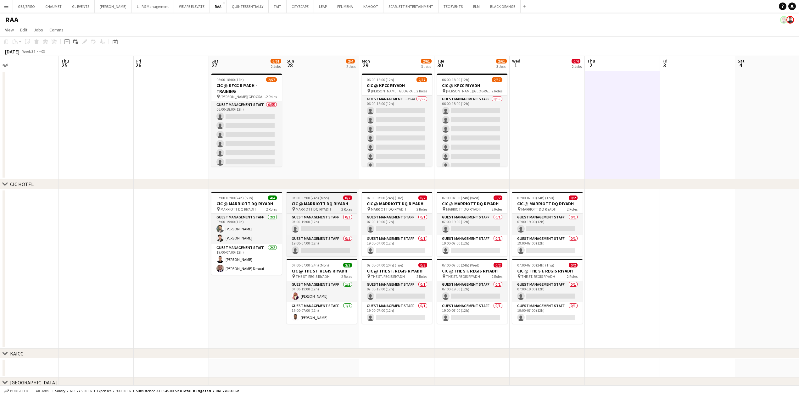
click at [330, 205] on h3 "CIC @ MARRIOTT DQ RIYADH" at bounding box center [322, 204] width 70 height 6
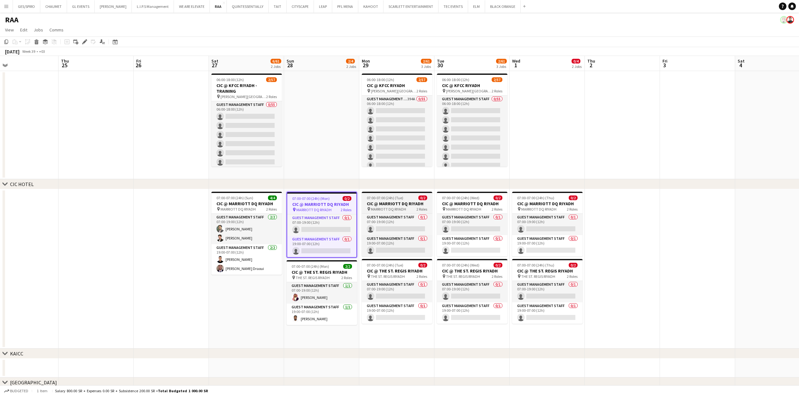
click at [397, 203] on h3 "CIC @ MARRIOTT DQ RIYADH" at bounding box center [397, 204] width 70 height 6
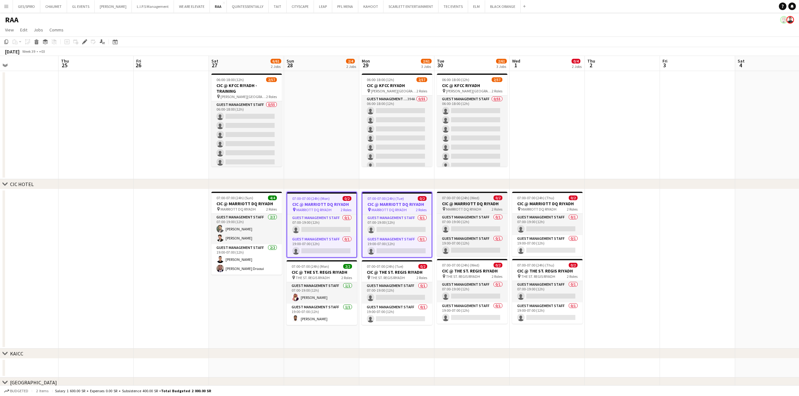
click at [467, 200] on span "07:00-07:00 (24h) (Wed)" at bounding box center [460, 198] width 37 height 5
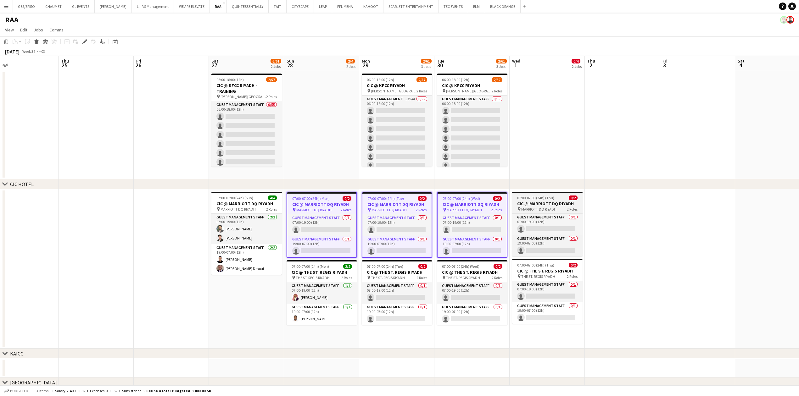
click at [540, 199] on span "07:00-07:00 (24h) (Thu)" at bounding box center [535, 198] width 37 height 5
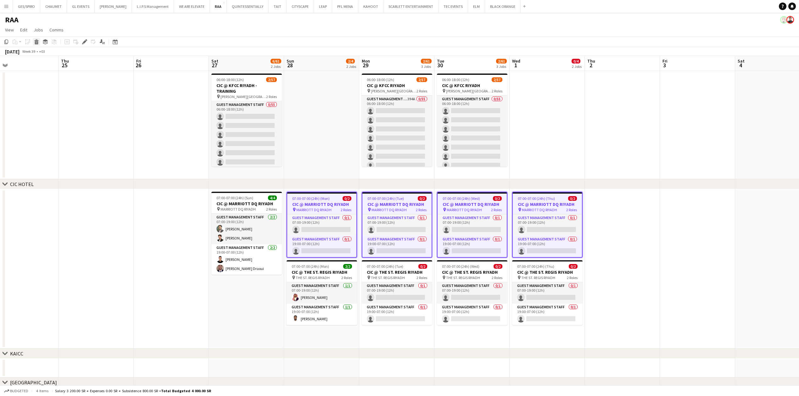
click at [36, 40] on icon at bounding box center [36, 40] width 4 height 2
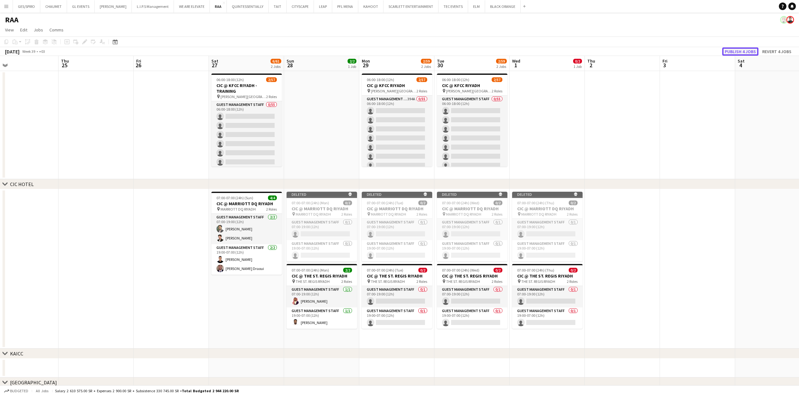
click at [742, 52] on button "Publish 4 jobs" at bounding box center [740, 52] width 36 height 8
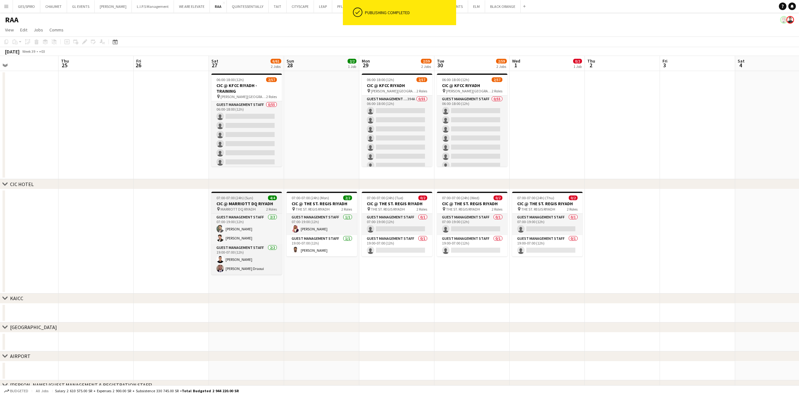
click at [242, 199] on span "07:00-07:00 (24h) (Sun)" at bounding box center [234, 198] width 37 height 5
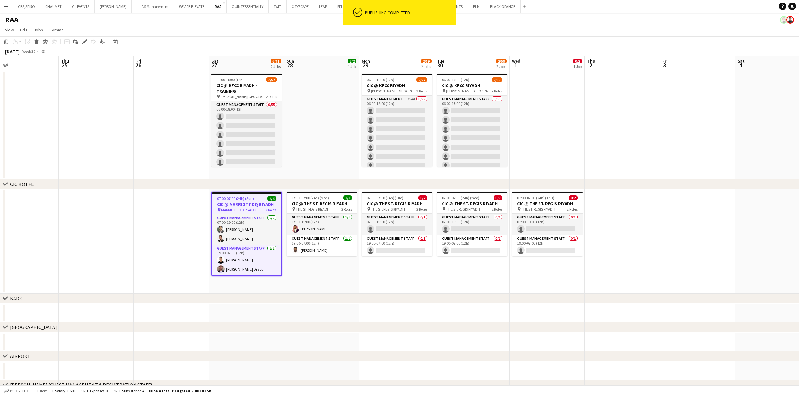
click at [308, 266] on app-date-cell "07:00-07:00 (24h) (Mon) 2/2 CIC @ THE ST. REGIS RIYADH pin THE ST. REGIS RIYADH…" at bounding box center [321, 241] width 75 height 104
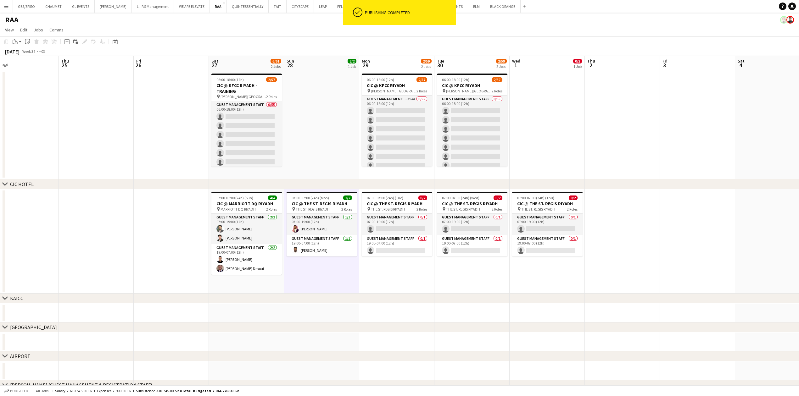
click at [385, 277] on app-date-cell "07:00-07:00 (24h) (Tue) 0/2 CIC @ THE ST. REGIS RIYADH pin THE ST. REGIS RIYADH…" at bounding box center [396, 241] width 75 height 104
drag, startPoint x: 455, startPoint y: 274, endPoint x: 506, endPoint y: 275, distance: 51.3
click at [456, 274] on app-date-cell "07:00-07:00 (24h) (Wed) 0/2 CIC @ THE ST. REGIS RIYADH pin THE ST. REGIS RIYADH…" at bounding box center [471, 241] width 75 height 104
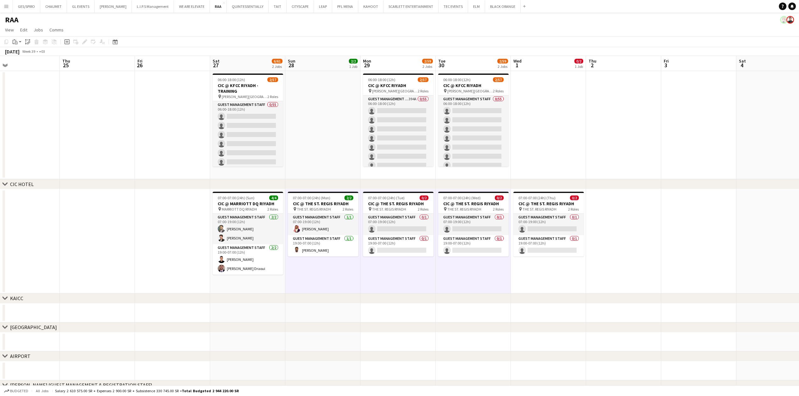
click at [542, 273] on app-date-cell "07:00-07:00 (24h) (Thu) 0/2 CIC @ THE ST. REGIS RIYADH pin THE ST. REGIS RIYADH…" at bounding box center [548, 241] width 75 height 104
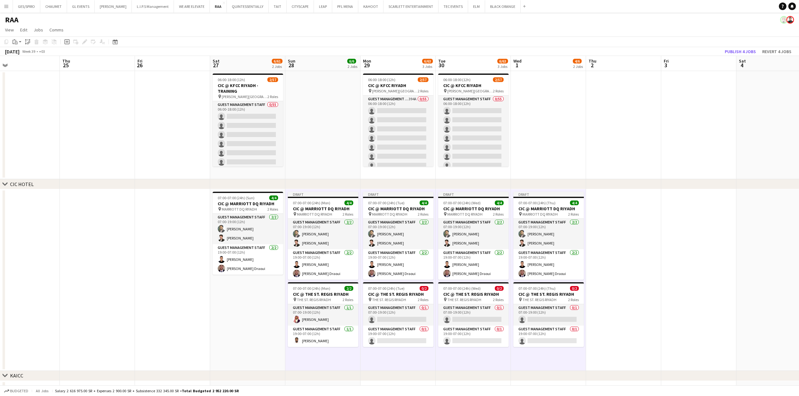
click at [624, 258] on app-date-cell at bounding box center [623, 280] width 75 height 182
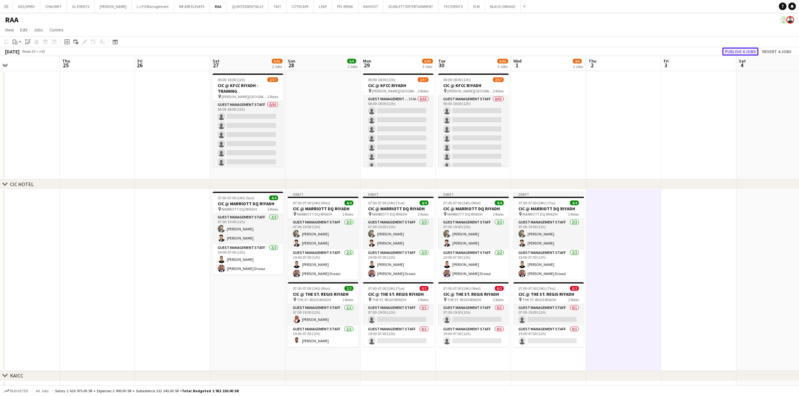
click at [735, 51] on button "Publish 4 jobs" at bounding box center [740, 52] width 36 height 8
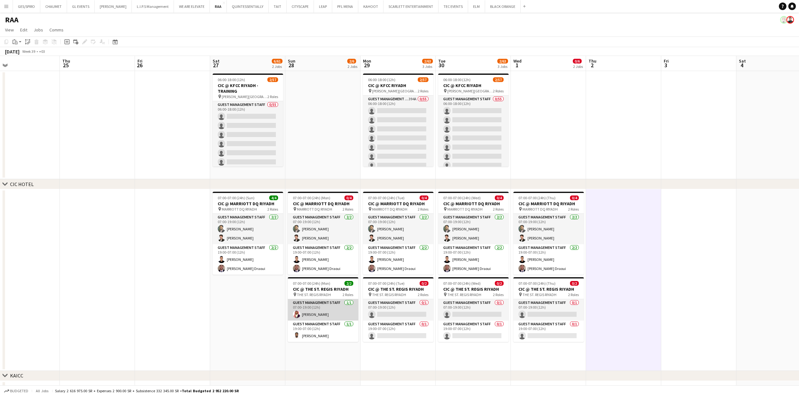
click at [339, 316] on app-card-role "Guest Management Staff 1/1 07:00-19:00 (12h) Mawia Mohamed" at bounding box center [323, 309] width 70 height 21
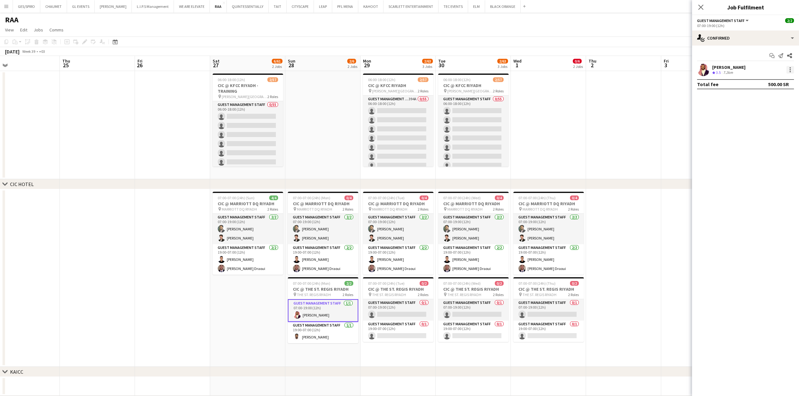
click at [791, 69] on div at bounding box center [790, 70] width 8 height 8
click at [720, 70] on div at bounding box center [399, 198] width 799 height 396
click at [728, 64] on div "[PERSON_NAME]" at bounding box center [728, 67] width 33 height 6
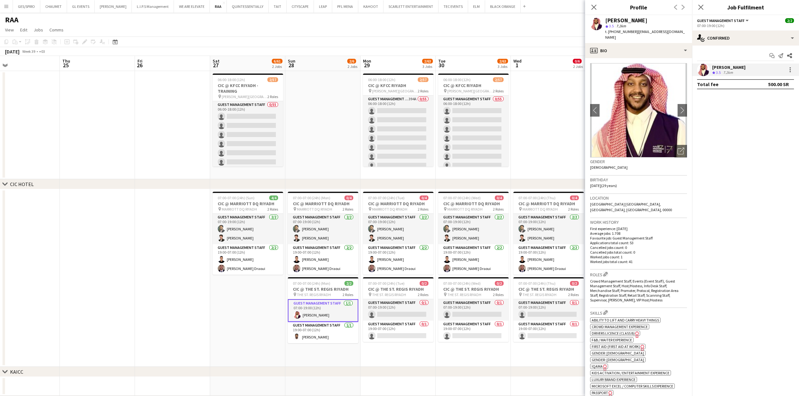
drag, startPoint x: 635, startPoint y: 31, endPoint x: 682, endPoint y: 33, distance: 47.6
click at [682, 33] on div "Mawia Mohamed star 3.5 7.2km t. +966561355175 | emawia-1996@outlook.com" at bounding box center [638, 29] width 107 height 28
click at [676, 30] on span "| emawia-1996@outlook.com" at bounding box center [645, 34] width 80 height 10
drag, startPoint x: 679, startPoint y: 31, endPoint x: 635, endPoint y: 33, distance: 44.7
click at [635, 33] on div "Mawia Mohamed star 3.5 7.2km t. +966561355175 | emawia-1996@outlook.com" at bounding box center [638, 29] width 107 height 28
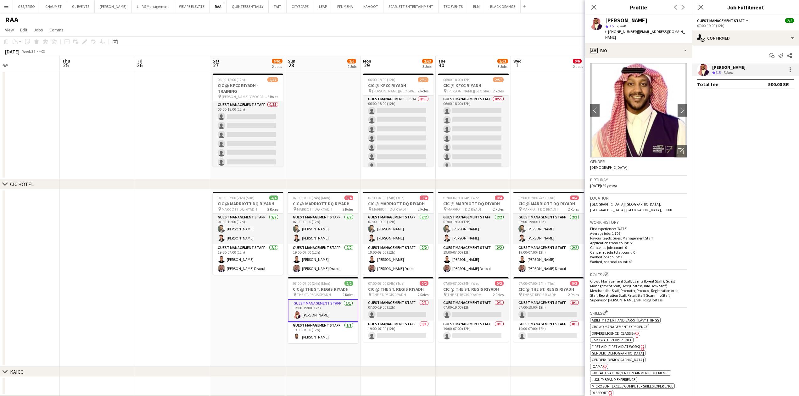
copy span "emawia-1996@outlook.com"
click at [412, 311] on app-card-role "Guest Management Staff 0/1 07:00-19:00 (12h) single-neutral-actions" at bounding box center [398, 309] width 70 height 21
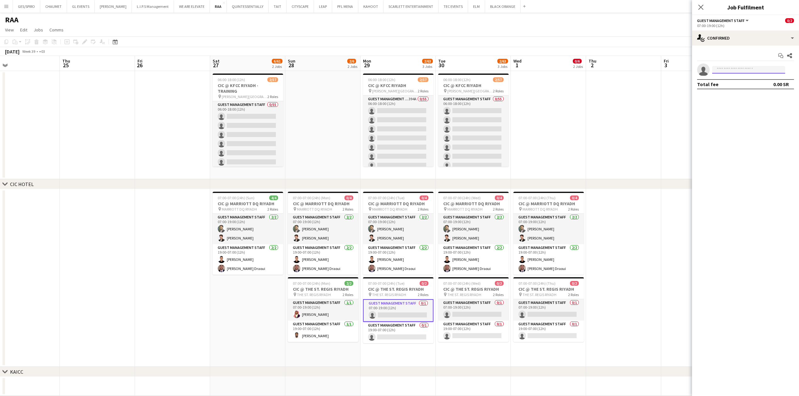
click at [748, 69] on input at bounding box center [748, 70] width 73 height 8
paste input "**********"
click at [763, 70] on input "**********" at bounding box center [748, 70] width 73 height 8
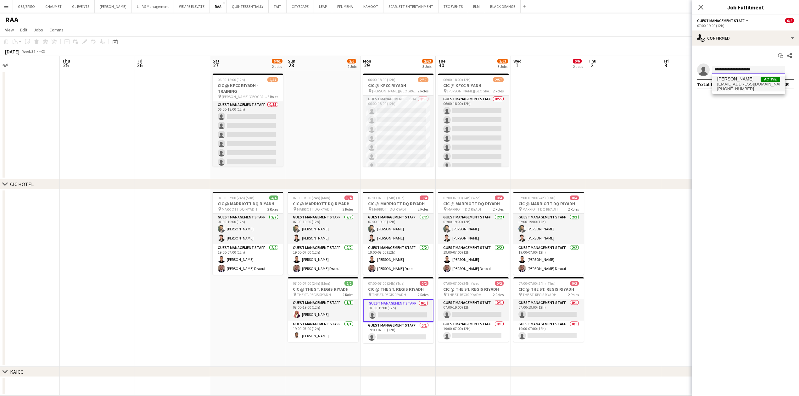
type input "**********"
click at [752, 84] on span "emawia-1996@outlook.com" at bounding box center [748, 84] width 63 height 5
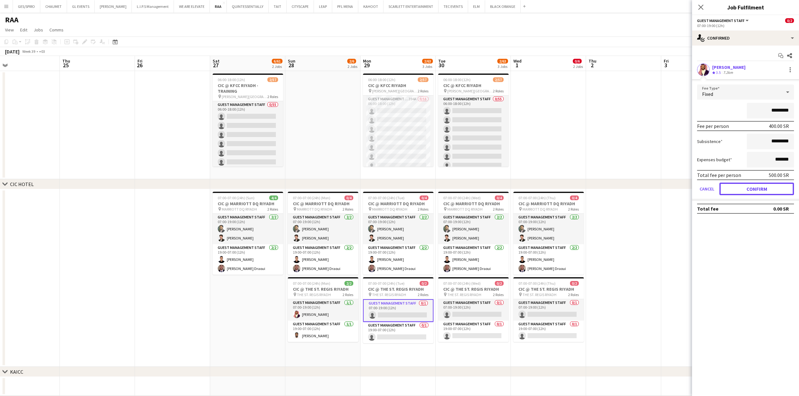
drag, startPoint x: 766, startPoint y: 194, endPoint x: 766, endPoint y: 189, distance: 5.3
click at [766, 193] on button "Confirm" at bounding box center [756, 189] width 75 height 13
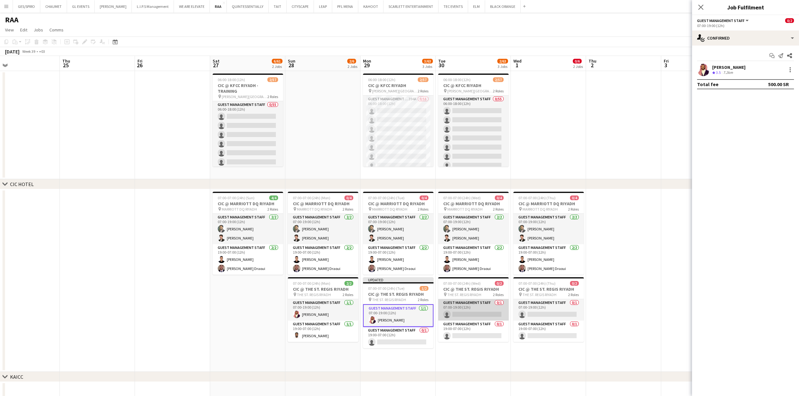
click at [491, 312] on app-card-role "Guest Management Staff 0/1 07:00-19:00 (12h) single-neutral-actions" at bounding box center [473, 309] width 70 height 21
click at [770, 70] on input at bounding box center [748, 70] width 73 height 8
paste input "**********"
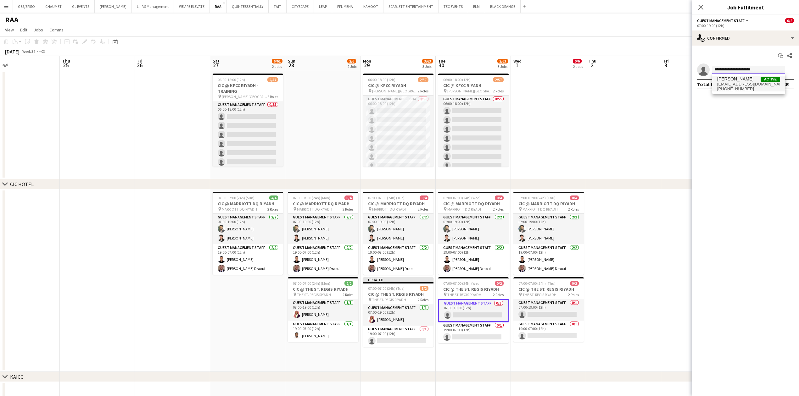
type input "**********"
click at [763, 87] on span "+966561355175" at bounding box center [748, 89] width 63 height 5
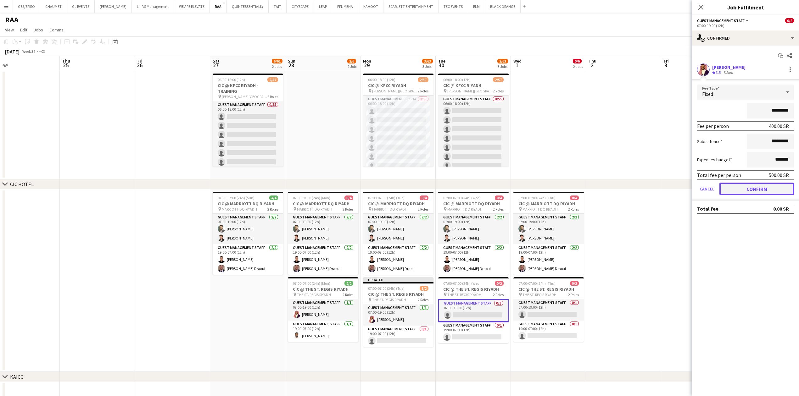
click at [747, 187] on button "Confirm" at bounding box center [756, 189] width 75 height 13
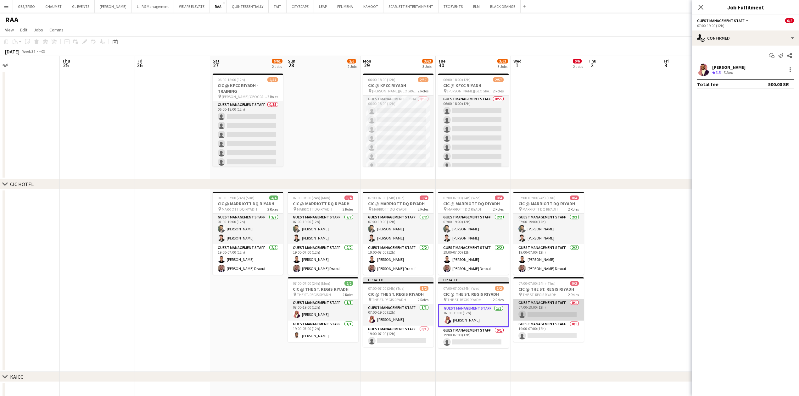
click at [544, 312] on app-card-role "Guest Management Staff 0/1 07:00-19:00 (12h) single-neutral-actions" at bounding box center [548, 309] width 70 height 21
click at [743, 68] on input at bounding box center [748, 70] width 73 height 8
paste input "**********"
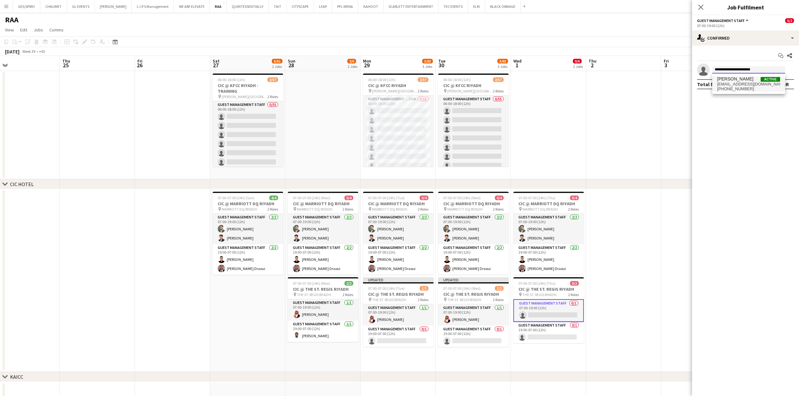
type input "**********"
click at [750, 77] on span "[PERSON_NAME]" at bounding box center [735, 78] width 36 height 5
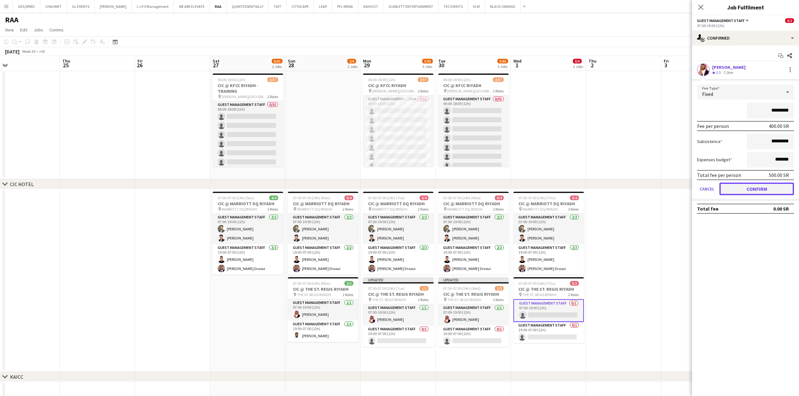
click at [734, 187] on button "Confirm" at bounding box center [756, 189] width 75 height 13
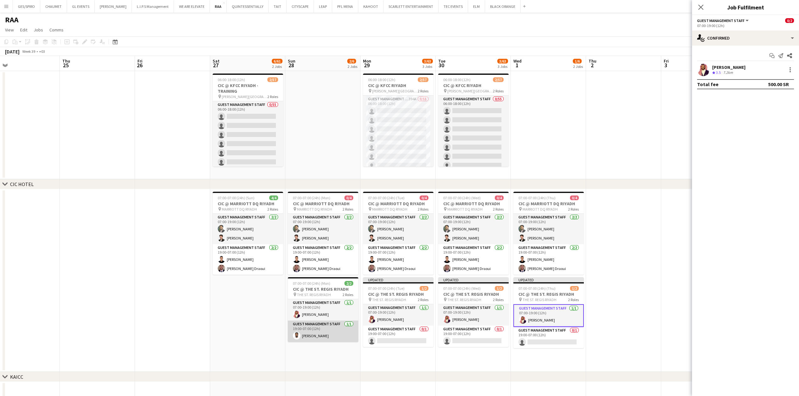
click at [331, 334] on app-card-role "Guest Management Staff 1/1 19:00-07:00 (12h) Saleh Gafer" at bounding box center [323, 331] width 70 height 21
click at [730, 64] on div "Saleh Gafer Crew rating 5 6.5km" at bounding box center [745, 70] width 107 height 13
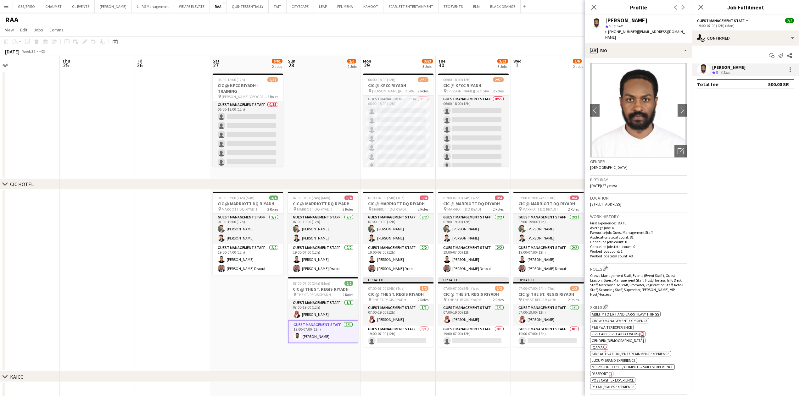
drag, startPoint x: 635, startPoint y: 32, endPoint x: 672, endPoint y: 31, distance: 36.8
click at [672, 31] on span "| salehgafer5@gmail.com" at bounding box center [645, 34] width 80 height 10
copy span "salehgafer5@gmail.com"
click at [401, 335] on app-card-role "Guest Management Staff 0/1 19:00-07:00 (12h) single-neutral-actions" at bounding box center [398, 336] width 70 height 21
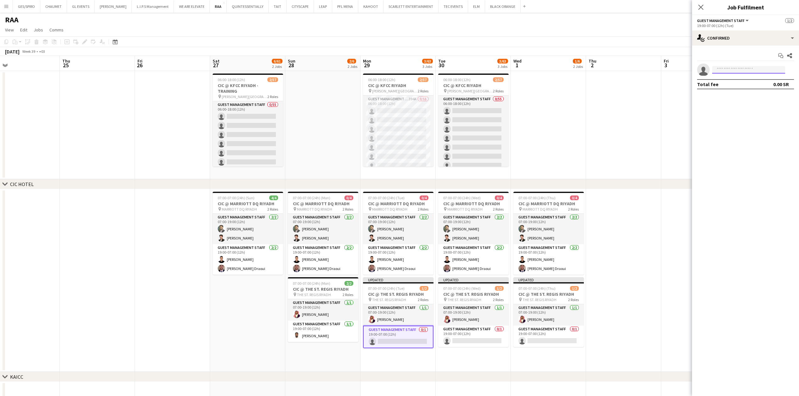
click at [735, 70] on input at bounding box center [748, 70] width 73 height 8
paste input "**********"
type input "**********"
click at [742, 87] on span "+966533795697" at bounding box center [748, 89] width 63 height 5
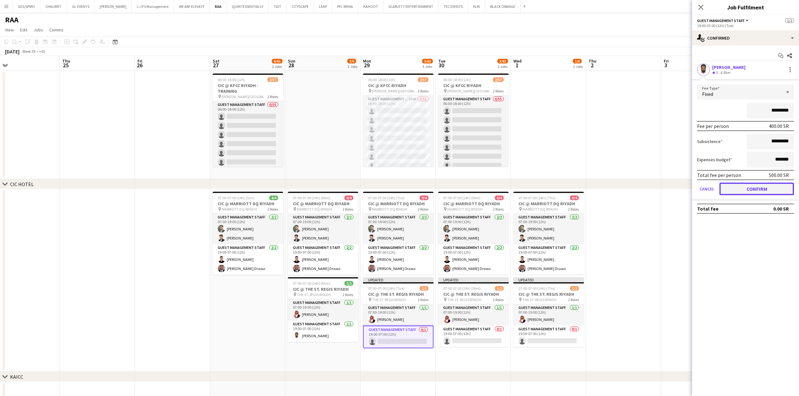
click at [741, 188] on button "Confirm" at bounding box center [756, 189] width 75 height 13
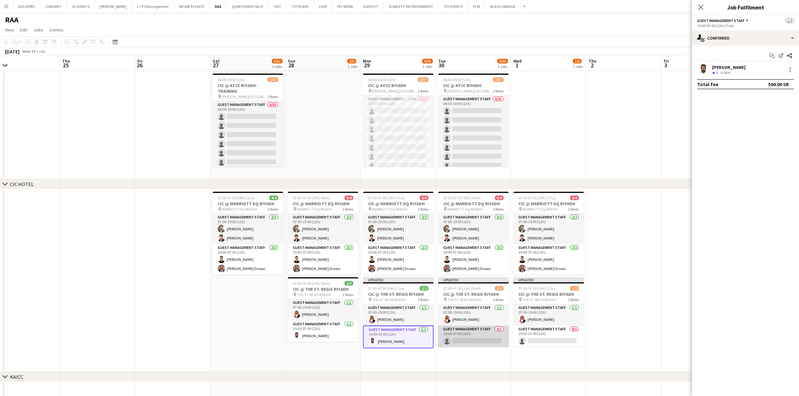
click at [497, 330] on app-card-role "Guest Management Staff 0/1 19:00-07:00 (12h) single-neutral-actions" at bounding box center [473, 336] width 70 height 21
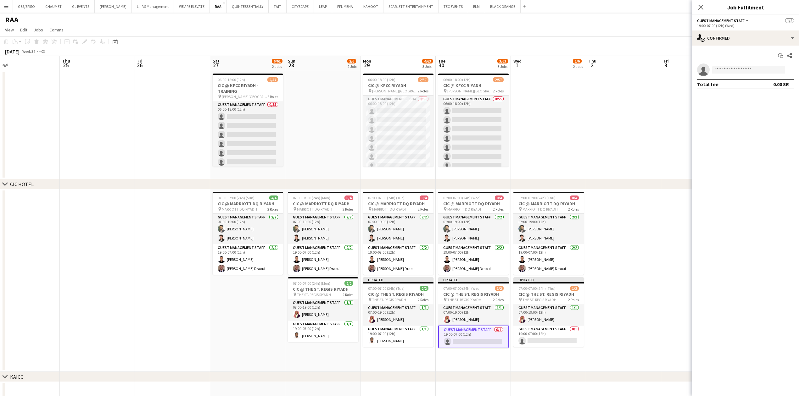
click at [778, 65] on app-invite-slot "single-neutral-actions" at bounding box center [745, 70] width 107 height 13
click at [771, 74] on app-invite-slot "single-neutral-actions" at bounding box center [745, 70] width 107 height 13
click at [773, 72] on input at bounding box center [748, 70] width 73 height 8
paste input "**********"
type input "**********"
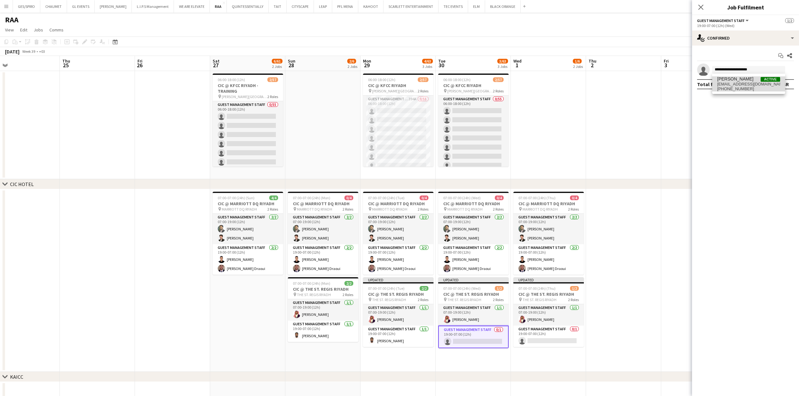
click at [738, 80] on span "[PERSON_NAME]" at bounding box center [735, 78] width 36 height 5
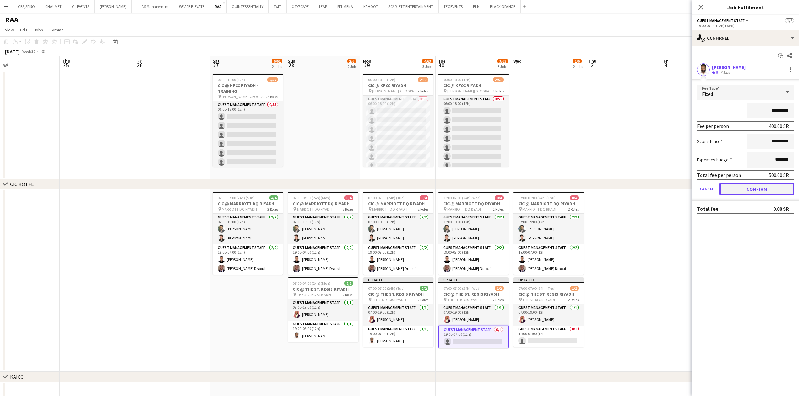
click at [743, 186] on button "Confirm" at bounding box center [756, 189] width 75 height 13
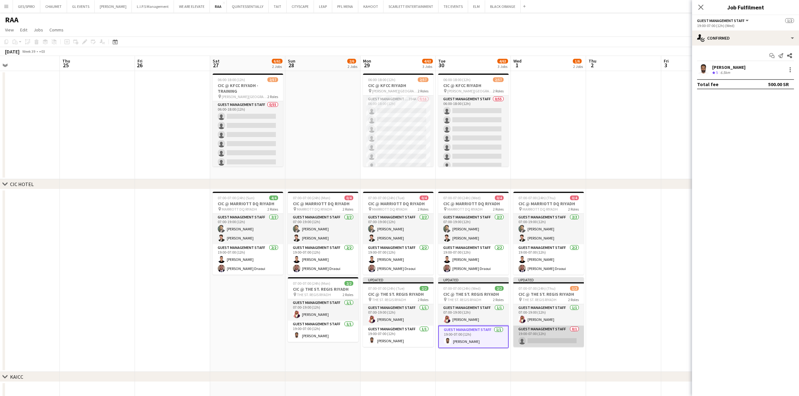
click at [528, 338] on app-card-role "Guest Management Staff 0/1 19:00-07:00 (12h) single-neutral-actions" at bounding box center [548, 336] width 70 height 21
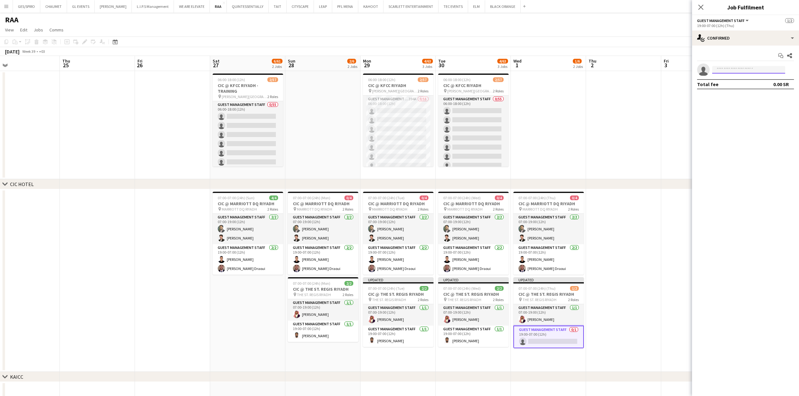
click at [752, 70] on input at bounding box center [748, 70] width 73 height 8
paste input "**********"
type input "**********"
click at [752, 82] on span "salehgafer5@gmail.com" at bounding box center [748, 84] width 63 height 5
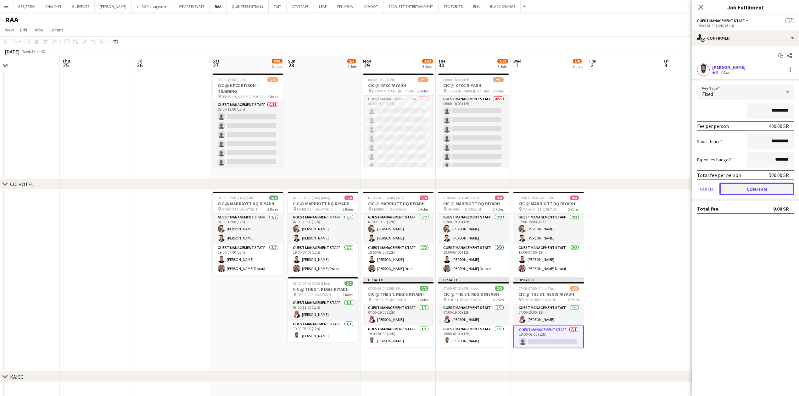
click at [765, 188] on button "Confirm" at bounding box center [756, 189] width 75 height 13
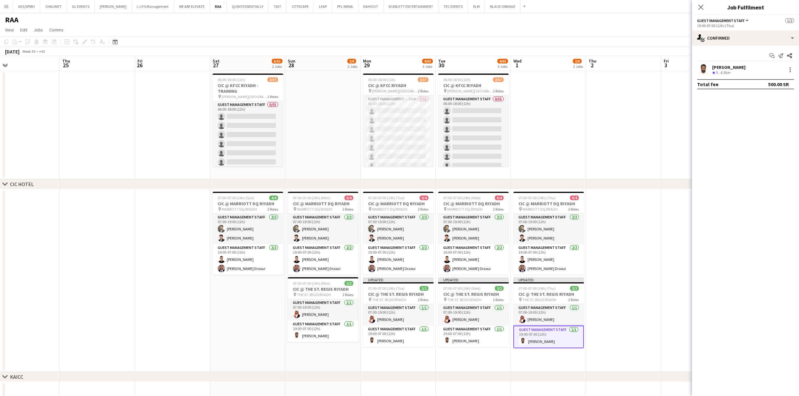
click at [700, 8] on icon at bounding box center [700, 7] width 5 height 5
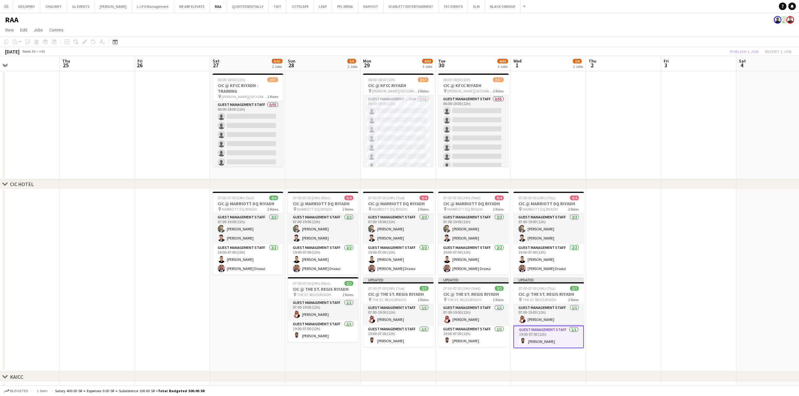
click at [665, 131] on app-date-cell at bounding box center [698, 125] width 75 height 108
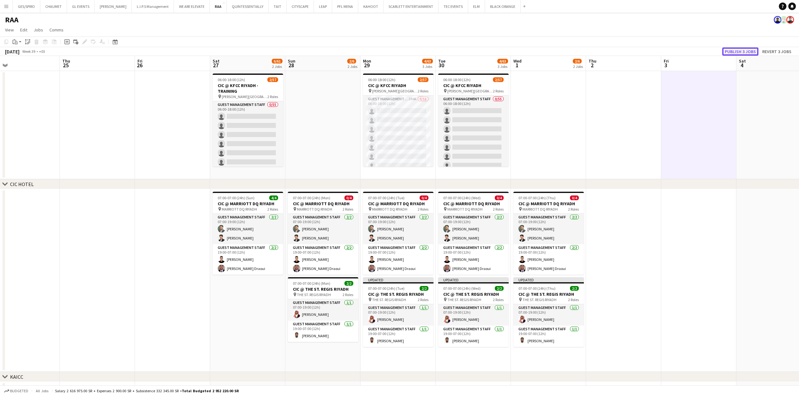
click at [745, 49] on button "Publish 3 jobs" at bounding box center [740, 52] width 36 height 8
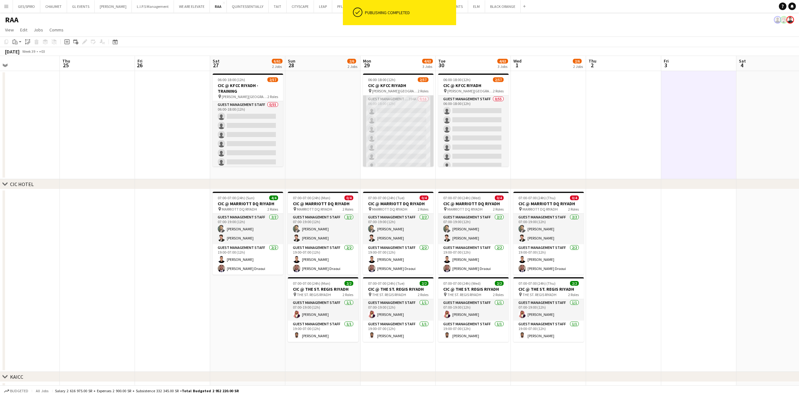
click at [405, 123] on app-card-role "Guest Management Staff 394A 0/55 06:00-18:00 (12h) single-neutral-actions singl…" at bounding box center [398, 353] width 70 height 514
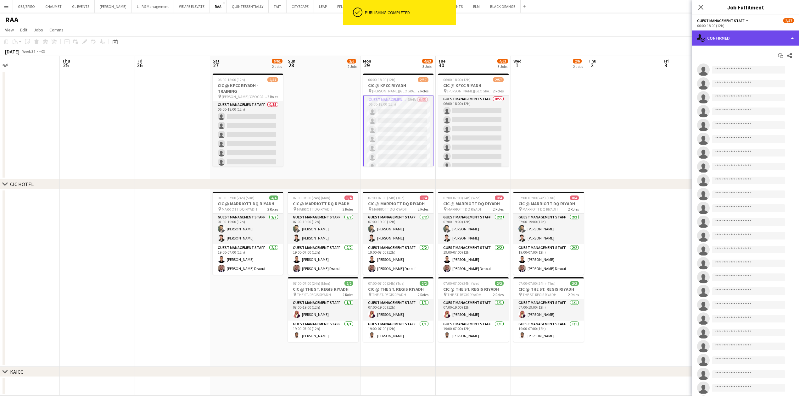
click at [752, 36] on div "single-neutral-actions-check-2 Confirmed" at bounding box center [745, 38] width 107 height 15
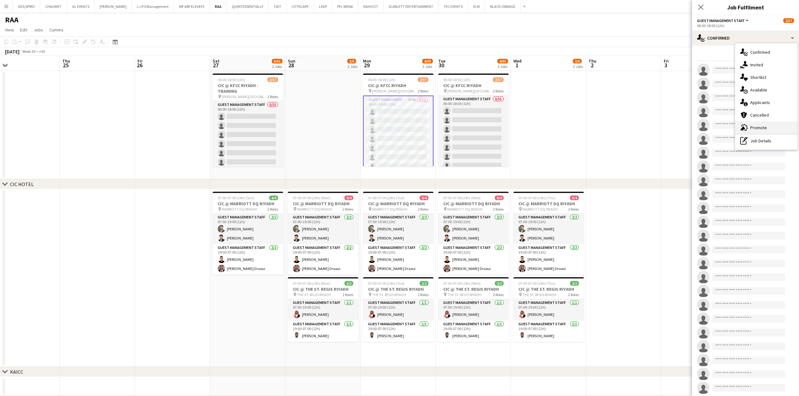
click at [765, 128] on span "Promote" at bounding box center [758, 128] width 17 height 6
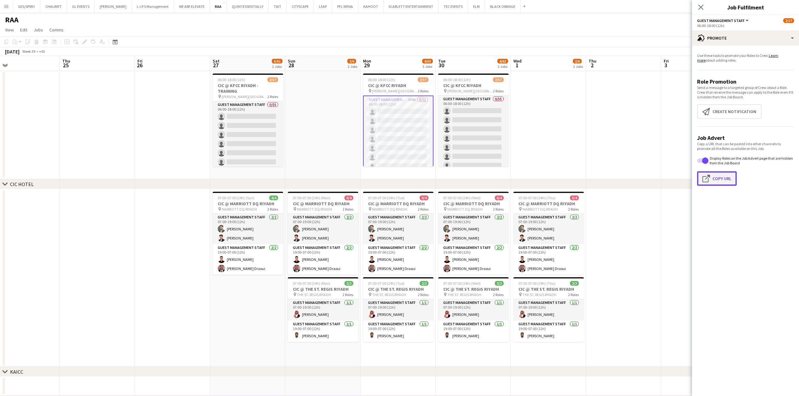
click at [717, 178] on button "Click to copy URL Copy Url" at bounding box center [717, 178] width 40 height 14
click at [731, 39] on div "advertising-megaphone Promote" at bounding box center [745, 38] width 107 height 15
click at [622, 118] on app-date-cell at bounding box center [623, 125] width 75 height 108
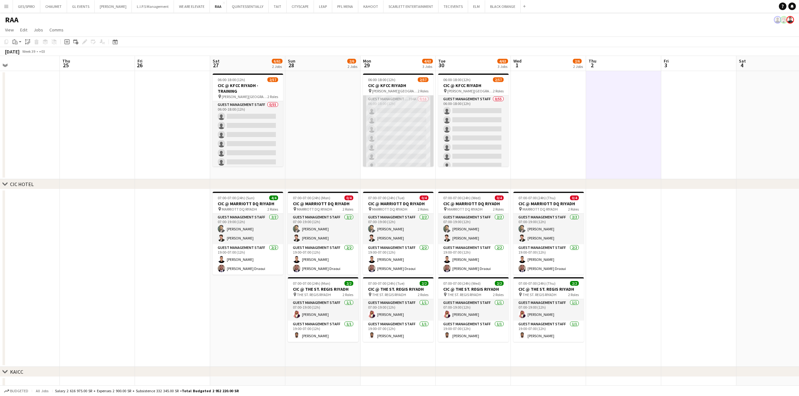
click at [385, 131] on app-card-role "Guest Management Staff 394A 0/55 06:00-18:00 (12h) single-neutral-actions singl…" at bounding box center [398, 353] width 70 height 514
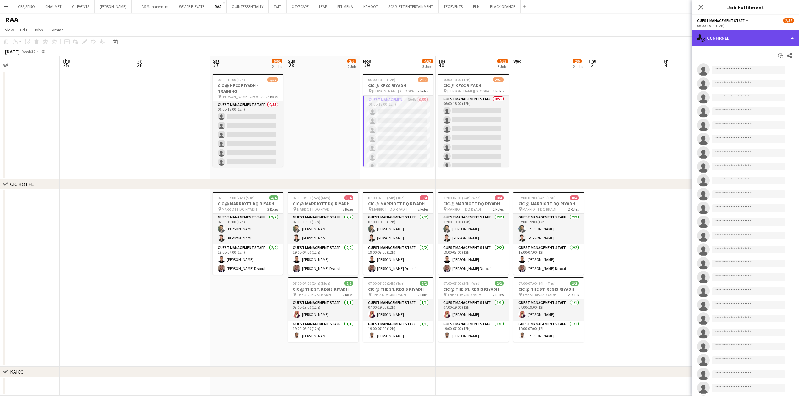
click at [748, 37] on div "single-neutral-actions-check-2 Confirmed" at bounding box center [745, 38] width 107 height 15
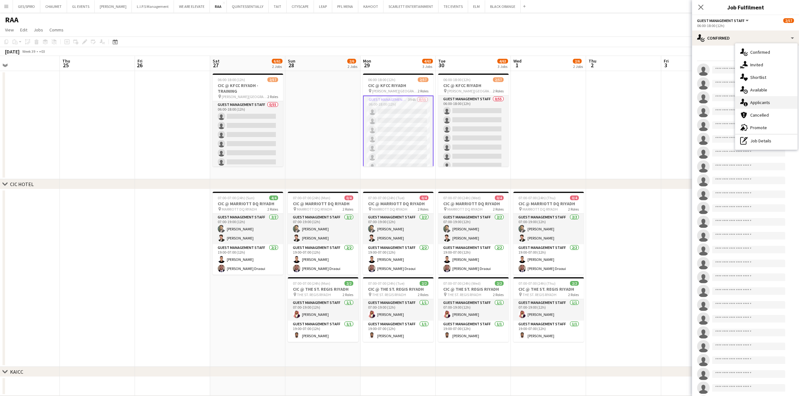
click at [769, 100] on span "Applicants" at bounding box center [760, 103] width 20 height 6
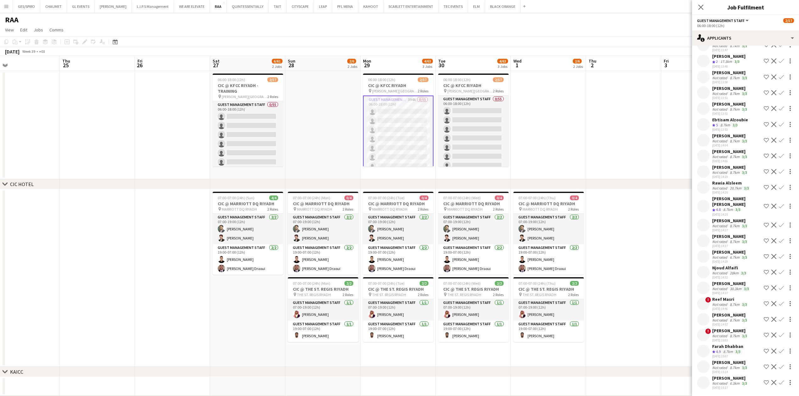
scroll to position [6083, 0]
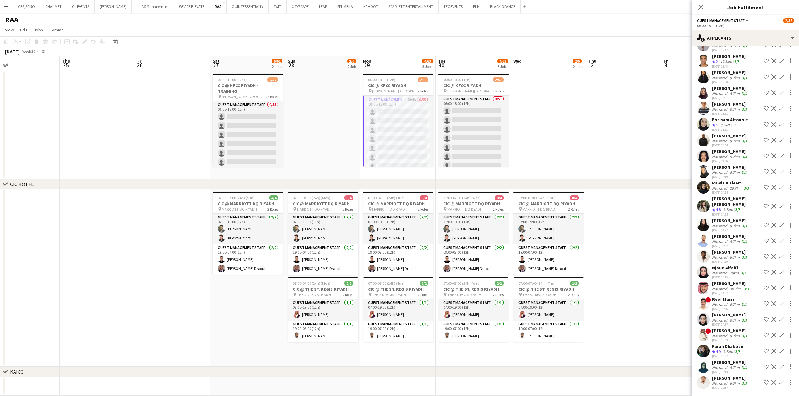
click at [732, 366] on div "8.7km" at bounding box center [735, 368] width 12 height 5
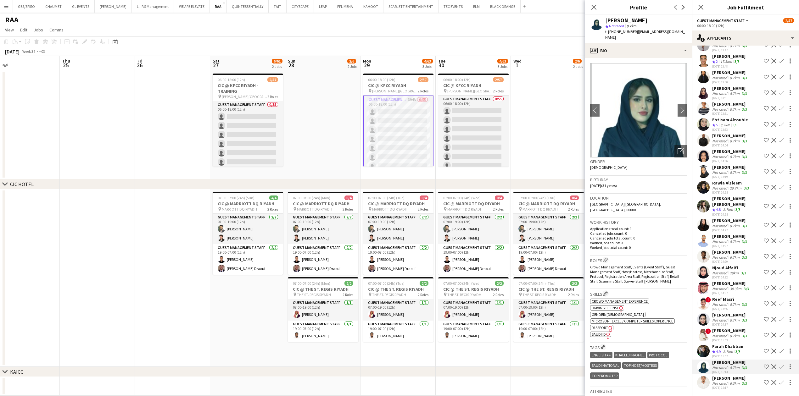
click at [735, 348] on div "Farah Dhabban" at bounding box center [727, 347] width 31 height 6
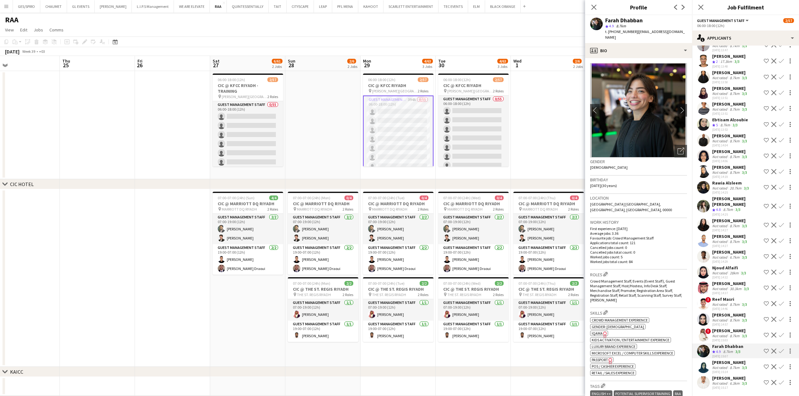
click at [764, 351] on app-icon "Shortlist crew" at bounding box center [766, 351] width 5 height 5
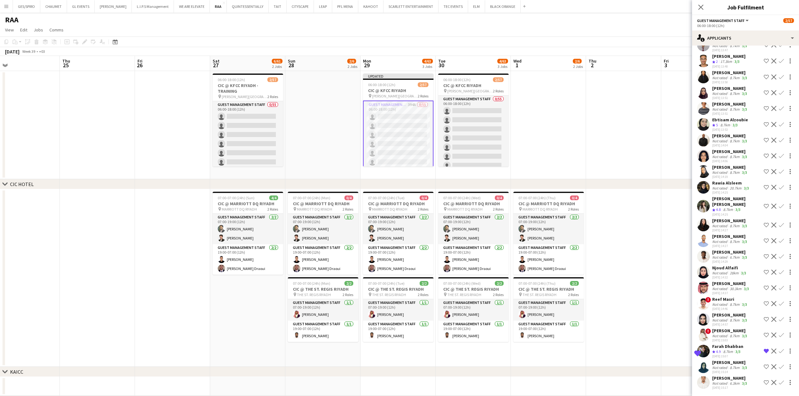
click at [724, 331] on div "[PERSON_NAME]" at bounding box center [730, 331] width 36 height 6
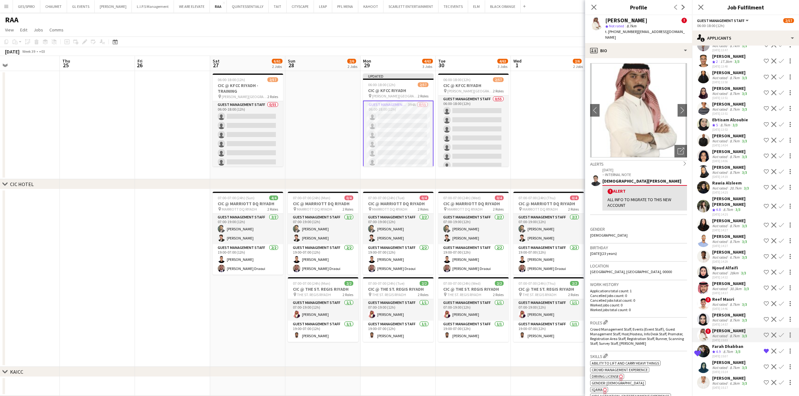
click at [728, 317] on div "[PERSON_NAME]" at bounding box center [730, 315] width 36 height 6
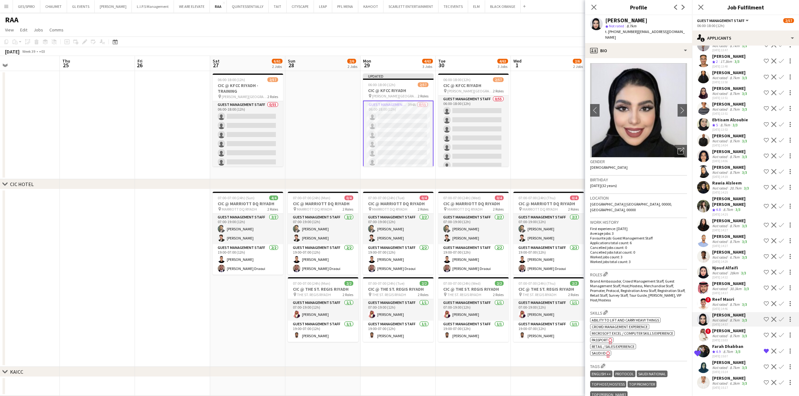
click at [725, 299] on div "Reef Masri" at bounding box center [730, 300] width 36 height 6
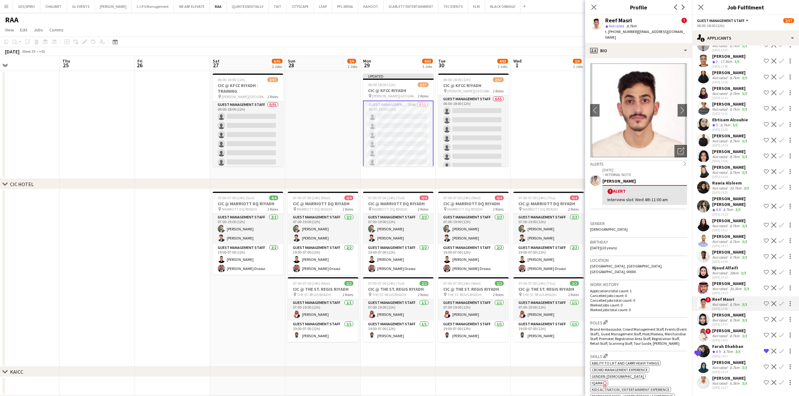
click at [728, 288] on div "Not rated" at bounding box center [720, 289] width 16 height 5
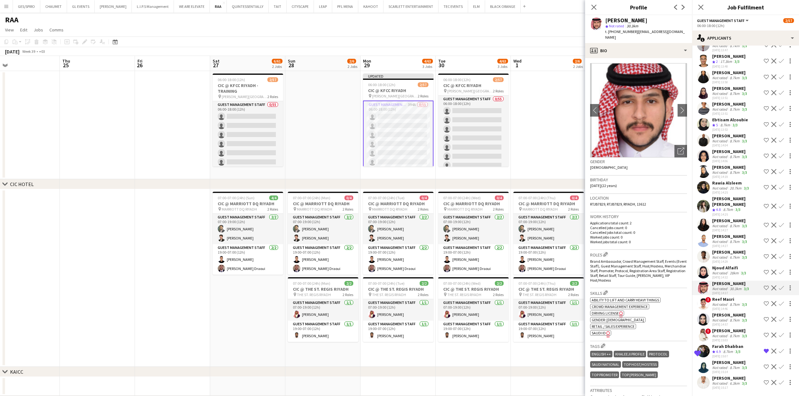
click at [733, 269] on div "Njoud Alfaifi" at bounding box center [729, 268] width 35 height 6
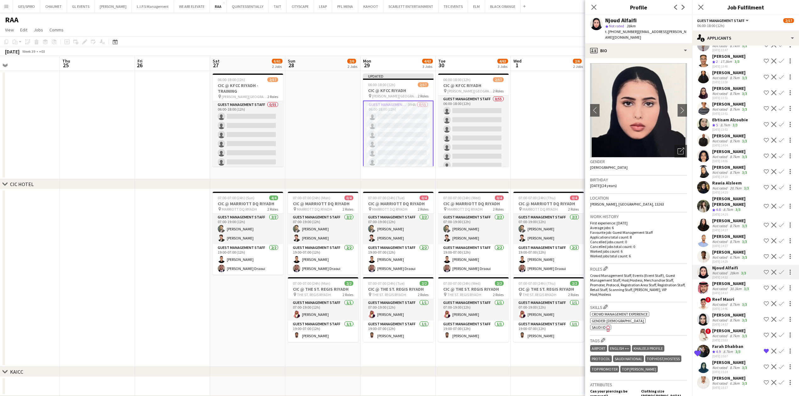
click at [764, 302] on app-icon "Shortlist crew" at bounding box center [766, 303] width 5 height 5
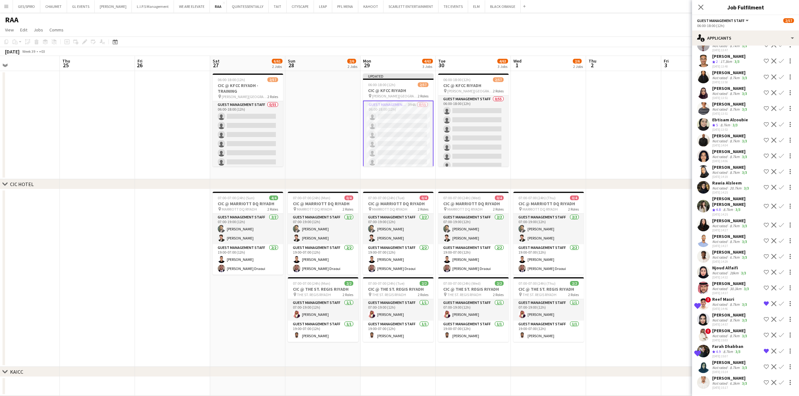
click at [728, 287] on div "Not rated" at bounding box center [720, 289] width 16 height 5
click at [727, 262] on div "[DATE] 14:29" at bounding box center [730, 262] width 36 height 4
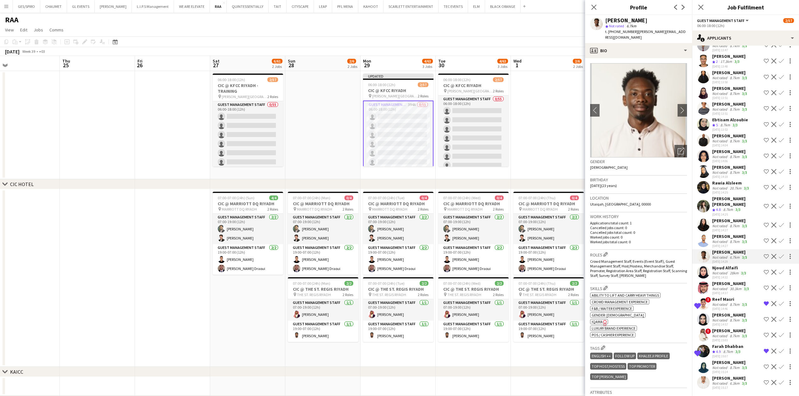
click at [725, 271] on div "Not rated" at bounding box center [720, 273] width 16 height 5
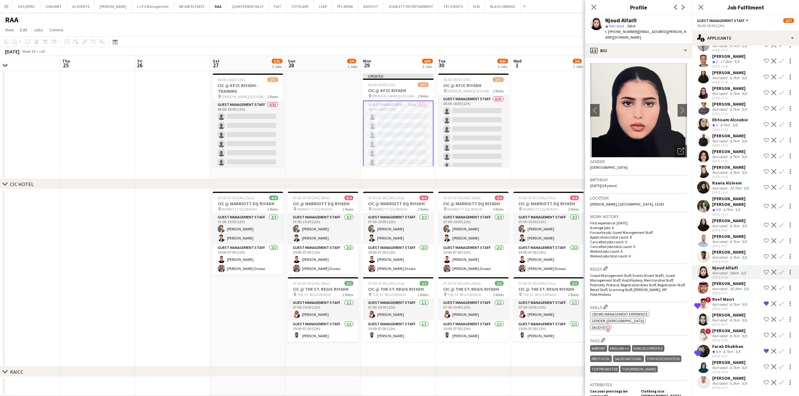
click at [726, 261] on div "[DATE] 14:29" at bounding box center [730, 262] width 36 height 4
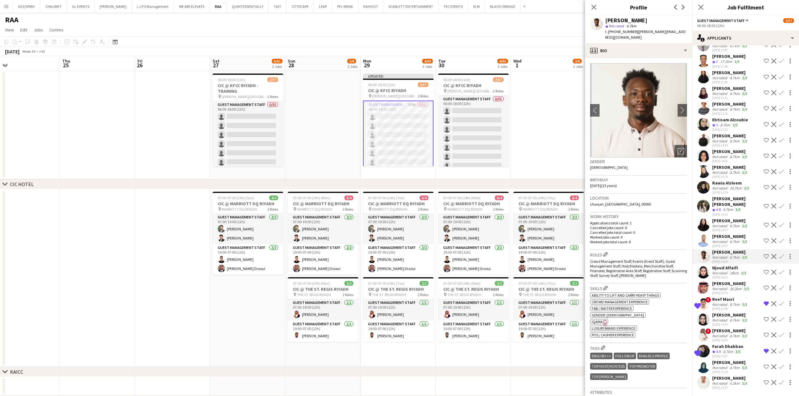
click at [732, 242] on div "8.7km" at bounding box center [735, 241] width 12 height 5
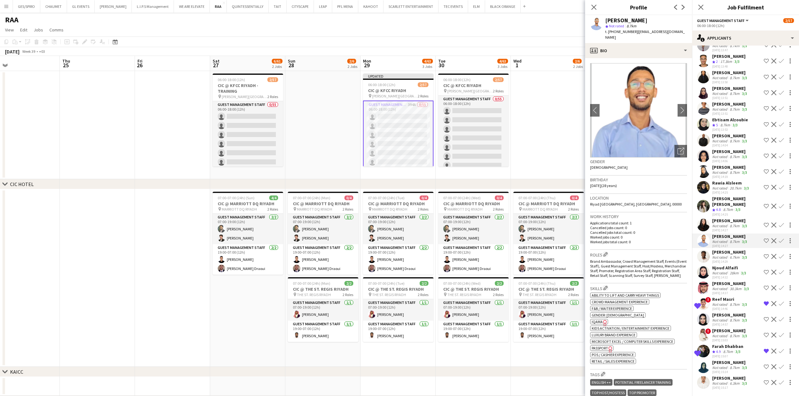
click at [729, 224] on div "8.7km" at bounding box center [735, 226] width 12 height 5
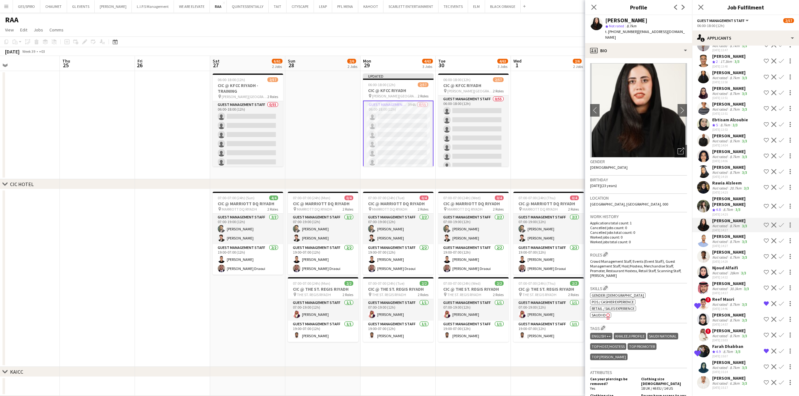
click at [728, 194] on div "[DATE] 14:25" at bounding box center [731, 193] width 38 height 4
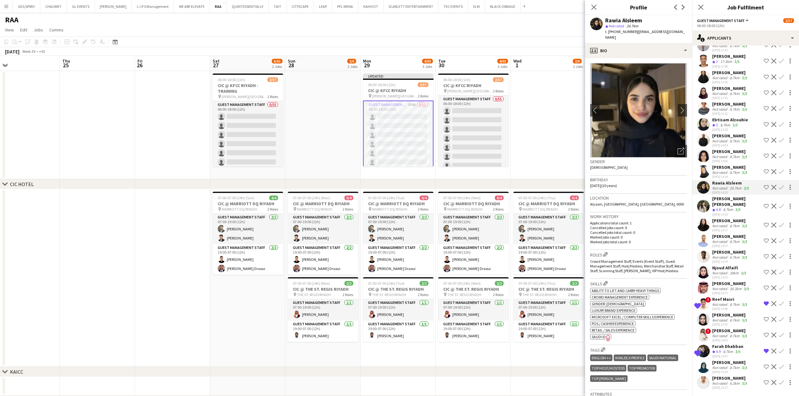
click at [725, 167] on div "[PERSON_NAME]" at bounding box center [730, 168] width 36 height 6
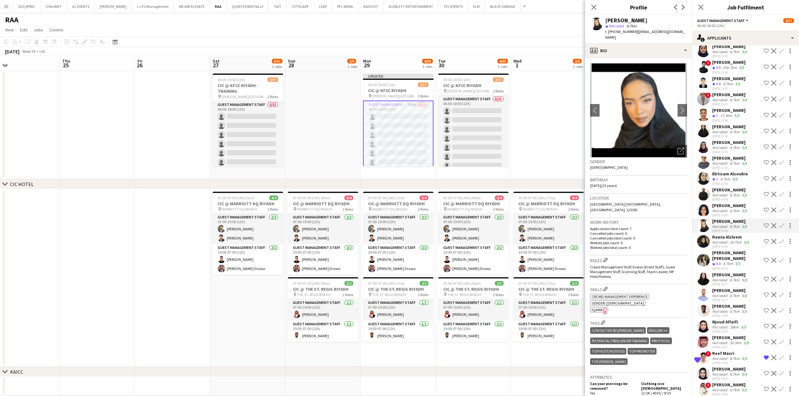
scroll to position [5999, 0]
click at [727, 198] on div "Not rated" at bounding box center [720, 196] width 16 height 5
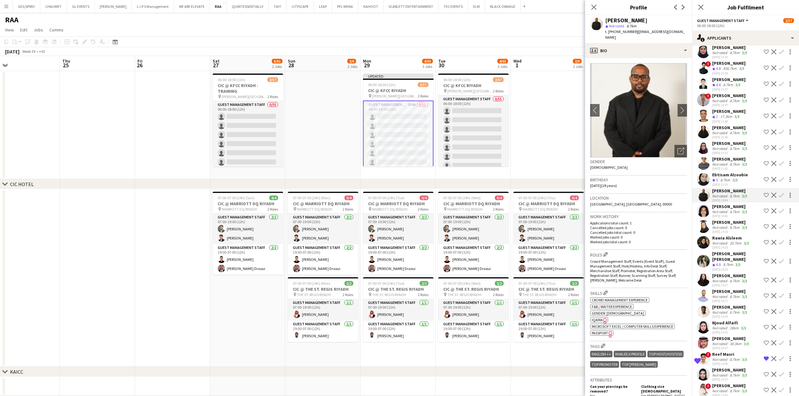
click at [726, 183] on div "8.7km" at bounding box center [725, 180] width 12 height 5
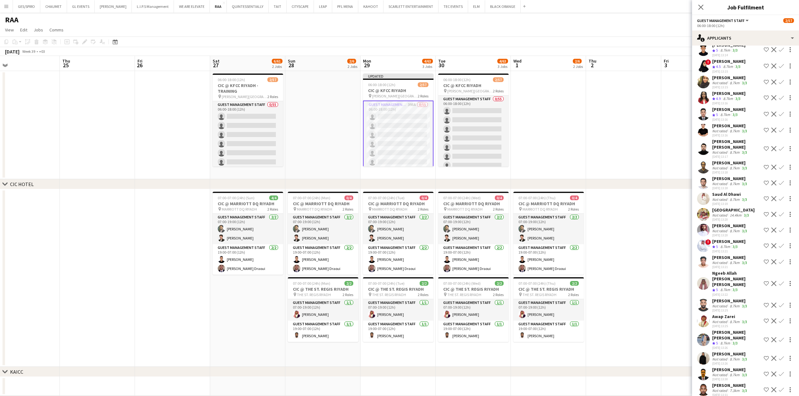
scroll to position [5512, 0]
click at [657, 230] on app-date-cell at bounding box center [623, 278] width 75 height 178
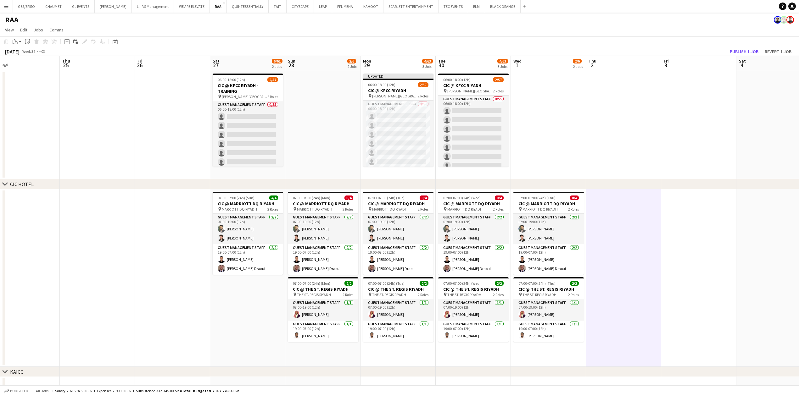
click at [694, 142] on app-date-cell at bounding box center [698, 125] width 75 height 108
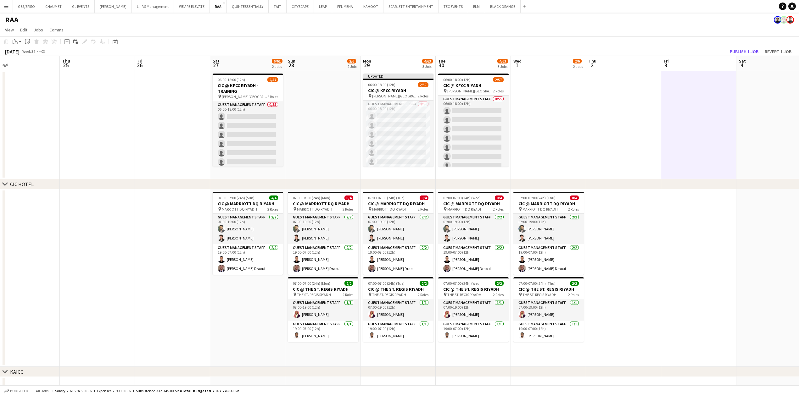
click at [653, 309] on app-date-cell at bounding box center [623, 278] width 75 height 178
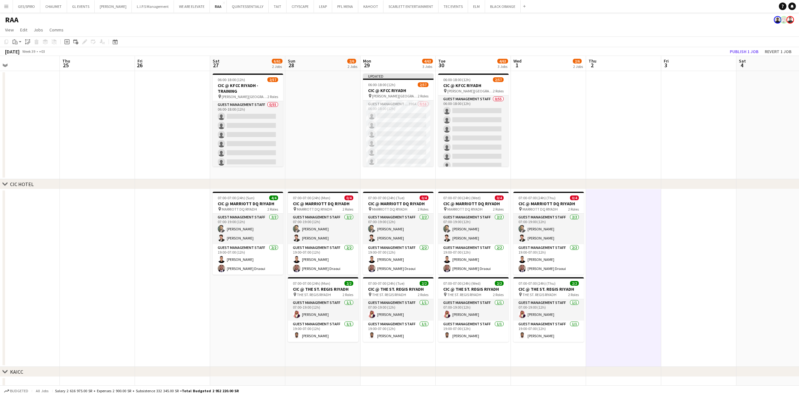
click at [705, 133] on app-date-cell at bounding box center [698, 125] width 75 height 108
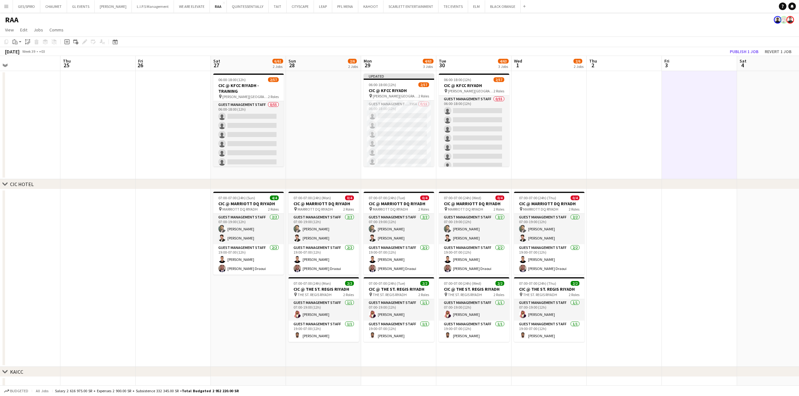
click at [618, 140] on app-date-cell at bounding box center [624, 125] width 75 height 108
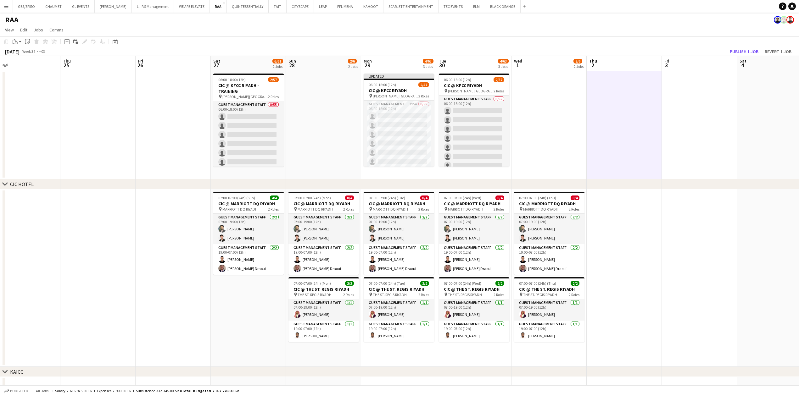
click at [607, 243] on app-date-cell at bounding box center [624, 278] width 75 height 178
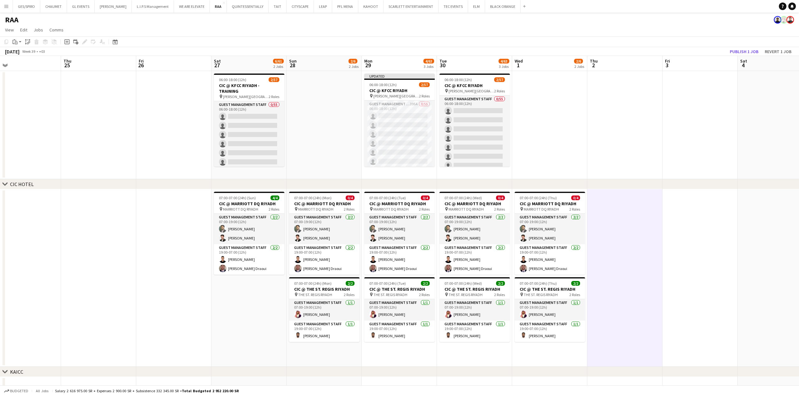
click at [603, 135] on app-date-cell at bounding box center [624, 125] width 75 height 108
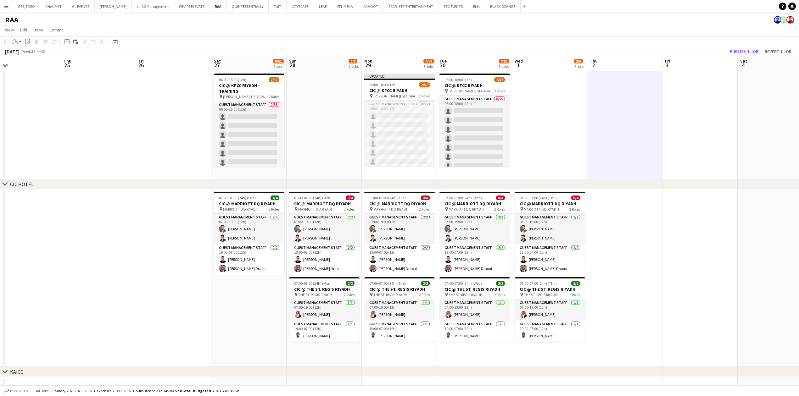
click at [620, 240] on app-date-cell at bounding box center [624, 278] width 75 height 178
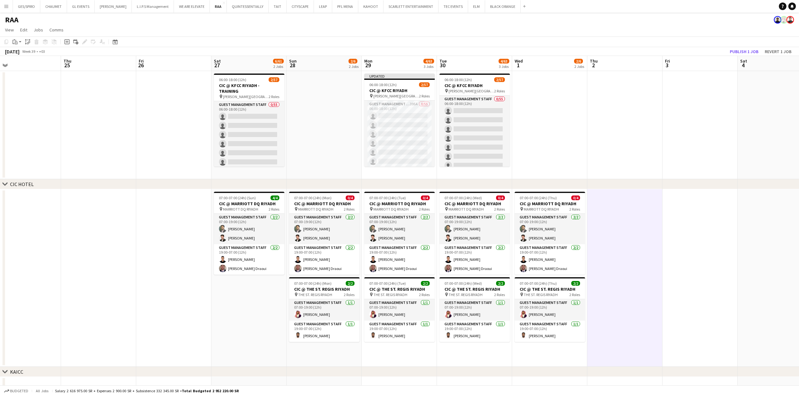
click at [632, 145] on app-date-cell at bounding box center [624, 125] width 75 height 108
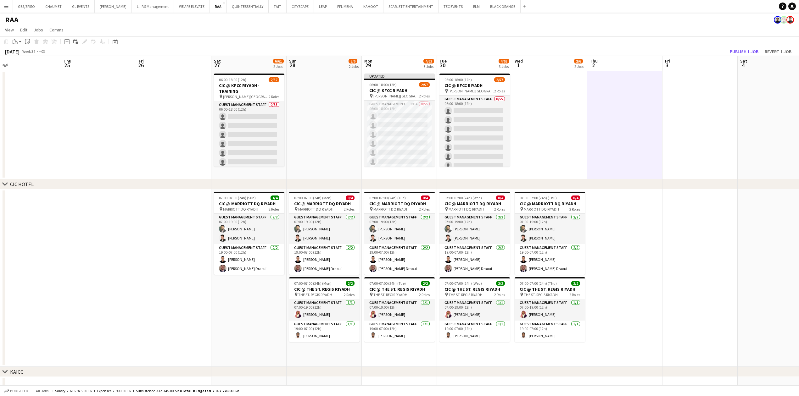
click at [696, 172] on app-date-cell at bounding box center [700, 125] width 75 height 108
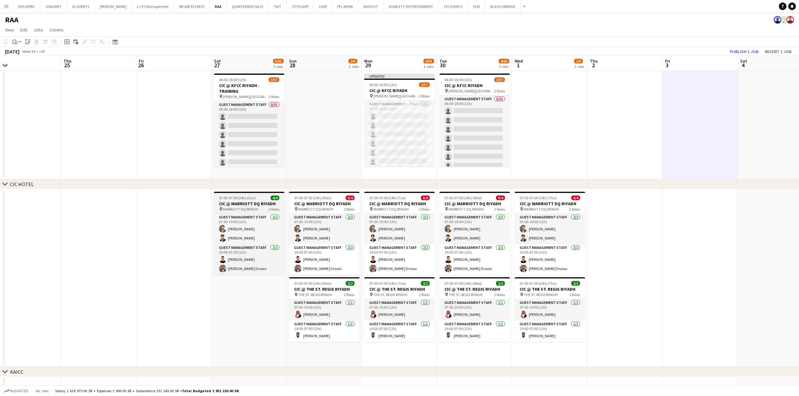
click at [254, 195] on app-job-card "07:00-07:00 (24h) (Sun) 4/4 CIC @ MARRIOTT DQ RIYADH pin MARRIOTT DQ RIYADH 2 R…" at bounding box center [249, 233] width 70 height 83
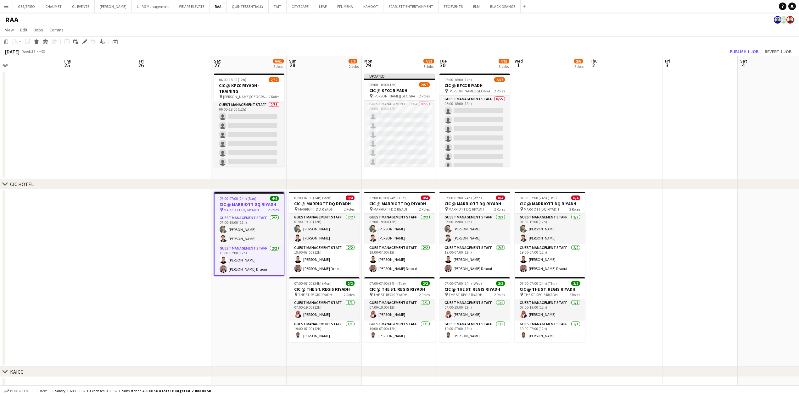
click at [155, 228] on app-date-cell at bounding box center [173, 278] width 75 height 178
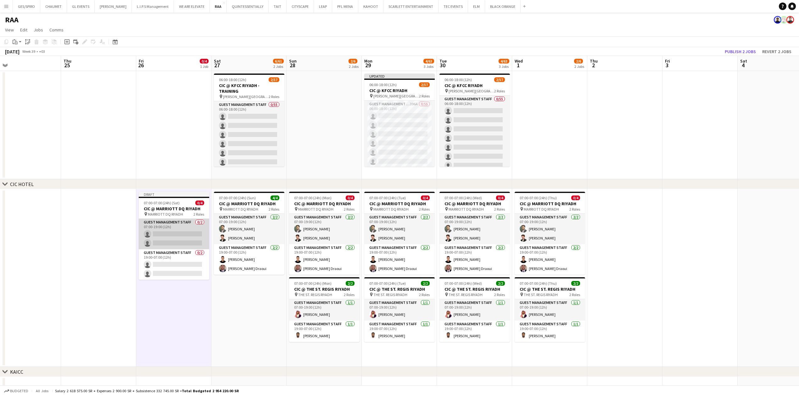
click at [184, 237] on app-card-role "Guest Management Staff 0/2 07:00-19:00 (12h) single-neutral-actions single-neut…" at bounding box center [174, 234] width 70 height 31
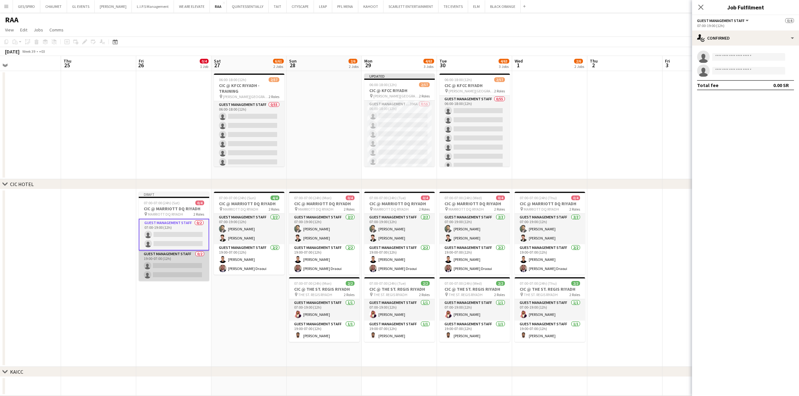
click at [171, 258] on app-card-role "Guest Management Staff 0/2 19:00-07:00 (12h) single-neutral-actions single-neut…" at bounding box center [174, 266] width 70 height 31
click at [175, 206] on h3 "CIC @ MARRIOTT DQ RIYADH" at bounding box center [174, 209] width 70 height 6
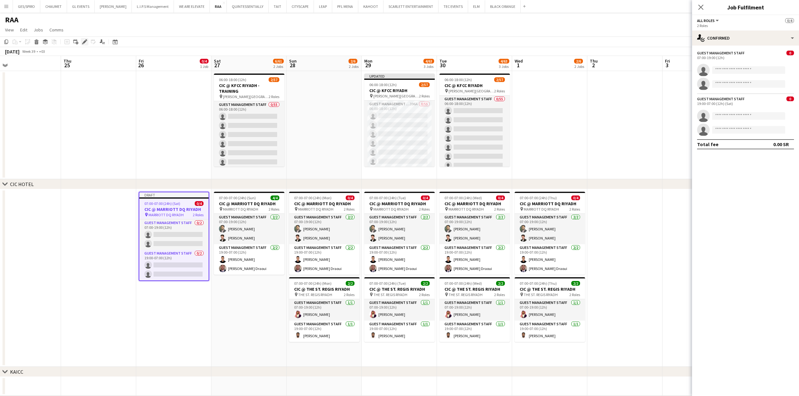
click at [86, 42] on icon "Edit" at bounding box center [84, 41] width 5 height 5
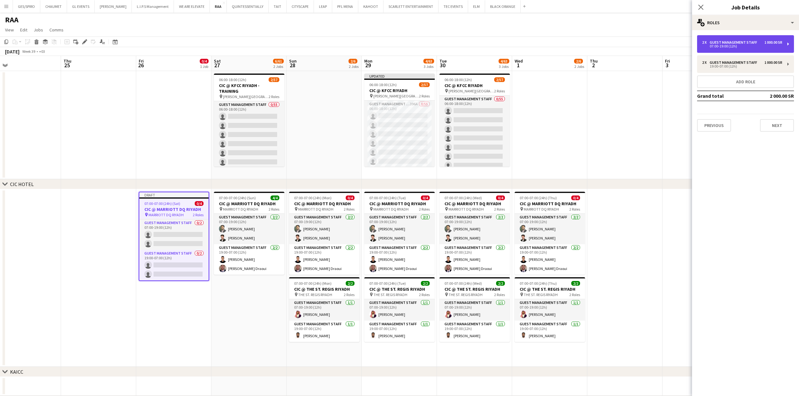
click at [778, 45] on div "07:00-19:00 (12h)" at bounding box center [742, 46] width 80 height 3
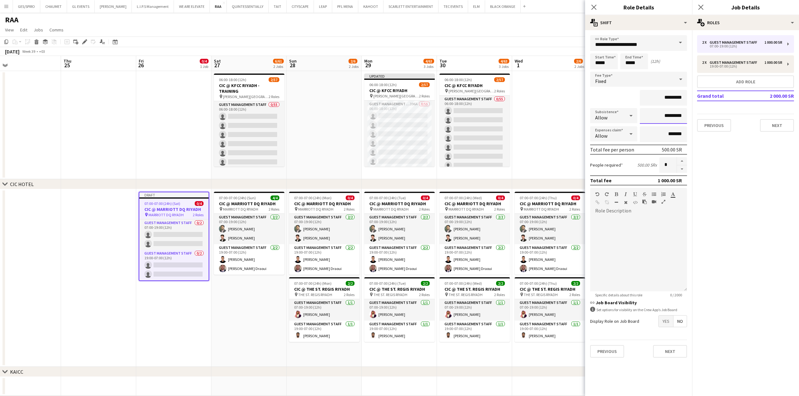
drag, startPoint x: 656, startPoint y: 114, endPoint x: 674, endPoint y: 113, distance: 18.6
click at [674, 113] on input "*********" at bounding box center [663, 116] width 47 height 16
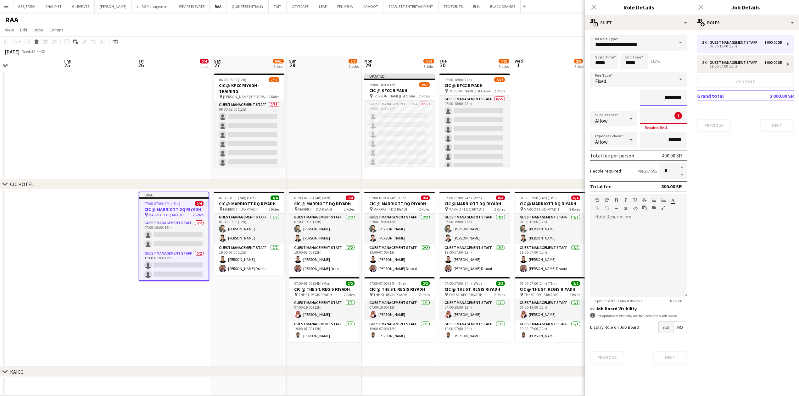
click at [659, 93] on input "*********" at bounding box center [663, 98] width 47 height 16
type input "*********"
click at [611, 101] on div "*********" at bounding box center [638, 98] width 97 height 16
drag, startPoint x: 668, startPoint y: 171, endPoint x: 657, endPoint y: 171, distance: 11.7
click at [657, 171] on div "People required 200.00 SR x *" at bounding box center [638, 171] width 97 height 16
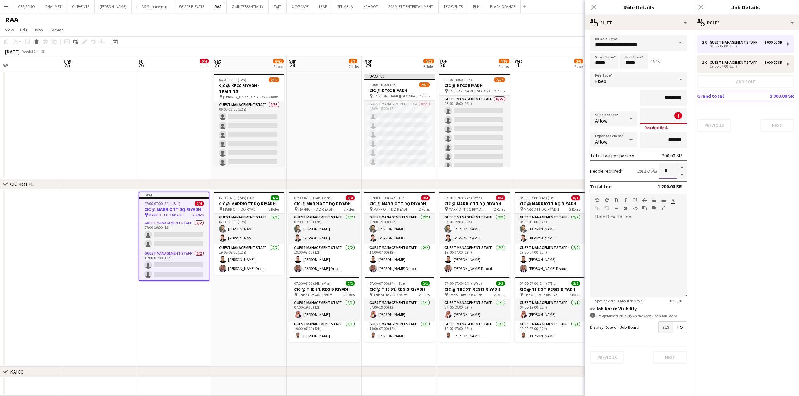
type input "*"
click at [617, 101] on div "*********" at bounding box center [638, 98] width 97 height 16
click at [593, 8] on div "Close pop-in" at bounding box center [594, 7] width 18 height 14
click at [595, 8] on div "Close pop-in" at bounding box center [594, 7] width 18 height 14
drag, startPoint x: 723, startPoint y: 130, endPoint x: 734, endPoint y: 138, distance: 14.0
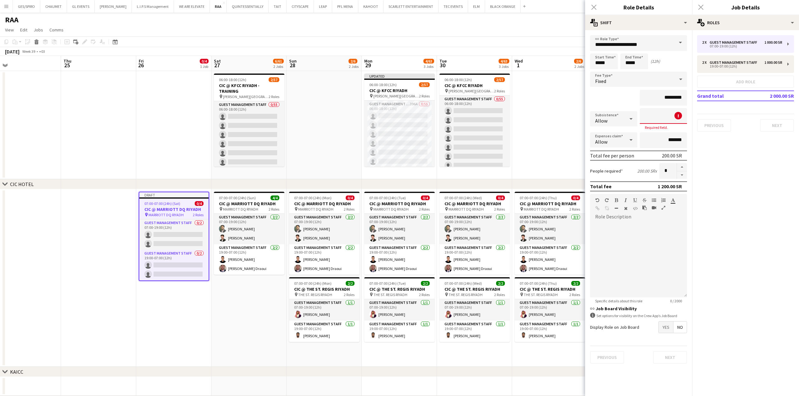
click at [725, 131] on div "2 x Guest Management Staff 1 000.00 SR 07:00-19:00 (12h) 2 x Guest Management S…" at bounding box center [745, 83] width 107 height 107
click at [752, 59] on div "2 x Guest Management Staff 1 000.00 SR 19:00-07:00 (12h)" at bounding box center [745, 64] width 97 height 18
click at [747, 39] on div "2 x Guest Management Staff 1 000.00 SR 07:00-19:00 (12h)" at bounding box center [745, 44] width 97 height 18
click at [746, 58] on div "2 x Guest Management Staff 1 000.00 SR 19:00-07:00 (12h)" at bounding box center [745, 64] width 97 height 18
click at [597, 6] on div "Close pop-in" at bounding box center [594, 7] width 18 height 14
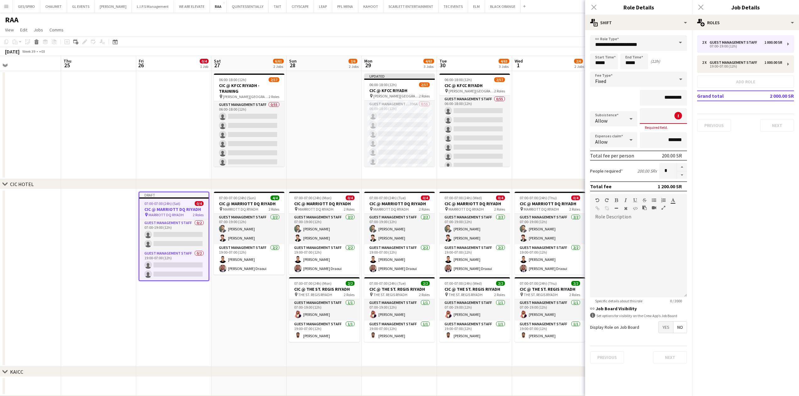
click at [596, 5] on div "Close pop-in" at bounding box center [594, 7] width 18 height 14
click at [731, 59] on div "2 x Guest Management Staff 1 000.00 SR 19:00-07:00 (12h)" at bounding box center [745, 64] width 97 height 18
click at [593, 8] on div "Close pop-in" at bounding box center [594, 7] width 18 height 14
click at [665, 118] on input at bounding box center [663, 116] width 47 height 16
type input "******"
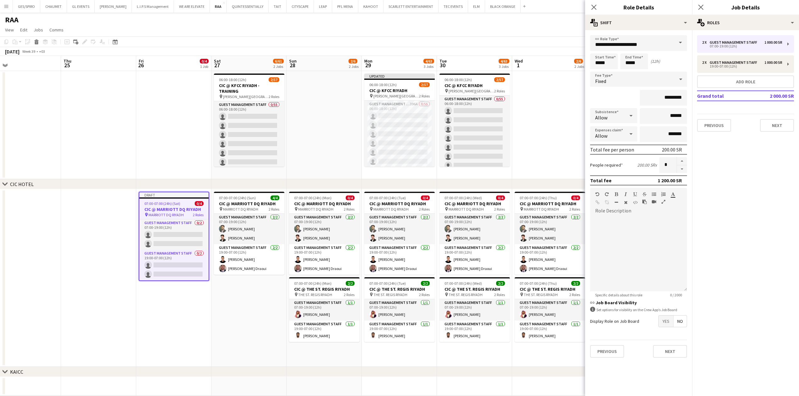
click at [721, 164] on mat-expansion-panel "pencil3 General details 2 x Guest Management Staff 1 000.00 SR 07:00-19:00 (12h…" at bounding box center [745, 213] width 107 height 366
click at [729, 62] on div "Guest Management Staff" at bounding box center [735, 62] width 50 height 4
type input "*****"
type input "*********"
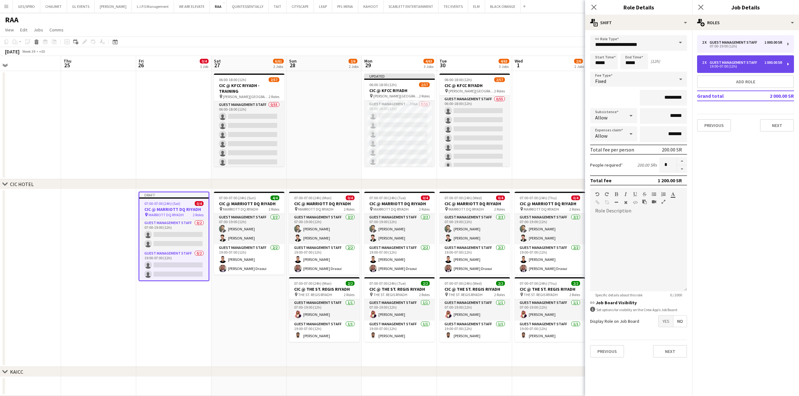
type input "*********"
type input "*"
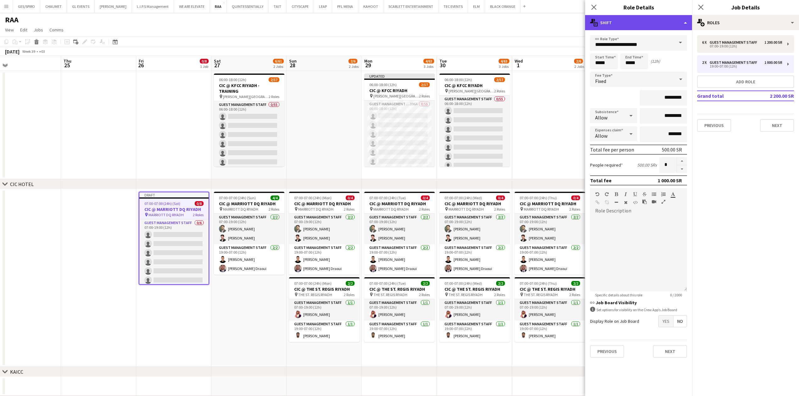
click at [671, 17] on div "multiple-actions-text Shift" at bounding box center [638, 22] width 107 height 15
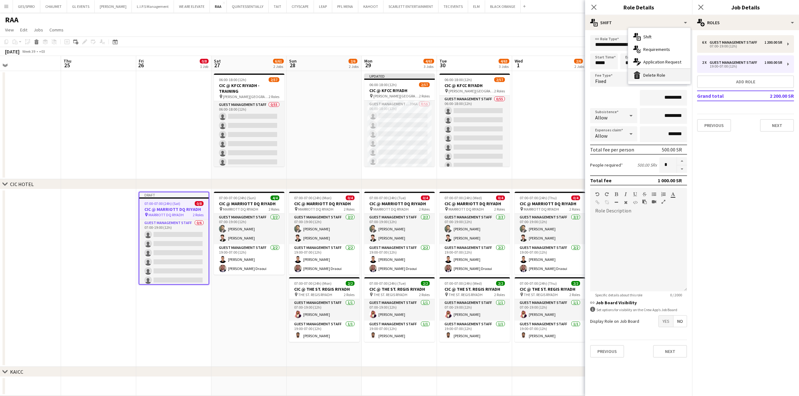
click at [657, 75] on div "bin-2 Delete Role" at bounding box center [659, 75] width 62 height 13
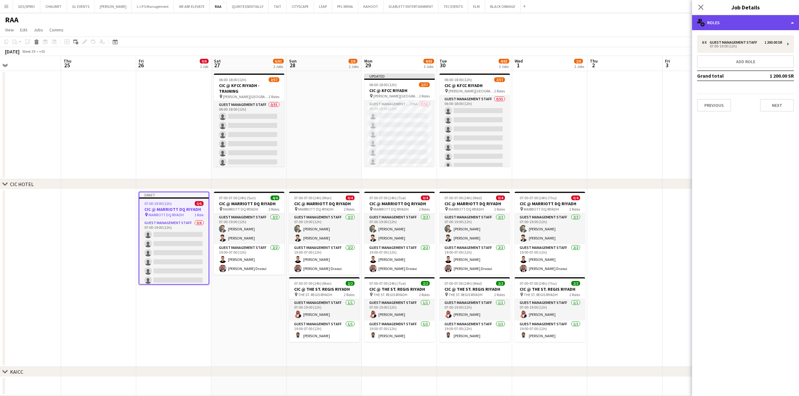
click at [766, 18] on div "multiple-users-add Roles" at bounding box center [745, 22] width 107 height 15
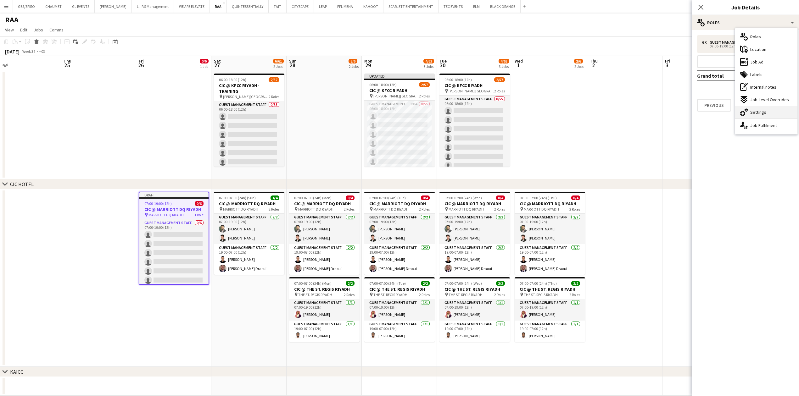
click at [763, 109] on span "Settings" at bounding box center [758, 112] width 16 height 6
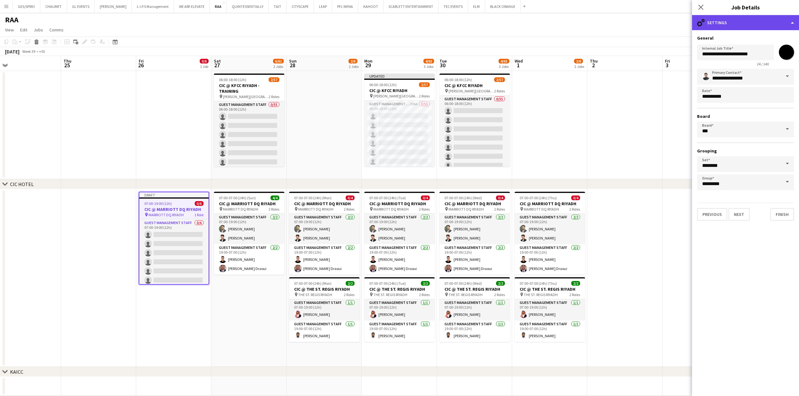
click at [724, 21] on div "cog-double-3 Settings" at bounding box center [745, 22] width 107 height 15
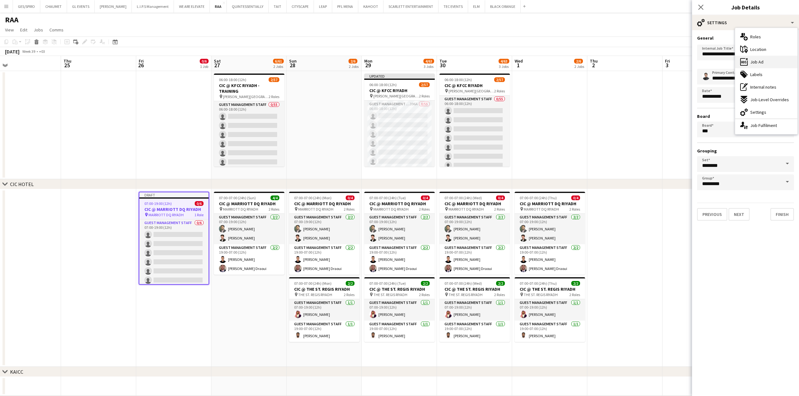
click at [760, 59] on span "Job Ad" at bounding box center [756, 62] width 13 height 6
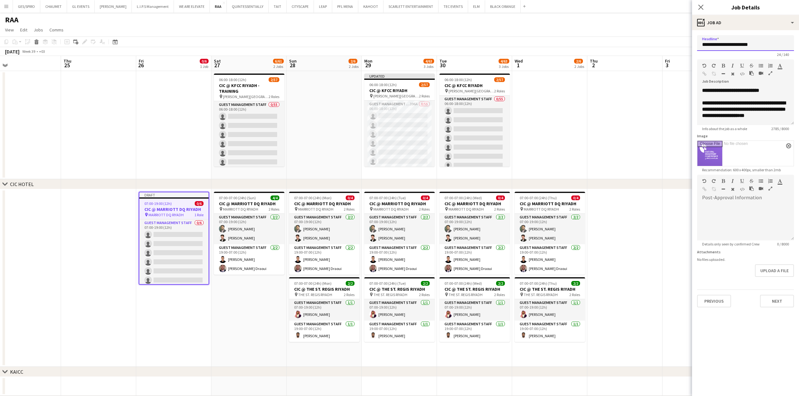
click at [711, 45] on input "**********" at bounding box center [745, 43] width 97 height 16
type input "**********"
click at [738, 23] on div "ads-window Job Ad" at bounding box center [745, 22] width 107 height 15
click at [761, 109] on span "Settings" at bounding box center [758, 112] width 16 height 6
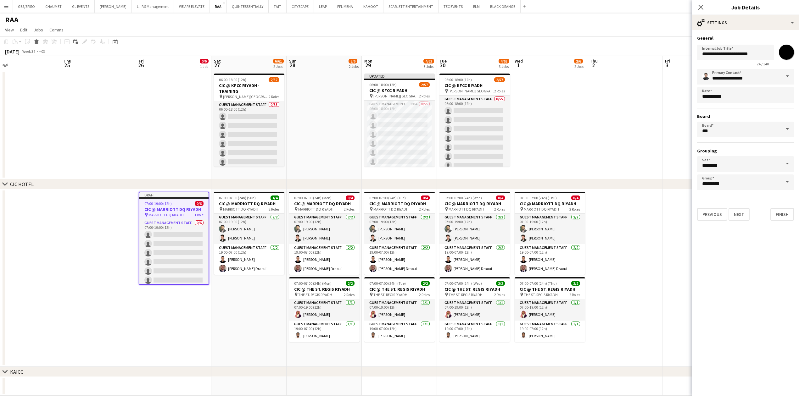
click at [710, 55] on input "**********" at bounding box center [735, 53] width 77 height 16
type input "**********"
click at [700, 8] on icon at bounding box center [701, 7] width 6 height 6
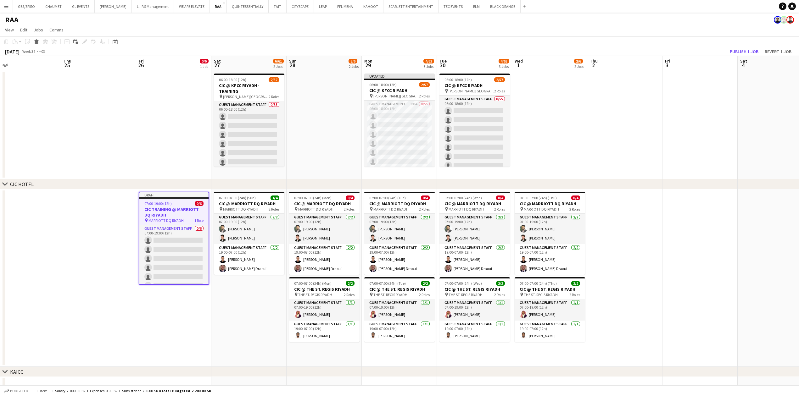
click at [661, 139] on app-date-cell at bounding box center [624, 125] width 75 height 108
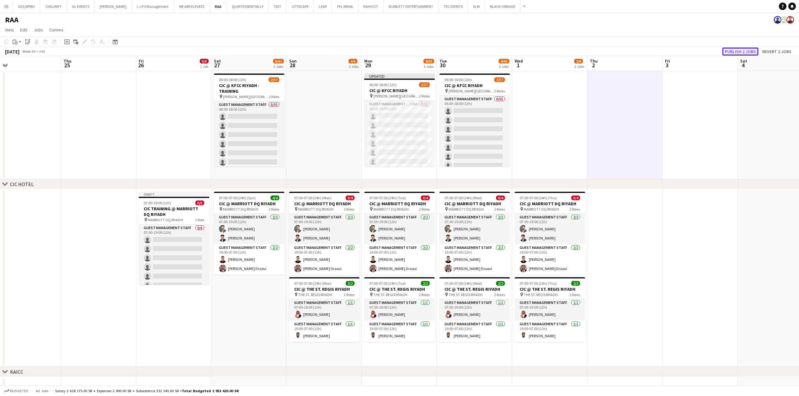
click at [739, 48] on button "Publish 2 jobs" at bounding box center [740, 52] width 36 height 8
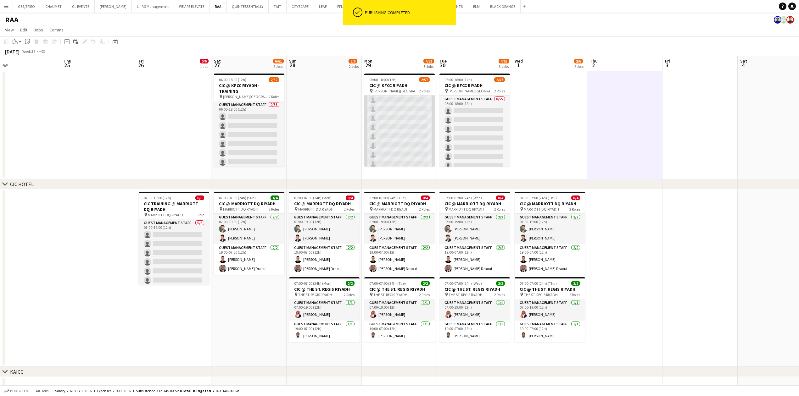
scroll to position [0, 0]
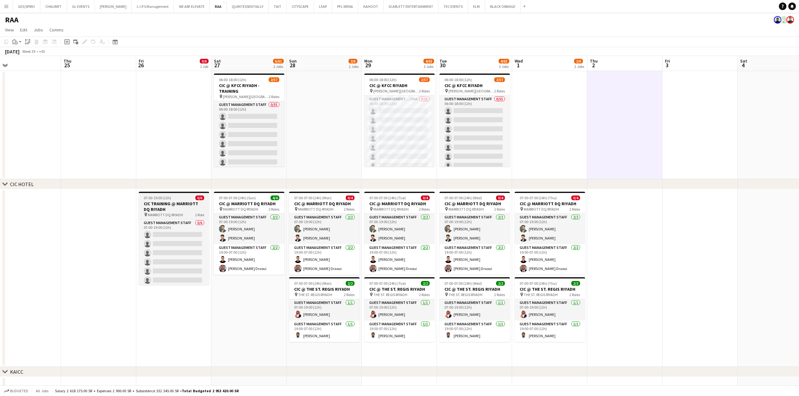
click at [171, 210] on h3 "CIC TRAINING @ MARRIOTT DQ RIYADH" at bounding box center [174, 206] width 70 height 11
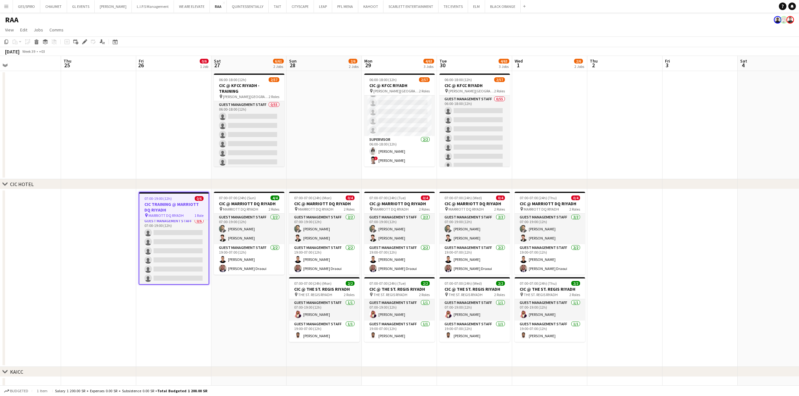
click at [184, 205] on h3 "CIC TRAINING @ MARRIOTT DQ RIYADH" at bounding box center [173, 207] width 69 height 11
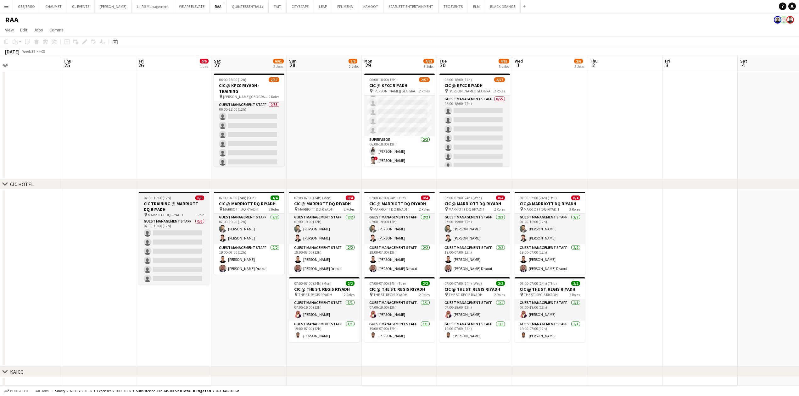
click at [181, 203] on h3 "CIC TRAINING @ MARRIOTT DQ RIYADH" at bounding box center [174, 206] width 70 height 11
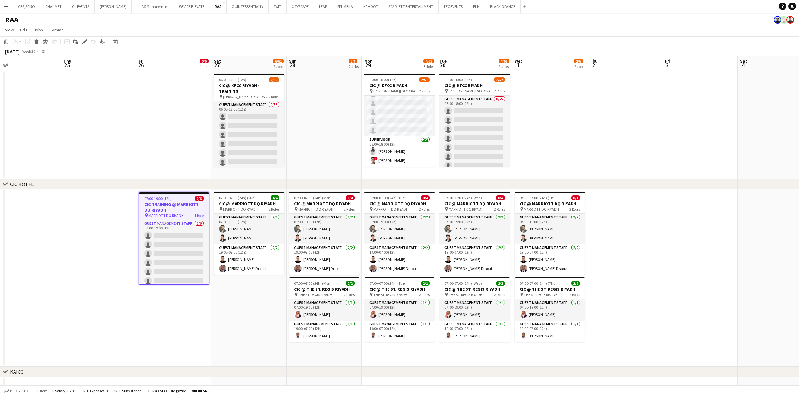
click at [569, 132] on app-date-cell at bounding box center [549, 125] width 75 height 108
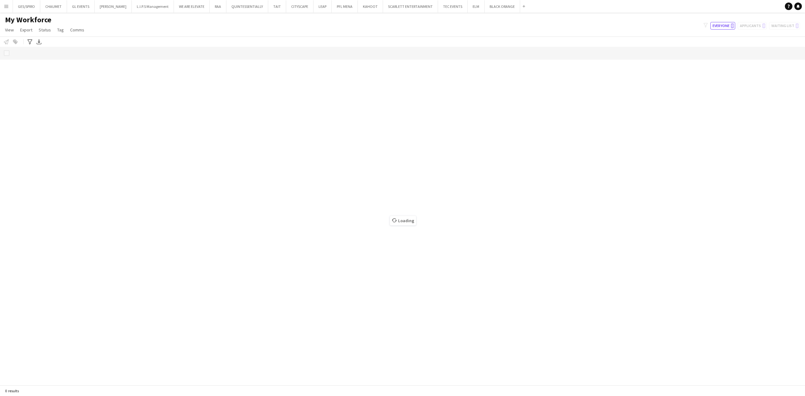
click at [8, 7] on app-icon "Menu" at bounding box center [6, 6] width 5 height 5
click at [291, 109] on div "Loading" at bounding box center [402, 216] width 805 height 338
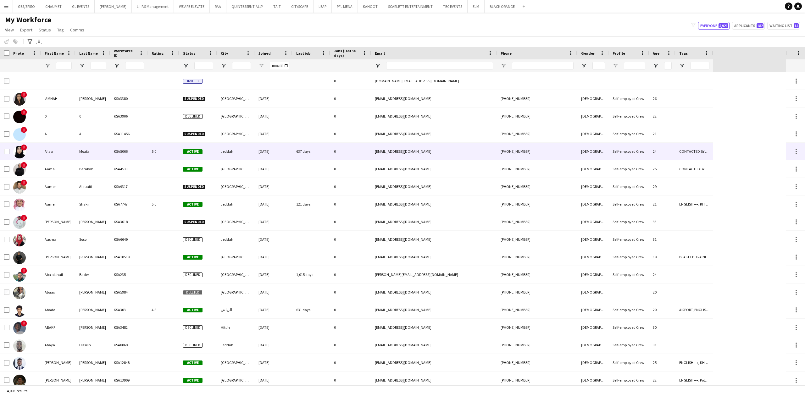
type input "*******"
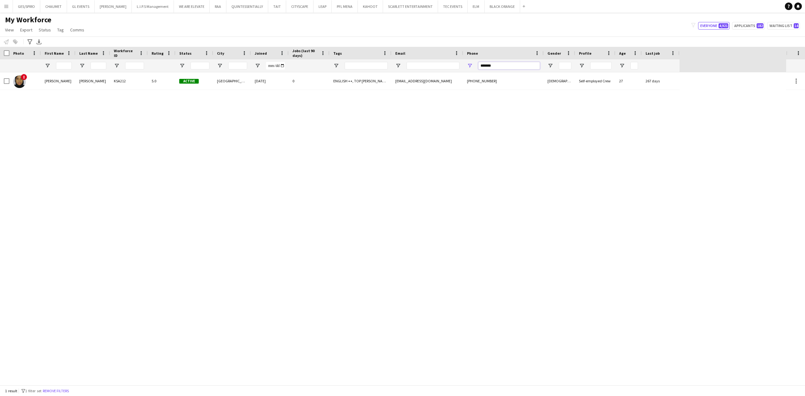
drag, startPoint x: 497, startPoint y: 64, endPoint x: 410, endPoint y: 75, distance: 87.5
click at [416, 72] on div "Workforce Details Photo First Name" at bounding box center [402, 216] width 805 height 338
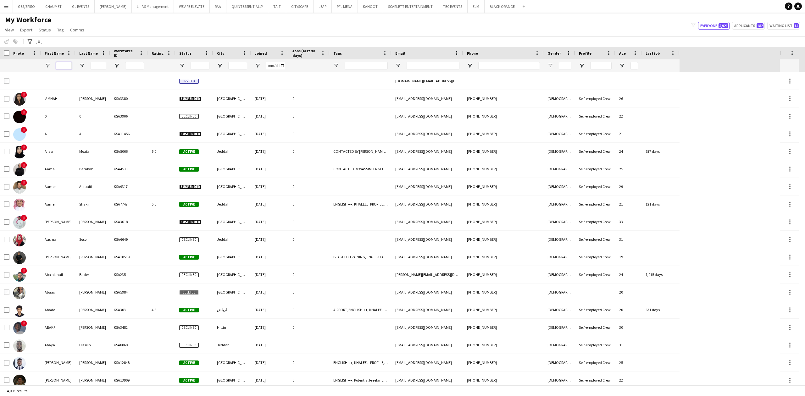
click at [61, 67] on input "First Name Filter Input" at bounding box center [64, 66] width 16 height 8
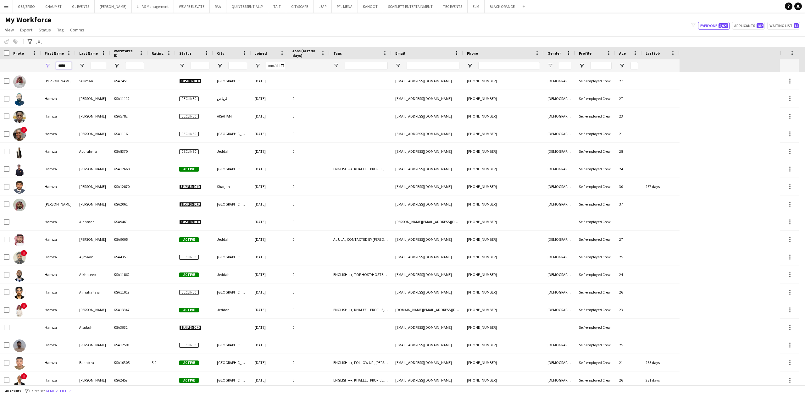
type input "*****"
click at [94, 64] on input "Last Name Filter Input" at bounding box center [99, 66] width 16 height 8
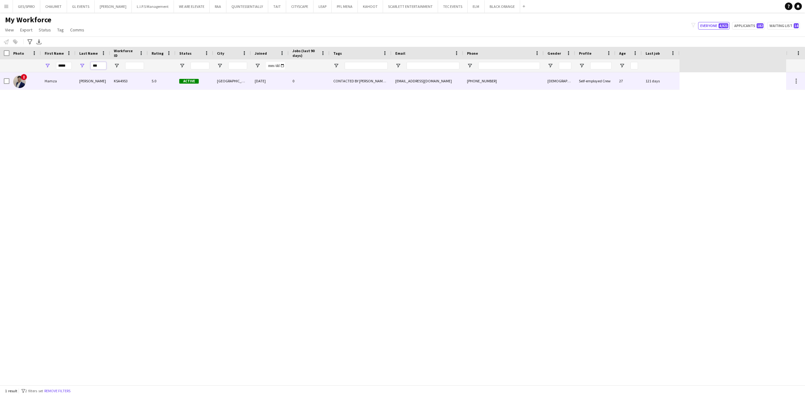
type input "***"
click at [114, 82] on div "KSA4953" at bounding box center [129, 80] width 38 height 17
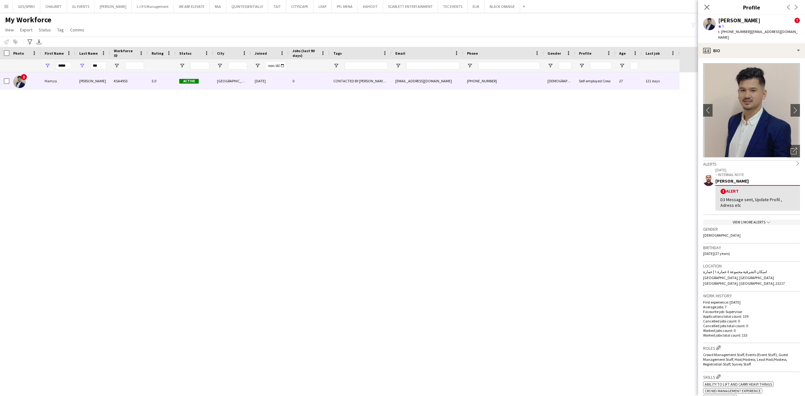
click at [733, 32] on span "t. +966532447938" at bounding box center [734, 31] width 33 height 5
copy span "966532447938"
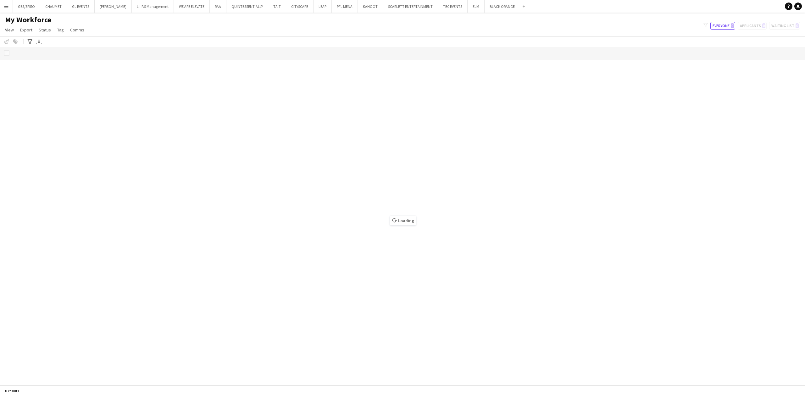
click at [6, 5] on app-icon "Menu" at bounding box center [6, 6] width 5 height 5
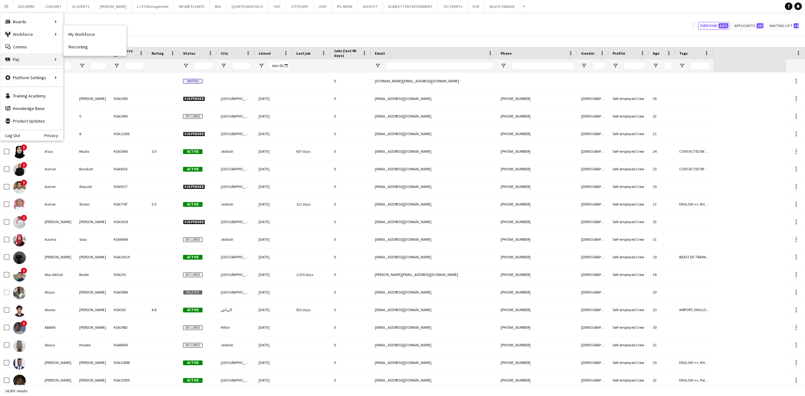
type input "*****"
type input "***"
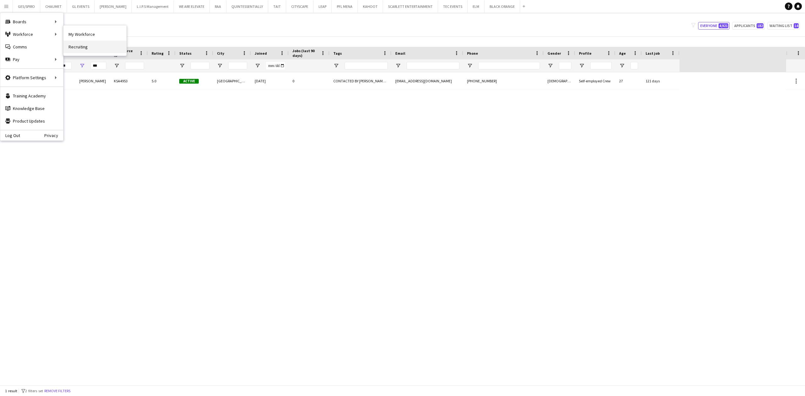
click at [85, 48] on link "Recruiting" at bounding box center [95, 47] width 63 height 13
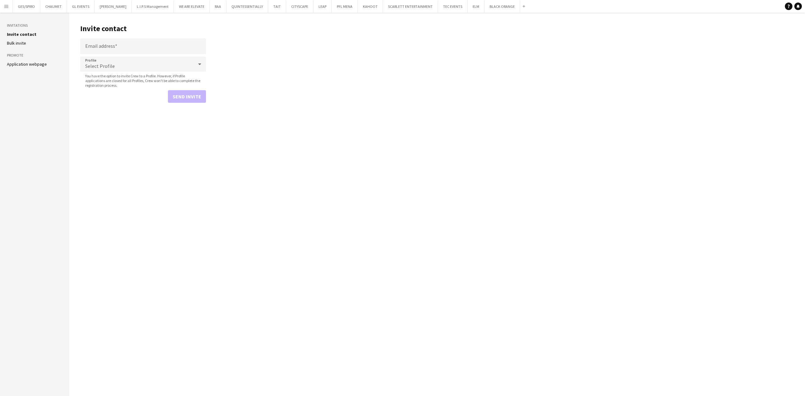
click at [28, 38] on ul "Invite contact Bulk invite" at bounding box center [34, 38] width 55 height 14
click at [6, 5] on app-icon "Menu" at bounding box center [6, 6] width 5 height 5
click at [97, 36] on link "My Workforce" at bounding box center [95, 34] width 63 height 13
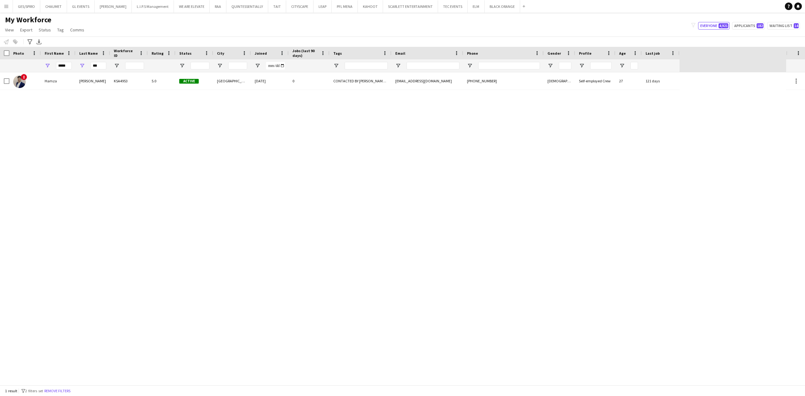
click at [65, 382] on div "1 result filter-1 2 filters set Remove filters" at bounding box center [402, 391] width 805 height 11
click at [69, 382] on button "Remove filters" at bounding box center [57, 391] width 29 height 7
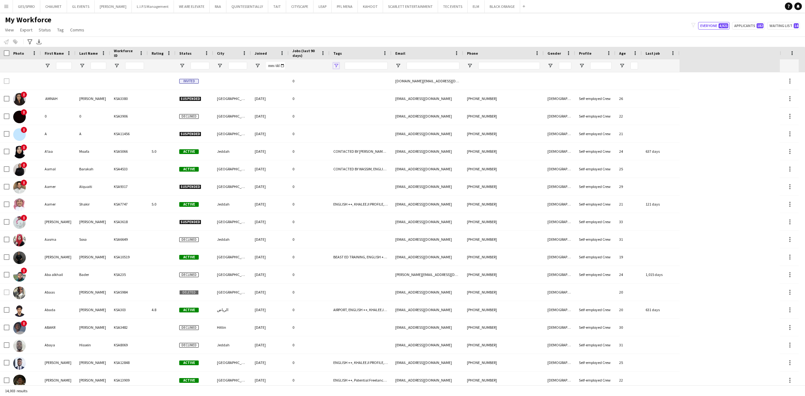
click at [335, 64] on span "Open Filter Menu" at bounding box center [336, 66] width 6 height 6
type input "***"
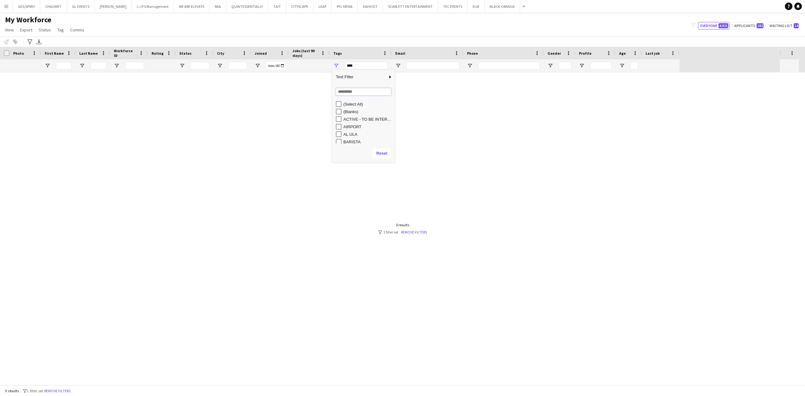
click at [346, 92] on input "Search filter values" at bounding box center [363, 92] width 55 height 8
click at [365, 94] on input "Search filter values" at bounding box center [363, 92] width 55 height 8
type input "***"
type input "**********"
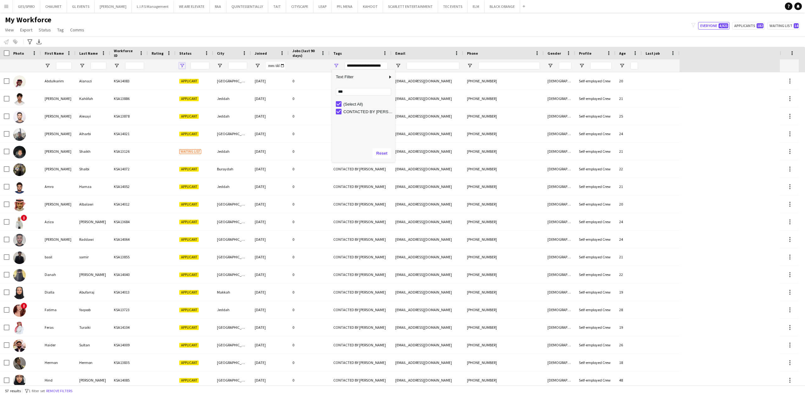
click at [182, 68] on span "Open Filter Menu" at bounding box center [182, 66] width 6 height 6
type input "***"
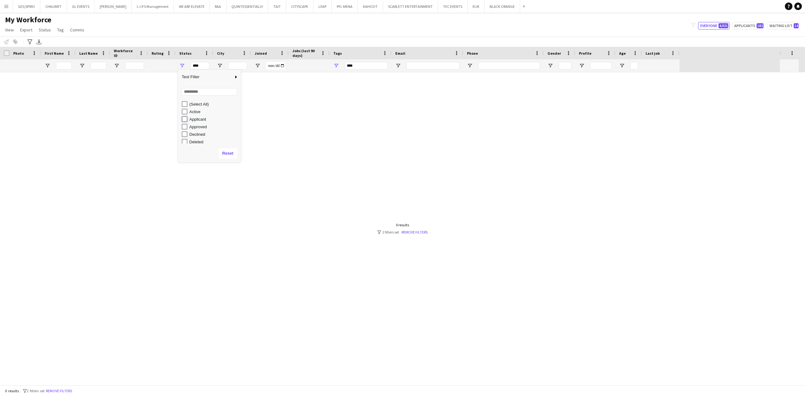
type input "**********"
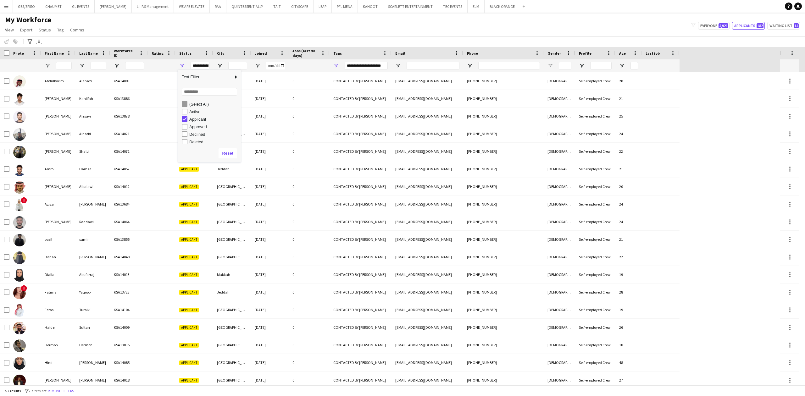
click at [201, 33] on div "My Workforce View Views Default view Basic Export View Full Name TAGS Test New …" at bounding box center [402, 25] width 805 height 21
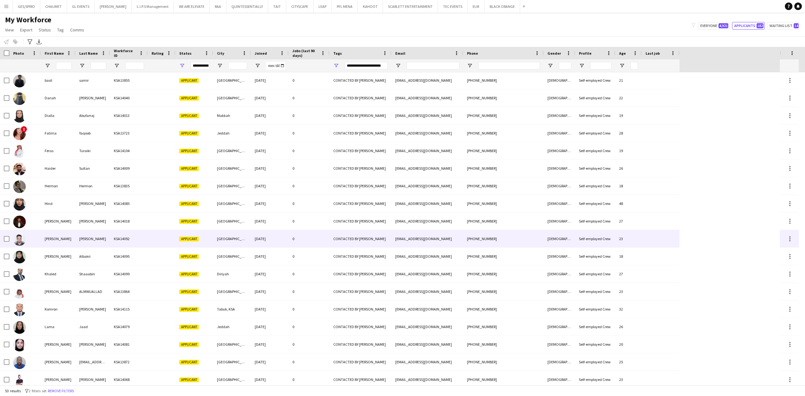
click at [111, 233] on div "KSA14092" at bounding box center [129, 238] width 38 height 17
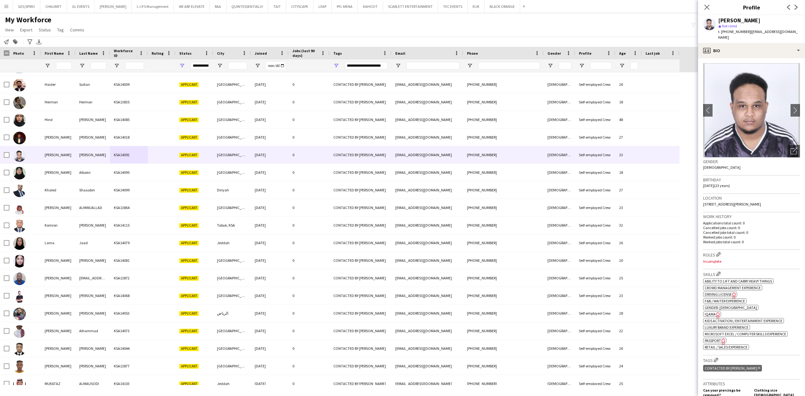
click at [6, 50] on div at bounding box center [4, 53] width 9 height 13
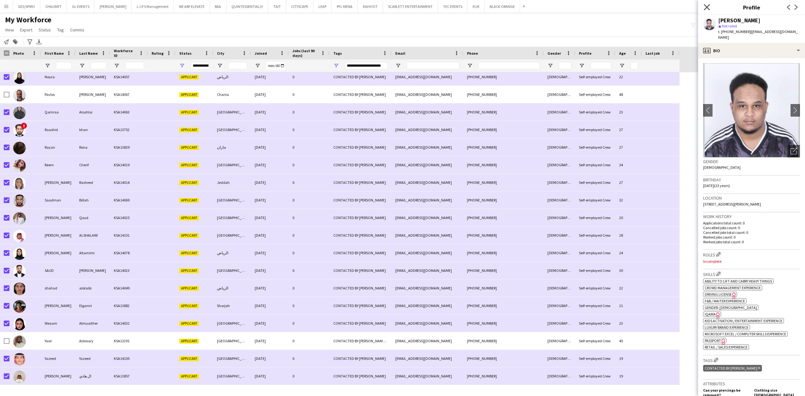
click at [708, 6] on icon "Close pop-in" at bounding box center [707, 7] width 6 height 6
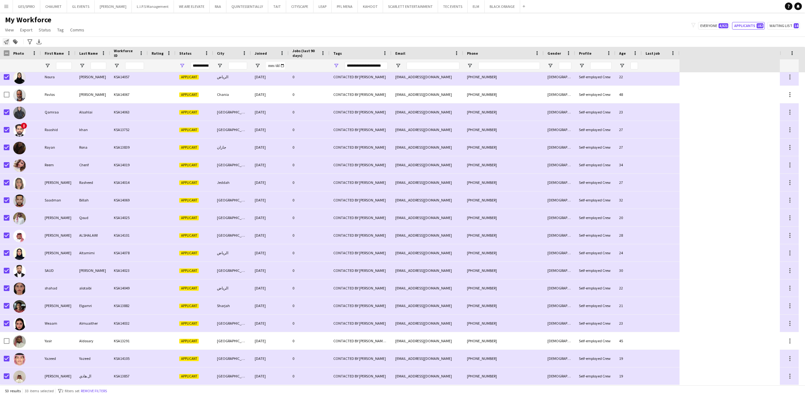
click at [4, 41] on icon "Notify workforce" at bounding box center [6, 41] width 5 height 5
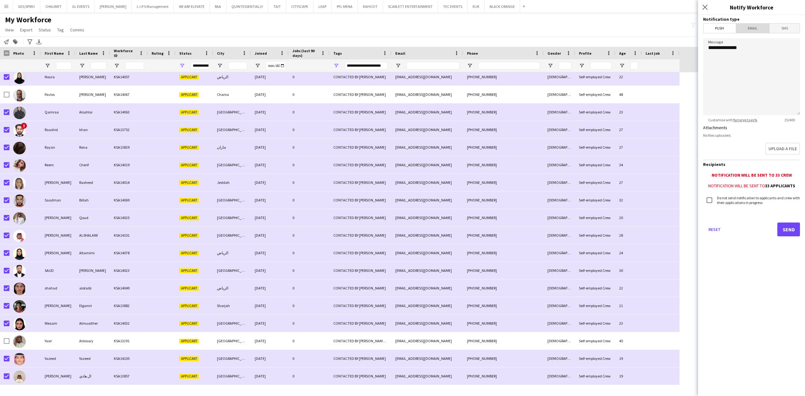
click at [752, 29] on span "Email" at bounding box center [752, 28] width 33 height 9
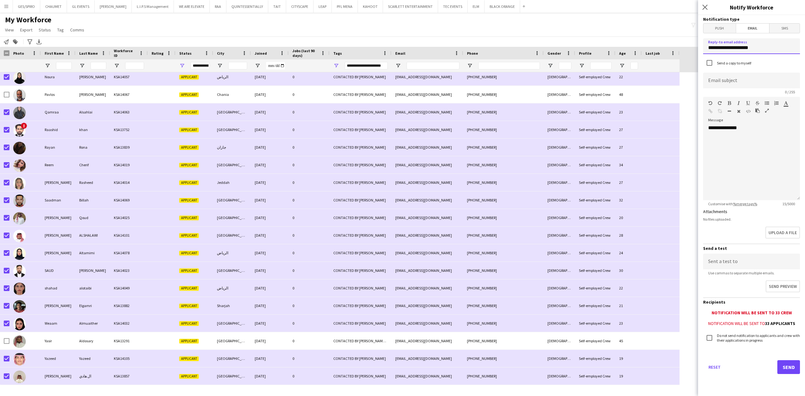
drag, startPoint x: 768, startPoint y: 49, endPoint x: 638, endPoint y: 54, distance: 129.7
click at [638, 54] on body "Menu Boards Boards Boards All jobs Status Workforce Workforce My Workforce Recr…" at bounding box center [402, 198] width 805 height 396
type input "**********"
click at [738, 130] on div "**********" at bounding box center [751, 162] width 97 height 75
click at [741, 84] on input at bounding box center [751, 81] width 97 height 16
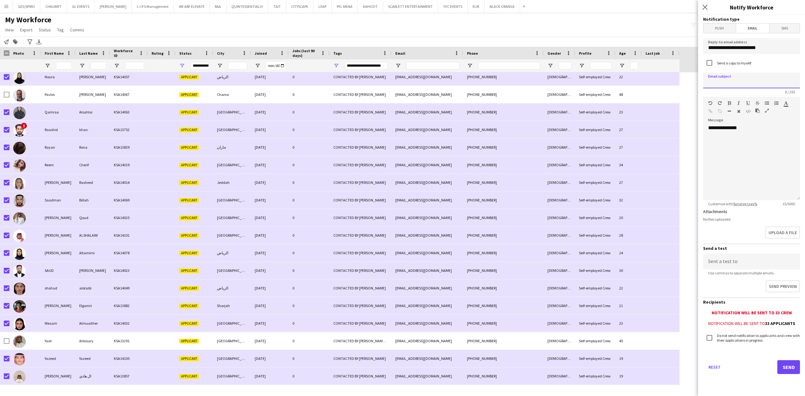
paste input "**********"
type input "**********"
click at [756, 123] on div "**********" at bounding box center [751, 160] width 97 height 80
click at [761, 145] on div "**********" at bounding box center [751, 162] width 97 height 75
click at [783, 136] on div at bounding box center [751, 134] width 87 height 6
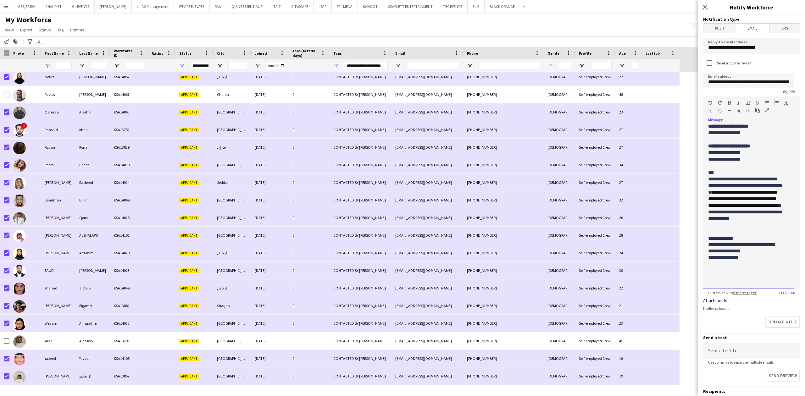
drag, startPoint x: 798, startPoint y: 198, endPoint x: 796, endPoint y: 296, distance: 98.2
click at [796, 296] on form "**********" at bounding box center [751, 248] width 107 height 466
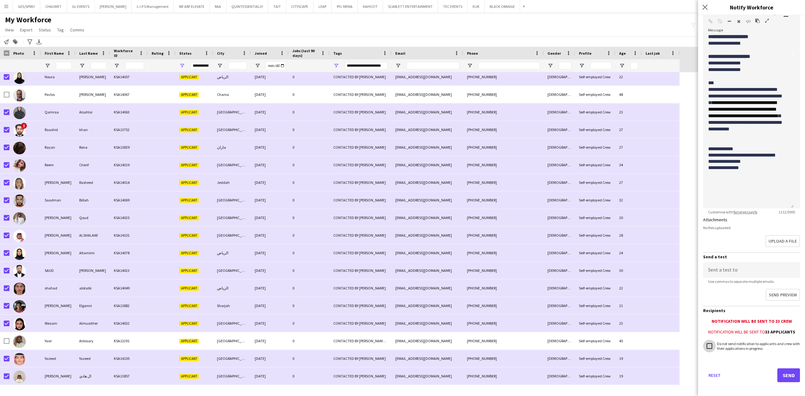
scroll to position [92, 0]
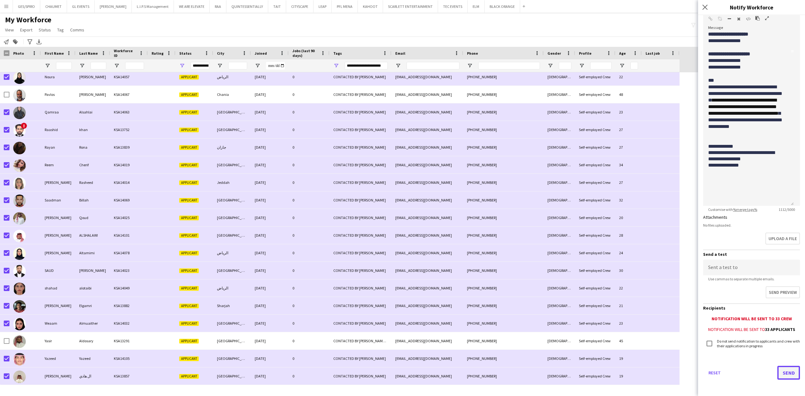
click at [786, 371] on button "Send" at bounding box center [789, 373] width 23 height 14
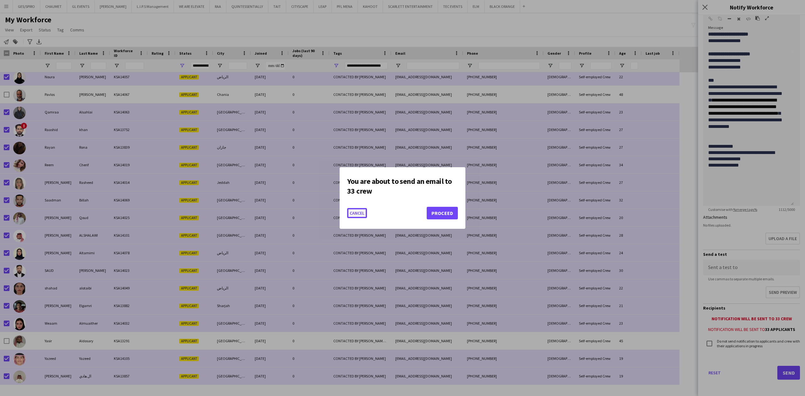
click at [363, 213] on button "Cancel" at bounding box center [357, 213] width 20 height 10
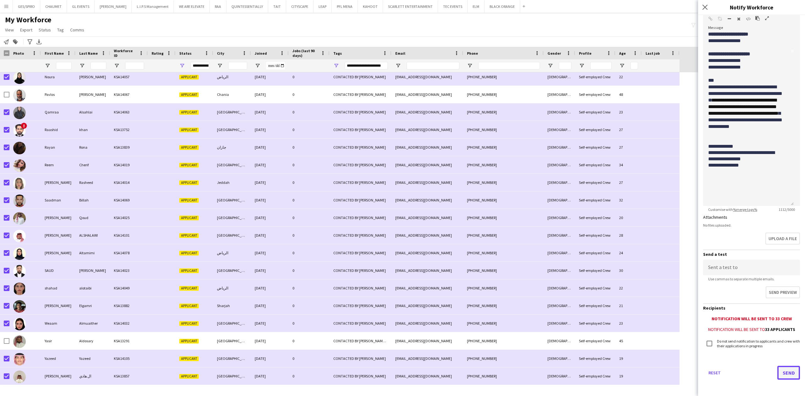
click at [788, 370] on button "Send" at bounding box center [789, 373] width 23 height 14
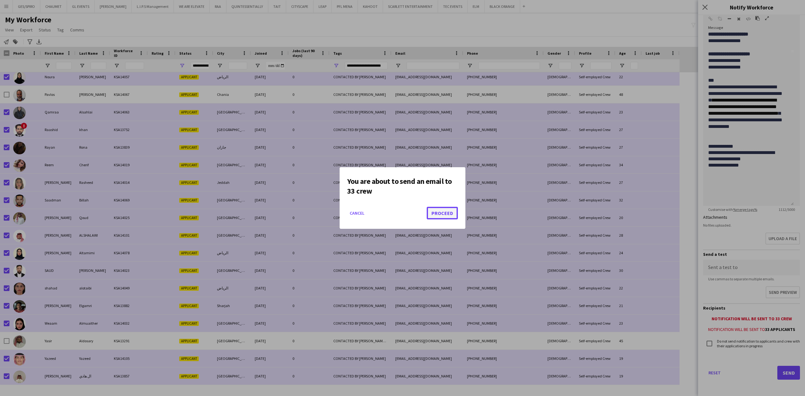
click at [449, 218] on button "Proceed" at bounding box center [442, 213] width 31 height 13
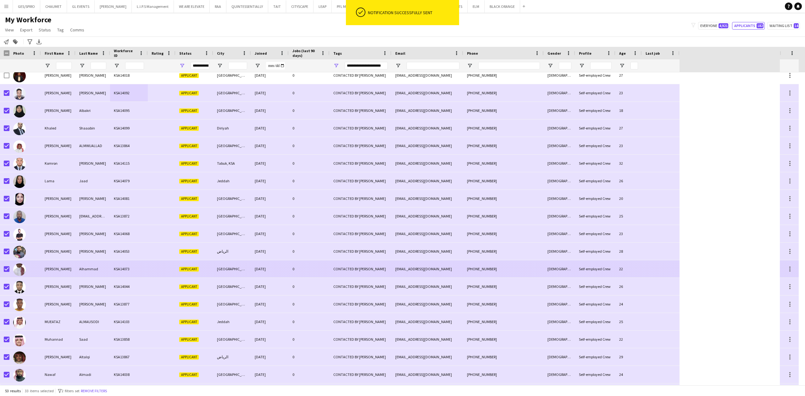
scroll to position [285, 0]
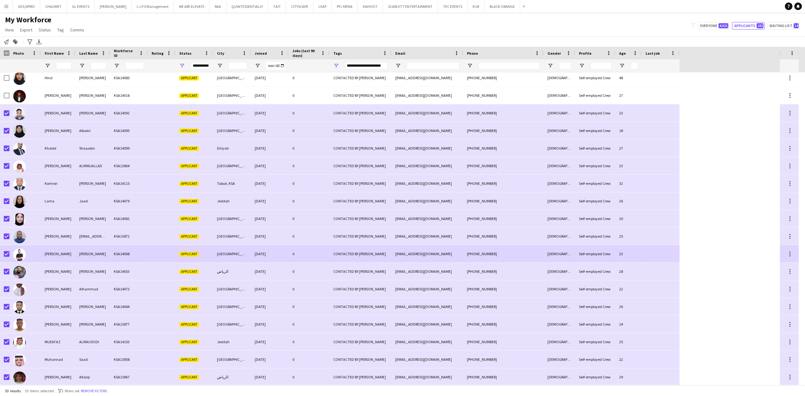
click at [76, 255] on div "Mohammad" at bounding box center [92, 253] width 35 height 17
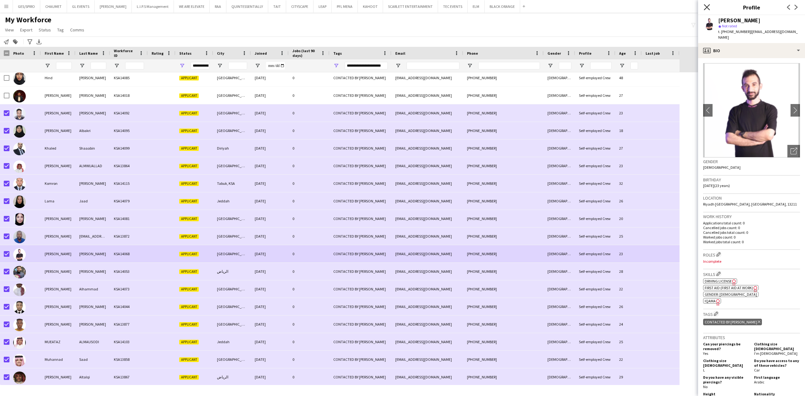
click at [710, 9] on icon "Close pop-in" at bounding box center [707, 7] width 6 height 6
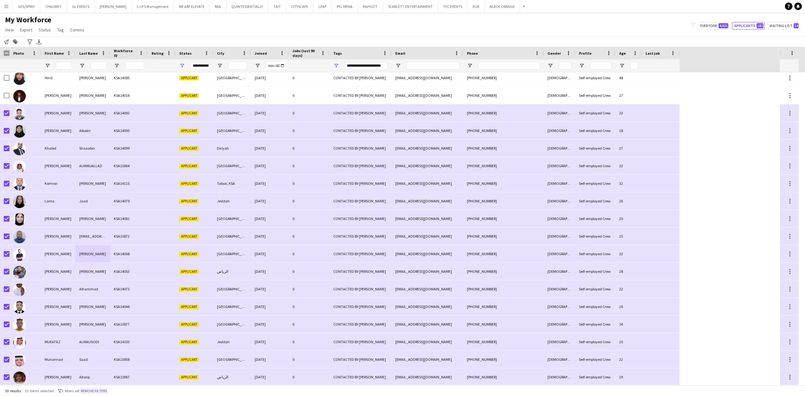
click at [101, 382] on button "Remove filters" at bounding box center [94, 391] width 29 height 7
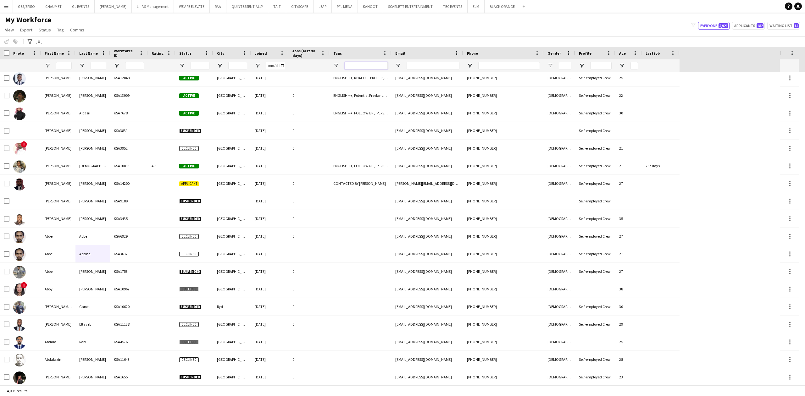
click at [370, 65] on input "Tags Filter Input" at bounding box center [366, 66] width 43 height 8
click at [415, 63] on input "Email Filter Input" at bounding box center [433, 66] width 53 height 8
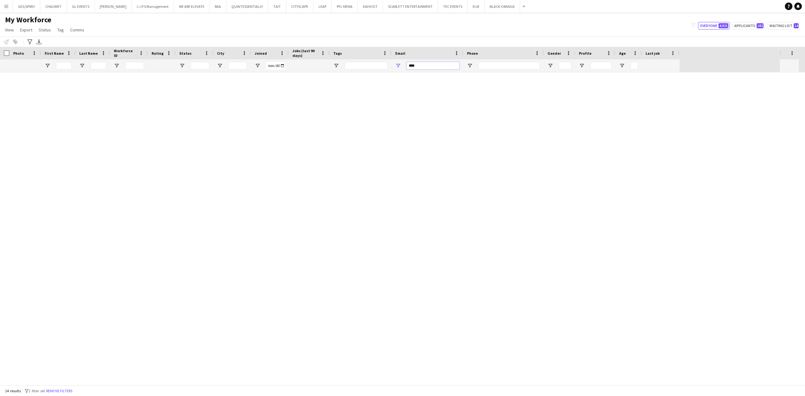
scroll to position [0, 0]
type input "*"
click at [415, 133] on div at bounding box center [393, 228] width 786 height 313
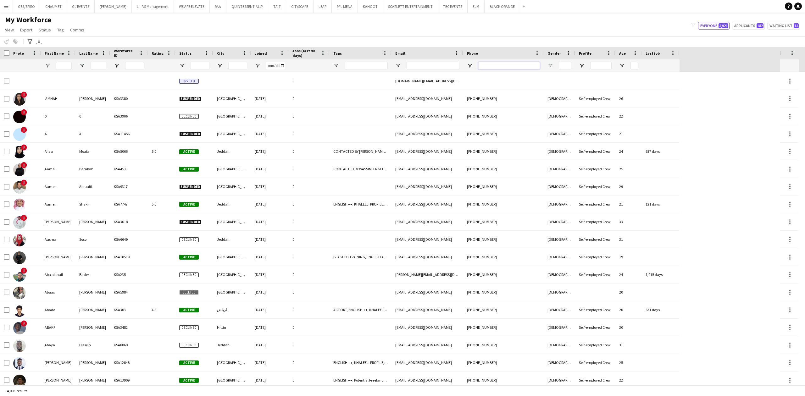
click at [501, 64] on input "Phone Filter Input" at bounding box center [509, 66] width 62 height 8
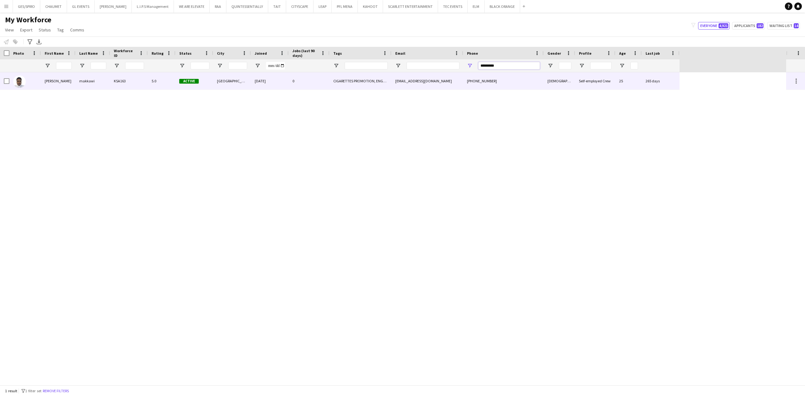
type input "*********"
click at [324, 79] on div "0" at bounding box center [309, 80] width 41 height 17
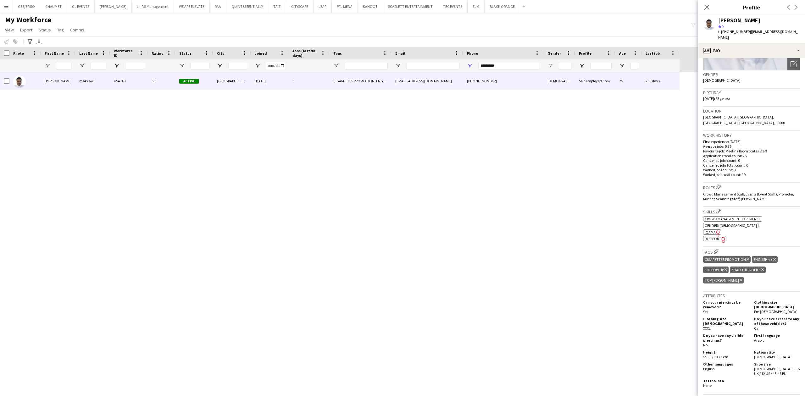
scroll to position [168, 0]
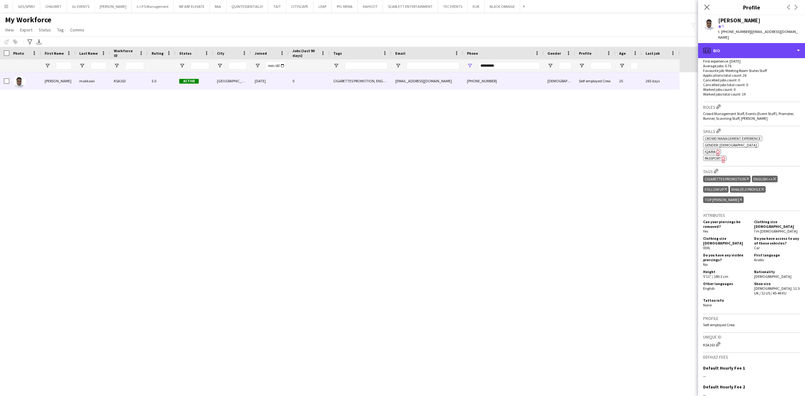
drag, startPoint x: 745, startPoint y: 46, endPoint x: 745, endPoint y: 51, distance: 5.3
click at [745, 45] on div "profile Bio" at bounding box center [751, 50] width 107 height 15
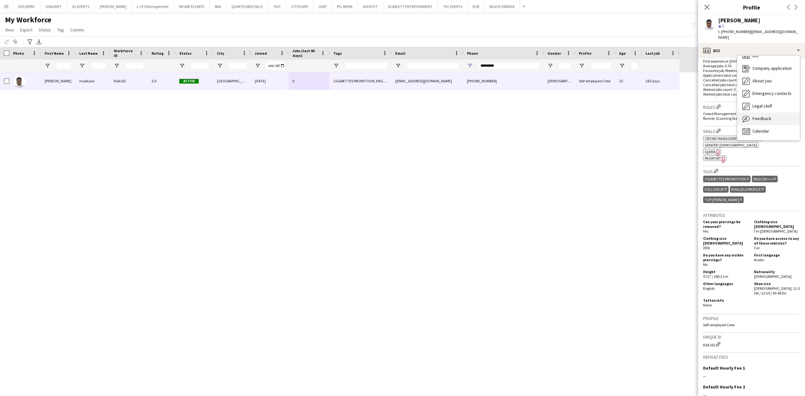
click at [760, 116] on span "Feedback" at bounding box center [762, 119] width 19 height 6
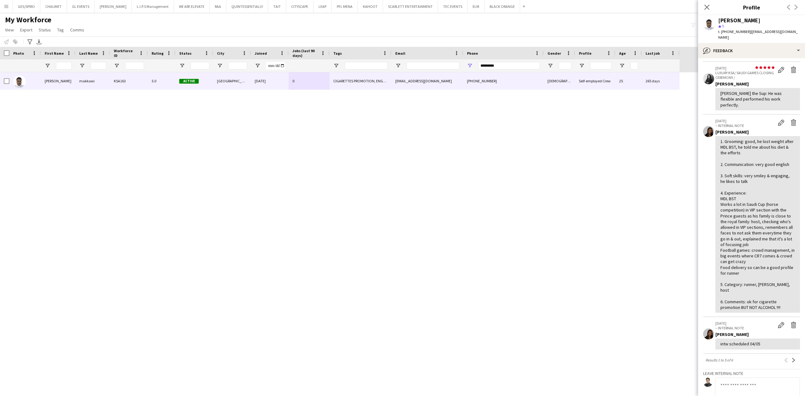
scroll to position [177, 0]
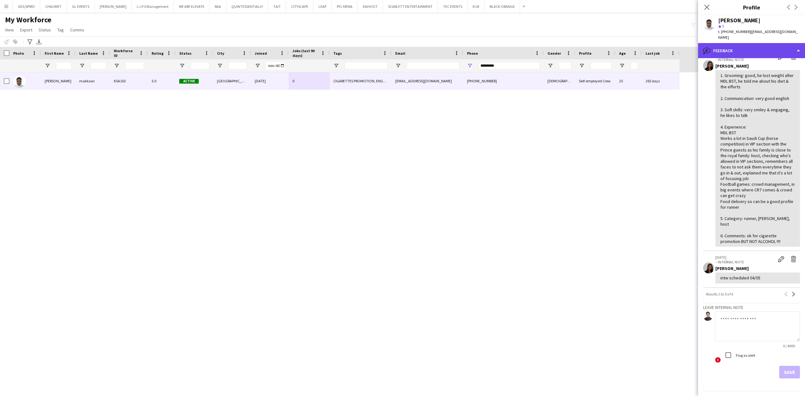
click at [739, 44] on div "bubble-pencil Feedback" at bounding box center [751, 50] width 107 height 15
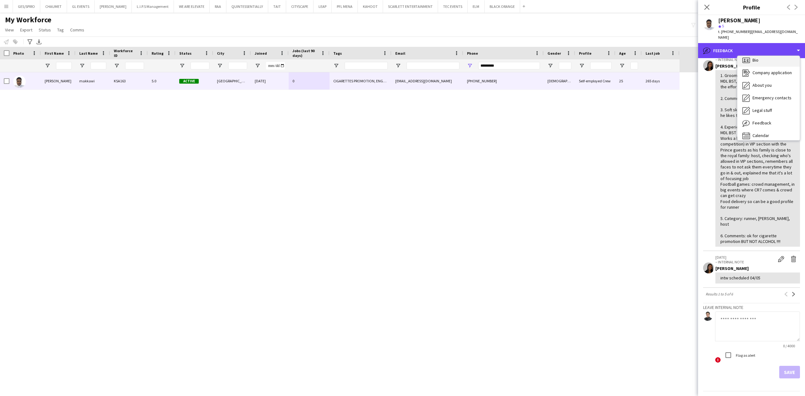
scroll to position [0, 0]
click at [759, 60] on div "Bio Bio" at bounding box center [769, 65] width 62 height 13
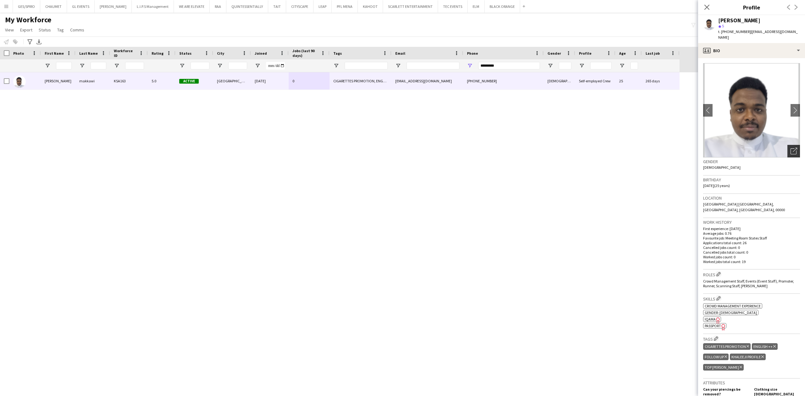
click at [788, 145] on div "Open photos pop-in" at bounding box center [794, 151] width 13 height 13
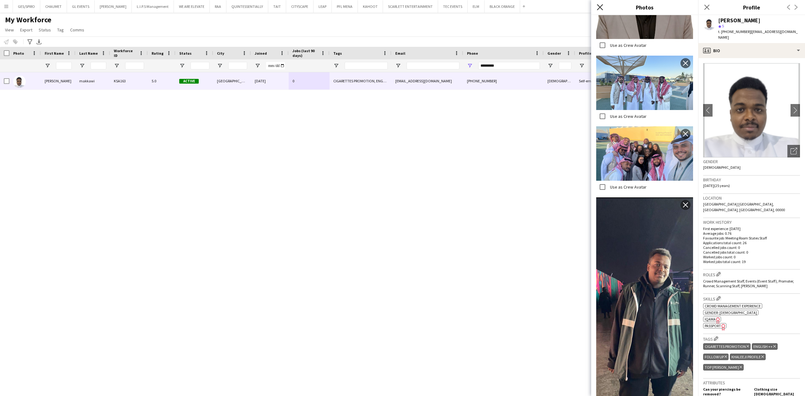
click at [598, 9] on icon at bounding box center [600, 7] width 6 height 6
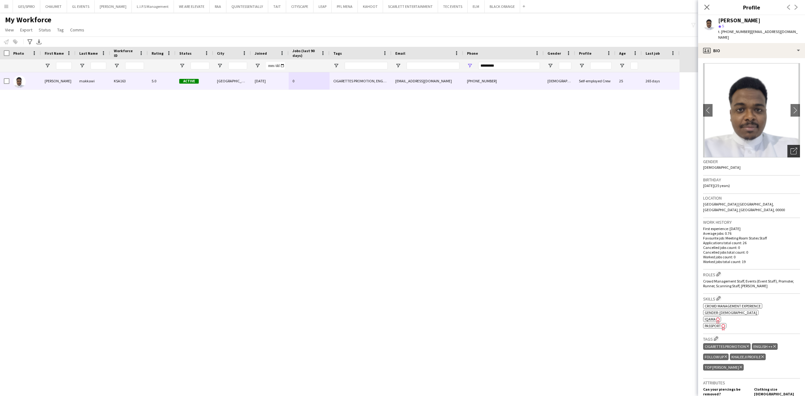
click at [791, 148] on icon "Open photos pop-in" at bounding box center [794, 151] width 7 height 7
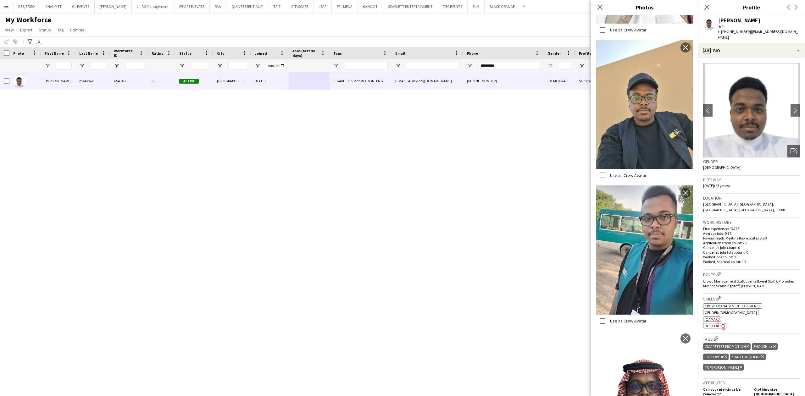
scroll to position [765, 0]
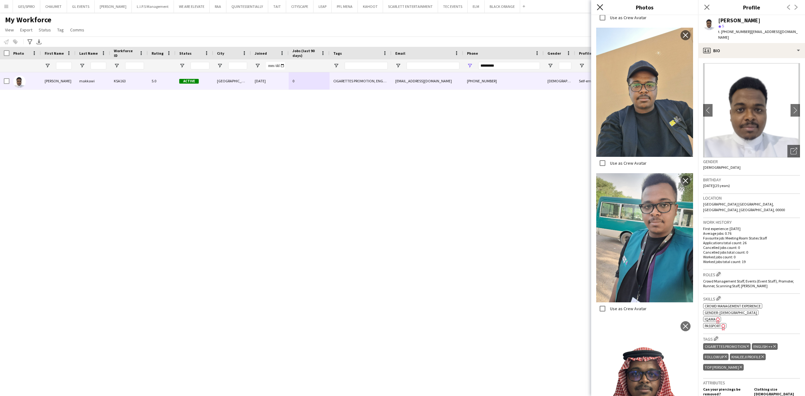
click at [600, 8] on icon at bounding box center [600, 7] width 6 height 6
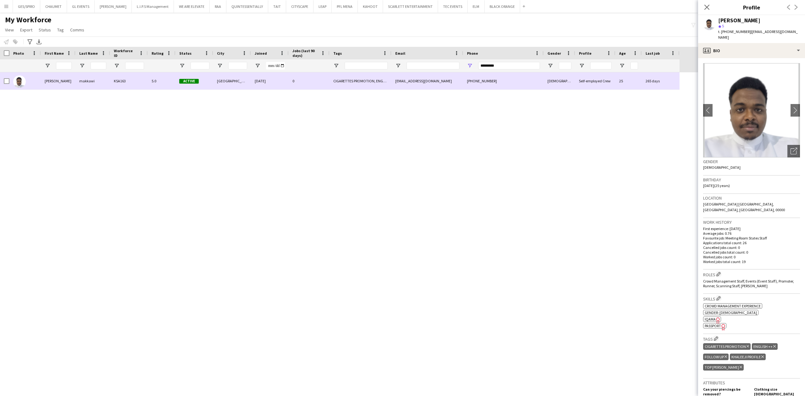
click at [9, 81] on div at bounding box center [24, 80] width 31 height 17
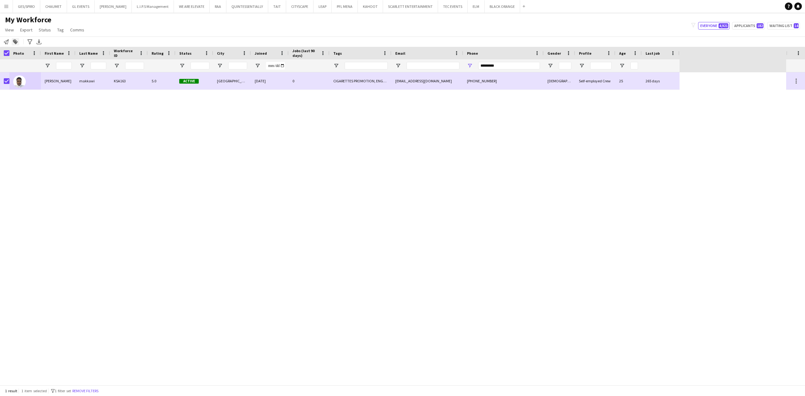
click at [14, 40] on icon at bounding box center [16, 40] width 4 height 3
click at [44, 65] on input "Type to search..." at bounding box center [54, 67] width 48 height 6
type input "***"
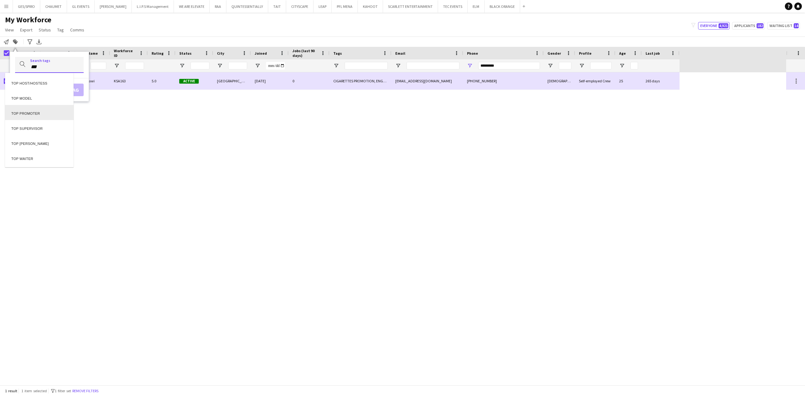
click at [47, 111] on div "TOP PROMOTER" at bounding box center [39, 112] width 69 height 15
click at [67, 96] on button "Add tag" at bounding box center [69, 97] width 29 height 13
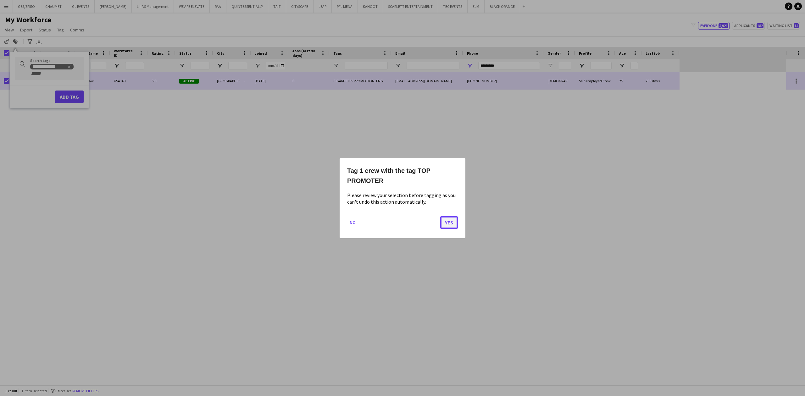
click at [453, 224] on button "Yes" at bounding box center [449, 222] width 18 height 13
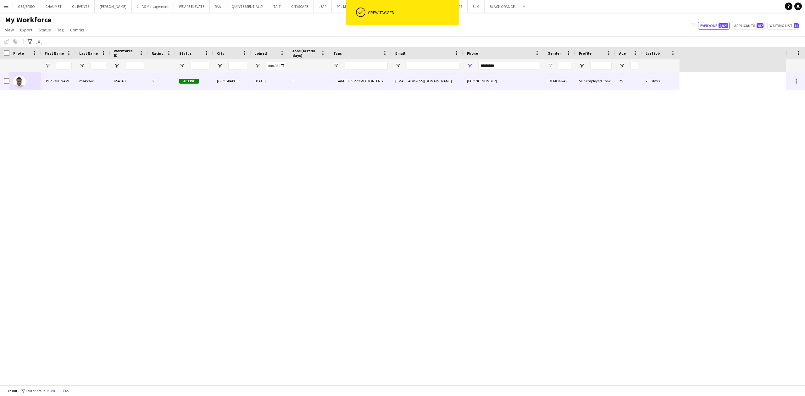
click at [386, 88] on div "CIGARETTES PROMOTION, ENGLISH ++, FOLLOW UP , KHALEEJI PROFILE, TOP PROMOTER, T…" at bounding box center [361, 80] width 62 height 17
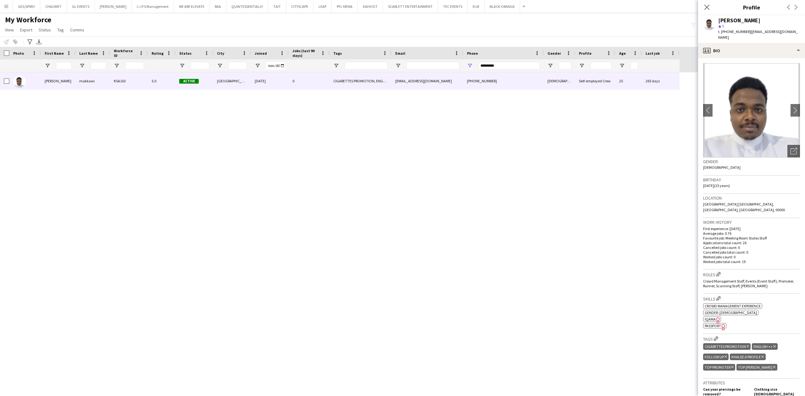
click at [723, 271] on h3 "Roles Edit crew company roles" at bounding box center [751, 274] width 97 height 7
click at [721, 272] on app-icon "Edit crew company roles" at bounding box center [719, 274] width 4 height 4
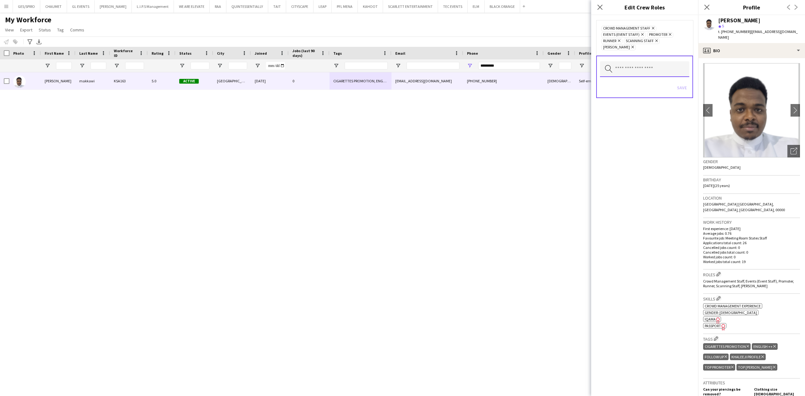
click at [637, 65] on input "text" at bounding box center [644, 69] width 89 height 16
click at [653, 101] on span "Guest Management Staff" at bounding box center [645, 103] width 80 height 6
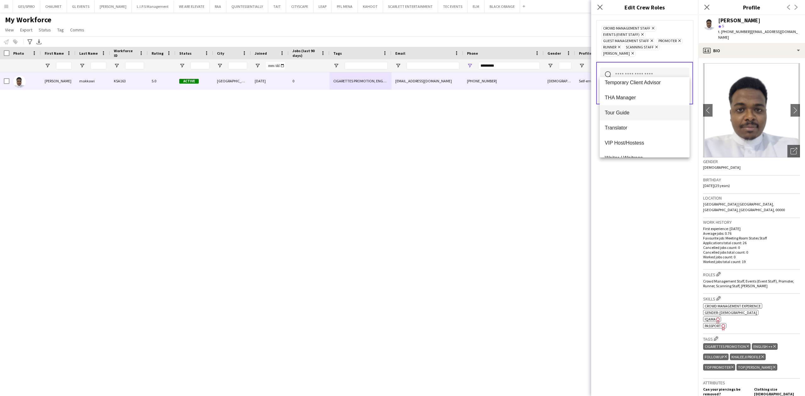
scroll to position [411, 0]
click at [647, 178] on div "Crowd Management Staff Remove Events (Event Staff) Remove Guest Management Staf…" at bounding box center [644, 205] width 107 height 381
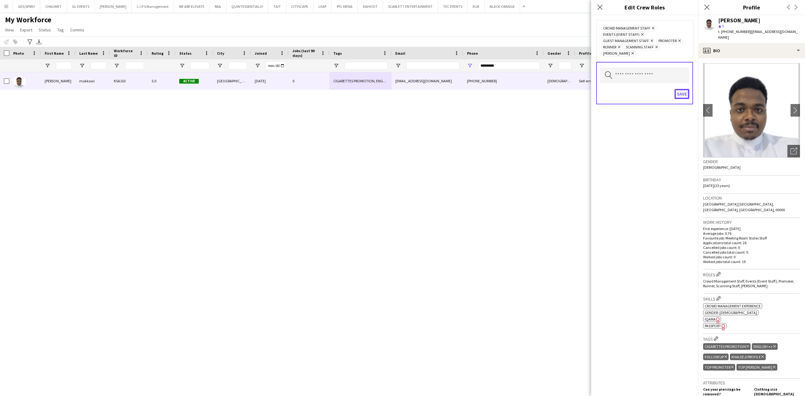
click at [680, 89] on button "Save" at bounding box center [682, 94] width 15 height 10
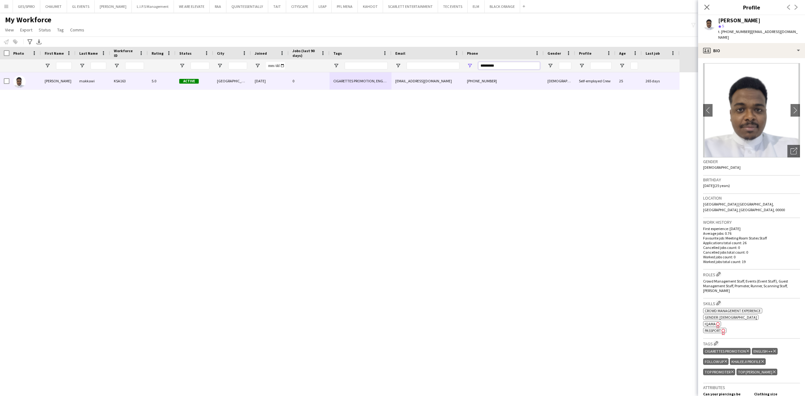
drag, startPoint x: 496, startPoint y: 64, endPoint x: 437, endPoint y: 66, distance: 59.5
click at [439, 65] on div at bounding box center [340, 65] width 680 height 13
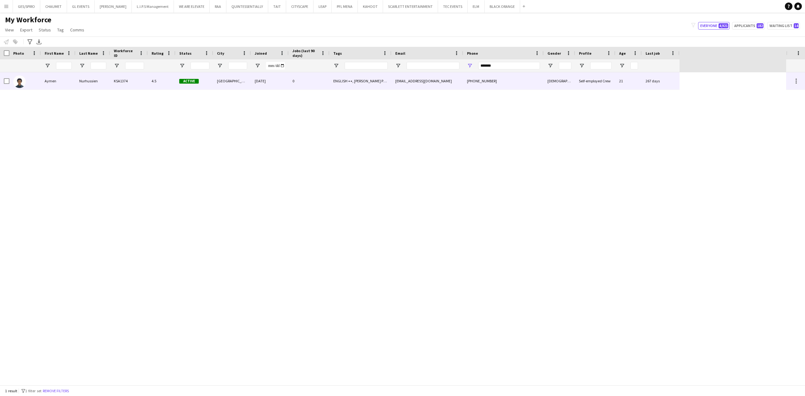
drag, startPoint x: 382, startPoint y: 84, endPoint x: 379, endPoint y: 79, distance: 5.1
click at [382, 83] on div "ENGLISH ++, KHALEEJI PROFILE, TOP USHER" at bounding box center [361, 80] width 62 height 17
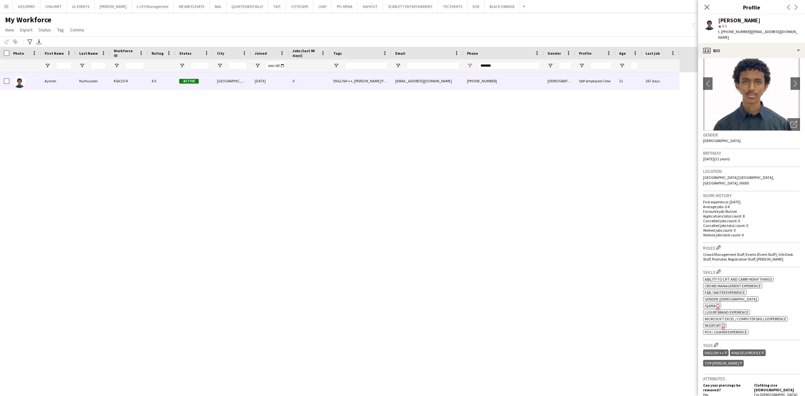
scroll to position [0, 0]
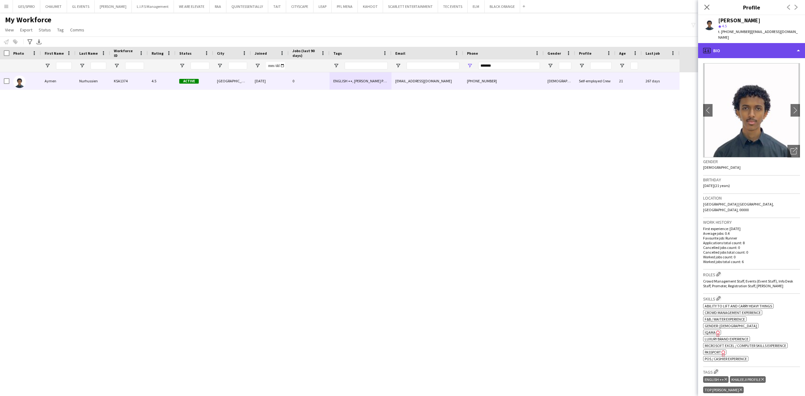
click at [760, 43] on div "profile Bio" at bounding box center [751, 50] width 107 height 15
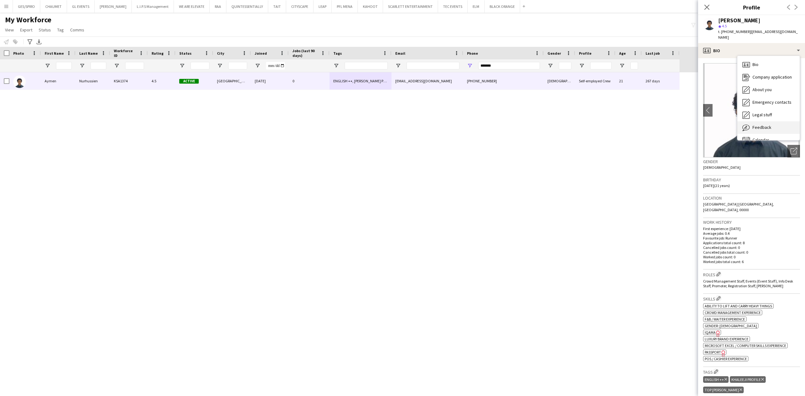
click at [771, 121] on div "Feedback Feedback" at bounding box center [769, 127] width 62 height 13
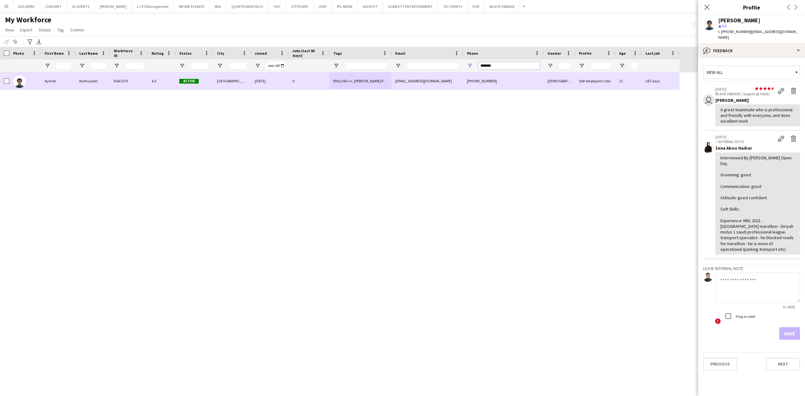
drag, startPoint x: 508, startPoint y: 66, endPoint x: 362, endPoint y: 78, distance: 146.5
click at [364, 77] on div "Workforce Details Photo First Name" at bounding box center [402, 216] width 805 height 338
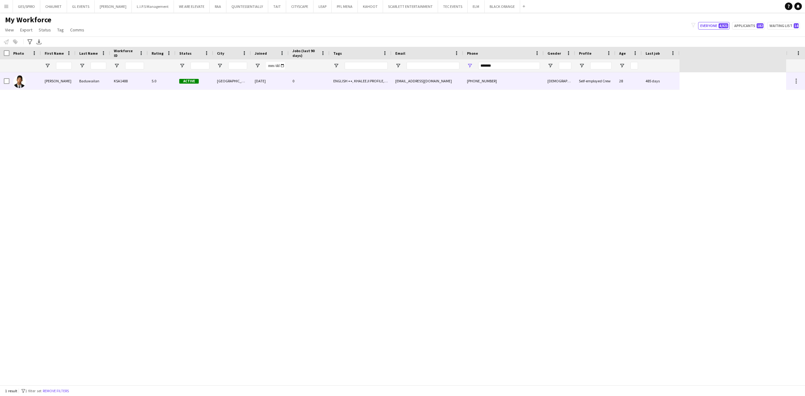
click at [225, 86] on div "Riyadh" at bounding box center [232, 80] width 38 height 17
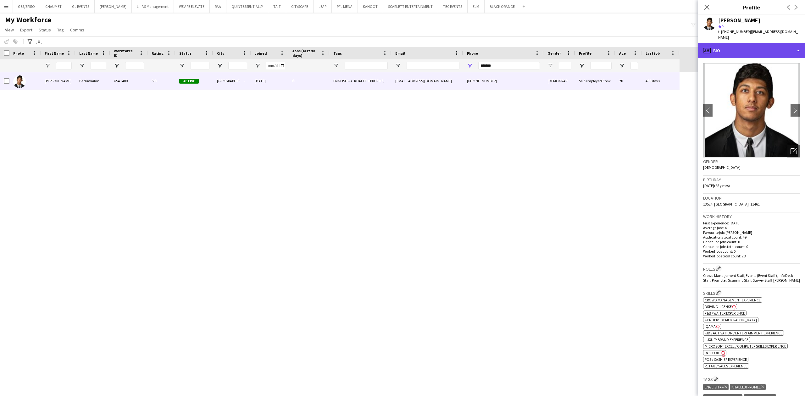
click at [766, 45] on div "profile Bio" at bounding box center [751, 50] width 107 height 15
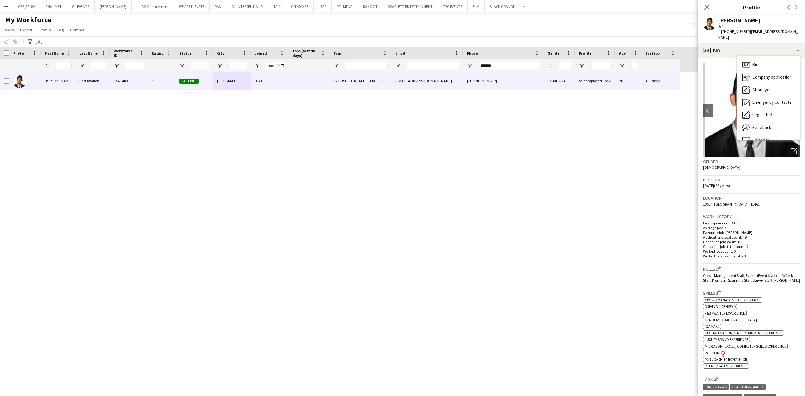
click at [791, 148] on icon "Open photos pop-in" at bounding box center [794, 151] width 7 height 7
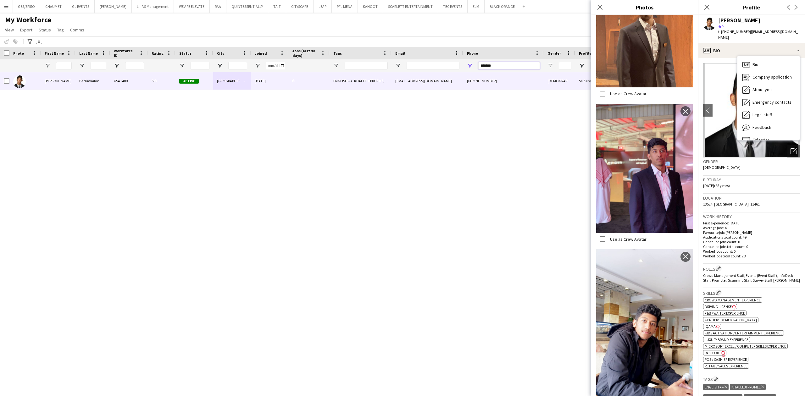
drag, startPoint x: 512, startPoint y: 65, endPoint x: 423, endPoint y: 67, distance: 89.0
click at [423, 67] on div at bounding box center [340, 65] width 680 height 13
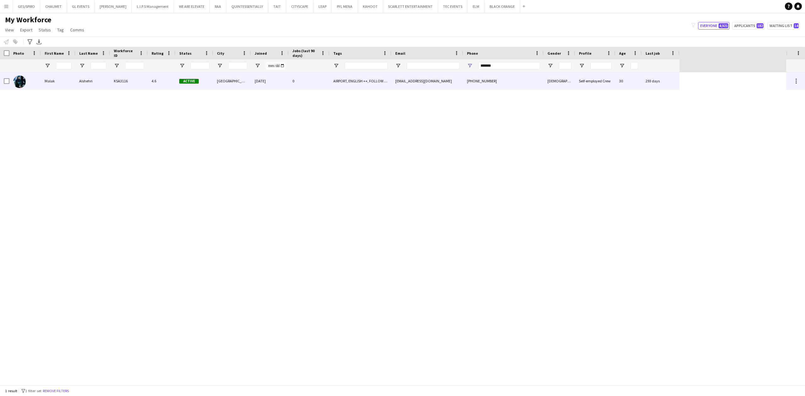
click at [241, 86] on div "Riyadh" at bounding box center [232, 80] width 38 height 17
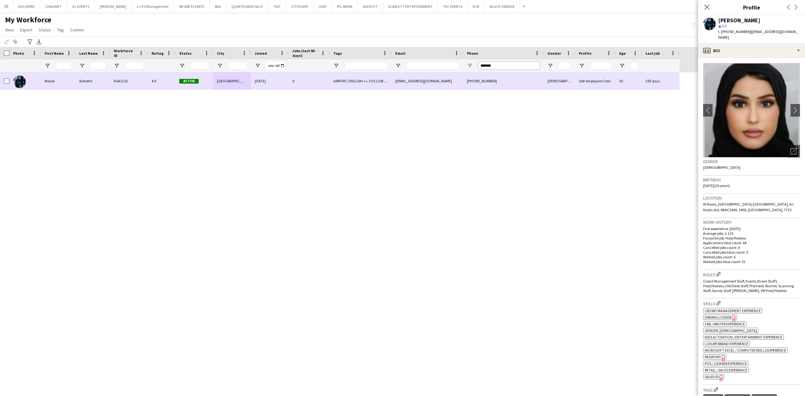
drag, startPoint x: 497, startPoint y: 67, endPoint x: 396, endPoint y: 74, distance: 100.9
click at [400, 74] on div "Workforce Details Photo First Name" at bounding box center [402, 216] width 805 height 338
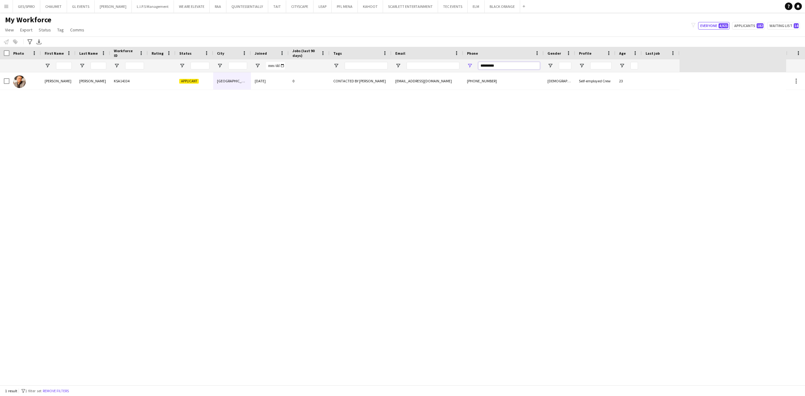
type input "*********"
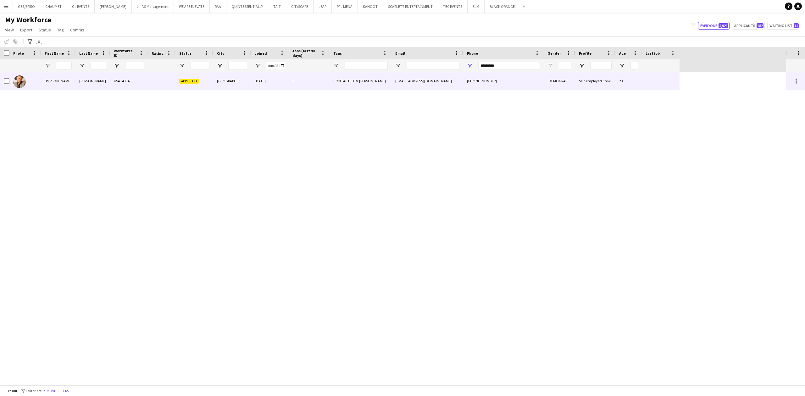
click at [279, 76] on div "02-09-2025" at bounding box center [270, 80] width 38 height 17
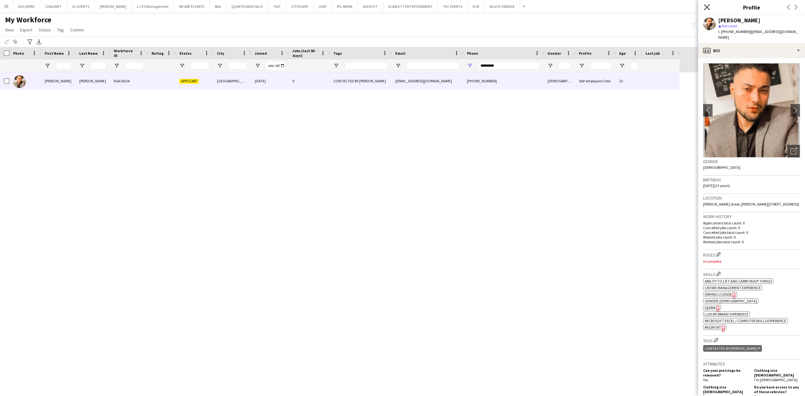
click at [706, 5] on icon "Close pop-in" at bounding box center [707, 7] width 6 height 6
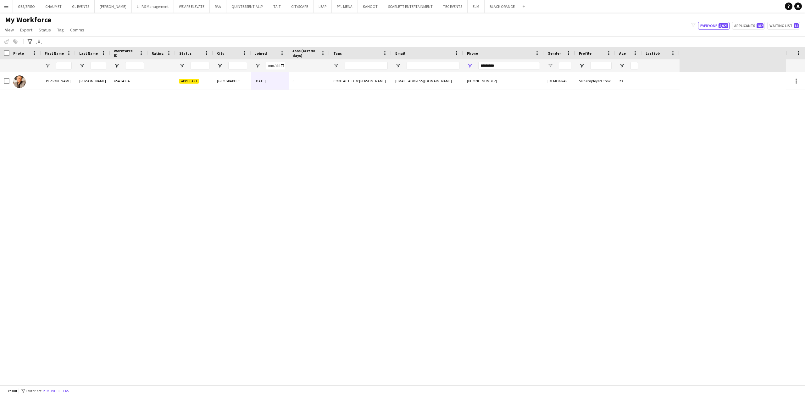
drag, startPoint x: 318, startPoint y: 198, endPoint x: 344, endPoint y: 188, distance: 27.3
click at [226, 225] on div "Salman Yahya KSA14334 Applicant Riyadh 02-09-2025 0 CONTACTED BY KENAN salmanma…" at bounding box center [393, 228] width 786 height 313
click at [70, 382] on div "1 result filter-1 1 filter set Remove filters" at bounding box center [402, 391] width 805 height 11
click at [70, 382] on button "Remove filters" at bounding box center [56, 391] width 29 height 7
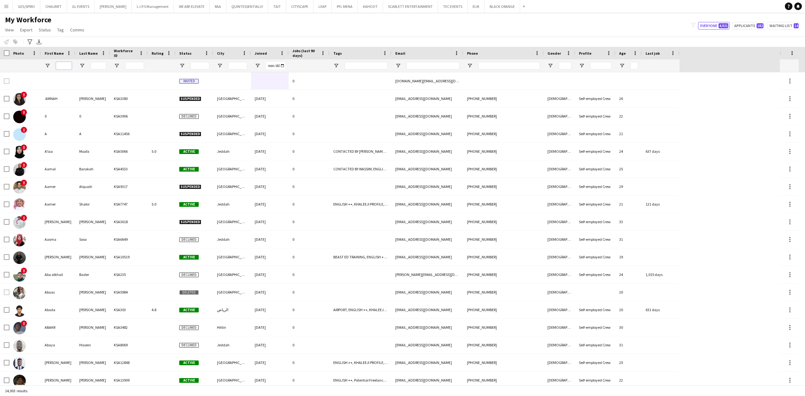
click at [66, 67] on input "First Name Filter Input" at bounding box center [64, 66] width 16 height 8
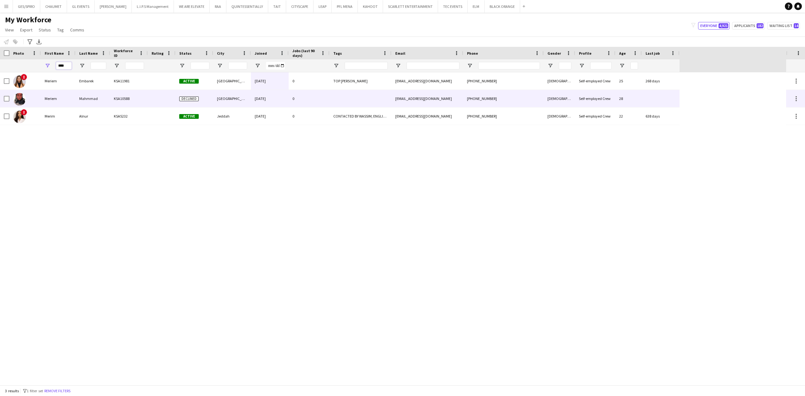
type input "****"
click at [144, 89] on div "KSA11981" at bounding box center [129, 80] width 38 height 17
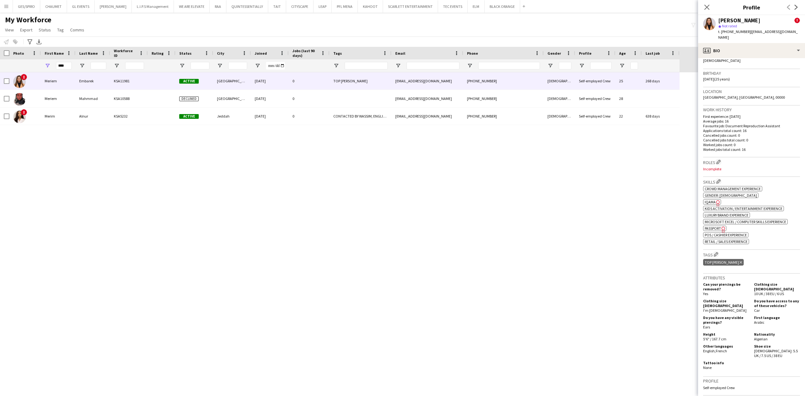
scroll to position [168, 0]
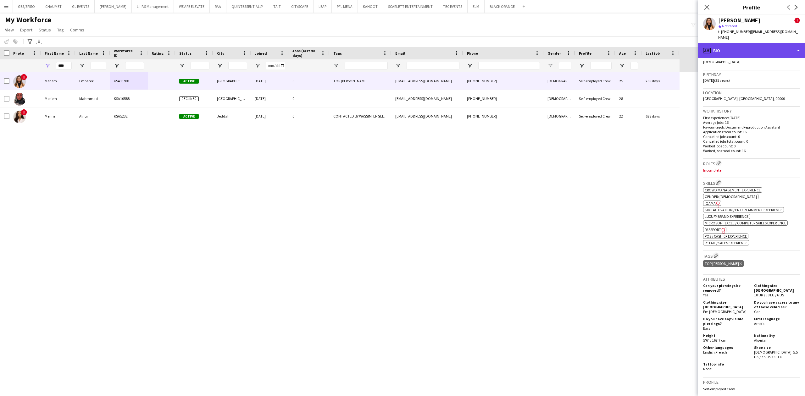
click at [749, 45] on div "profile Bio" at bounding box center [751, 50] width 107 height 15
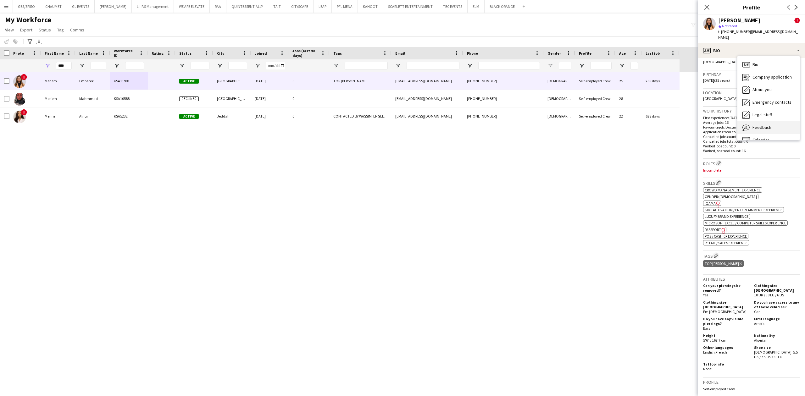
click at [773, 121] on div "Feedback Feedback" at bounding box center [769, 127] width 62 height 13
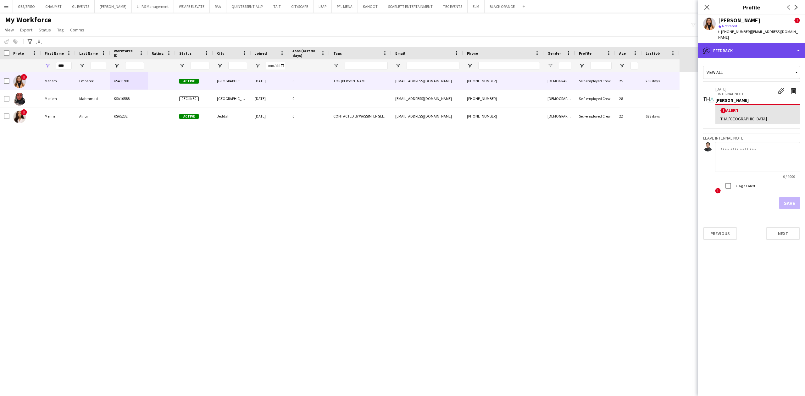
click at [741, 43] on div "bubble-pencil Feedback" at bounding box center [751, 50] width 107 height 15
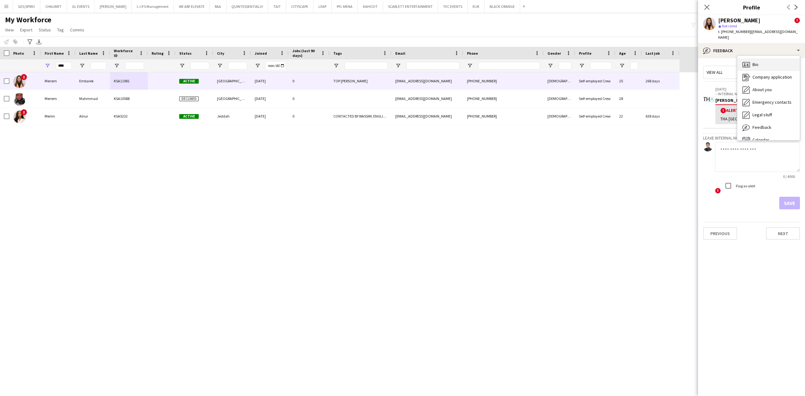
click at [767, 59] on div "Bio Bio" at bounding box center [769, 65] width 62 height 13
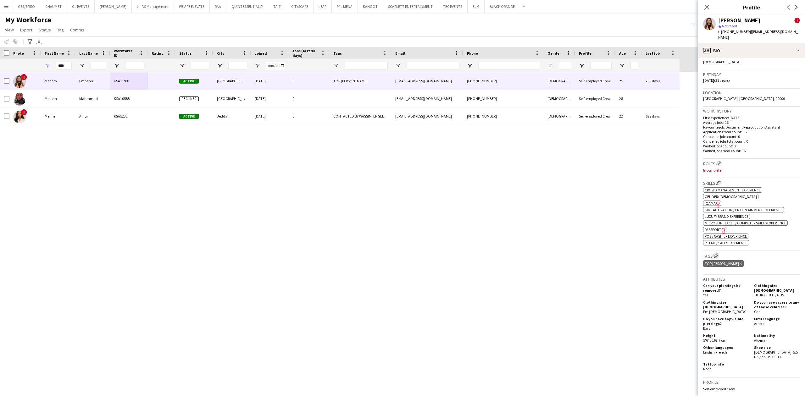
click at [715, 254] on app-icon "Edit crew company tags" at bounding box center [716, 256] width 4 height 4
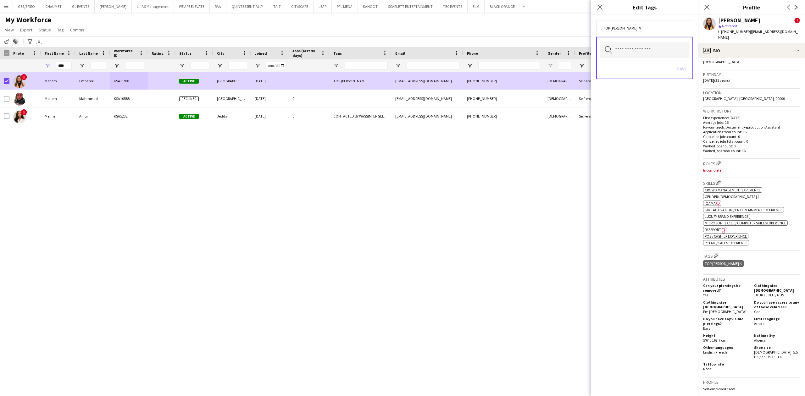
click at [16, 43] on icon at bounding box center [15, 42] width 4 height 4
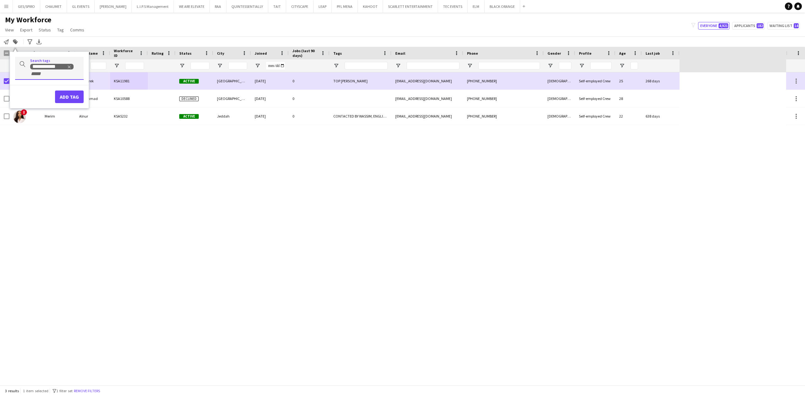
click at [55, 77] on div "**********" at bounding box center [49, 68] width 69 height 23
type input "***"
click at [56, 89] on div "TOP HOST/HOSTESS" at bounding box center [39, 89] width 69 height 15
type input "***"
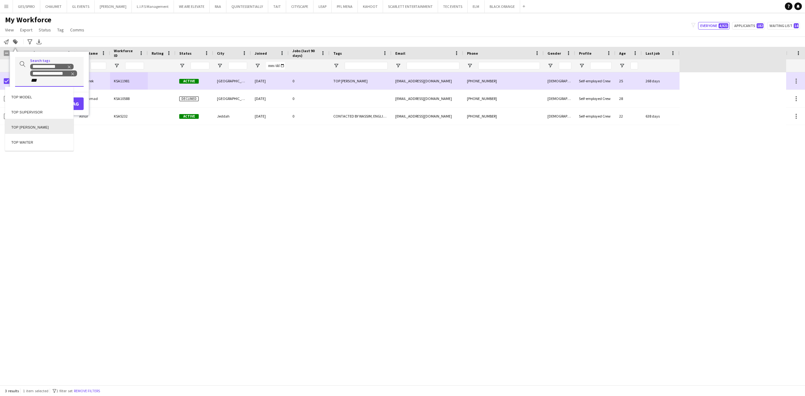
click at [42, 128] on div "TOP USHER" at bounding box center [39, 126] width 69 height 15
type input "****"
click at [46, 104] on div "ENGLISH ++" at bounding box center [39, 102] width 69 height 15
click at [66, 97] on div "**********" at bounding box center [54, 80] width 48 height 34
click at [63, 92] on div at bounding box center [402, 198] width 805 height 396
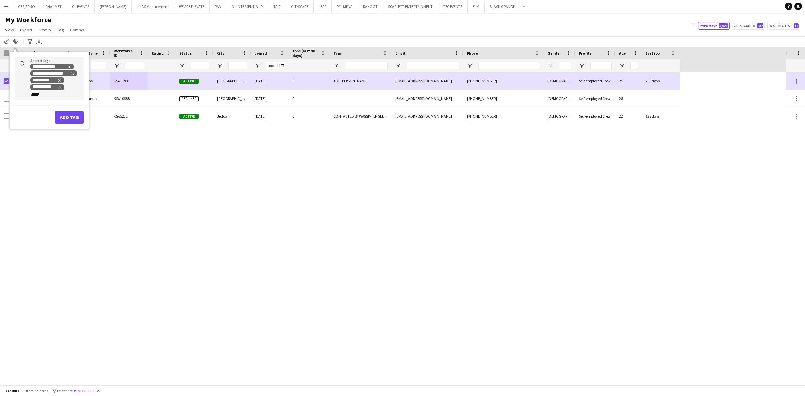
click at [64, 96] on div "**********" at bounding box center [54, 80] width 48 height 34
type input "*"
type input "*******"
click at [45, 107] on div "WESTERN PROFILE" at bounding box center [39, 109] width 69 height 15
click at [72, 122] on button "Add tag" at bounding box center [69, 124] width 29 height 13
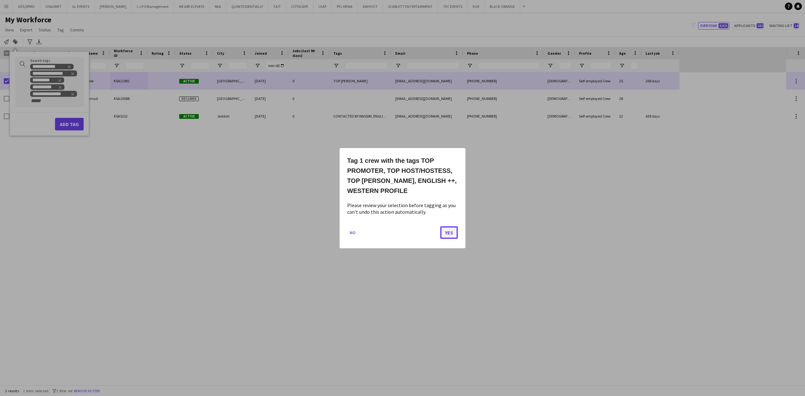
click at [451, 233] on button "Yes" at bounding box center [449, 232] width 18 height 13
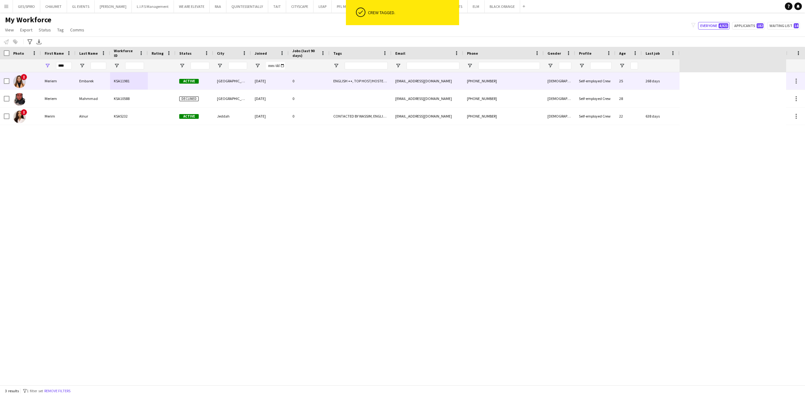
click at [285, 84] on div "12-11-2024" at bounding box center [270, 80] width 38 height 17
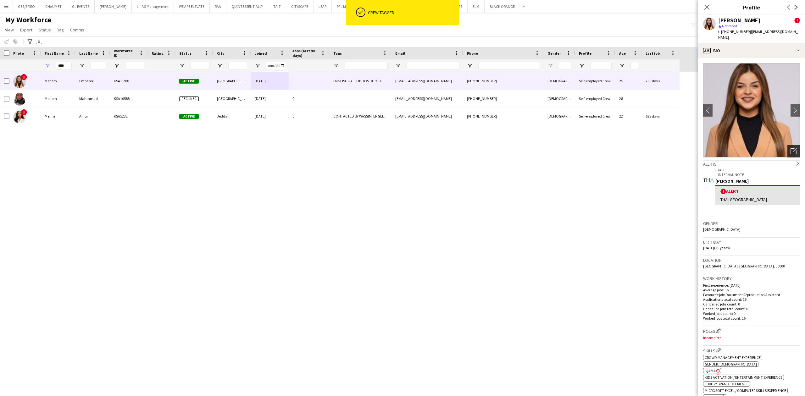
click at [791, 148] on icon "Open photos pop-in" at bounding box center [794, 151] width 7 height 7
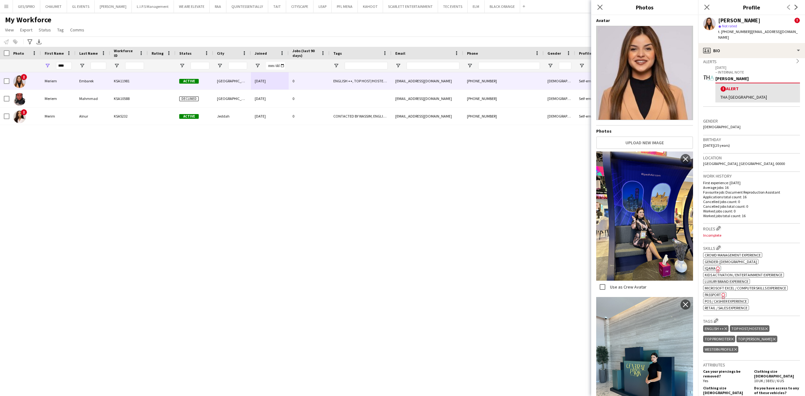
scroll to position [126, 0]
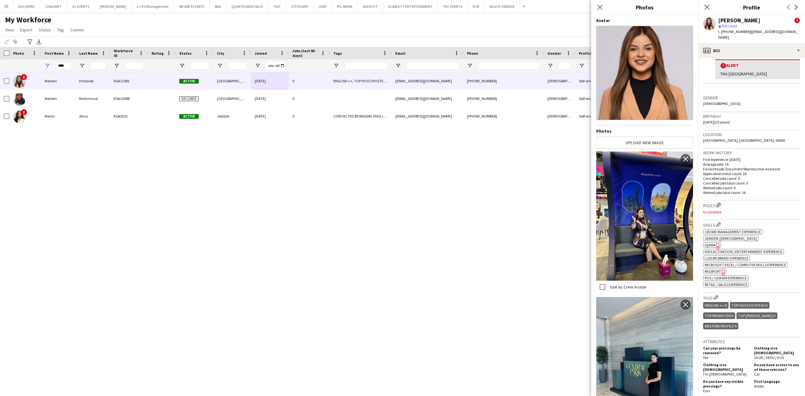
click at [721, 203] on app-icon "Edit crew company roles" at bounding box center [719, 205] width 4 height 4
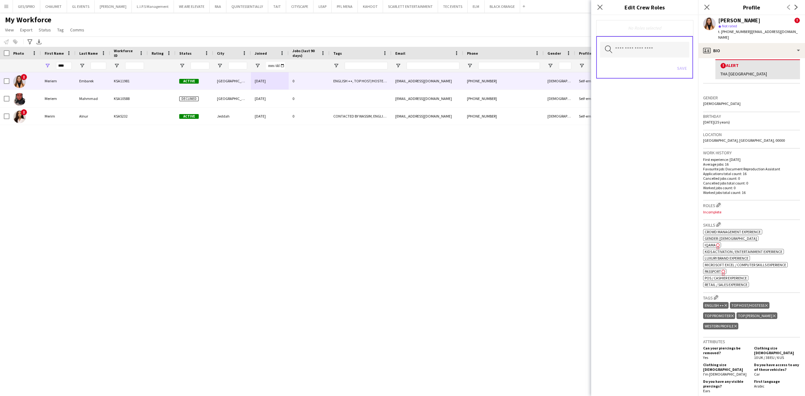
click at [712, 243] on span "IQAMA" at bounding box center [710, 245] width 11 height 5
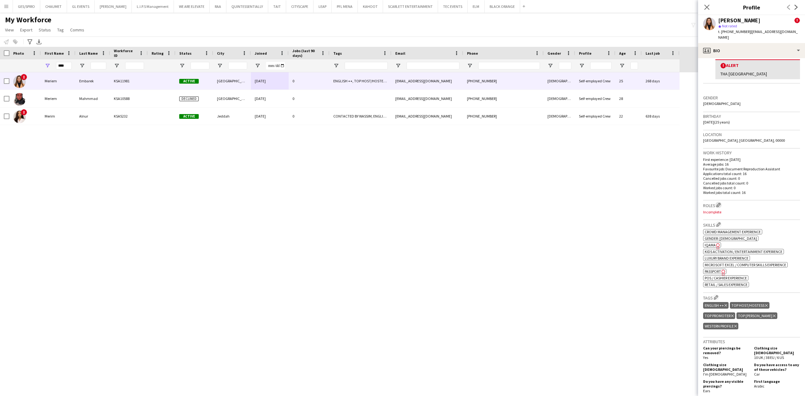
click at [720, 203] on app-icon "Edit crew company roles" at bounding box center [719, 205] width 4 height 4
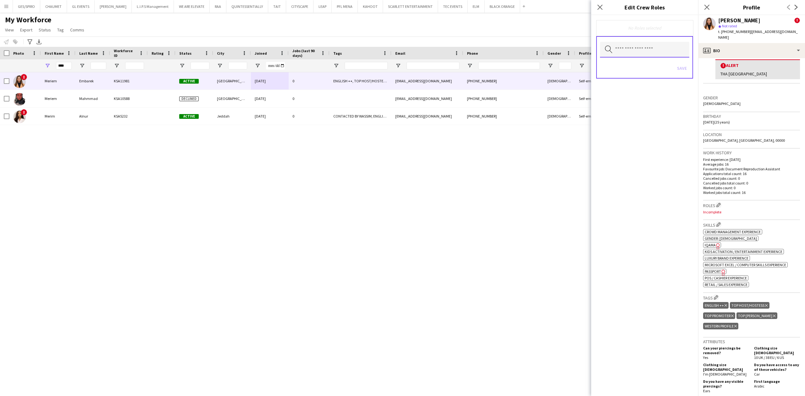
click at [657, 47] on input "text" at bounding box center [644, 50] width 89 height 16
click at [647, 115] on span "Brand Ambassador" at bounding box center [645, 112] width 80 height 6
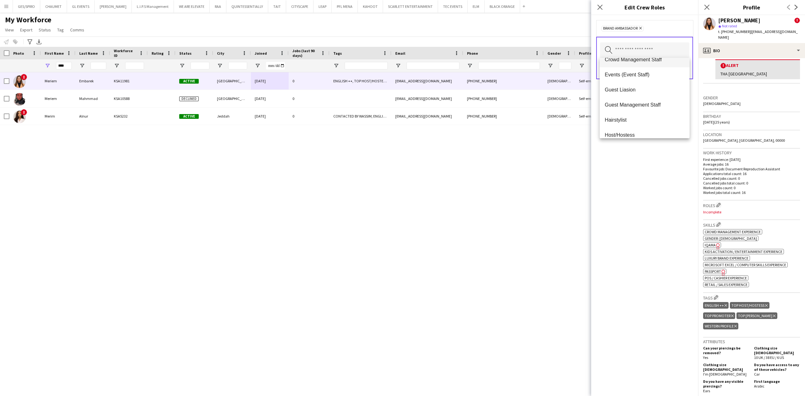
click at [652, 61] on span "Crowd Management Staff" at bounding box center [645, 60] width 80 height 6
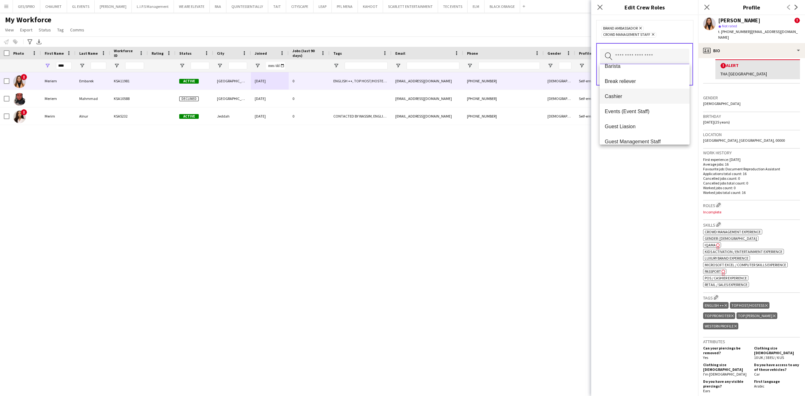
scroll to position [42, 0]
click at [652, 111] on mat-option "Events (Event Staff)" at bounding box center [645, 107] width 90 height 15
click at [658, 85] on span "Guest Management Staff" at bounding box center [645, 88] width 80 height 6
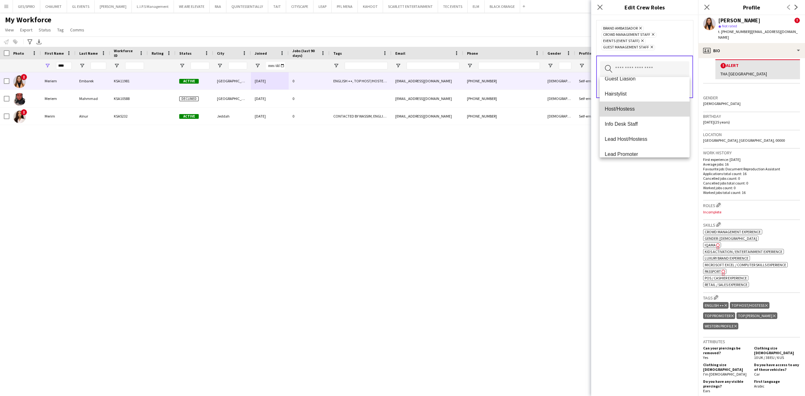
click at [653, 106] on span "Host/Hostess" at bounding box center [645, 109] width 80 height 6
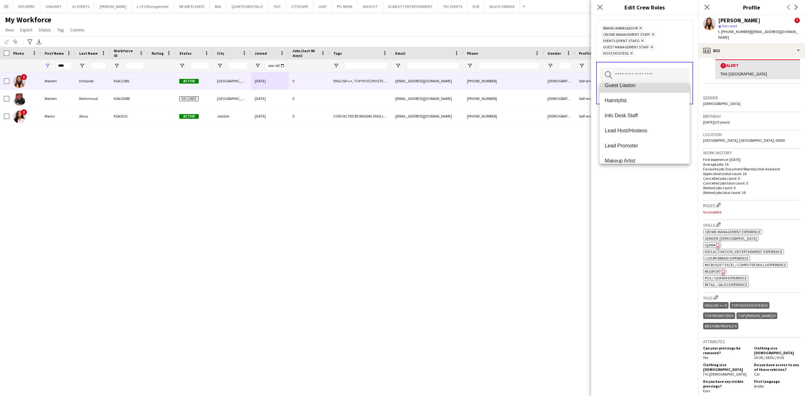
click at [661, 90] on mat-option "Guest Liasion" at bounding box center [645, 85] width 90 height 15
click at [663, 137] on span "Welcome Desk" at bounding box center [645, 139] width 80 height 6
click at [661, 122] on span "VIP Host/Hostess" at bounding box center [645, 124] width 80 height 6
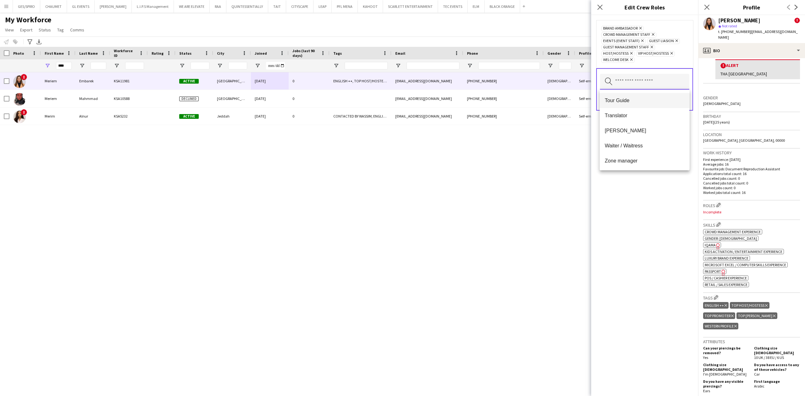
scroll to position [438, 0]
click at [653, 132] on span "Usher" at bounding box center [645, 130] width 80 height 6
click at [651, 123] on span "Survey Staff" at bounding box center [645, 123] width 80 height 6
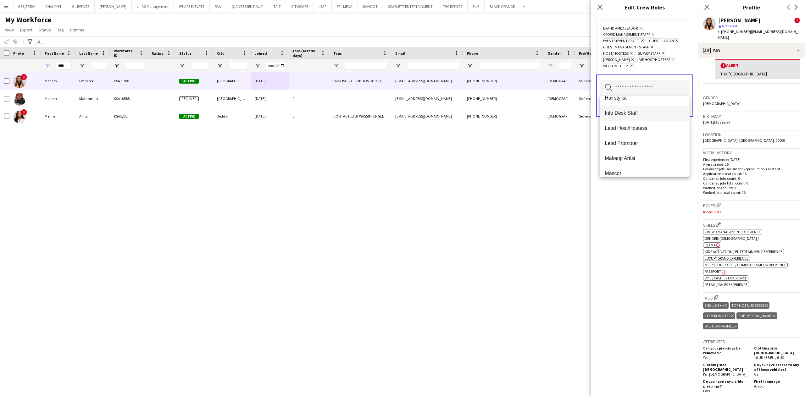
click at [632, 114] on span "Info Desk Staff" at bounding box center [645, 113] width 80 height 6
click at [637, 137] on span "Promoter" at bounding box center [645, 135] width 80 height 6
click at [630, 150] on span "Registration Area Staff" at bounding box center [645, 150] width 80 height 6
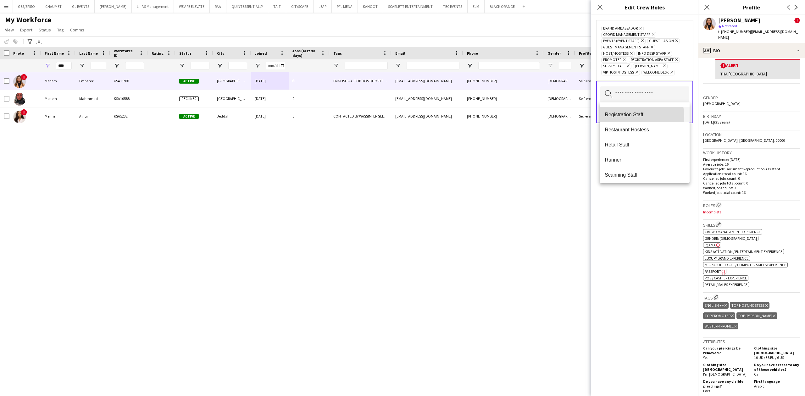
click at [637, 116] on span "Registration Staff" at bounding box center [645, 115] width 80 height 6
click at [621, 154] on span "Runner" at bounding box center [645, 151] width 80 height 6
click at [639, 155] on span "Scanning Staff" at bounding box center [645, 154] width 80 height 6
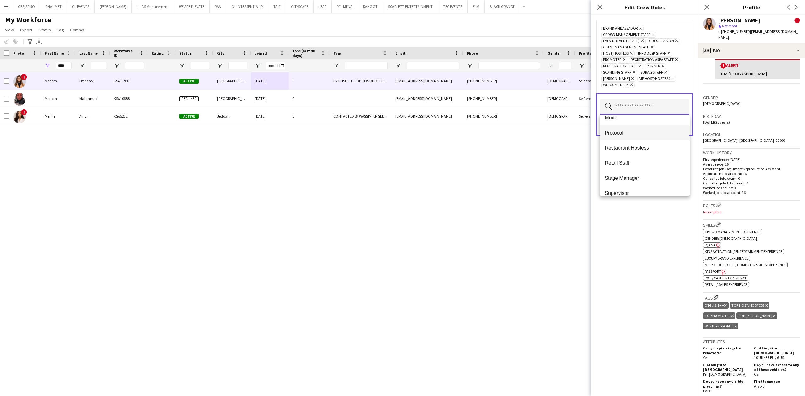
scroll to position [191, 0]
click at [653, 160] on span "Retail Staff" at bounding box center [645, 161] width 80 height 6
drag, startPoint x: 696, startPoint y: 216, endPoint x: 695, endPoint y: 208, distance: 7.6
click at [696, 215] on div "Brand Ambassador Remove Crowd Management Staff Remove Events (Event Staff) Remo…" at bounding box center [644, 205] width 107 height 381
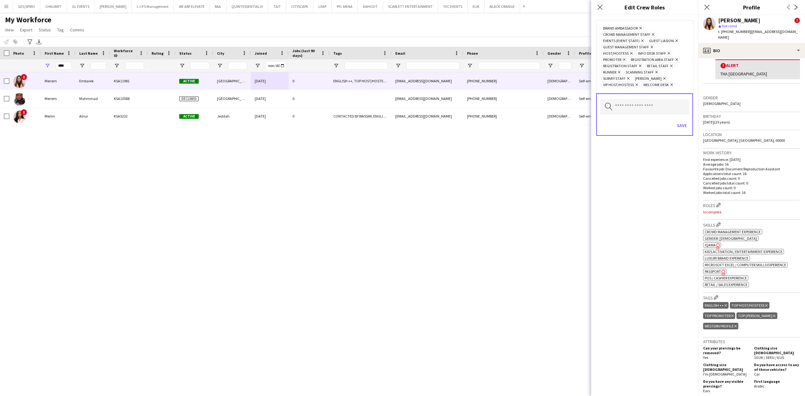
click at [629, 79] on icon at bounding box center [628, 78] width 3 height 3
click at [686, 121] on button "Save" at bounding box center [682, 125] width 15 height 10
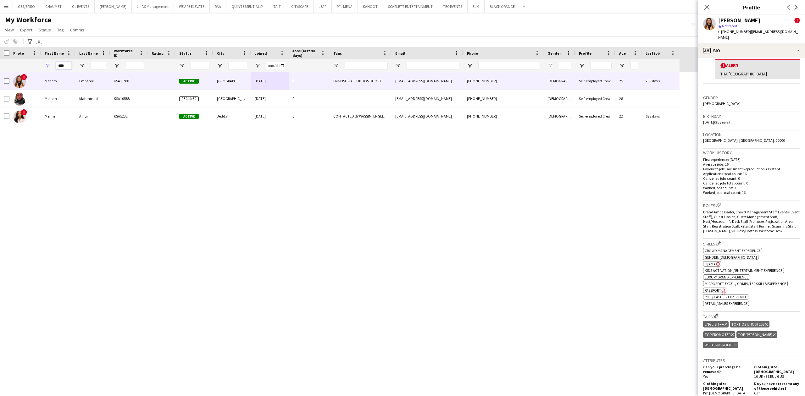
drag, startPoint x: 68, startPoint y: 64, endPoint x: -3, endPoint y: 73, distance: 71.7
click at [0, 73] on html "Menu Boards Boards Boards All jobs Status Workforce Workforce My Workforce Recr…" at bounding box center [402, 198] width 805 height 396
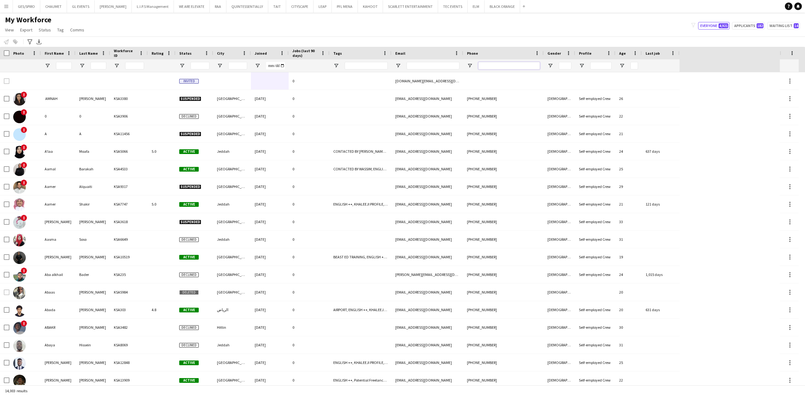
click at [506, 65] on input "Phone Filter Input" at bounding box center [509, 66] width 62 height 8
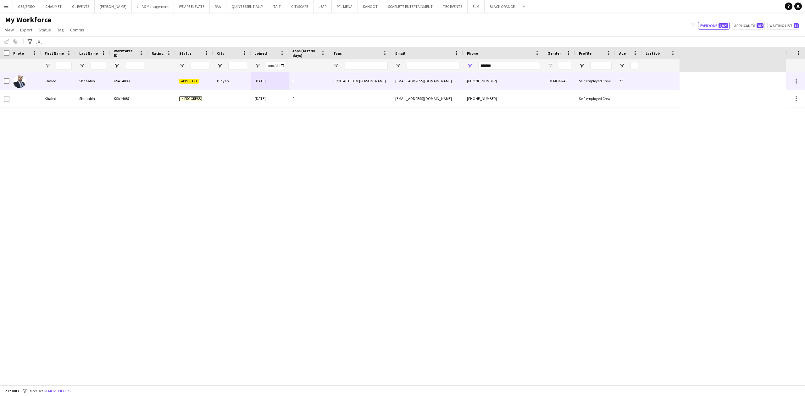
click at [279, 82] on div "26-08-2025" at bounding box center [270, 80] width 38 height 17
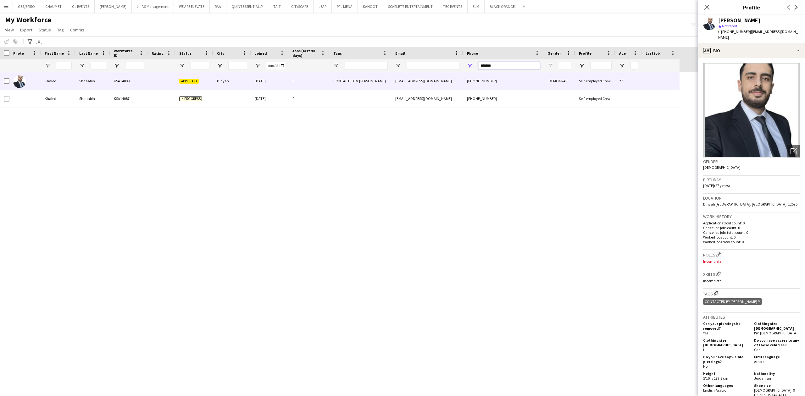
drag, startPoint x: 418, startPoint y: 65, endPoint x: 396, endPoint y: 70, distance: 21.9
click at [396, 70] on div at bounding box center [340, 65] width 680 height 13
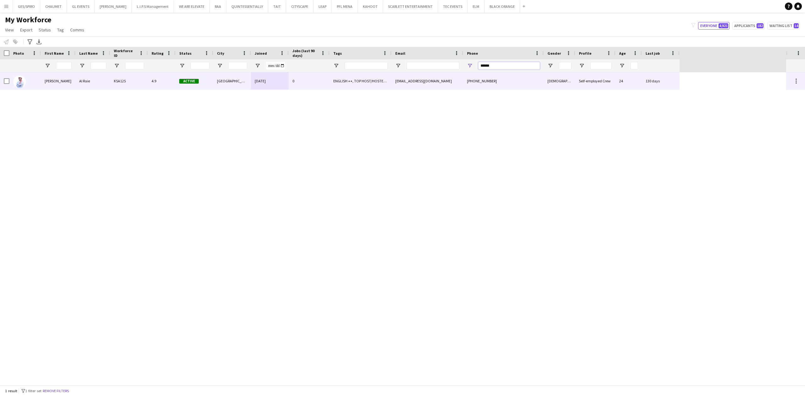
type input "******"
click at [226, 80] on div "Riyadh" at bounding box center [232, 80] width 38 height 17
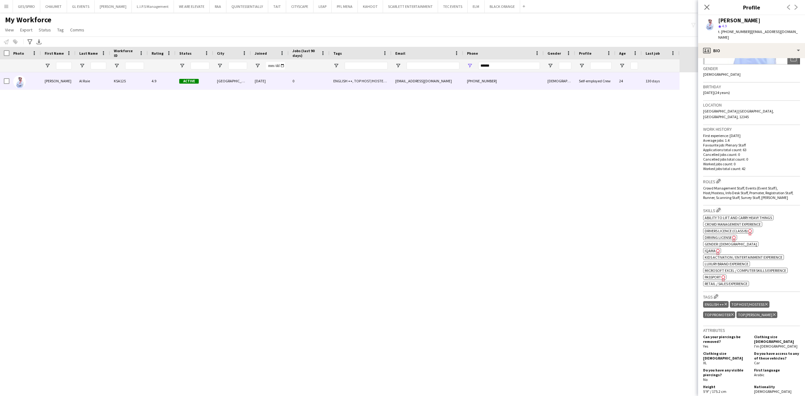
scroll to position [126, 0]
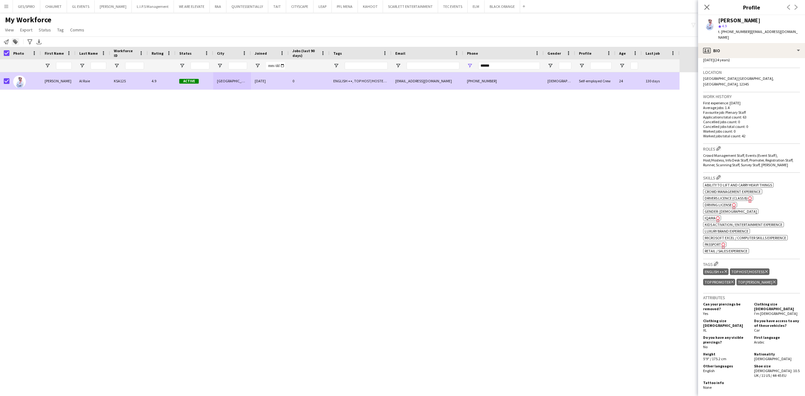
click at [15, 41] on icon at bounding box center [15, 42] width 4 height 4
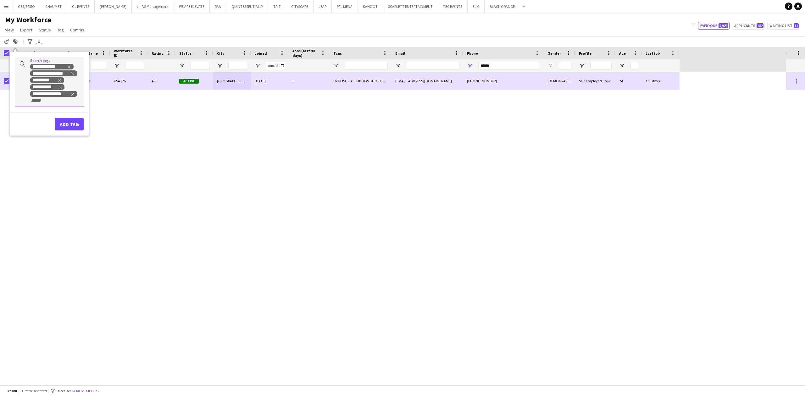
click at [62, 105] on div "**********" at bounding box center [49, 82] width 69 height 50
click at [72, 93] on icon "Remove tag" at bounding box center [72, 94] width 4 height 4
type input "****"
click at [42, 108] on div "KHALEEJI PROFILE" at bounding box center [39, 109] width 69 height 15
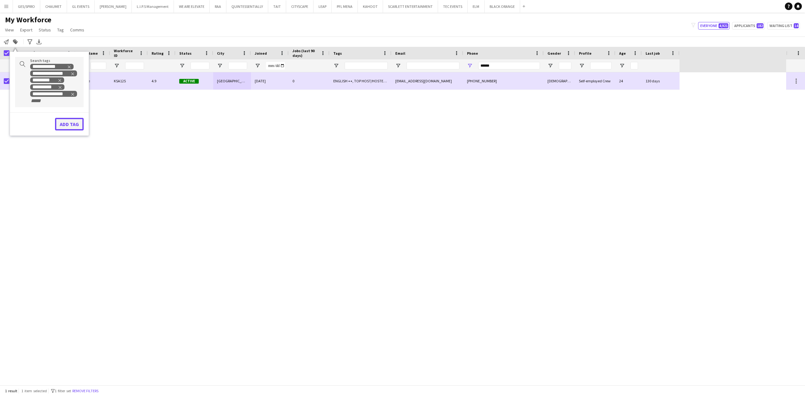
click at [70, 122] on button "Add tag" at bounding box center [69, 124] width 29 height 13
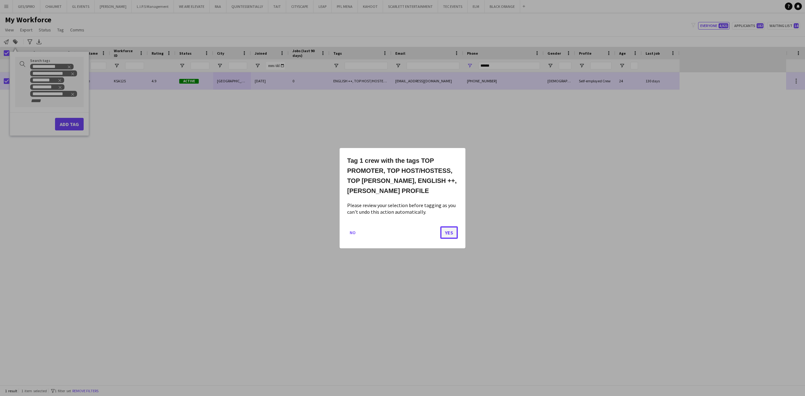
click at [448, 234] on button "Yes" at bounding box center [449, 232] width 18 height 13
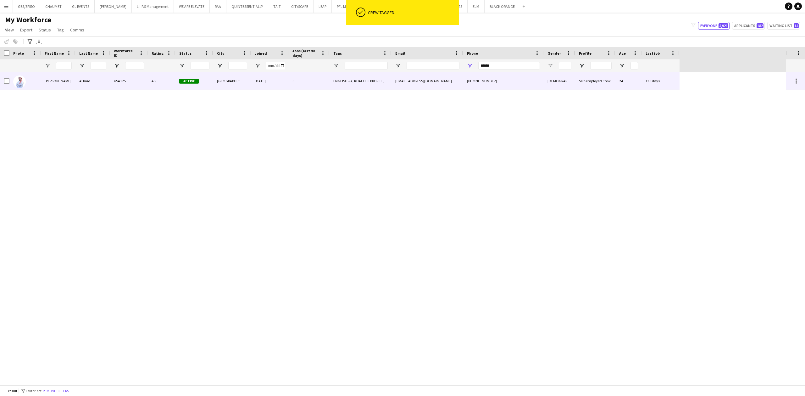
click at [440, 83] on div "bassamalra3e@gmail.com" at bounding box center [428, 80] width 72 height 17
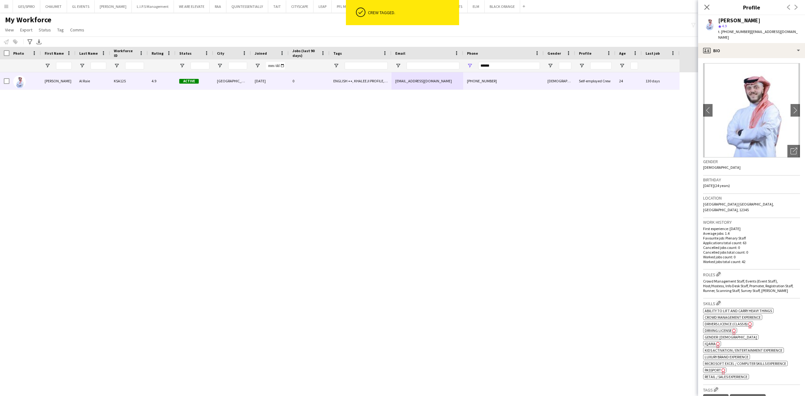
click at [716, 271] on h3 "Roles Edit crew company roles" at bounding box center [751, 274] width 97 height 7
click at [718, 272] on app-icon "Edit crew company roles" at bounding box center [719, 274] width 4 height 4
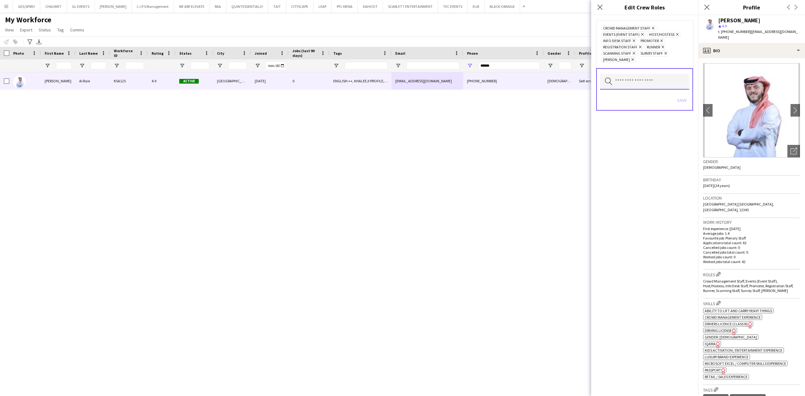
click at [652, 81] on input "text" at bounding box center [644, 82] width 89 height 16
click at [654, 118] on mat-option "Guest Management Staff" at bounding box center [645, 122] width 90 height 15
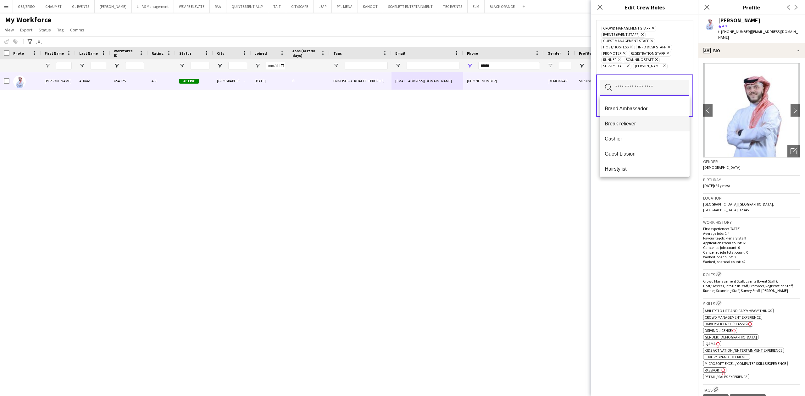
scroll to position [42, 0]
click at [649, 153] on span "Guest Liasion" at bounding box center [645, 155] width 80 height 6
click at [661, 123] on span "Registration Area Staff" at bounding box center [645, 123] width 80 height 6
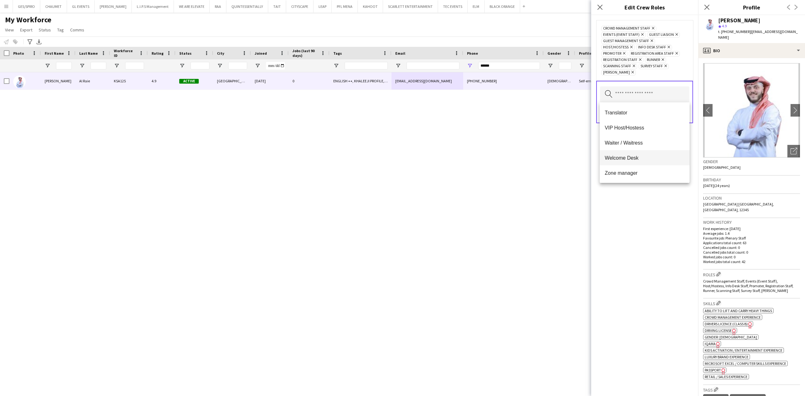
click at [649, 153] on mat-option "Welcome Desk" at bounding box center [645, 157] width 90 height 15
drag, startPoint x: 661, startPoint y: 217, endPoint x: 673, endPoint y: 186, distance: 33.2
click at [663, 215] on div "Crowd Management Staff Remove Events (Event Staff) Remove Guest Liasion Remove …" at bounding box center [644, 205] width 107 height 381
click at [680, 110] on button "Save" at bounding box center [682, 113] width 15 height 10
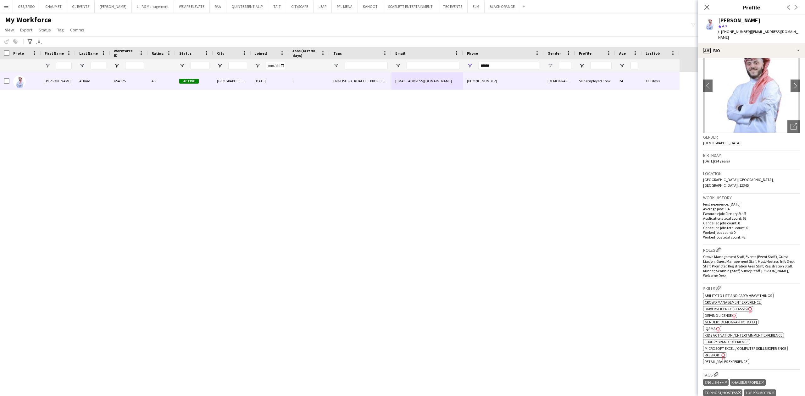
scroll to position [168, 0]
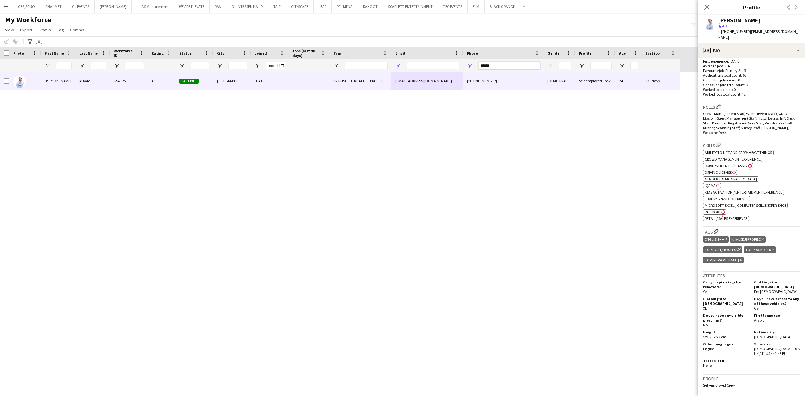
drag, startPoint x: 503, startPoint y: 68, endPoint x: 396, endPoint y: 68, distance: 107.6
click at [396, 68] on div at bounding box center [340, 65] width 680 height 13
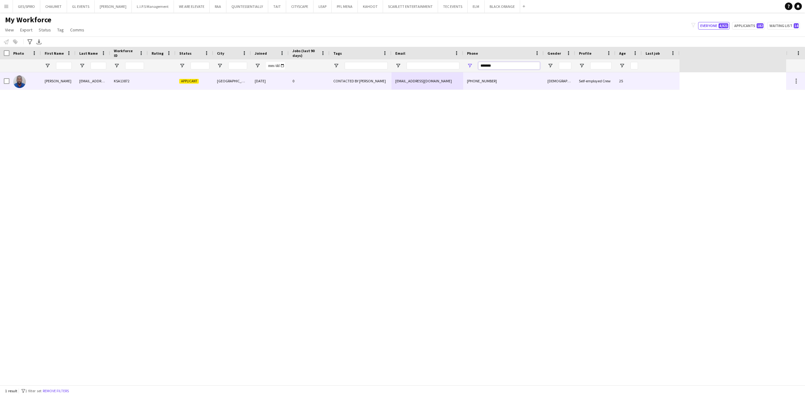
type input "*******"
click at [385, 77] on div "CONTACTED BY JESUS" at bounding box center [361, 80] width 62 height 17
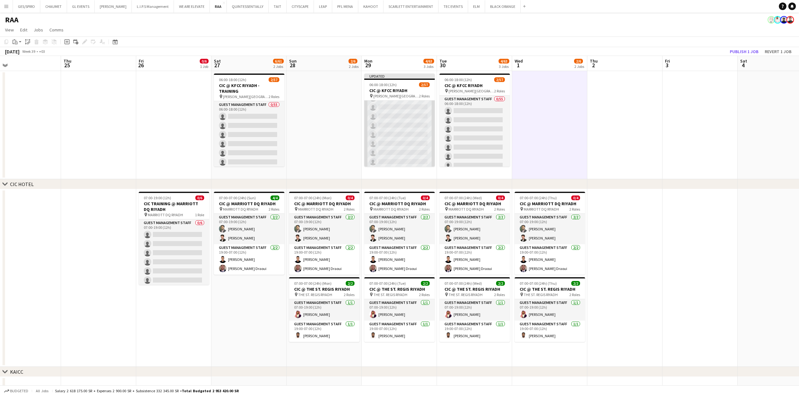
scroll to position [348, 0]
click at [409, 131] on app-card-role "Guest Management Staff 400A 0/55 06:00-18:00 (12h) single-neutral-actions singl…" at bounding box center [399, 10] width 70 height 514
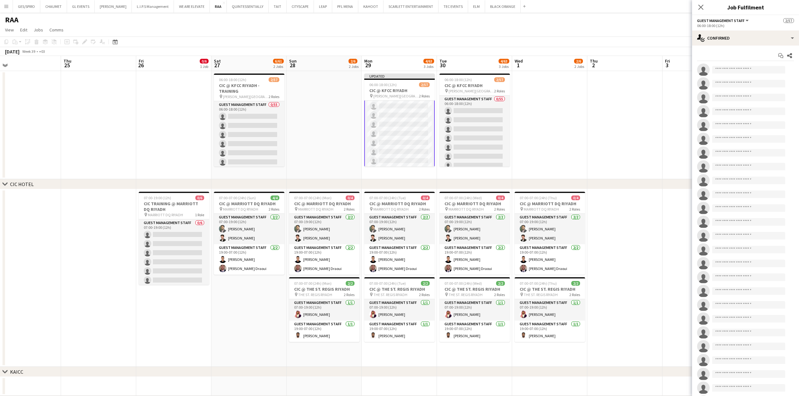
scroll to position [349, 0]
click at [756, 36] on div "single-neutral-actions-check-2 Confirmed" at bounding box center [745, 38] width 107 height 15
click at [764, 129] on span "Promote" at bounding box center [758, 128] width 17 height 6
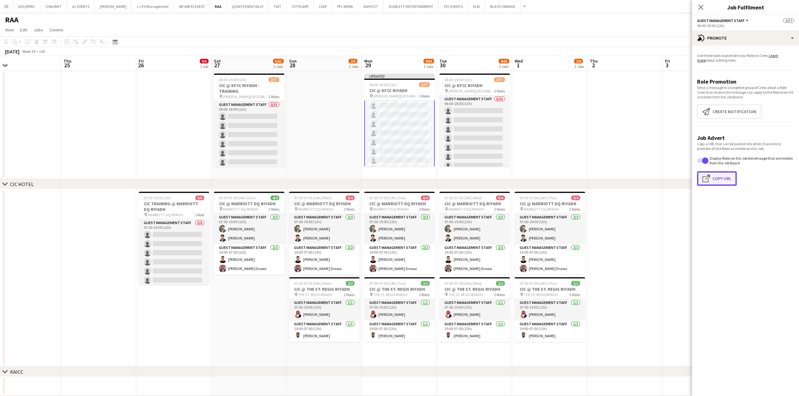
click at [722, 177] on button "Click to copy URL Copy Url" at bounding box center [717, 178] width 40 height 14
